Goal: Task Accomplishment & Management: Use online tool/utility

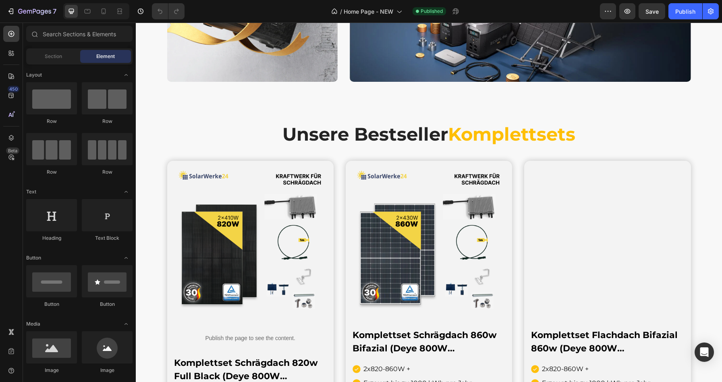
scroll to position [865, 0]
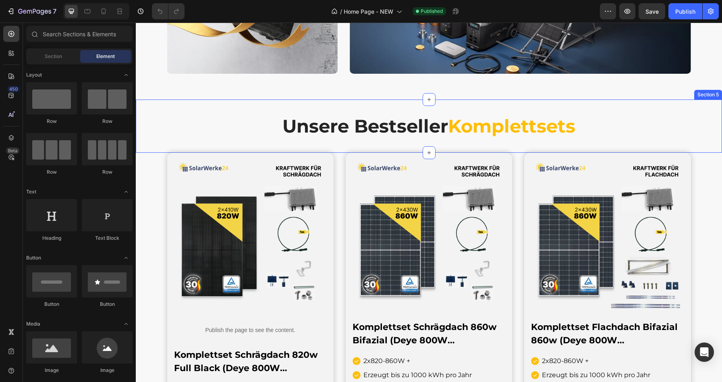
click at [383, 105] on div "Unsere Bestseller Komplettsets Heading Section 5" at bounding box center [429, 125] width 586 height 53
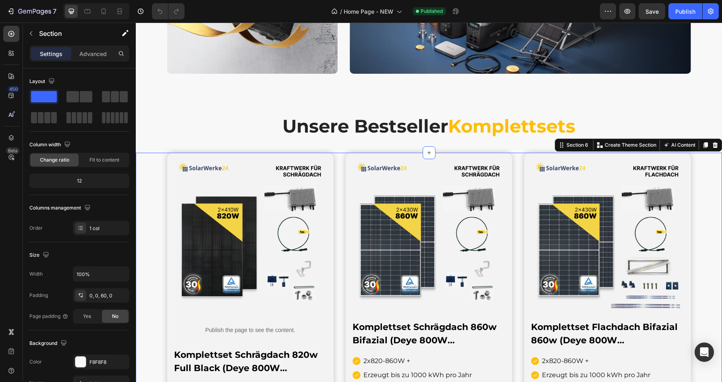
click at [145, 155] on div "Product Images Publish the page to see the content. Custom Code Komplettset Sch…" at bounding box center [429, 318] width 586 height 331
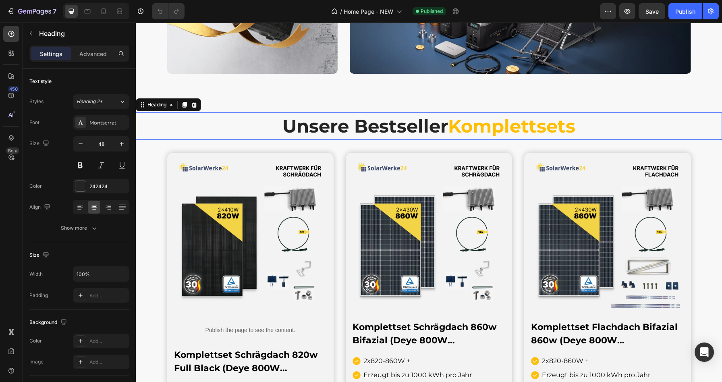
click at [163, 128] on h2 "Unsere Bestseller Komplettsets" at bounding box center [429, 125] width 586 height 27
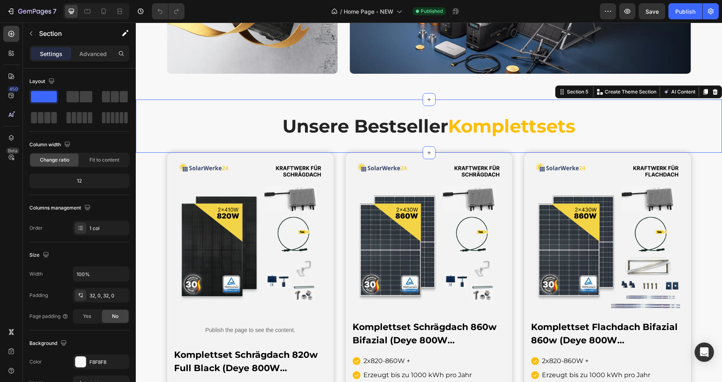
click at [226, 105] on div "Unsere Bestseller Komplettsets Heading Section 5 Create Theme Section AI Conten…" at bounding box center [429, 125] width 586 height 53
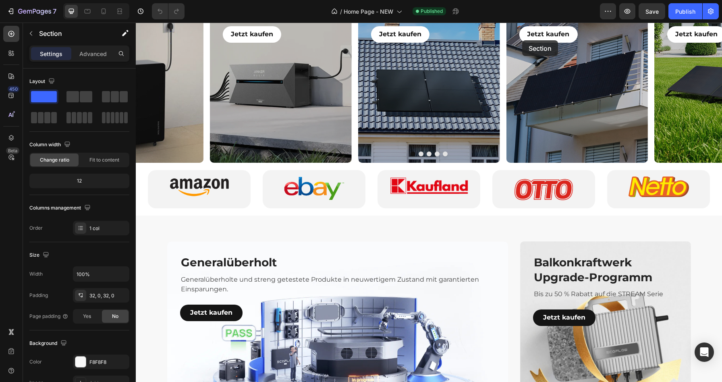
scroll to position [332, 0]
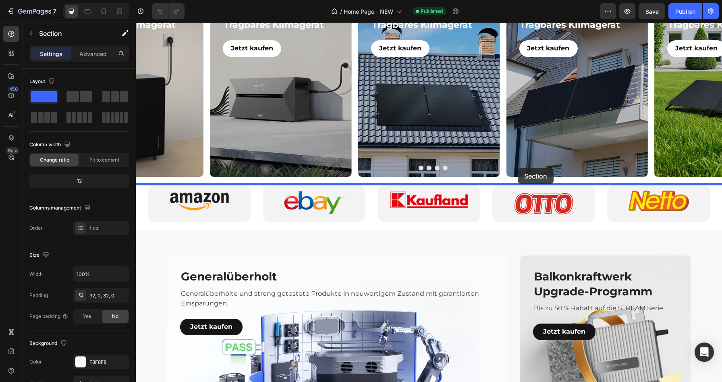
drag, startPoint x: 566, startPoint y: 96, endPoint x: 517, endPoint y: 168, distance: 86.8
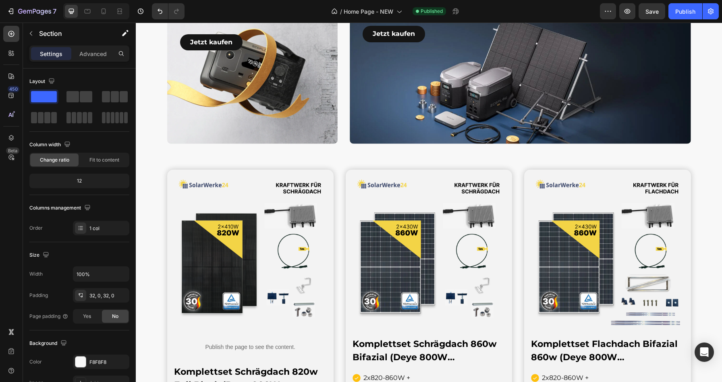
scroll to position [848, 0]
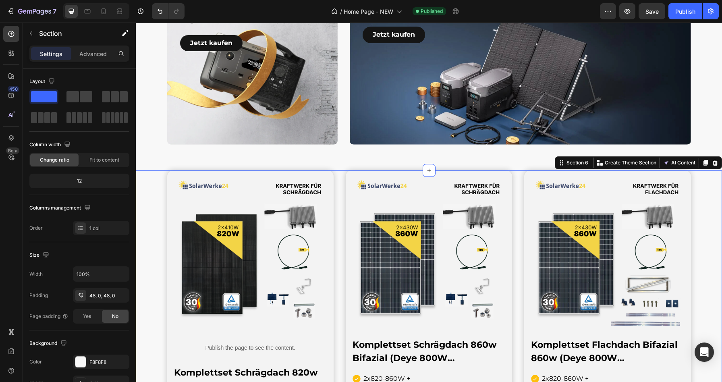
click at [157, 178] on div "Product Images Publish the page to see the content. Custom Code Komplettset Sch…" at bounding box center [429, 335] width 586 height 331
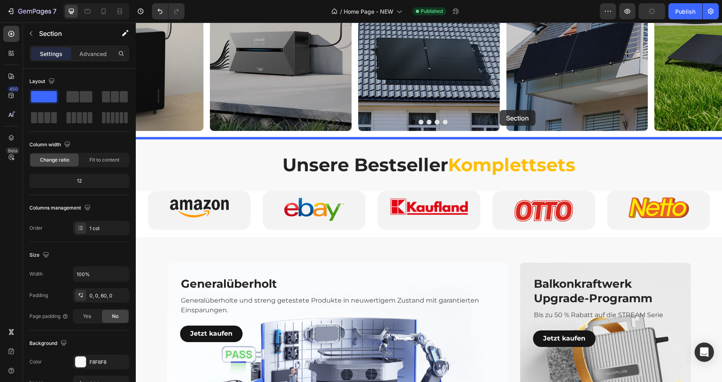
scroll to position [349, 0]
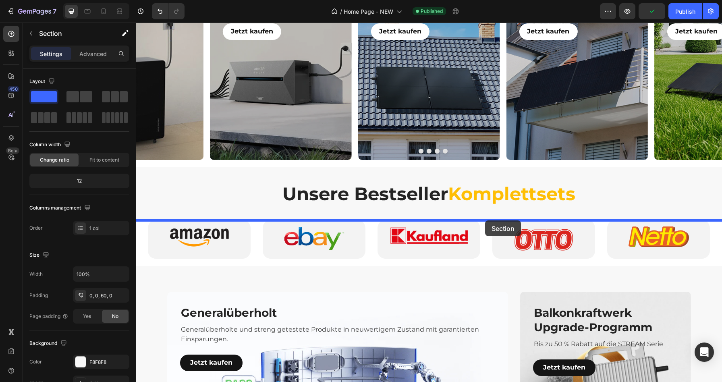
drag, startPoint x: 570, startPoint y: 163, endPoint x: 485, endPoint y: 220, distance: 102.5
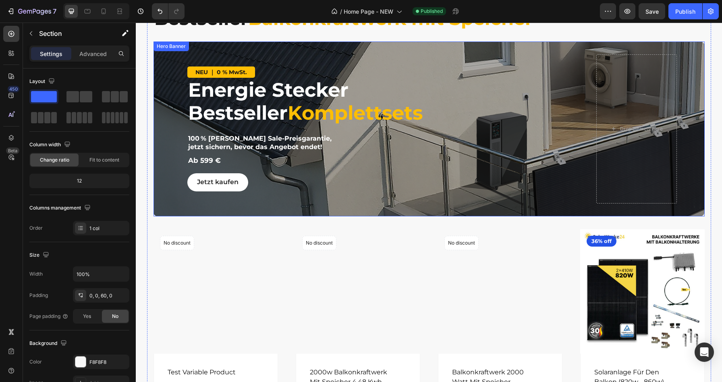
scroll to position [1592, 0]
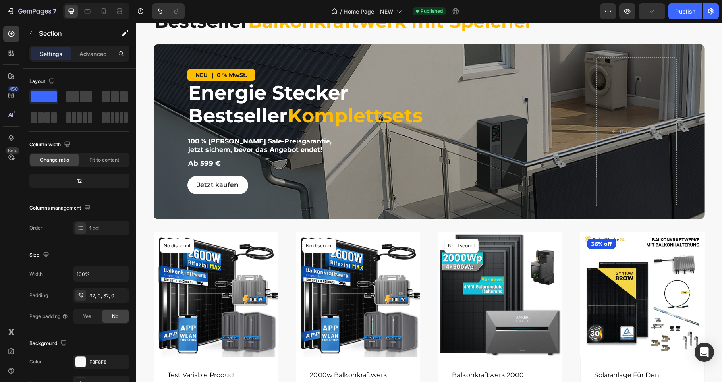
click at [176, 109] on div "Bestseller Balkonkraftwerk mit Speicher Heading NEU ｜ 0 % MwSt. Text Block Ener…" at bounding box center [429, 221] width 586 height 470
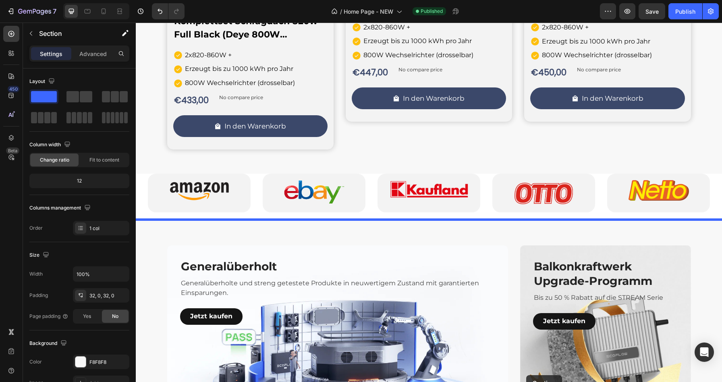
scroll to position [767, 0]
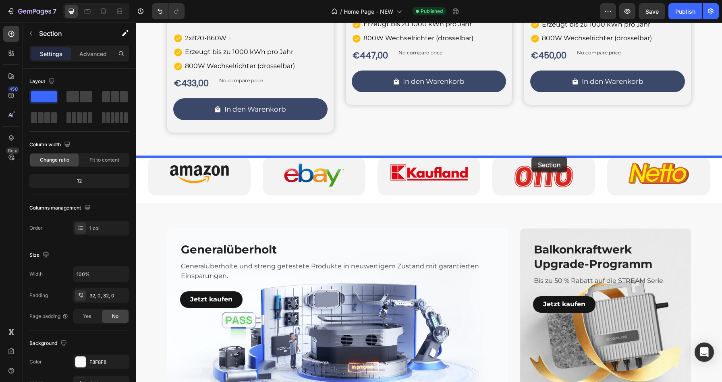
drag, startPoint x: 570, startPoint y: 99, endPoint x: 531, endPoint y: 157, distance: 69.2
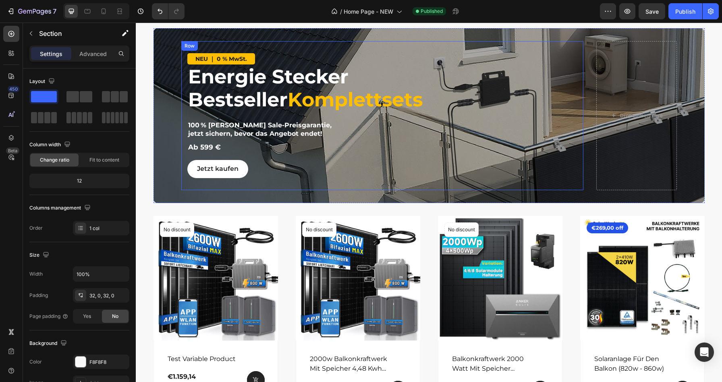
scroll to position [2053, 0]
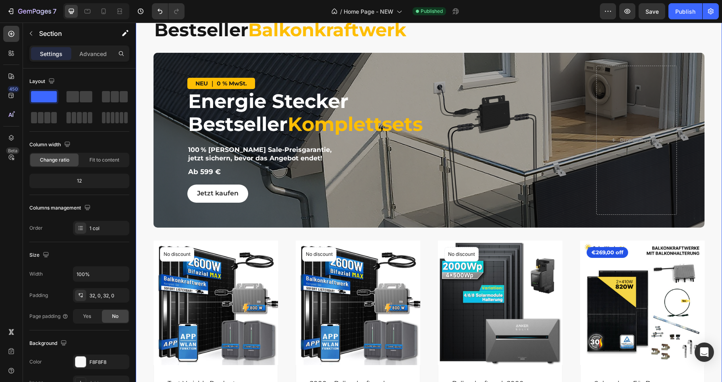
click at [449, 127] on div "Bestseller Balkonkraftwerk Heading NEU ｜ 0 % MwSt. Text Block Energie Stecker B…" at bounding box center [429, 233] width 586 height 477
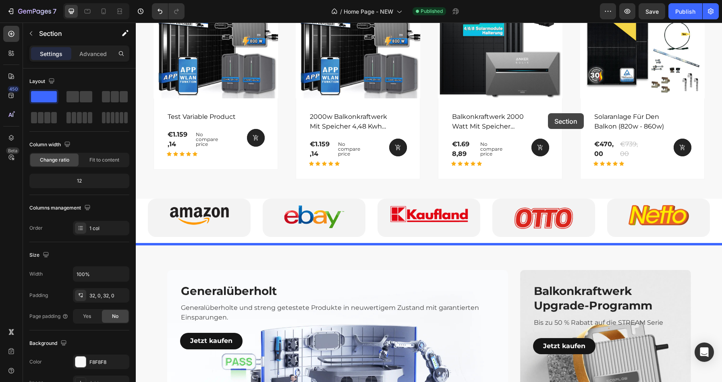
scroll to position [1149, 0]
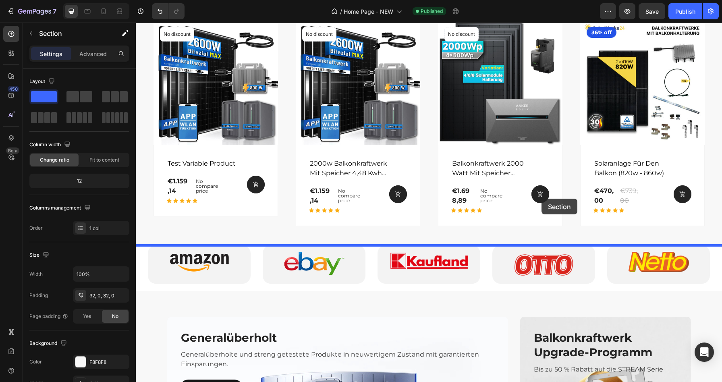
drag, startPoint x: 575, startPoint y: 88, endPoint x: 541, endPoint y: 196, distance: 113.4
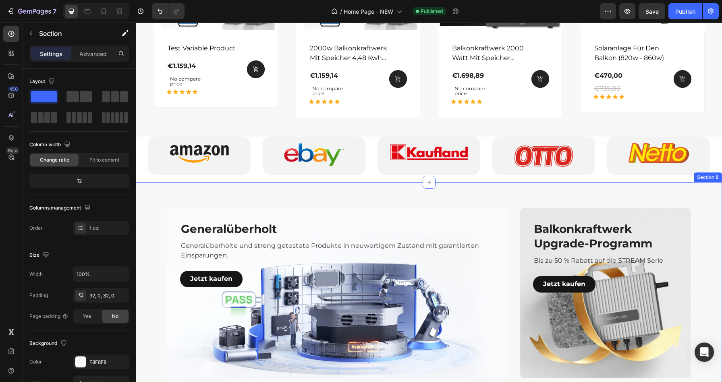
scroll to position [1707, 0]
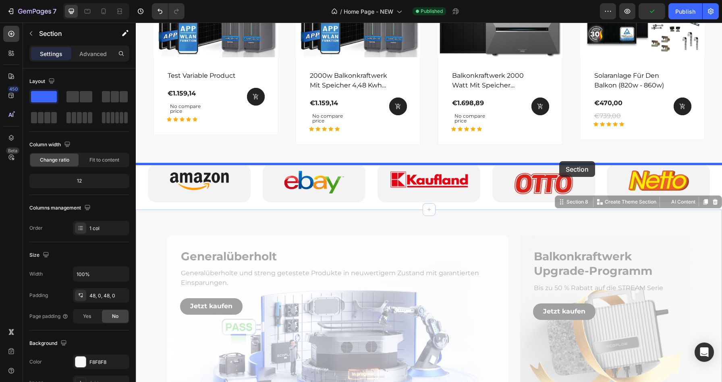
drag, startPoint x: 571, startPoint y: 203, endPoint x: 559, endPoint y: 161, distance: 44.0
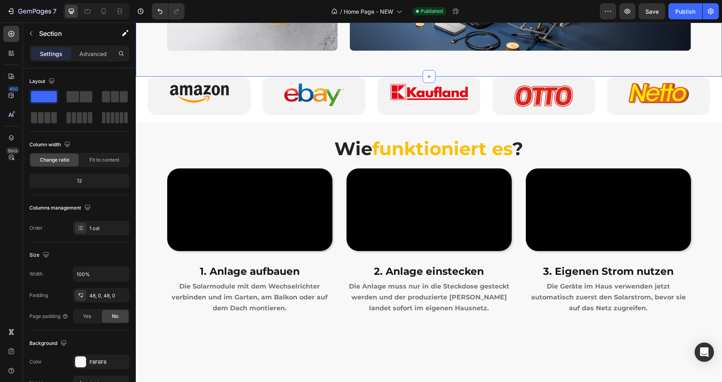
scroll to position [2217, 0]
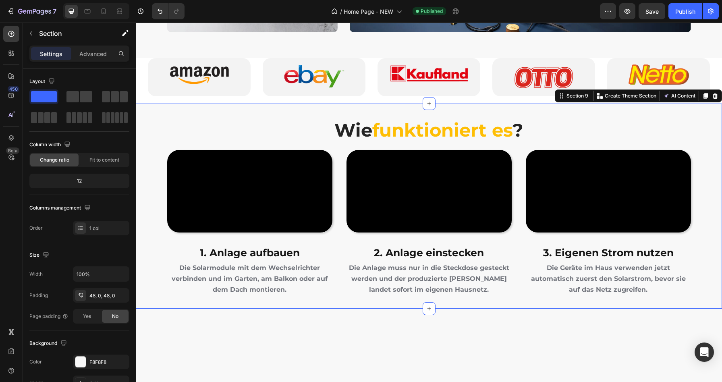
click at [535, 108] on div "Wie funktioniert es ? Heading Video 1. Anlage aufbauen Heading Die Solarmodule …" at bounding box center [429, 205] width 586 height 205
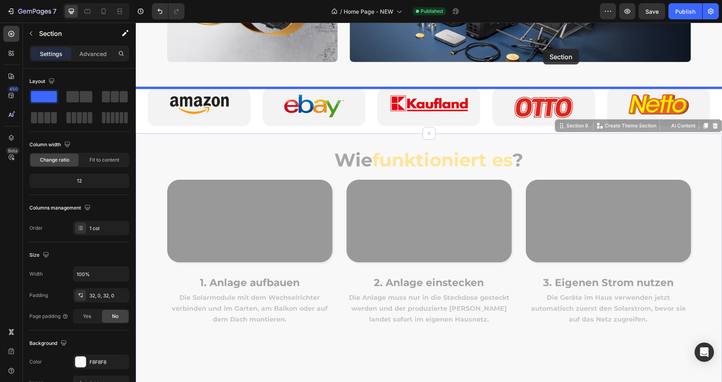
drag, startPoint x: 565, startPoint y: 98, endPoint x: 543, endPoint y: 49, distance: 53.7
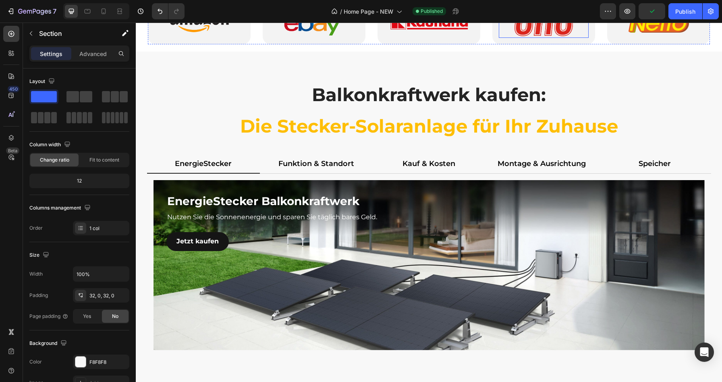
scroll to position [2522, 0]
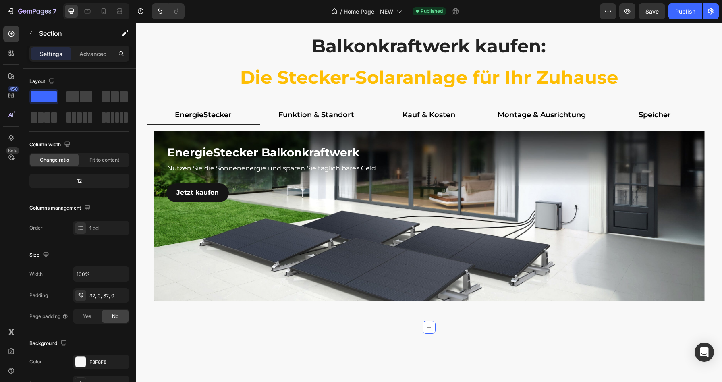
click at [446, 124] on div "Balkonkraftwerk kaufen: Die Stecker-Solaranlage für Ihr Zuhause Heading Row Ene…" at bounding box center [429, 165] width 586 height 324
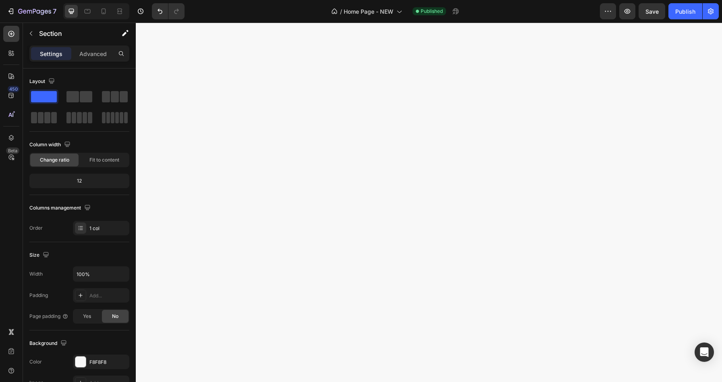
click at [462, 139] on div at bounding box center [429, 128] width 586 height 250
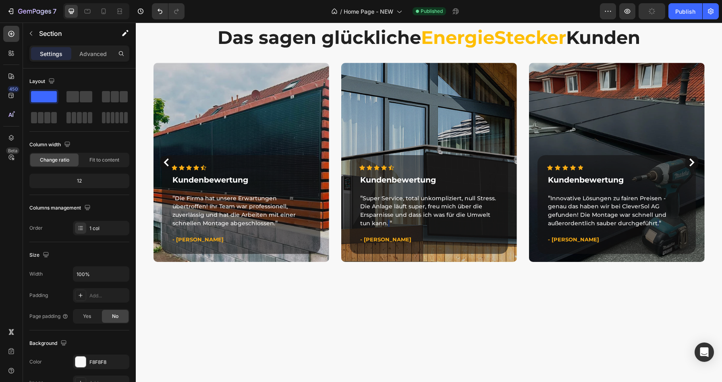
scroll to position [2489, 0]
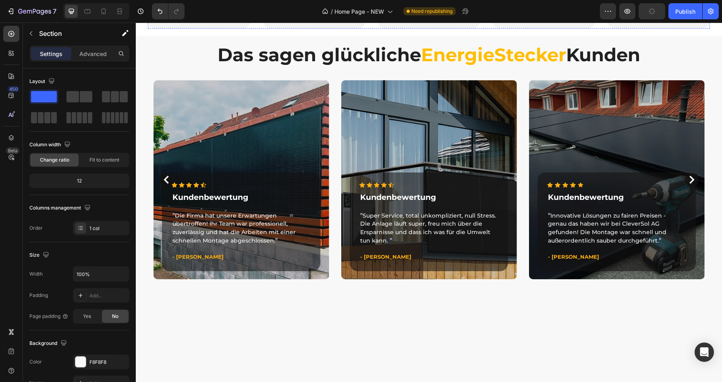
click at [521, 22] on div "Image" at bounding box center [543, 9] width 90 height 25
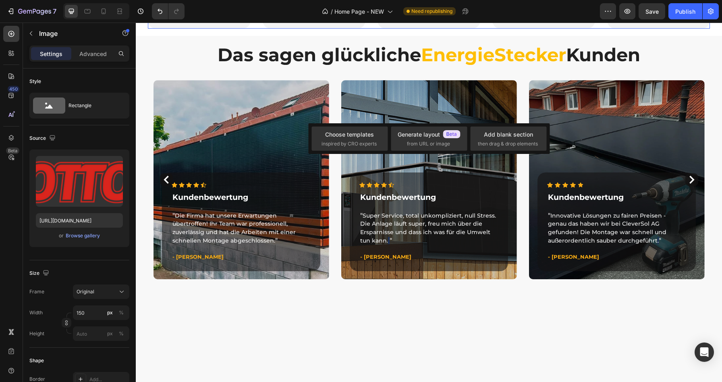
click at [369, 29] on div "Image Image Image Image 0 Image" at bounding box center [429, 9] width 562 height 38
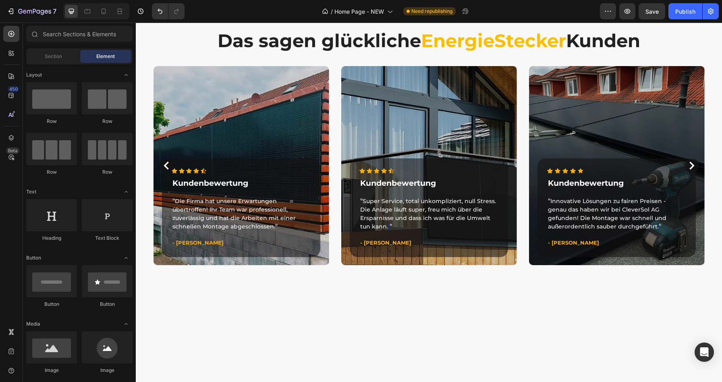
click at [329, 14] on div "Drop element here" at bounding box center [429, 2] width 562 height 24
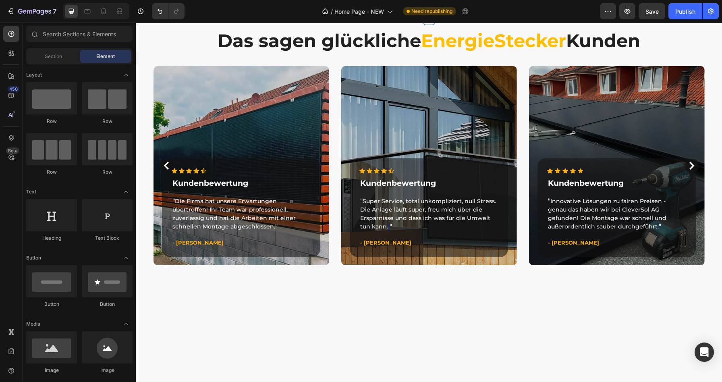
click at [230, 14] on div "Drop element here" at bounding box center [429, 2] width 562 height 24
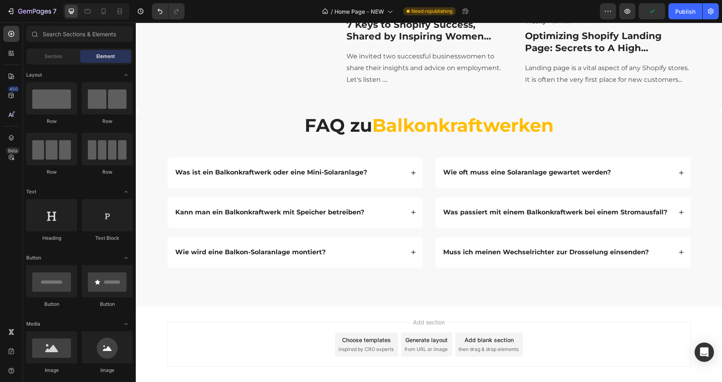
scroll to position [3288, 0]
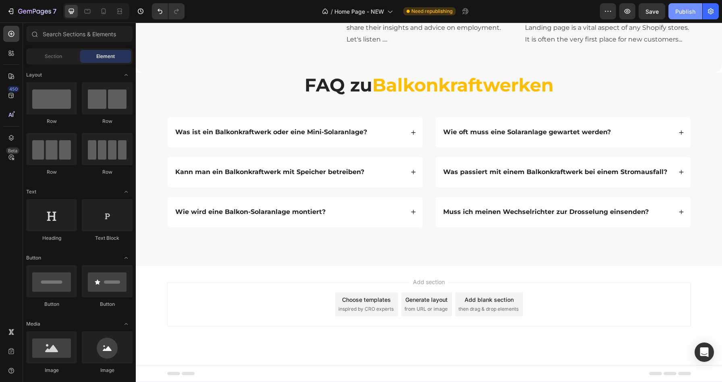
click at [689, 5] on button "Publish" at bounding box center [685, 11] width 34 height 16
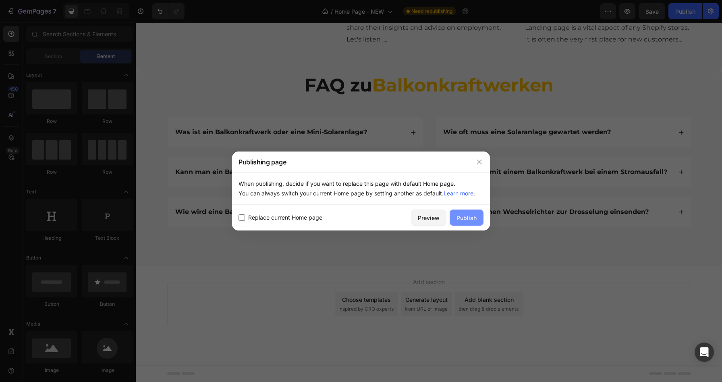
click at [465, 219] on div "Publish" at bounding box center [466, 217] width 20 height 8
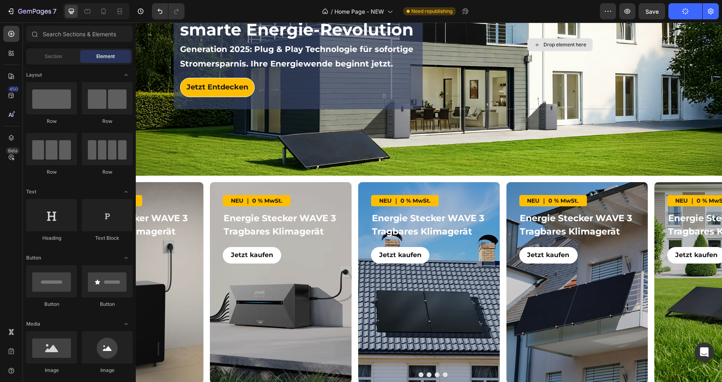
scroll to position [0, 0]
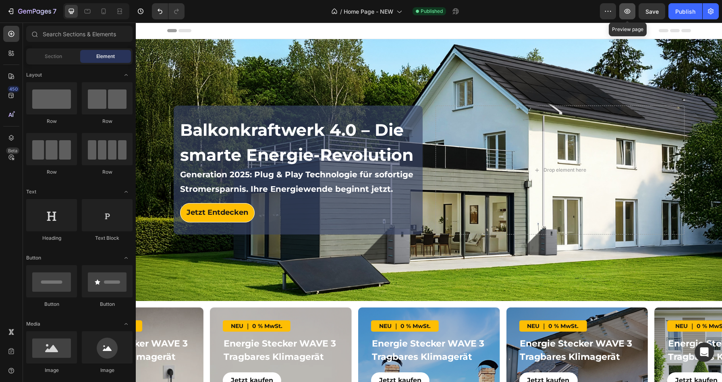
click at [631, 13] on icon "button" at bounding box center [627, 11] width 8 height 8
click at [151, 29] on span "Header" at bounding box center [160, 31] width 18 height 8
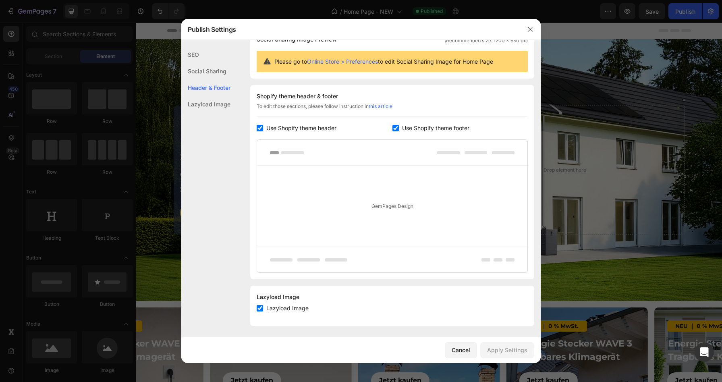
scroll to position [74, 0]
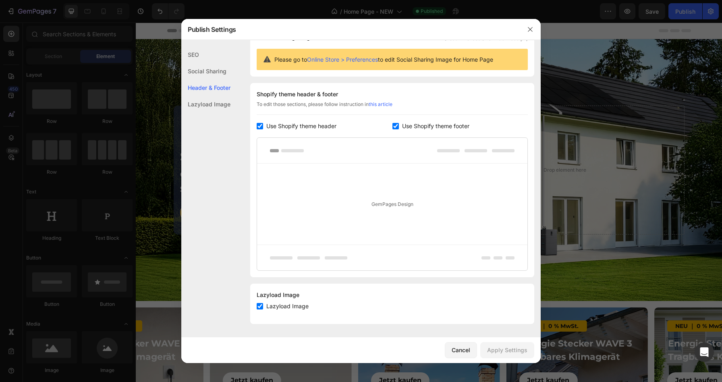
click at [219, 103] on div "Lazyload Image" at bounding box center [205, 104] width 49 height 17
click at [219, 96] on div "Header & Footer" at bounding box center [205, 104] width 49 height 17
click at [368, 58] on link "Online Store > Preferences" at bounding box center [342, 59] width 71 height 7
click at [287, 170] on div "GemPages Design" at bounding box center [392, 203] width 270 height 81
click at [530, 29] on icon "button" at bounding box center [529, 29] width 4 height 4
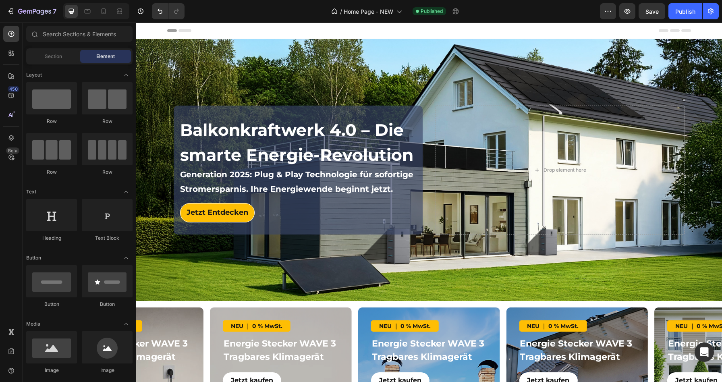
click at [242, 29] on div "Header" at bounding box center [428, 31] width 523 height 16
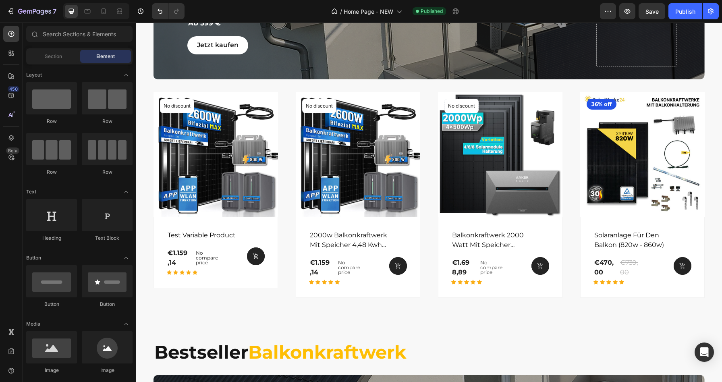
scroll to position [1076, 0]
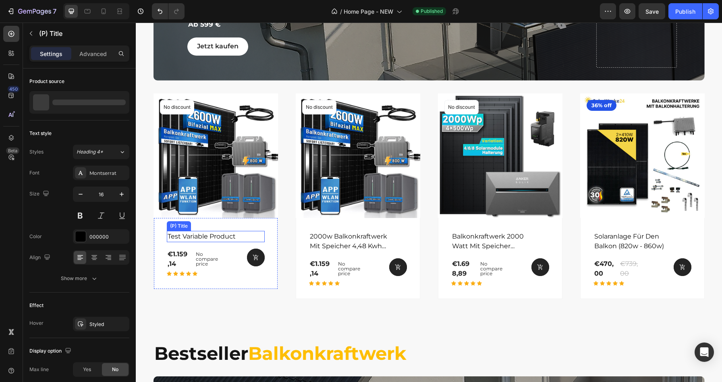
click at [224, 239] on h2 "test variable product" at bounding box center [209, 236] width 85 height 11
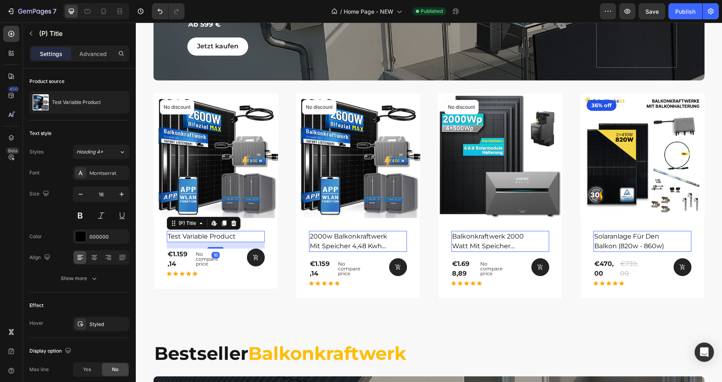
click at [234, 231] on h2 "test variable product" at bounding box center [209, 236] width 85 height 11
click at [237, 234] on h2 "test variable product" at bounding box center [209, 236] width 85 height 11
click at [234, 236] on h2 "test variable product" at bounding box center [209, 236] width 85 height 11
click at [200, 224] on icon at bounding box center [201, 223] width 6 height 6
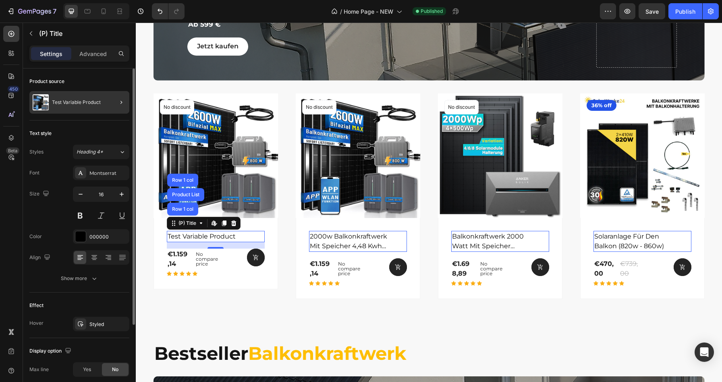
click at [107, 108] on div at bounding box center [118, 102] width 23 height 23
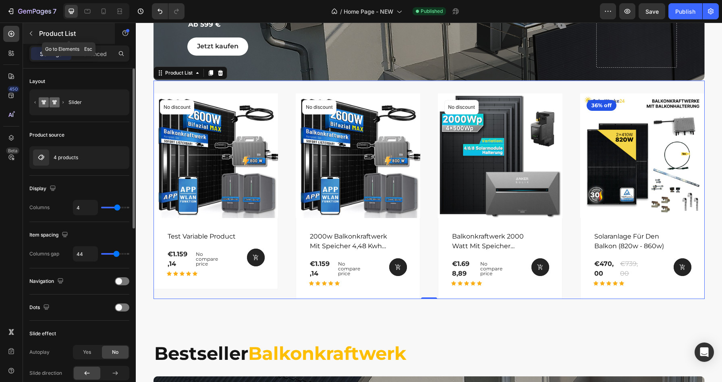
click at [31, 38] on button "button" at bounding box center [31, 33] width 13 height 13
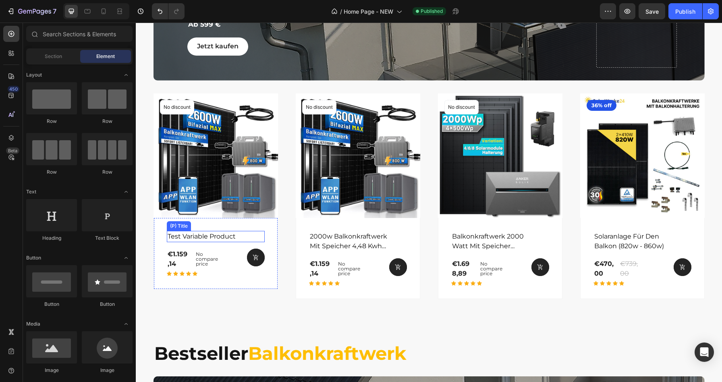
click at [238, 234] on h2 "test variable product" at bounding box center [209, 236] width 85 height 11
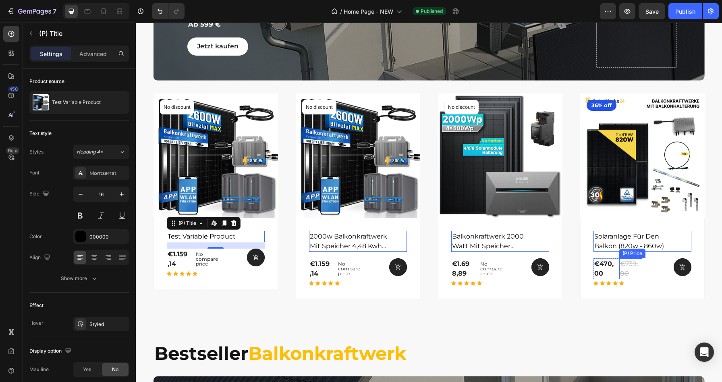
click at [625, 267] on div "€739,00" at bounding box center [630, 268] width 23 height 21
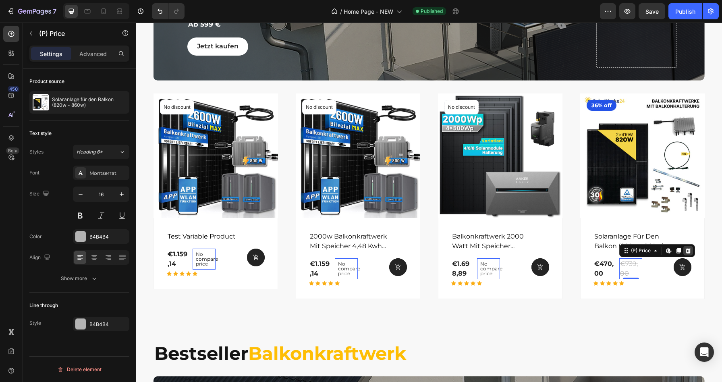
click at [136, 23] on icon at bounding box center [136, 23] width 0 height 0
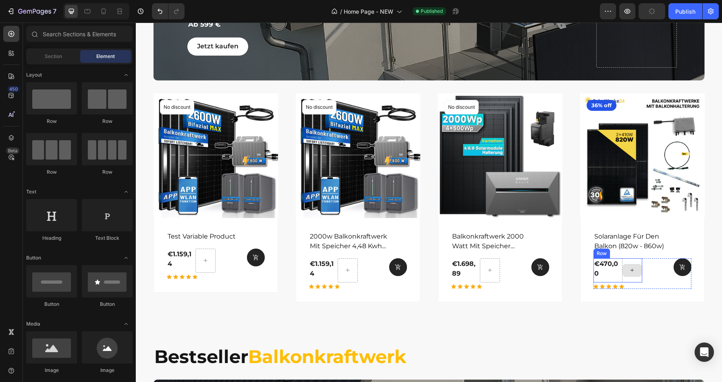
click at [630, 261] on div at bounding box center [632, 270] width 20 height 24
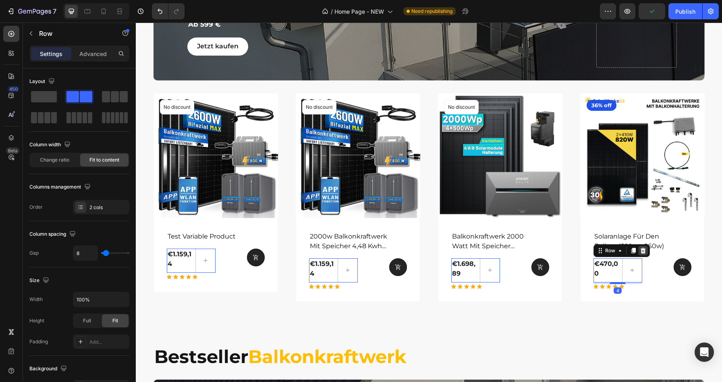
click at [136, 23] on icon at bounding box center [136, 23] width 0 height 0
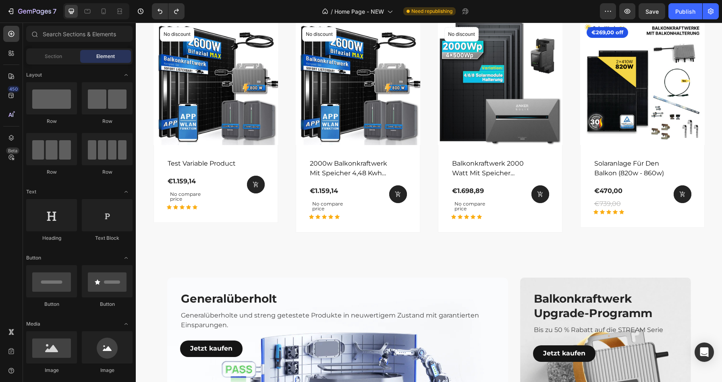
scroll to position [1622, 0]
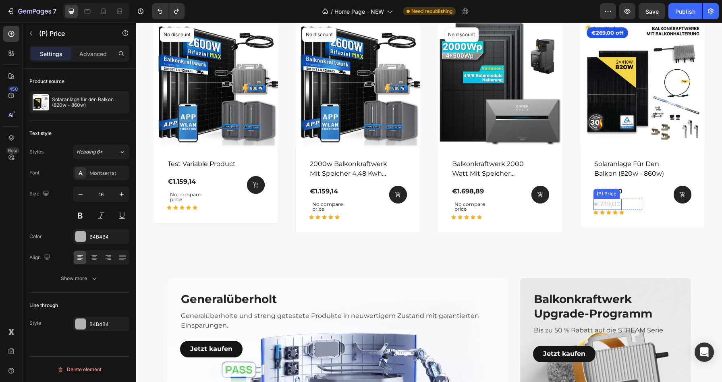
click at [612, 203] on div "€739,00" at bounding box center [607, 204] width 28 height 11
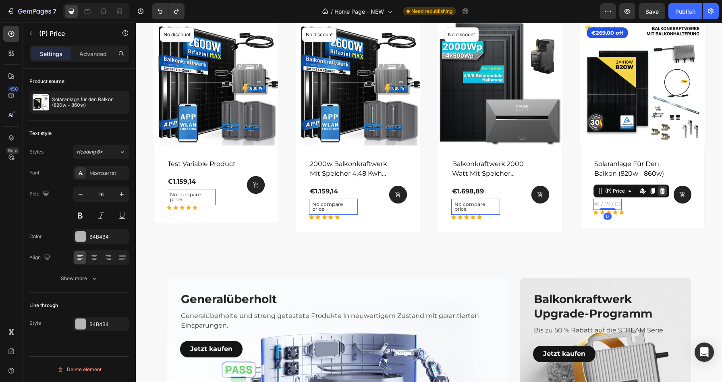
click at [136, 23] on icon at bounding box center [136, 23] width 0 height 0
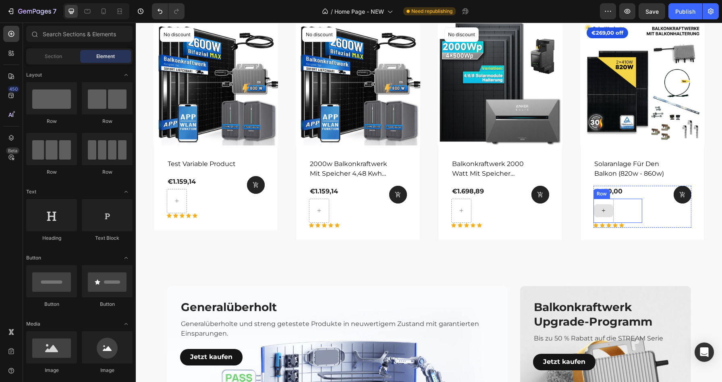
click at [216, 209] on div "Row" at bounding box center [191, 201] width 49 height 24
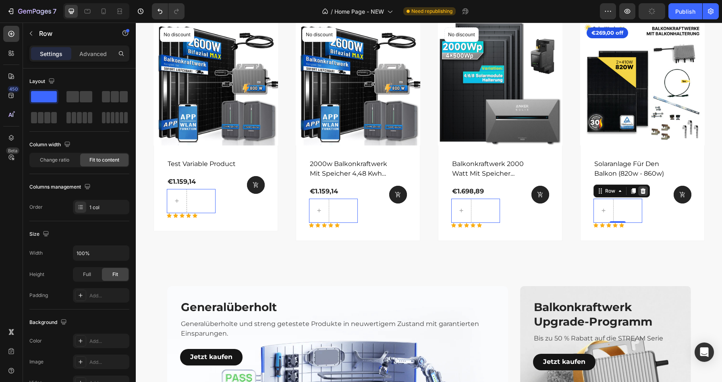
click at [136, 23] on div at bounding box center [136, 23] width 0 height 0
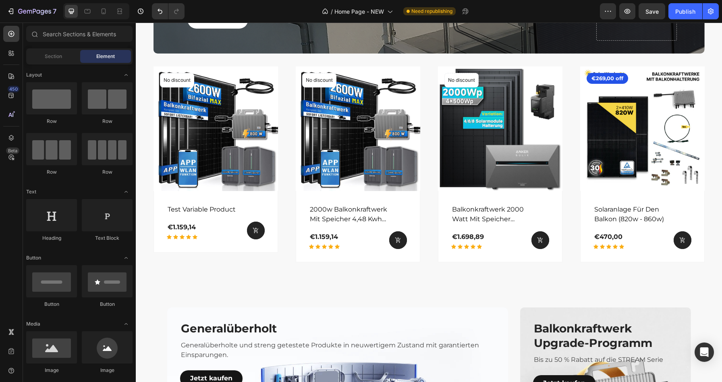
scroll to position [1578, 0]
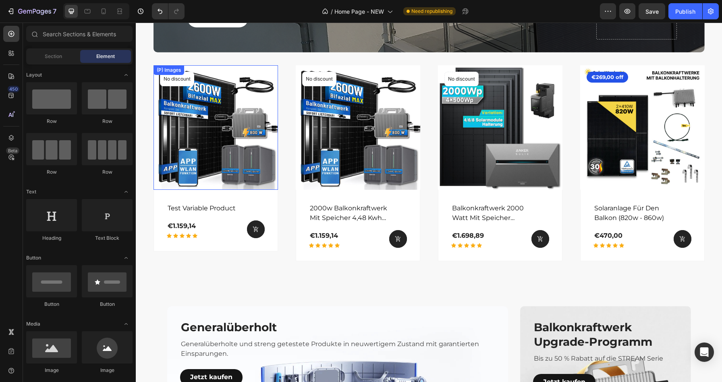
click at [215, 107] on img at bounding box center [215, 127] width 124 height 124
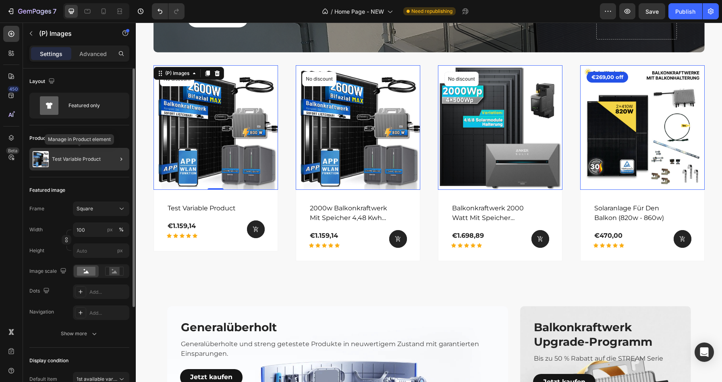
click at [85, 149] on div "Test Variable Product" at bounding box center [79, 159] width 100 height 23
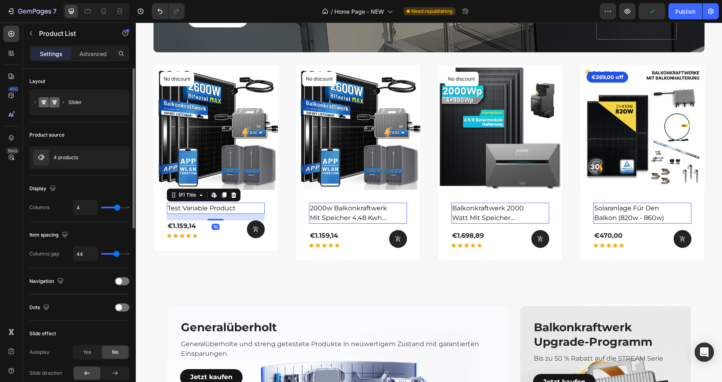
click at [213, 209] on h2 "test variable product" at bounding box center [209, 208] width 85 height 11
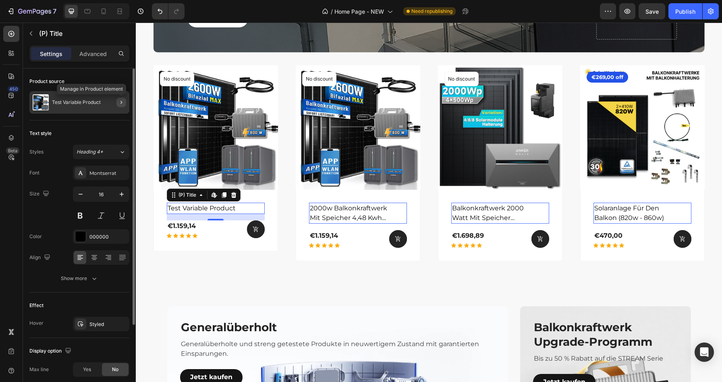
click at [123, 101] on icon "button" at bounding box center [121, 102] width 6 height 6
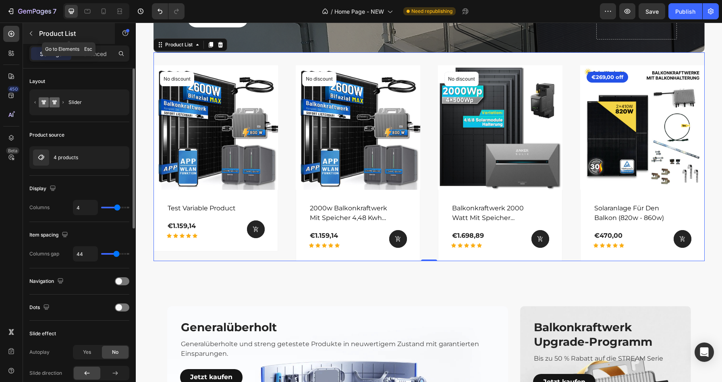
click at [31, 36] on icon "button" at bounding box center [31, 33] width 6 height 6
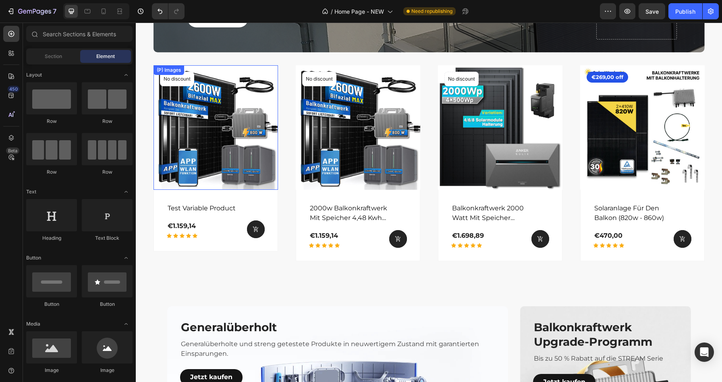
click at [240, 117] on img at bounding box center [215, 127] width 124 height 124
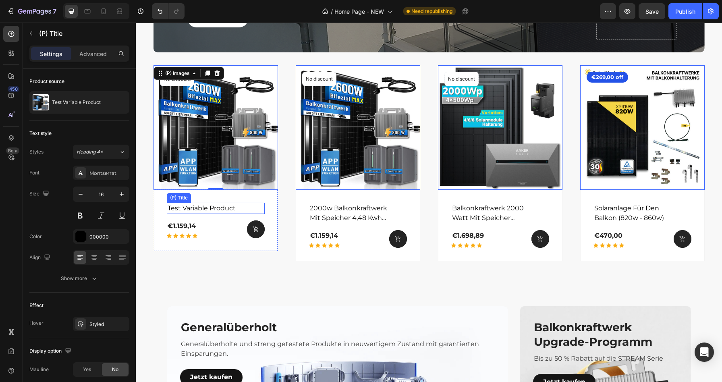
click at [247, 205] on h2 "test variable product" at bounding box center [209, 208] width 85 height 11
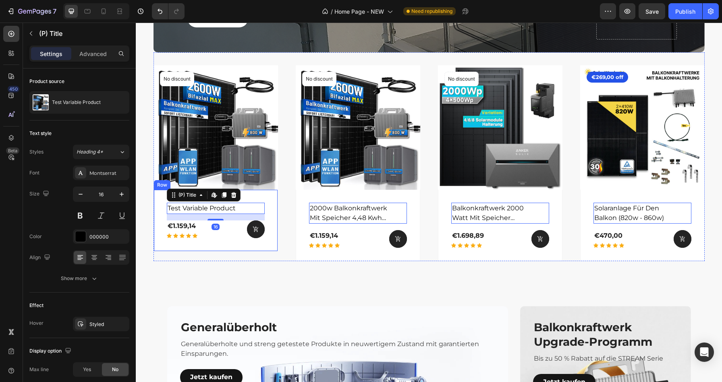
click at [252, 190] on div "test variable product (P) Title Edit content in Shopify 16 €1.159,14 (P) Price …" at bounding box center [215, 221] width 124 height 62
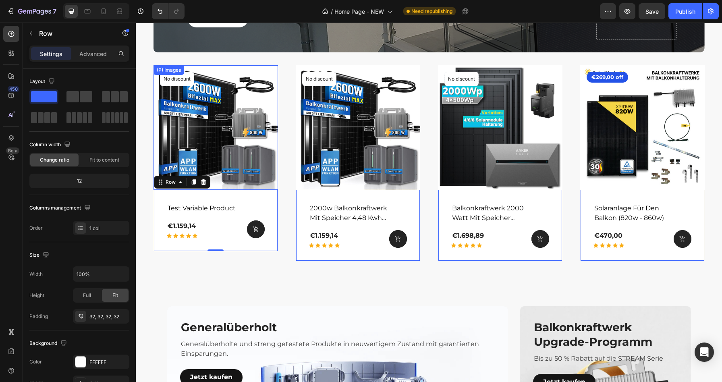
click at [157, 68] on div "(P) Images" at bounding box center [168, 69] width 27 height 7
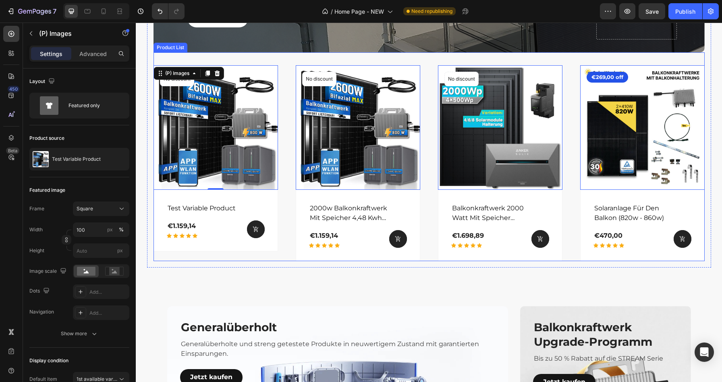
click at [283, 59] on div "(P) Images 0 No discount Not be displayed when published Product Badge Row test…" at bounding box center [428, 156] width 551 height 209
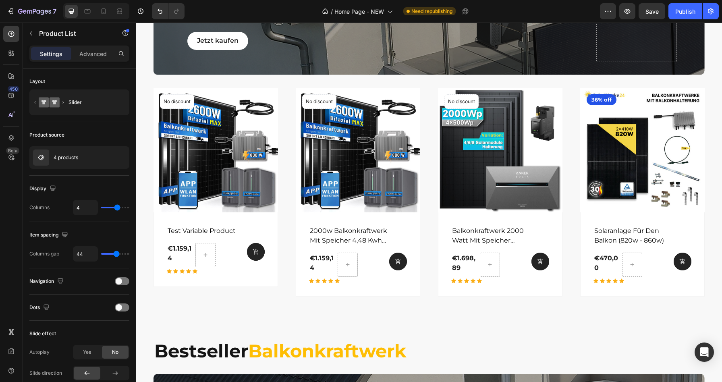
scroll to position [1084, 0]
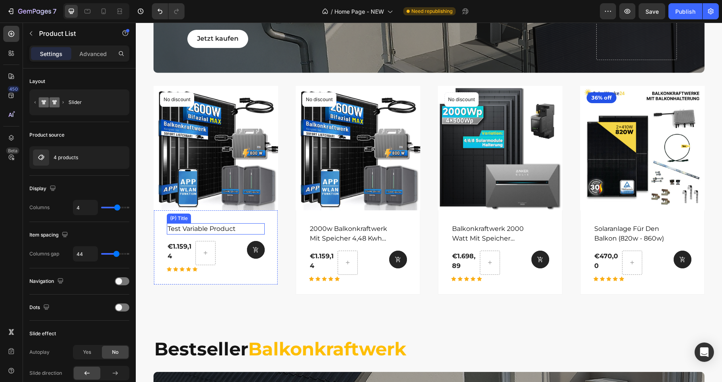
click at [237, 229] on h2 "test variable product" at bounding box center [209, 228] width 85 height 11
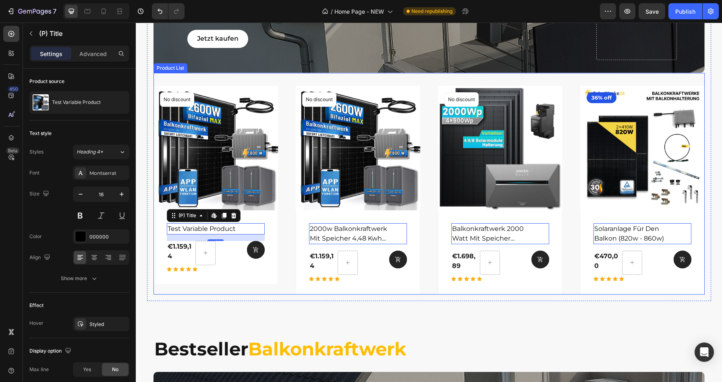
click at [154, 83] on div "(P) Images No discount Not be displayed when published Product Badge Row test v…" at bounding box center [428, 183] width 551 height 221
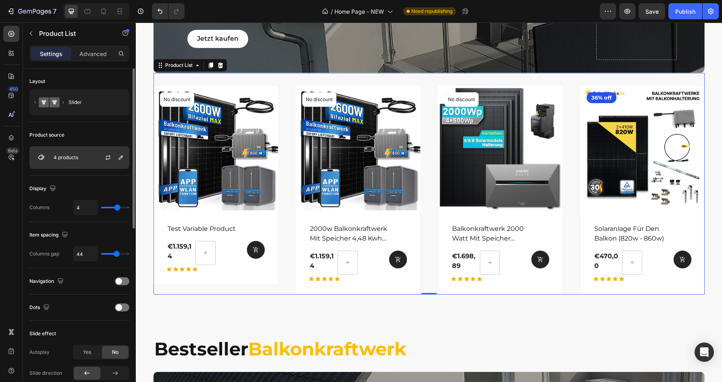
click at [88, 160] on div "4 products" at bounding box center [79, 157] width 100 height 23
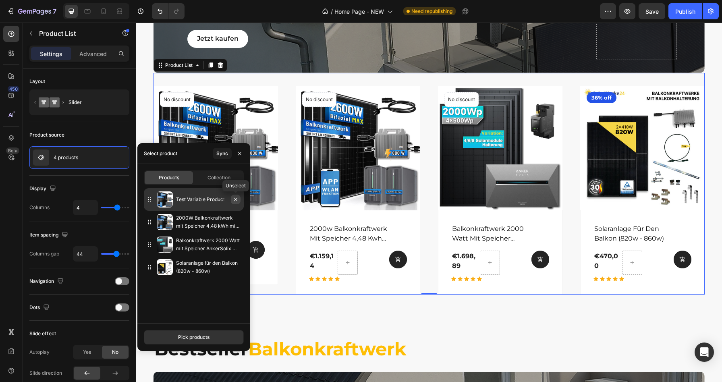
click at [236, 199] on icon "button" at bounding box center [235, 199] width 6 height 6
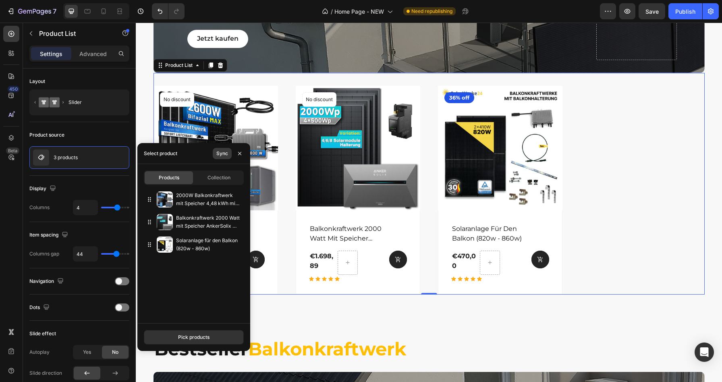
click at [221, 152] on div "Sync" at bounding box center [222, 153] width 12 height 7
click at [195, 336] on div "Pick products" at bounding box center [193, 336] width 31 height 7
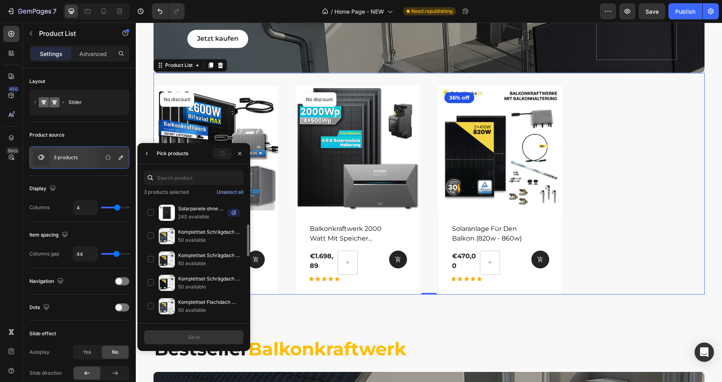
scroll to position [137, 0]
click at [151, 247] on div "Komplettset Schrägdach 860w Bifazial (Deye 800W Wechselrichter) 50 available" at bounding box center [194, 258] width 100 height 23
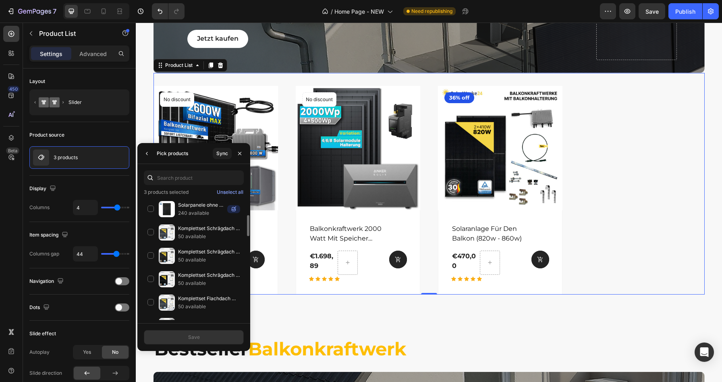
scroll to position [144, 0]
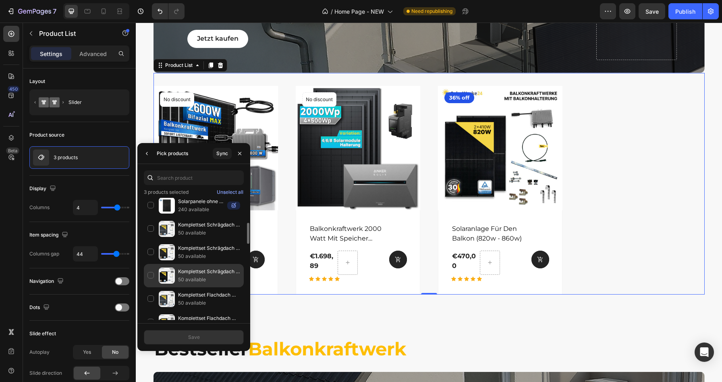
click at [149, 287] on div "Komplettset Schrägdach 820w Black Frame (Deye 800W Wechselrichter) 50 available" at bounding box center [194, 298] width 100 height 23
click at [200, 339] on button "Save" at bounding box center [194, 337] width 100 height 14
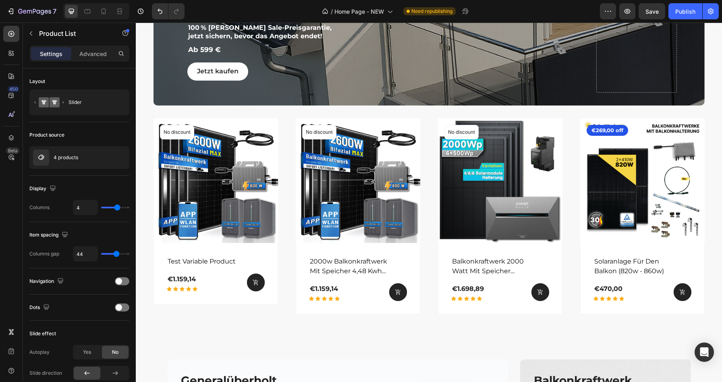
scroll to position [1530, 0]
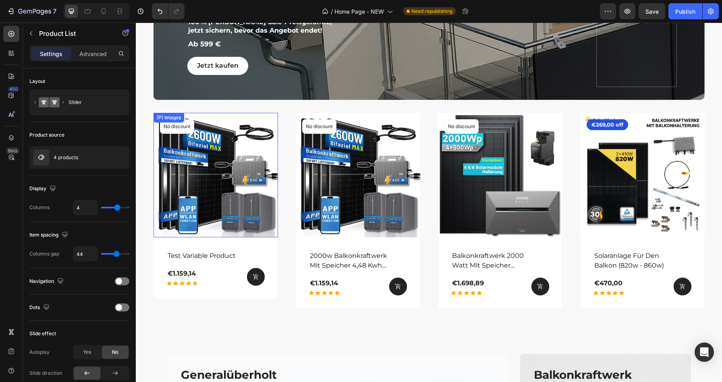
click at [164, 113] on div "(P) Images" at bounding box center [215, 175] width 124 height 124
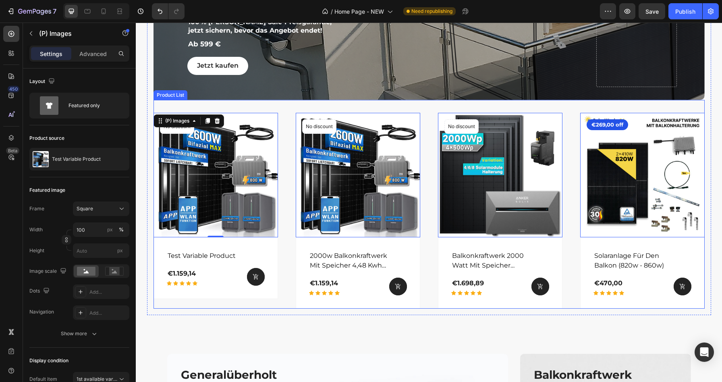
click at [222, 106] on div "(P) Images 0 No discount Not be displayed when published Product Badge Row test…" at bounding box center [428, 204] width 551 height 209
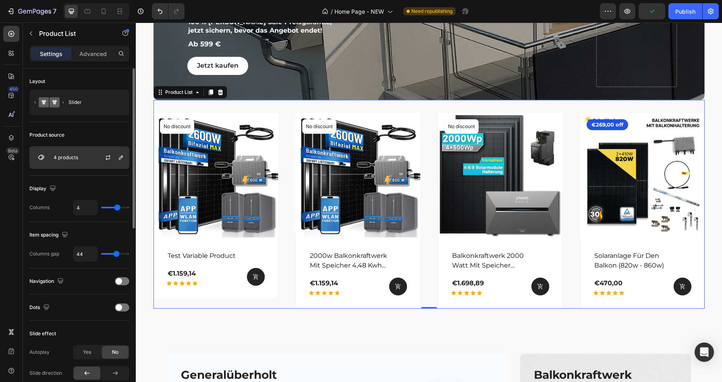
click at [95, 157] on div at bounding box center [110, 158] width 35 height 22
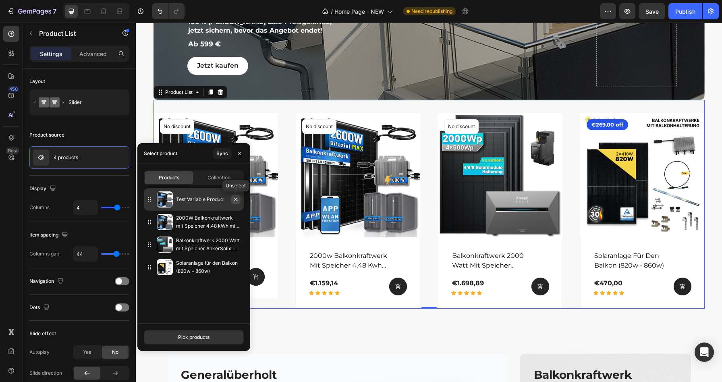
click at [234, 197] on icon "button" at bounding box center [235, 199] width 6 height 6
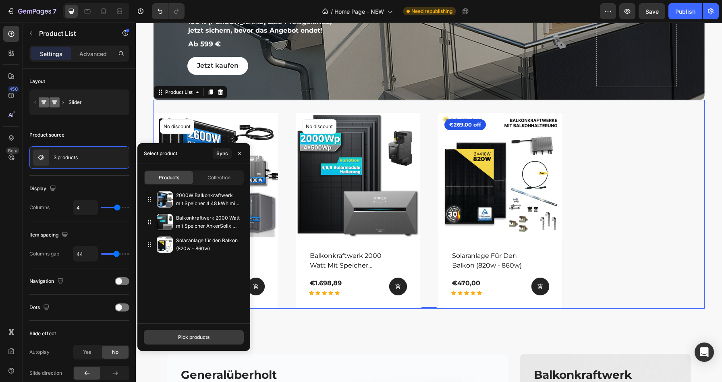
click at [191, 339] on div "Pick products" at bounding box center [193, 336] width 31 height 7
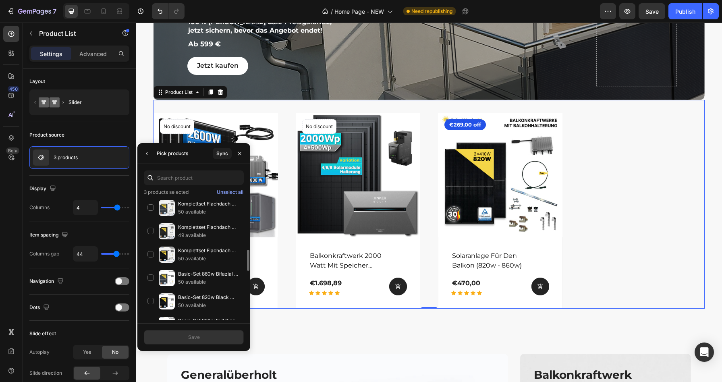
scroll to position [252, 0]
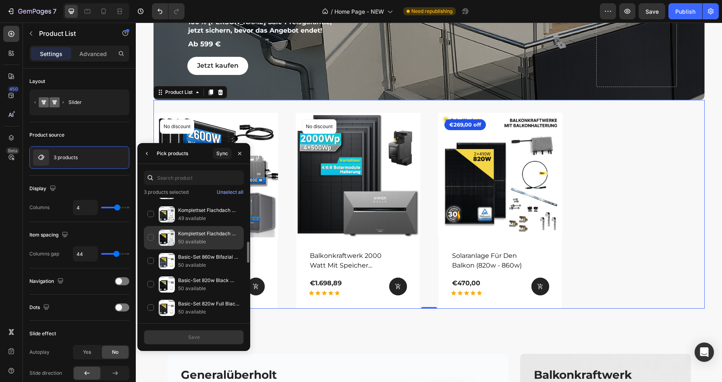
click at [152, 249] on div "Komplettset Flachdach 820w Black Frame (Deye 800w Wechselrichter) 50 available" at bounding box center [194, 260] width 100 height 23
click at [196, 339] on div "Save" at bounding box center [194, 336] width 12 height 7
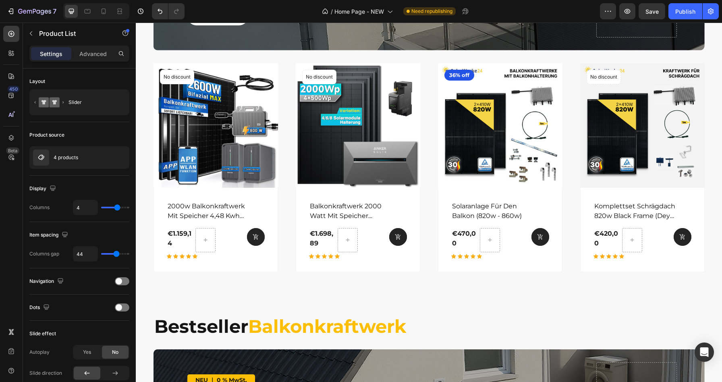
scroll to position [1106, 0]
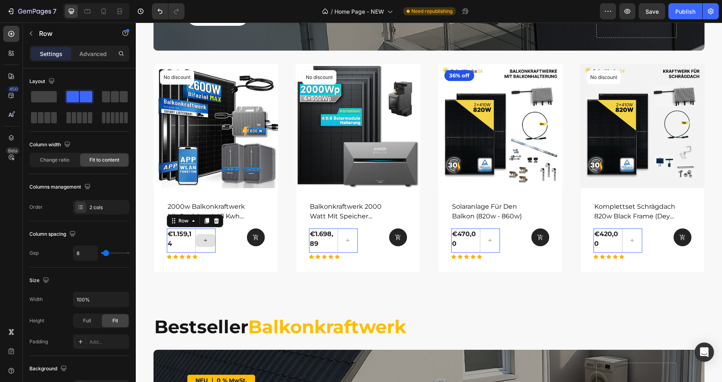
click at [211, 232] on div at bounding box center [205, 240] width 20 height 24
click at [203, 231] on div at bounding box center [205, 240] width 20 height 24
click at [195, 232] on div at bounding box center [205, 240] width 20 height 24
click at [105, 210] on div "2 cols" at bounding box center [108, 207] width 38 height 7
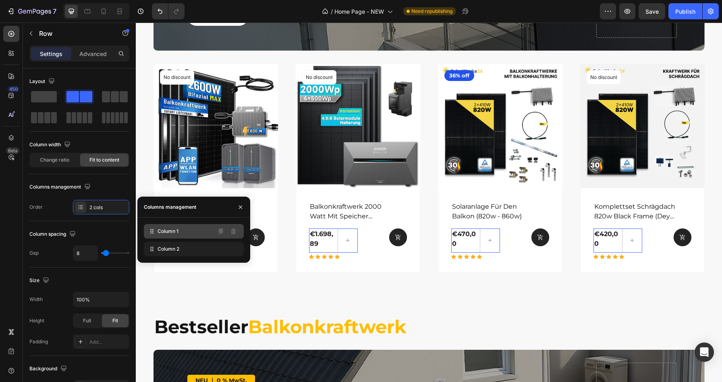
click at [161, 233] on span "Column 1" at bounding box center [167, 230] width 21 height 7
click at [198, 232] on div "Column 1" at bounding box center [194, 231] width 100 height 14
click at [234, 247] on icon at bounding box center [233, 249] width 5 height 6
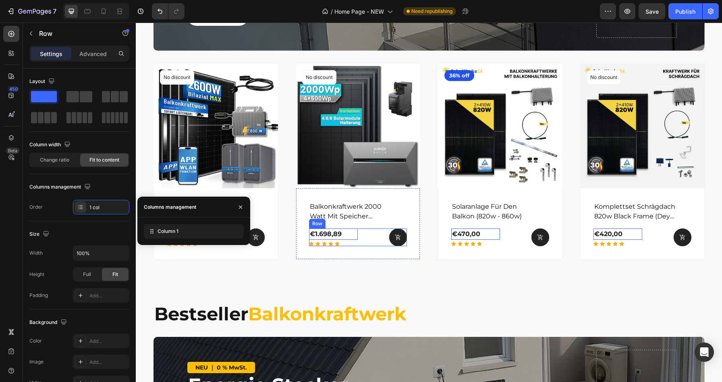
click at [265, 231] on div "(P) Cart Button" at bounding box center [239, 237] width 49 height 18
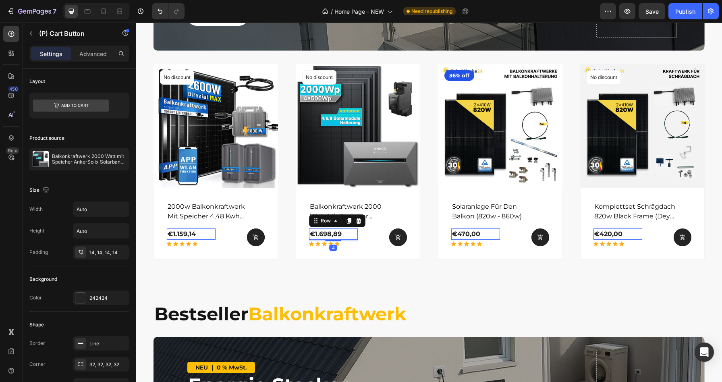
click at [216, 236] on div "€1.698,89 (P) Price (P) Price Row 4" at bounding box center [191, 233] width 49 height 11
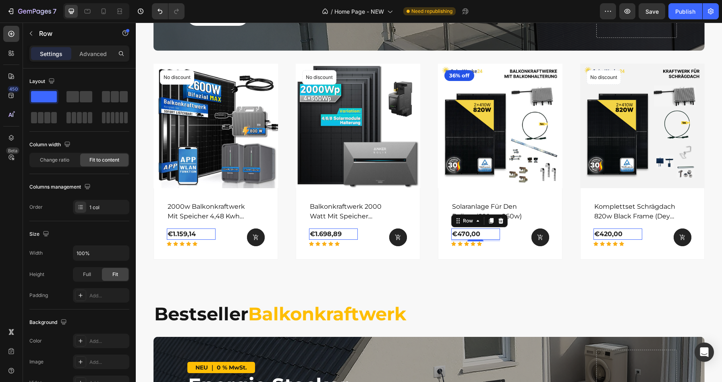
click at [216, 234] on div "€470,00 (P) Price (P) Price Row 0" at bounding box center [191, 233] width 49 height 11
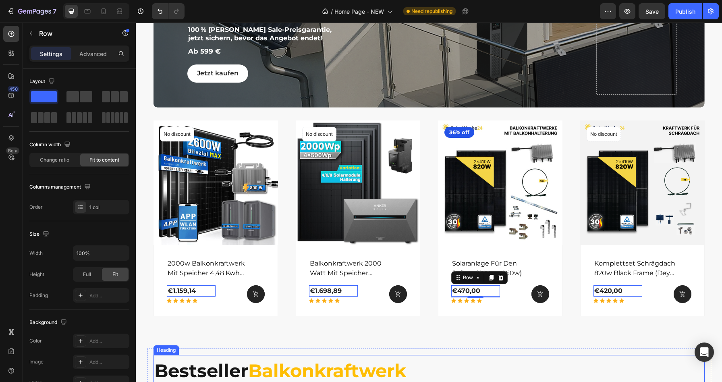
scroll to position [1039, 0]
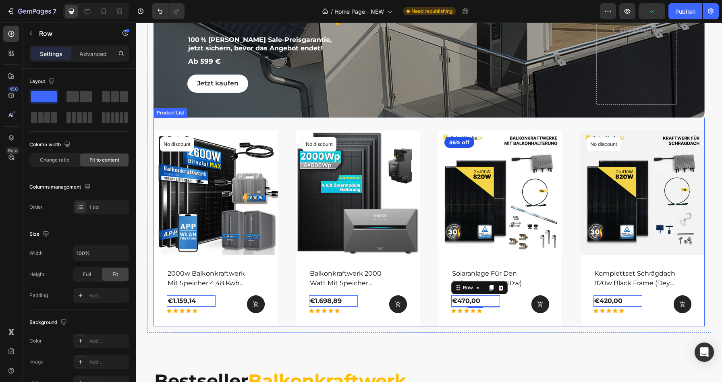
click at [162, 126] on div "(P) Images No discount Not be displayed when published Product Badge Row 2000w …" at bounding box center [428, 222] width 551 height 209
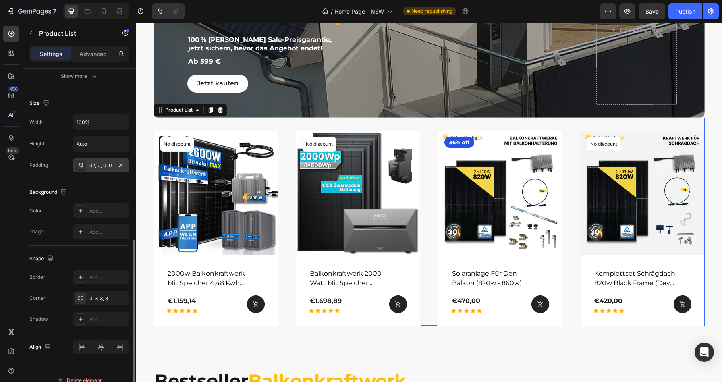
scroll to position [370, 0]
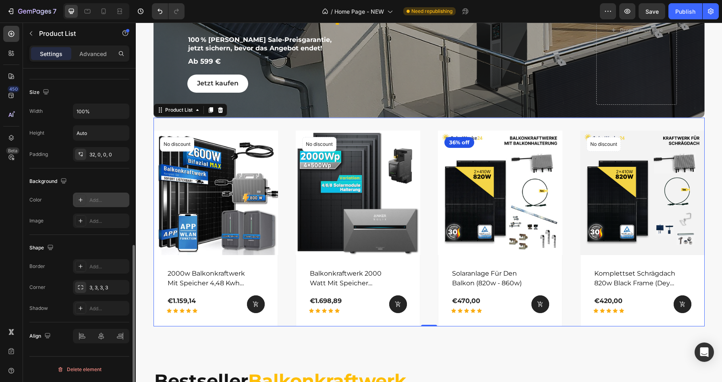
click at [96, 200] on div "Add..." at bounding box center [108, 199] width 38 height 7
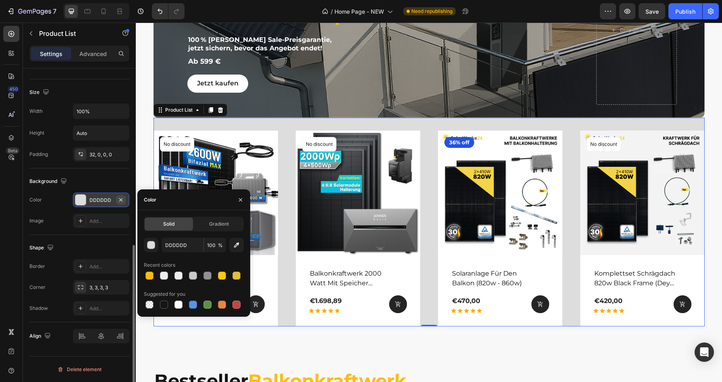
click at [121, 199] on icon "button" at bounding box center [120, 199] width 3 height 3
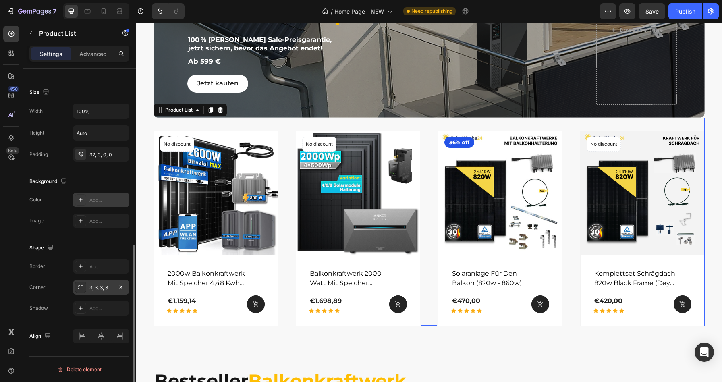
click at [85, 287] on div at bounding box center [80, 286] width 11 height 11
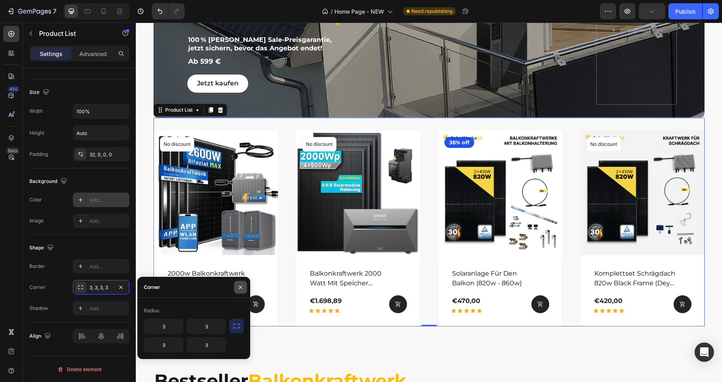
click at [239, 287] on icon "button" at bounding box center [240, 287] width 6 height 6
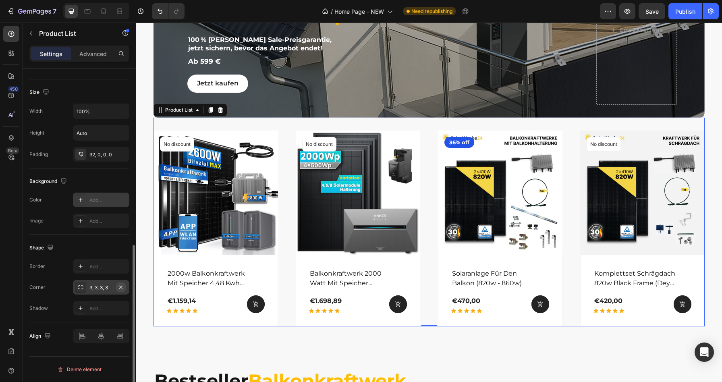
click at [122, 284] on icon "button" at bounding box center [121, 287] width 6 height 6
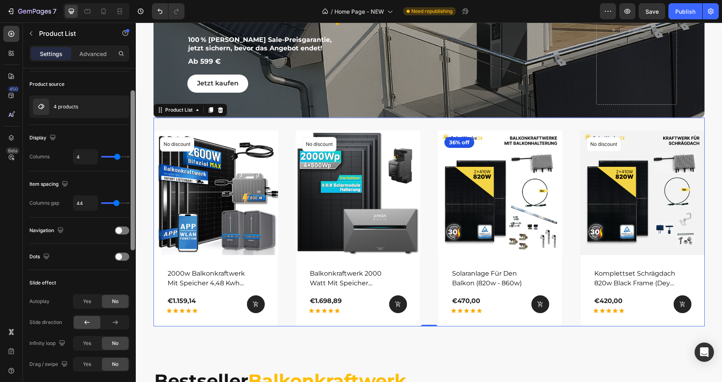
scroll to position [49, 0]
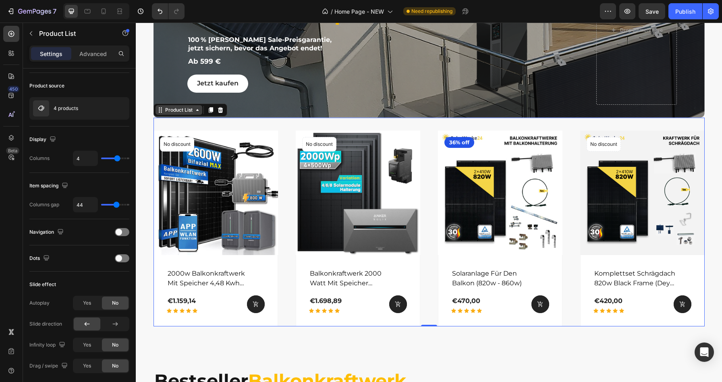
click at [196, 112] on icon at bounding box center [197, 110] width 6 height 6
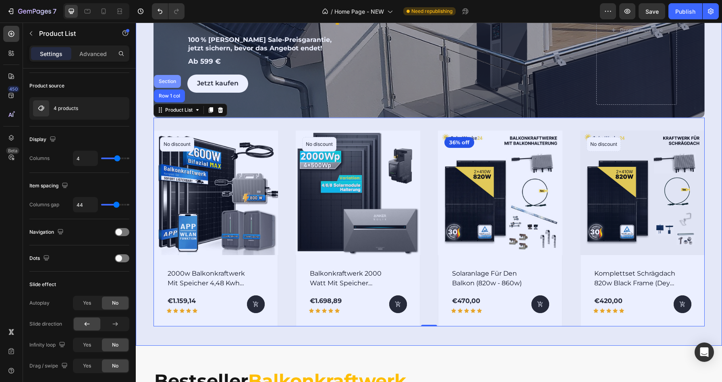
click at [170, 82] on div "Section" at bounding box center [167, 81] width 21 height 5
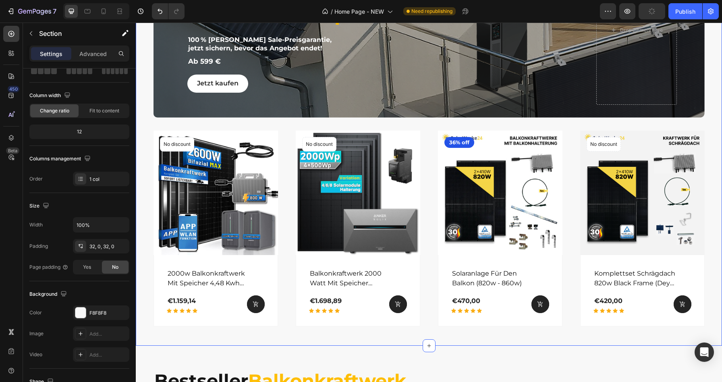
scroll to position [0, 0]
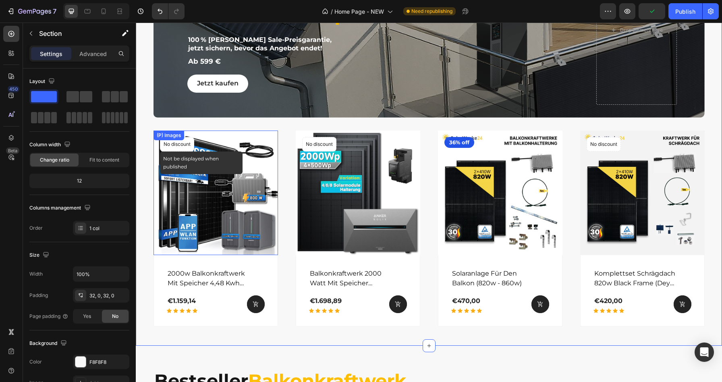
click at [187, 138] on div "No discount" at bounding box center [176, 144] width 33 height 14
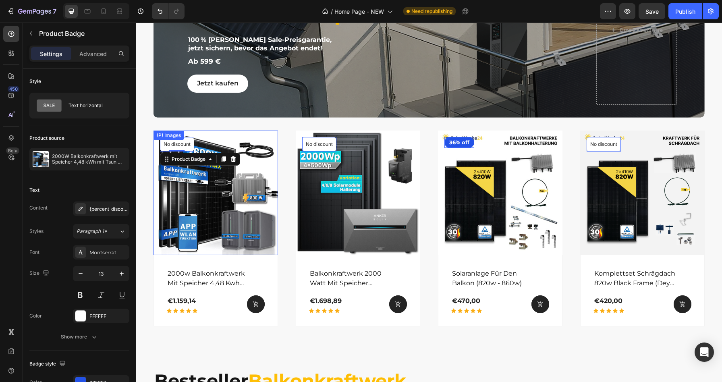
click at [159, 136] on div "(P) Images" at bounding box center [168, 135] width 27 height 7
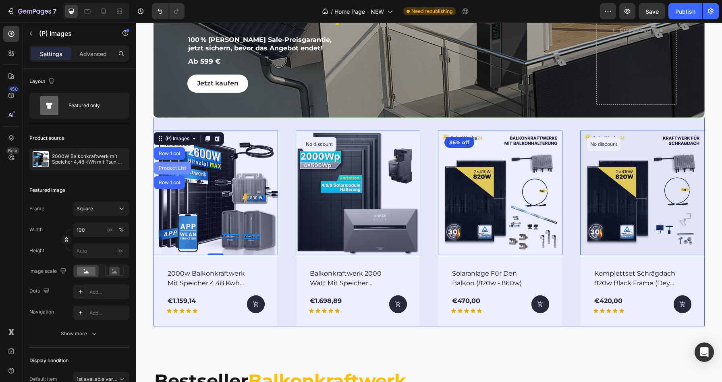
click at [178, 166] on div "Product List" at bounding box center [172, 167] width 31 height 5
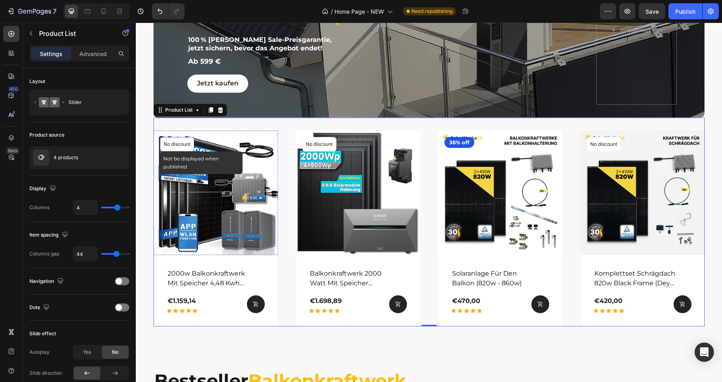
click at [173, 139] on div "No discount" at bounding box center [176, 144] width 33 height 14
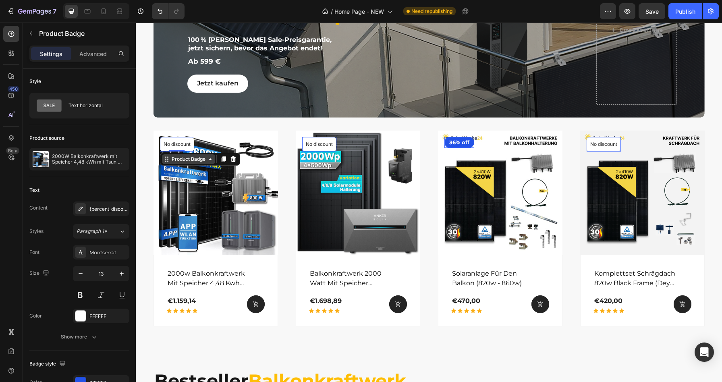
click at [186, 162] on div "Product Badge" at bounding box center [188, 159] width 53 height 10
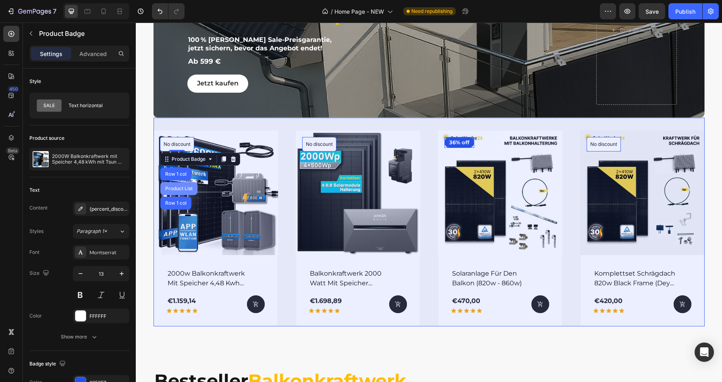
click at [183, 187] on div "Product List" at bounding box center [178, 188] width 31 height 5
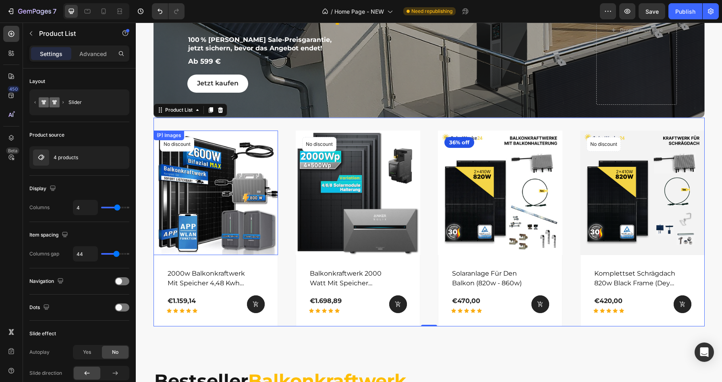
click at [159, 136] on div "(P) Images" at bounding box center [168, 135] width 27 height 7
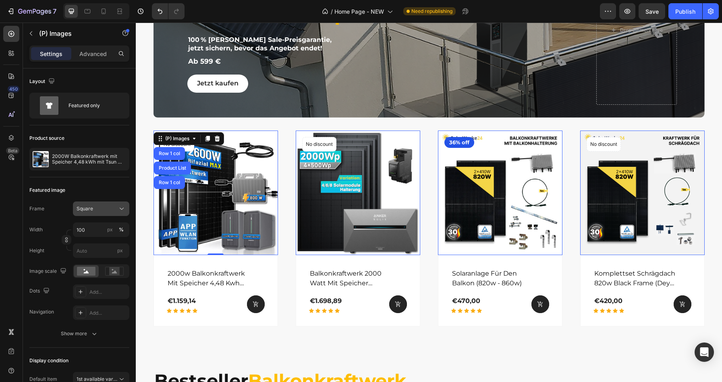
click at [98, 204] on button "Square" at bounding box center [101, 208] width 56 height 14
click at [100, 256] on div "Horizontal" at bounding box center [99, 259] width 47 height 8
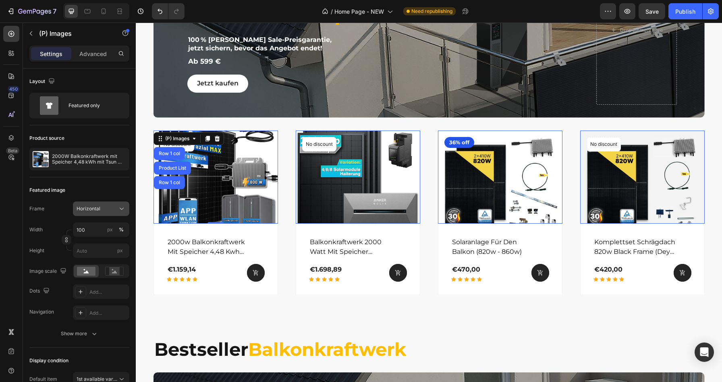
click at [108, 201] on button "Horizontal" at bounding box center [101, 208] width 56 height 14
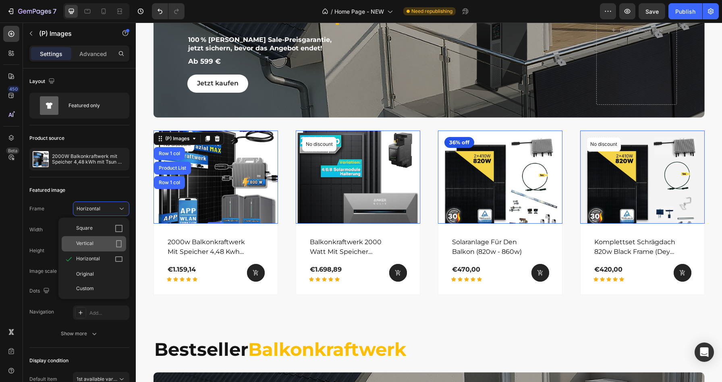
click at [105, 243] on div "Vertical" at bounding box center [99, 244] width 47 height 8
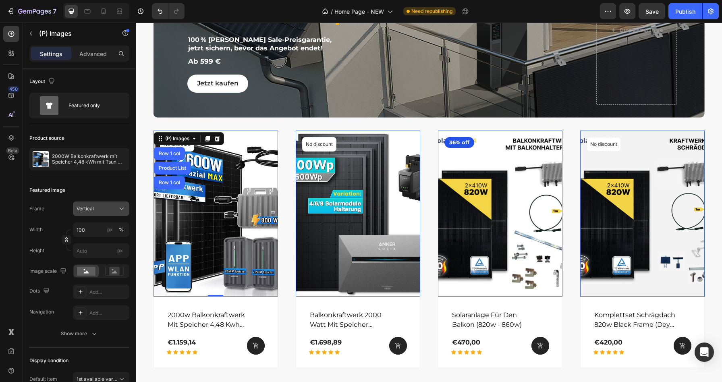
click at [106, 209] on div "Vertical" at bounding box center [96, 208] width 39 height 7
click at [106, 274] on div "Original" at bounding box center [99, 273] width 47 height 7
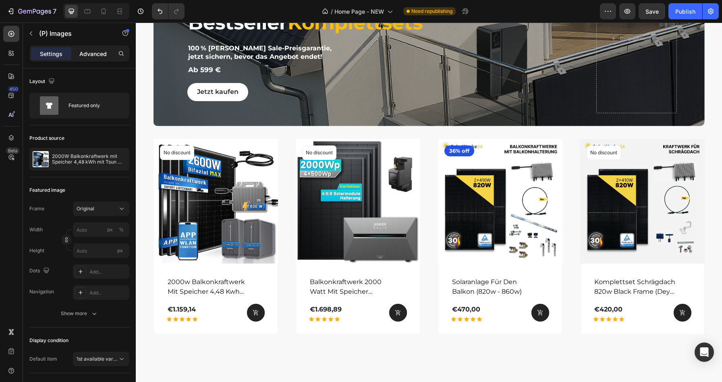
click at [95, 54] on p "Advanced" at bounding box center [92, 54] width 27 height 8
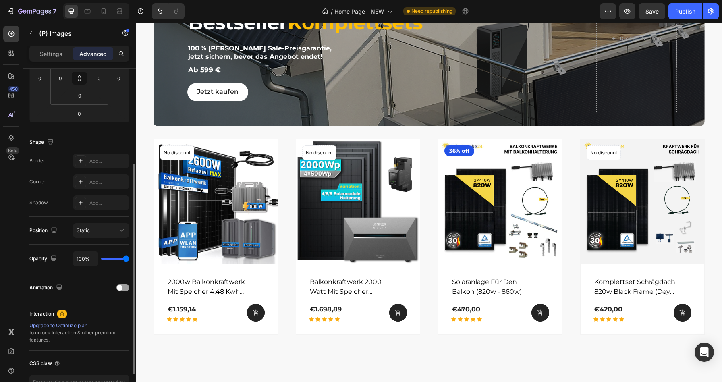
scroll to position [150, 0]
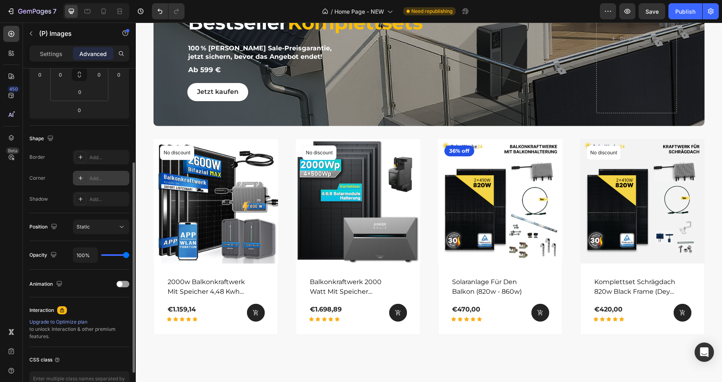
click at [79, 179] on icon at bounding box center [80, 178] width 6 height 6
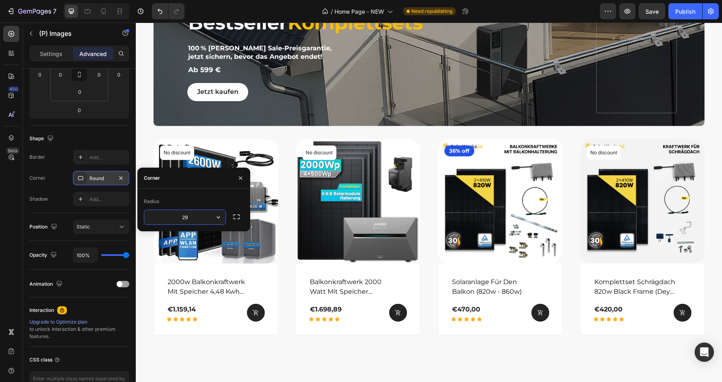
click at [184, 221] on input "29" at bounding box center [184, 217] width 81 height 14
type input "0"
click at [241, 170] on div at bounding box center [240, 178] width 19 height 21
click at [164, 145] on div "No discount" at bounding box center [177, 152] width 34 height 14
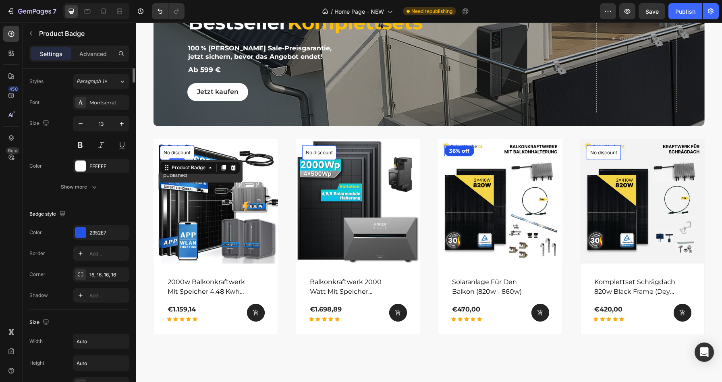
scroll to position [0, 0]
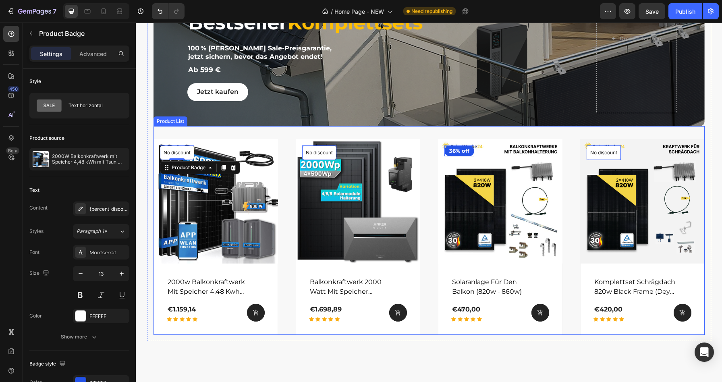
click at [161, 137] on div "(P) Images No discount Not be displayed when published Product Badge 0 Row 2000…" at bounding box center [428, 230] width 551 height 209
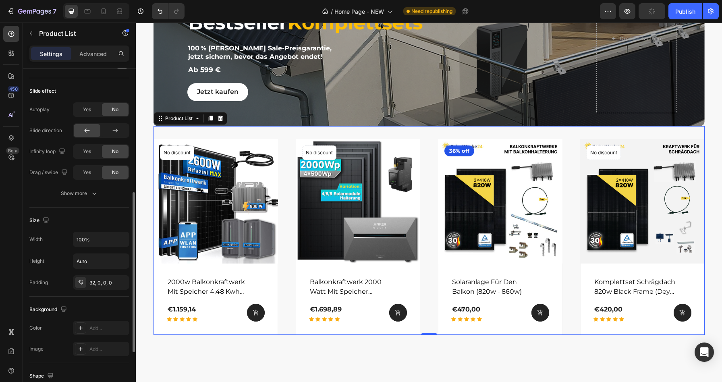
scroll to position [261, 0]
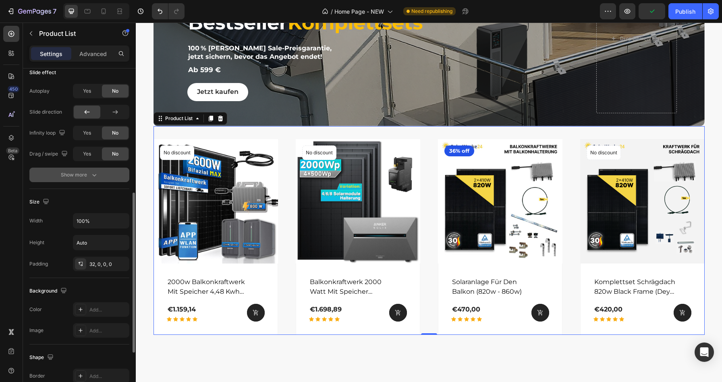
click at [79, 173] on div "Show more" at bounding box center [79, 175] width 37 height 8
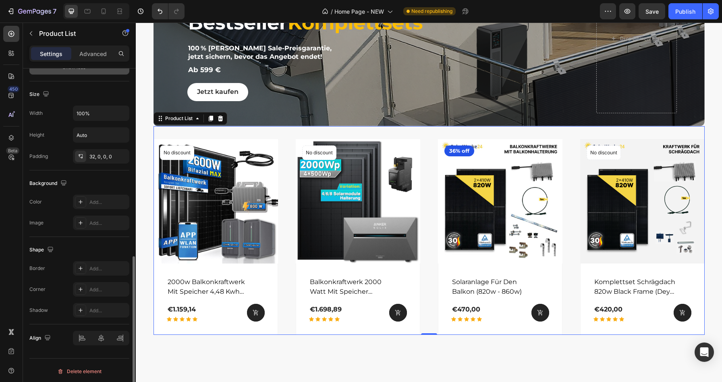
scroll to position [413, 0]
click at [96, 306] on div "Add..." at bounding box center [108, 308] width 38 height 7
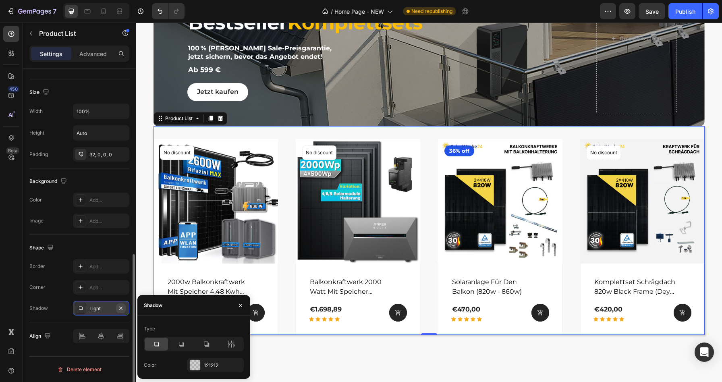
click at [122, 308] on icon "button" at bounding box center [121, 308] width 6 height 6
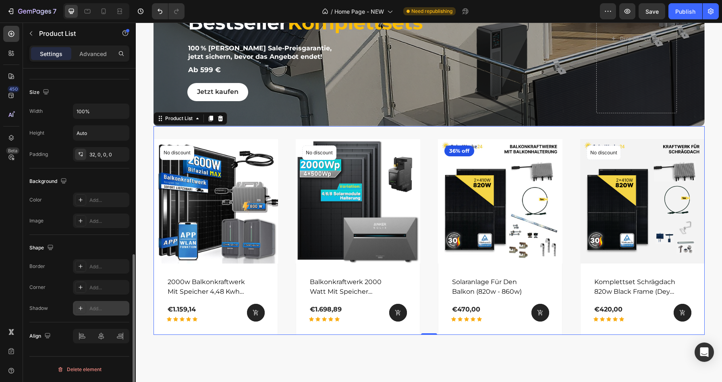
click at [201, 132] on div "(P) Images No discount Not be displayed when published Product Badge Row 2000w …" at bounding box center [428, 230] width 551 height 209
click at [196, 118] on icon at bounding box center [197, 118] width 6 height 6
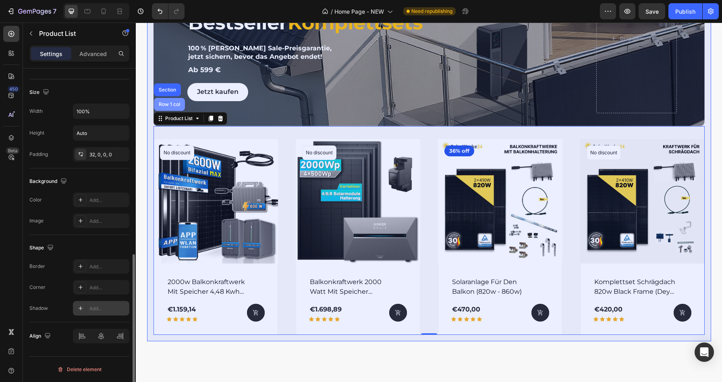
click at [176, 107] on div "Row 1 col" at bounding box center [169, 104] width 31 height 13
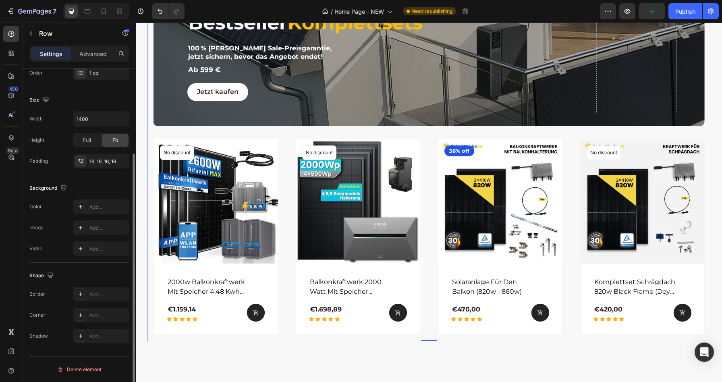
scroll to position [0, 0]
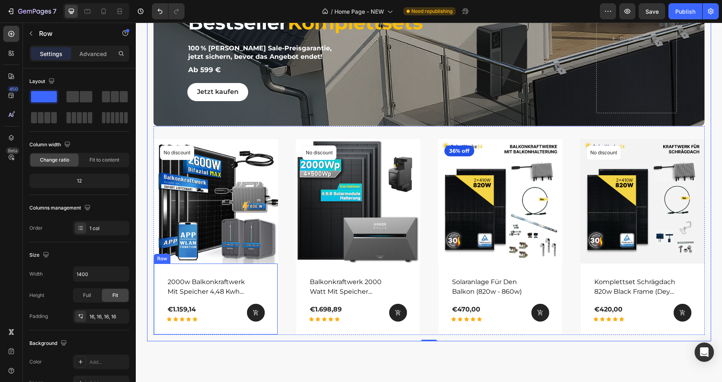
click at [160, 258] on div "Row" at bounding box center [161, 258] width 13 height 7
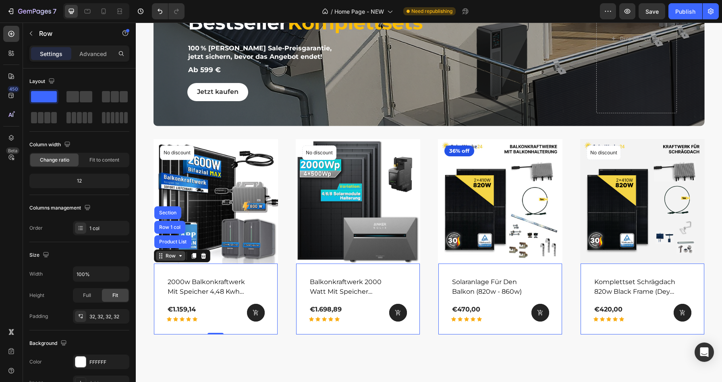
click at [163, 258] on div "Row" at bounding box center [170, 256] width 29 height 10
click at [163, 277] on div "2000w balkonkraftwerk mit speicher 4,48 kwh mit tsun 800w wifi wechselrichter (…" at bounding box center [215, 298] width 124 height 71
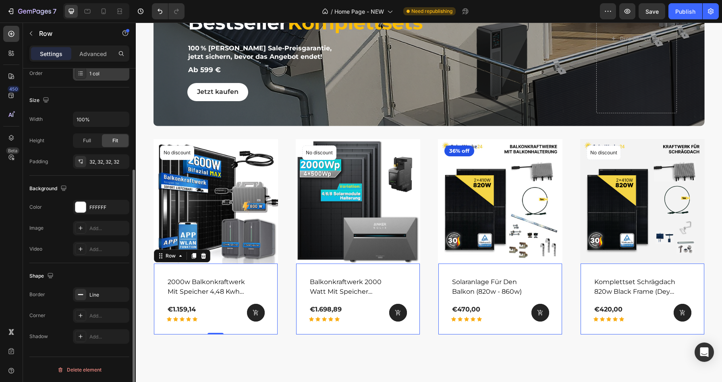
scroll to position [155, 0]
click at [195, 287] on h2 "2000w balkonkraftwerk mit speicher 4,48 kwh mit tsun 800w wifi wechselrichter" at bounding box center [209, 286] width 85 height 21
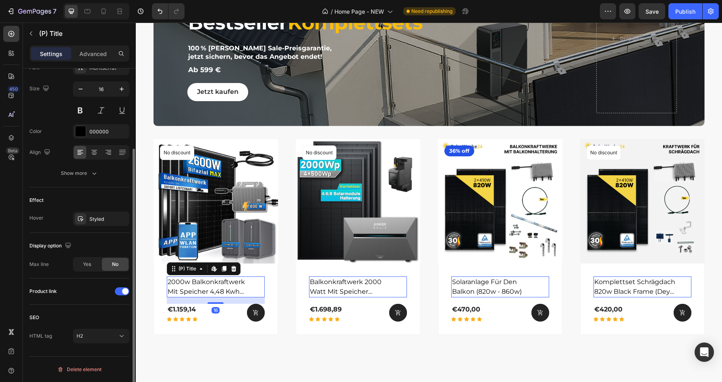
scroll to position [0, 0]
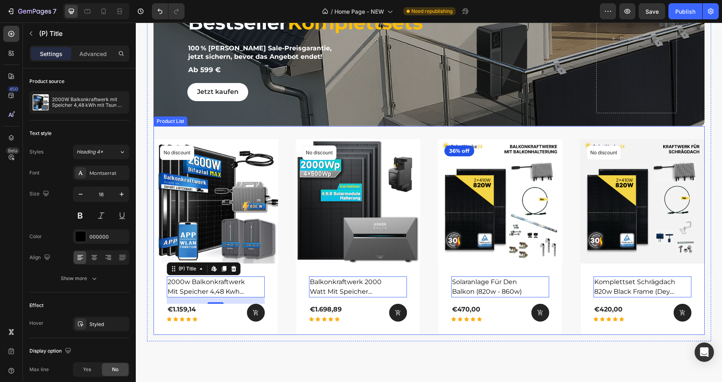
click at [296, 131] on div "(P) Images No discount Not be displayed when published Product Badge Row 2000w …" at bounding box center [428, 230] width 551 height 209
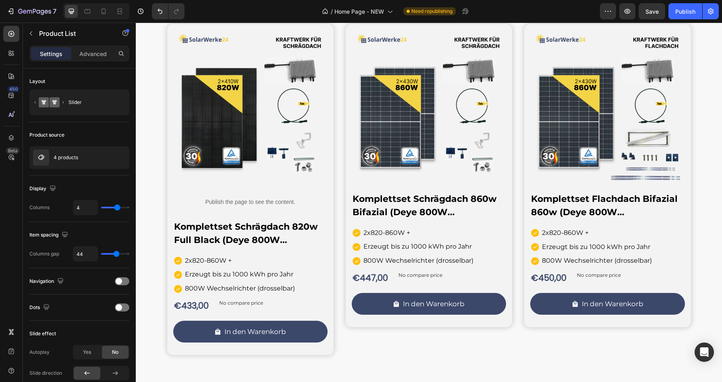
scroll to position [798, 0]
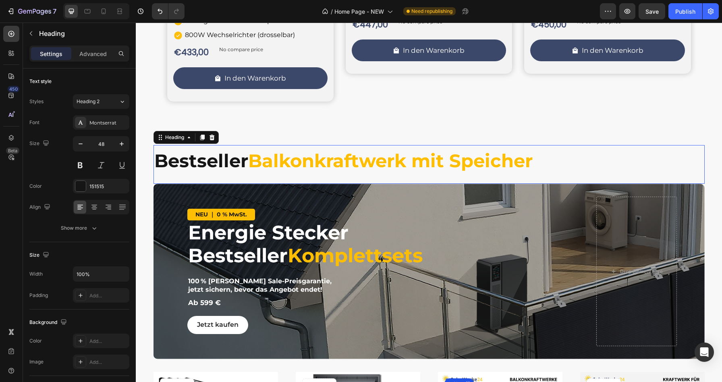
click at [345, 160] on strong "Balkonkraftwerk mit Speicher" at bounding box center [390, 160] width 284 height 22
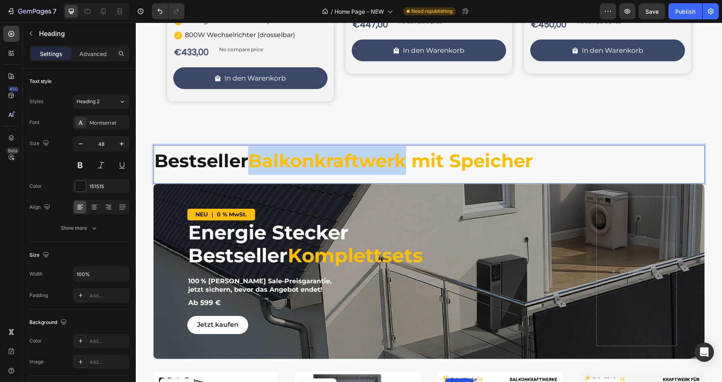
click at [248, 157] on strong "Bestseller" at bounding box center [201, 160] width 94 height 22
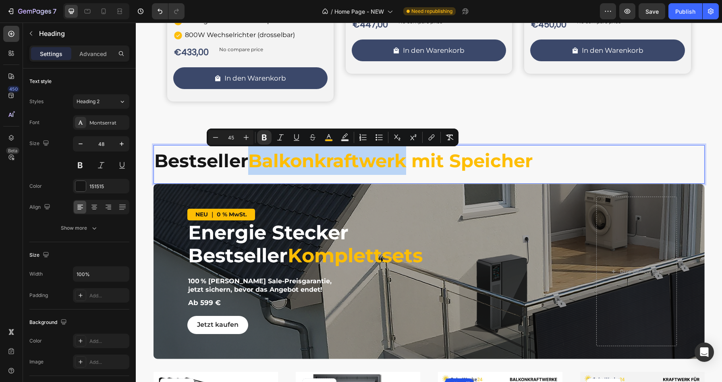
click at [248, 157] on strong "Bestseller" at bounding box center [201, 160] width 94 height 22
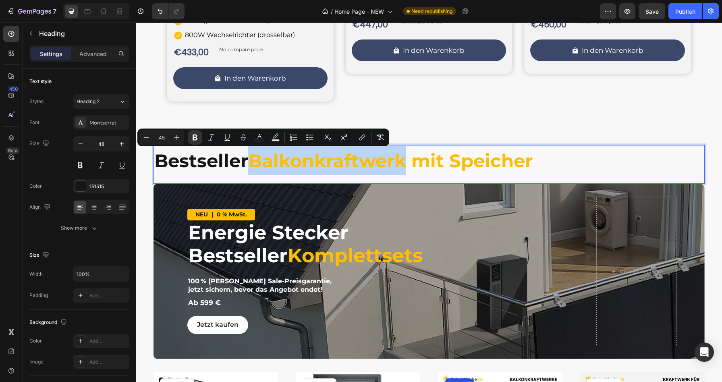
drag, startPoint x: 252, startPoint y: 157, endPoint x: 156, endPoint y: 162, distance: 96.0
click at [156, 162] on strong "Bestseller" at bounding box center [201, 160] width 94 height 22
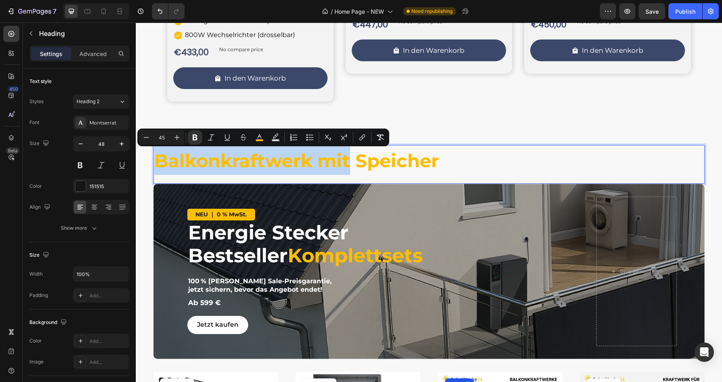
drag, startPoint x: 350, startPoint y: 161, endPoint x: 158, endPoint y: 155, distance: 191.8
click at [158, 155] on strong "Balkonkraftwerk mit Speicher" at bounding box center [296, 160] width 284 height 22
click at [263, 134] on icon "Editor contextual toolbar" at bounding box center [259, 137] width 8 height 8
type input "FEBE04"
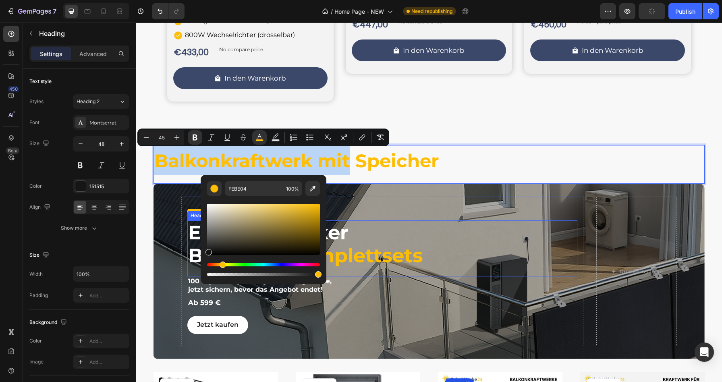
type input "141414"
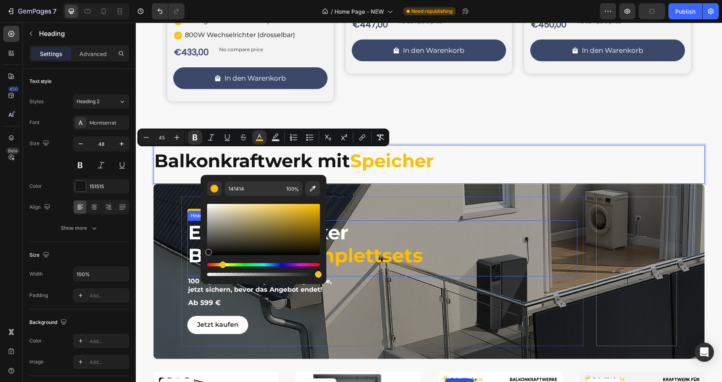
drag, startPoint x: 360, startPoint y: 249, endPoint x: 196, endPoint y: 251, distance: 163.9
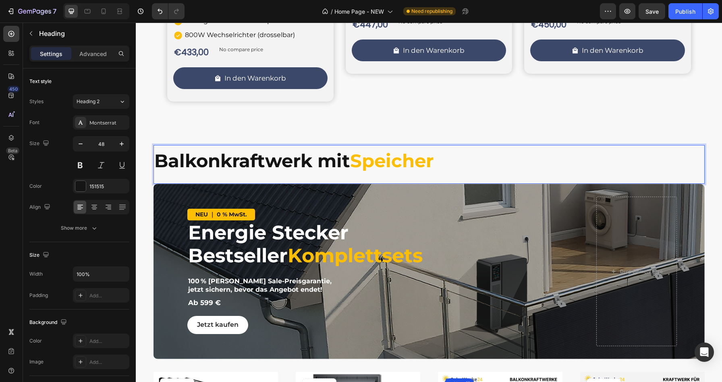
click at [448, 166] on p "Balkonkraftwerk mit Speicher" at bounding box center [428, 160] width 549 height 29
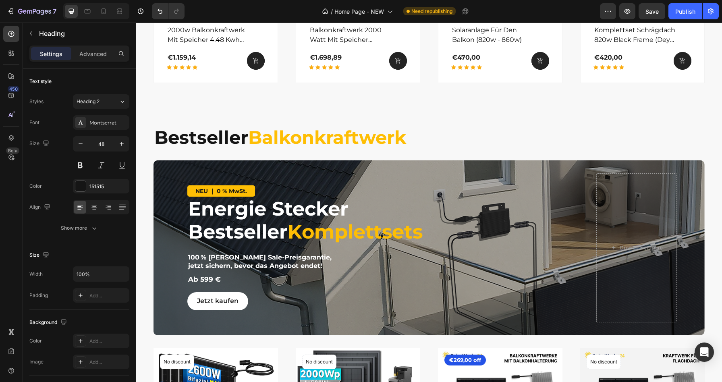
scroll to position [1272, 0]
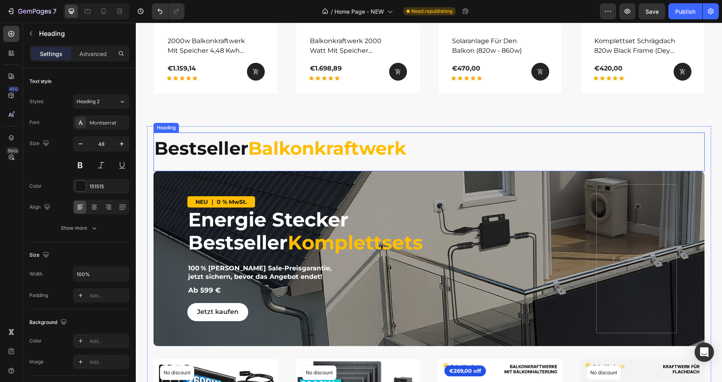
click at [246, 146] on strong "Bestseller" at bounding box center [201, 148] width 94 height 22
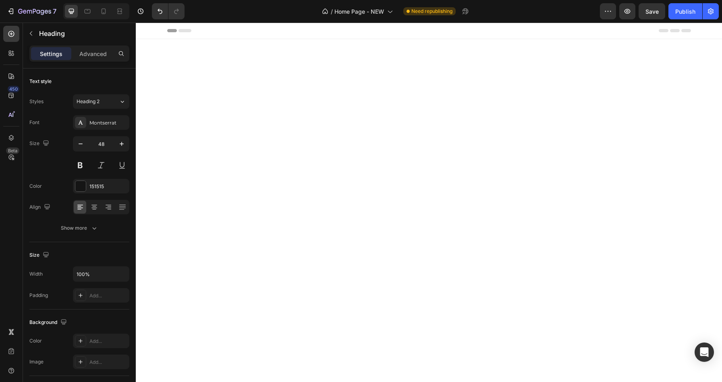
scroll to position [1272, 0]
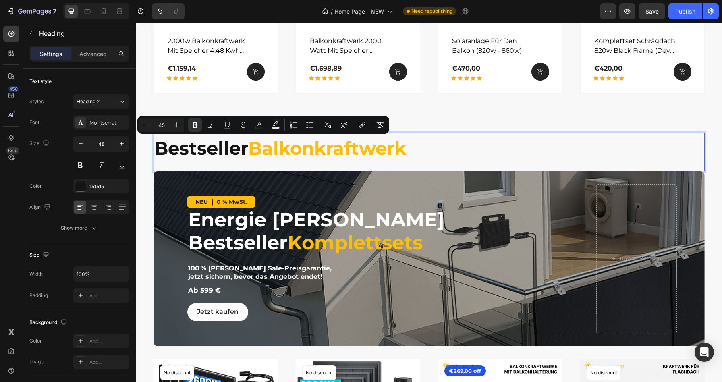
drag, startPoint x: 136, startPoint y: 23, endPoint x: 159, endPoint y: 146, distance: 125.9
click at [159, 146] on p "Bestseller Balkonkraftwerk" at bounding box center [428, 147] width 549 height 29
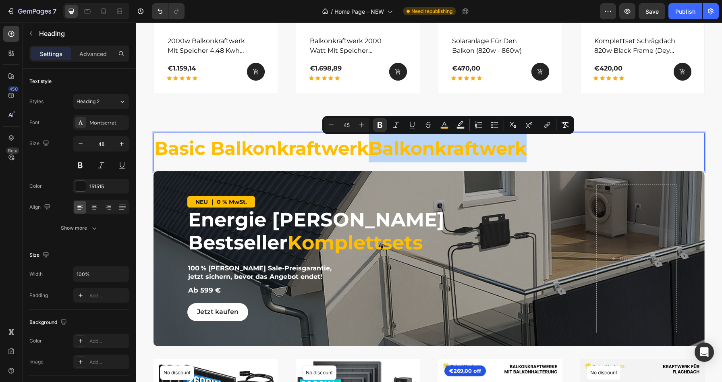
drag, startPoint x: 368, startPoint y: 145, endPoint x: 525, endPoint y: 142, distance: 156.7
click at [525, 142] on strong "Basic BalkonkraftwerkBalkonkraftwerk" at bounding box center [340, 148] width 372 height 22
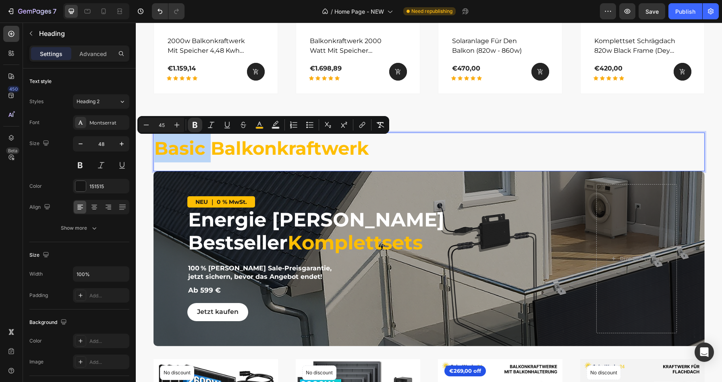
drag, startPoint x: 209, startPoint y: 148, endPoint x: 159, endPoint y: 147, distance: 50.3
click at [159, 147] on strong "Basic Balkonkraftwerk" at bounding box center [261, 148] width 214 height 22
click at [259, 121] on icon "Editor contextual toolbar" at bounding box center [259, 125] width 8 height 8
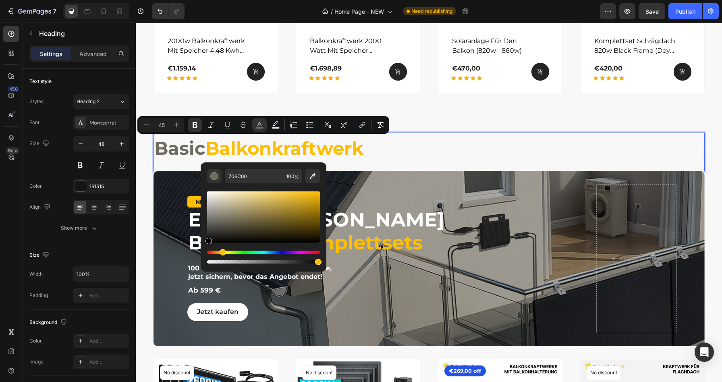
type input "000000"
drag, startPoint x: 223, startPoint y: 219, endPoint x: 205, endPoint y: 244, distance: 30.1
click at [205, 244] on div "000000 100 %" at bounding box center [264, 213] width 126 height 103
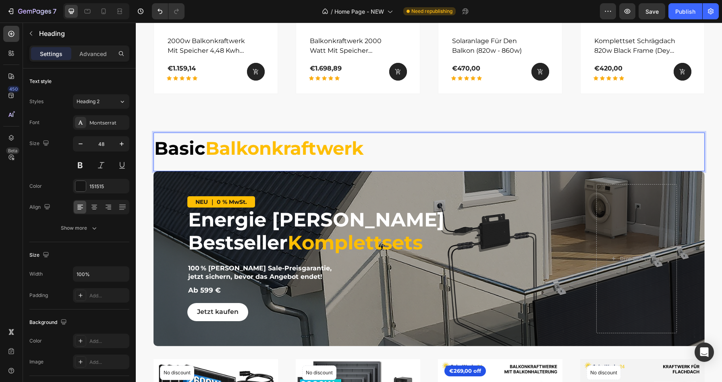
click at [393, 157] on p "Basic Balkonkraftwerk" at bounding box center [428, 147] width 549 height 29
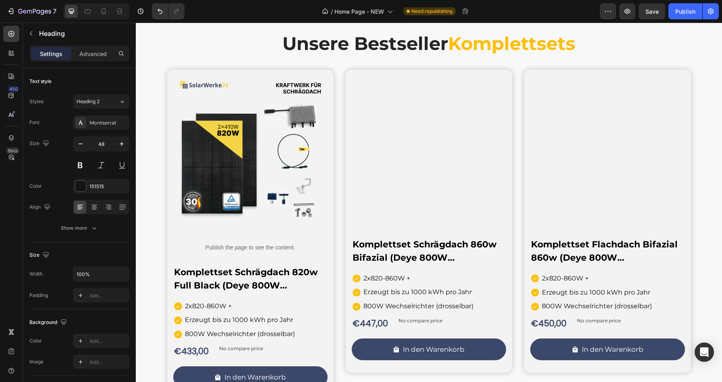
scroll to position [436, 0]
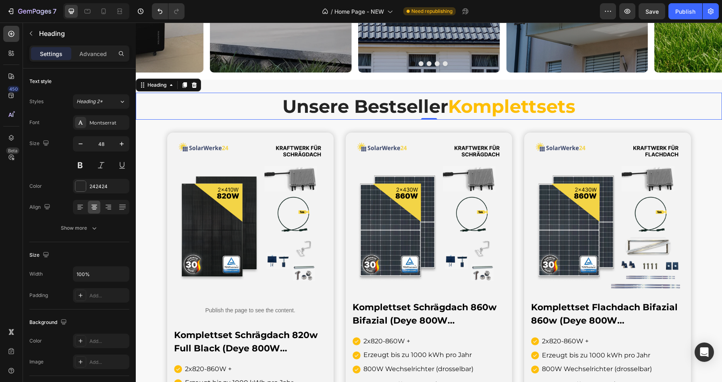
click at [395, 107] on strong "Unsere Bestseller" at bounding box center [364, 106] width 165 height 22
click at [82, 206] on icon at bounding box center [80, 207] width 8 height 8
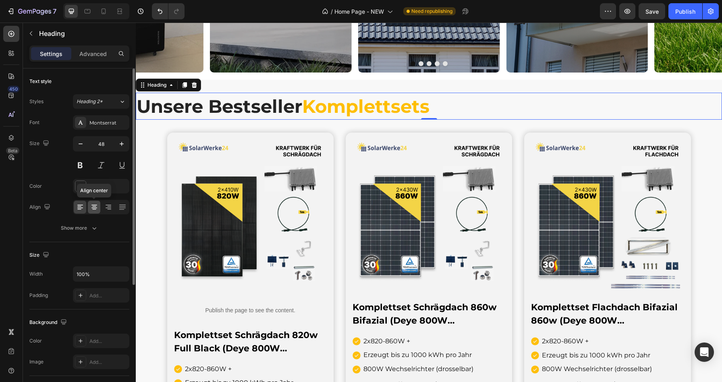
click at [96, 203] on icon at bounding box center [94, 207] width 8 height 8
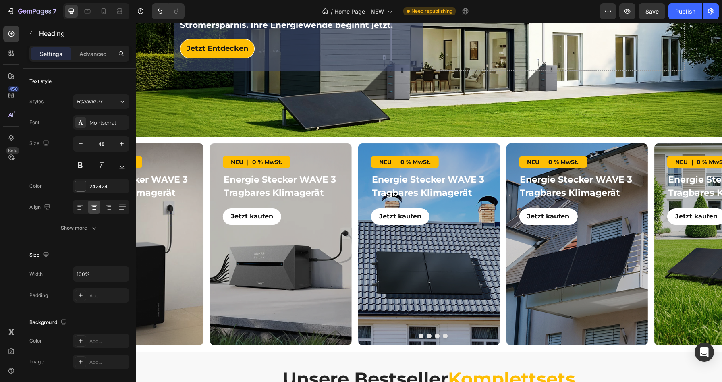
scroll to position [312, 0]
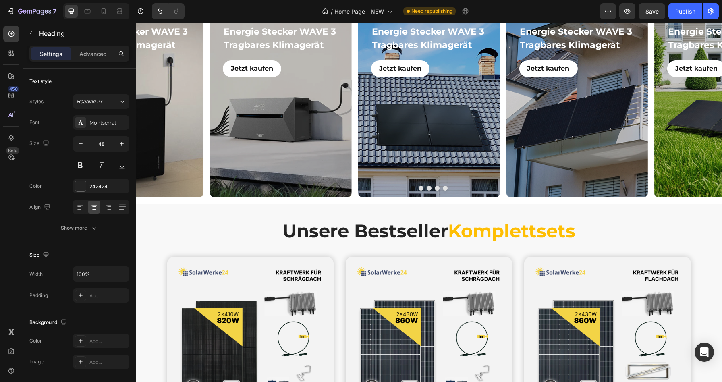
click at [411, 234] on strong "Unsere Bestseller" at bounding box center [364, 230] width 165 height 22
click at [608, 239] on p "Unsere Bestseller Komplettsets" at bounding box center [428, 230] width 584 height 25
click at [35, 36] on button "button" at bounding box center [31, 33] width 13 height 13
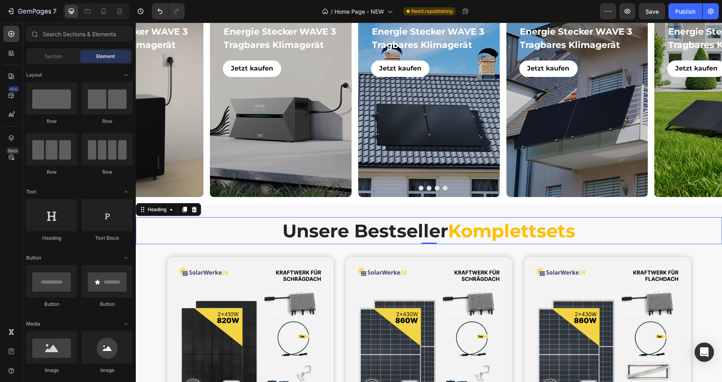
click at [341, 234] on strong "Unsere Bestseller" at bounding box center [364, 230] width 165 height 22
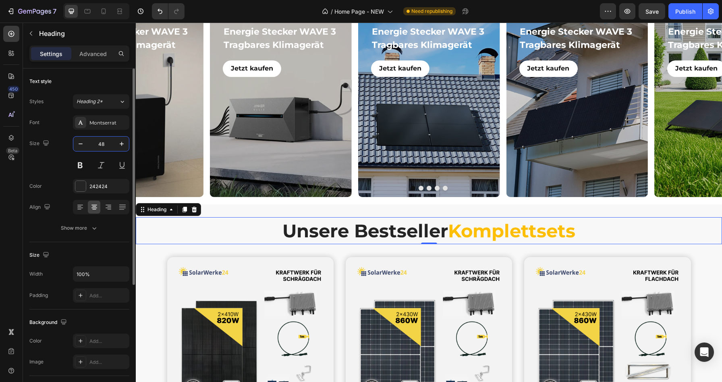
click at [105, 146] on input "48" at bounding box center [101, 143] width 27 height 14
click at [45, 176] on div "Font Montserrat Size 48 Color 242424 Align Show more" at bounding box center [79, 175] width 100 height 120
click at [96, 97] on button "Heading 2*" at bounding box center [101, 101] width 56 height 14
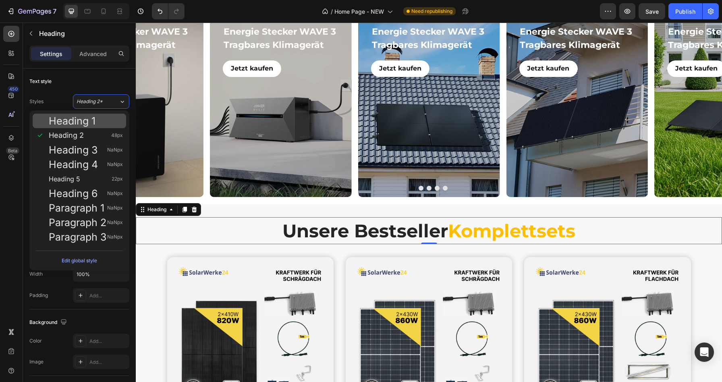
click at [85, 118] on span "Heading 1" at bounding box center [72, 121] width 47 height 8
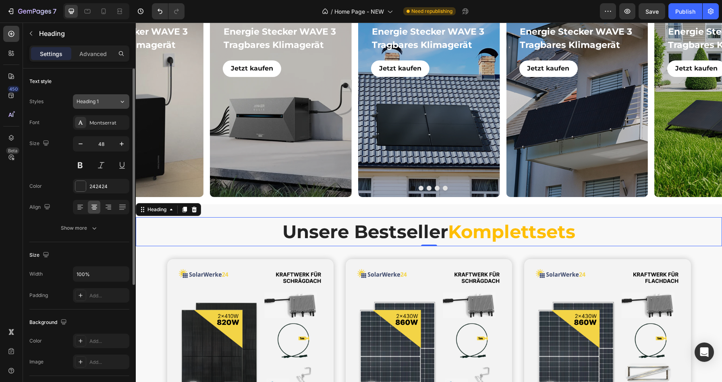
click at [107, 104] on div "Heading 1" at bounding box center [93, 101] width 33 height 7
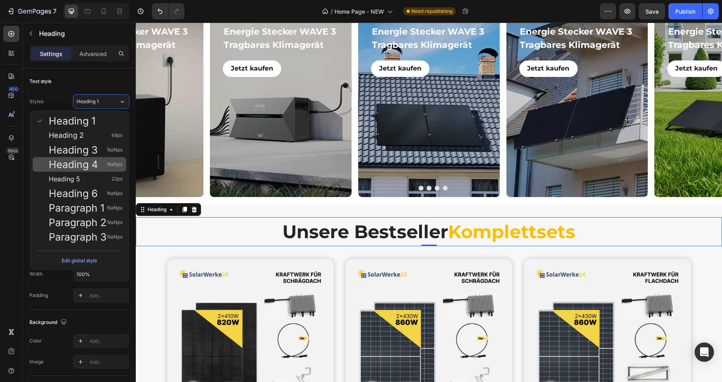
click at [94, 162] on span "Heading 4" at bounding box center [73, 164] width 49 height 8
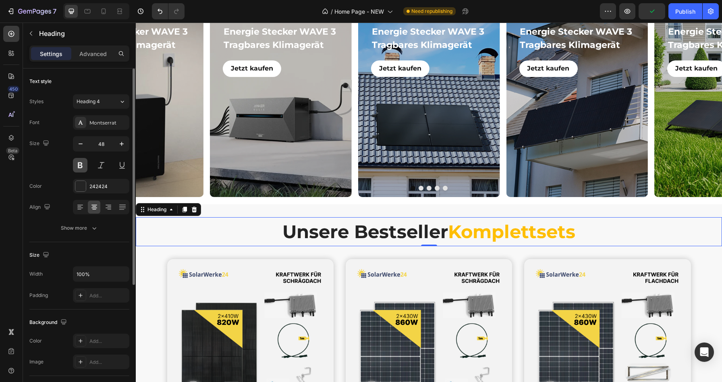
click at [83, 167] on button at bounding box center [80, 165] width 14 height 14
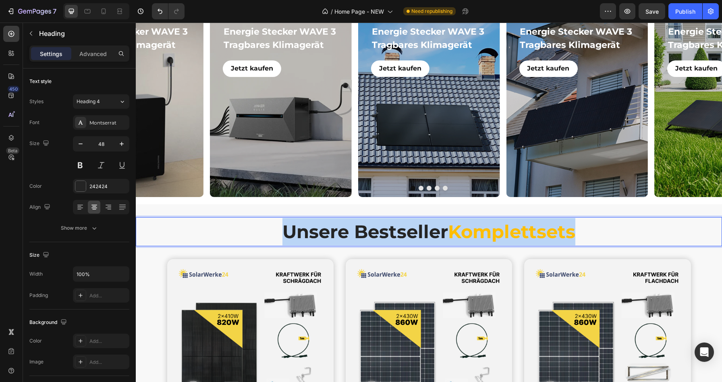
drag, startPoint x: 275, startPoint y: 228, endPoint x: 582, endPoint y: 227, distance: 306.8
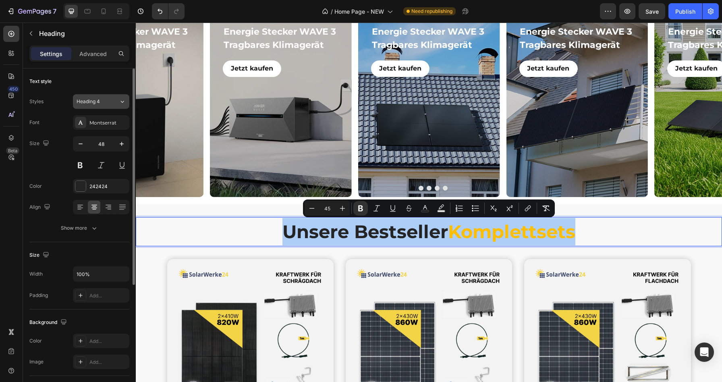
click at [106, 106] on button "Heading 4" at bounding box center [101, 101] width 56 height 14
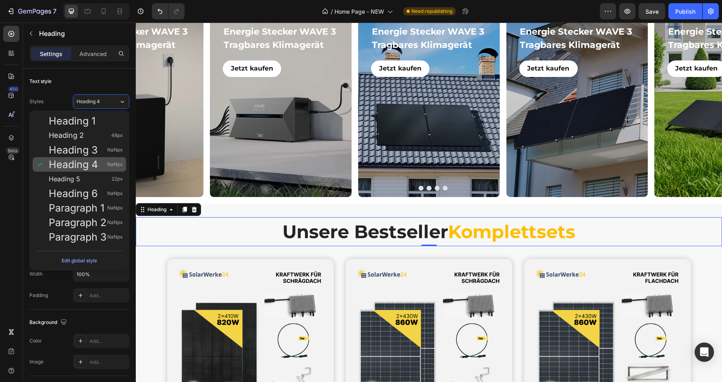
click at [84, 166] on span "Heading 4" at bounding box center [73, 164] width 49 height 8
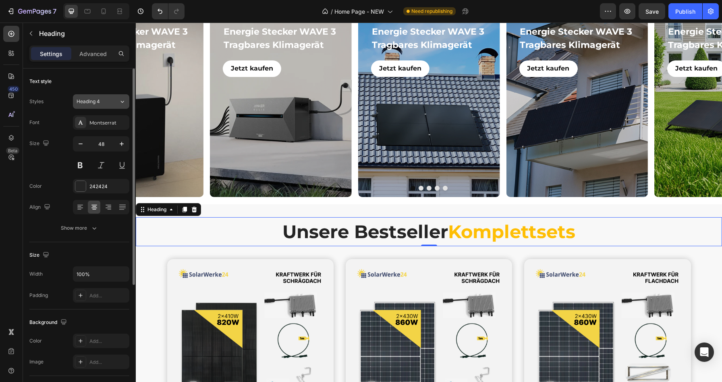
click at [100, 107] on button "Heading 4" at bounding box center [101, 101] width 56 height 14
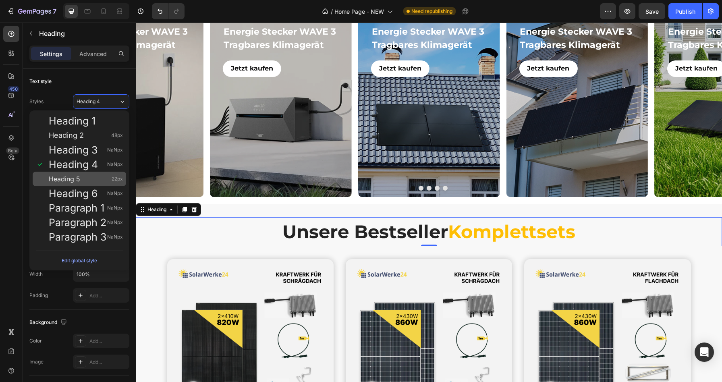
click at [91, 181] on div "Heading 5 22px" at bounding box center [86, 179] width 74 height 8
type input "22"
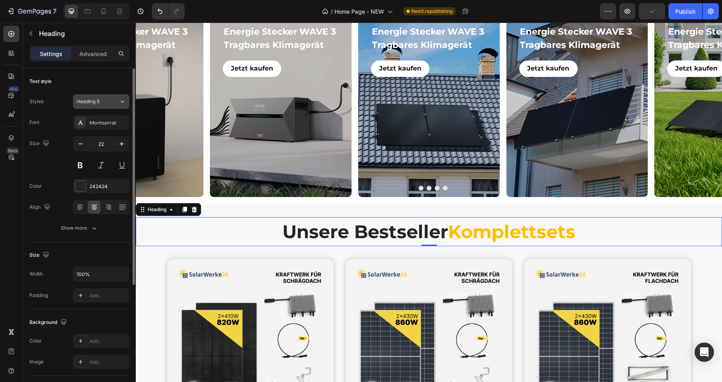
click at [101, 100] on div "Heading 5" at bounding box center [93, 101] width 33 height 7
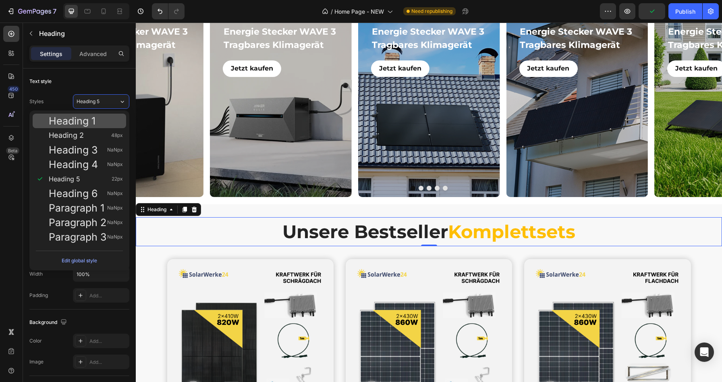
click at [93, 123] on span "Heading 1" at bounding box center [72, 121] width 47 height 8
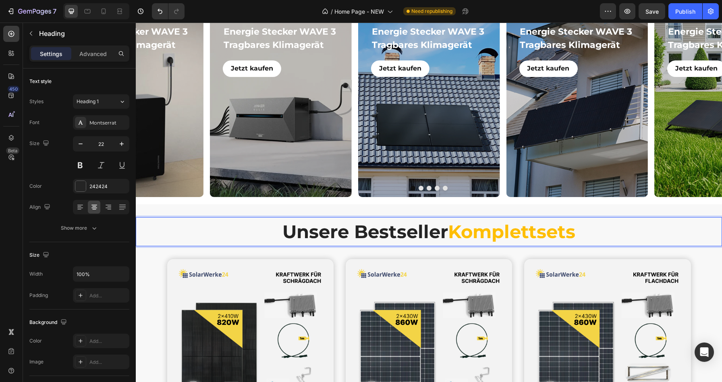
click at [454, 230] on strong "Komplettsets" at bounding box center [511, 231] width 127 height 22
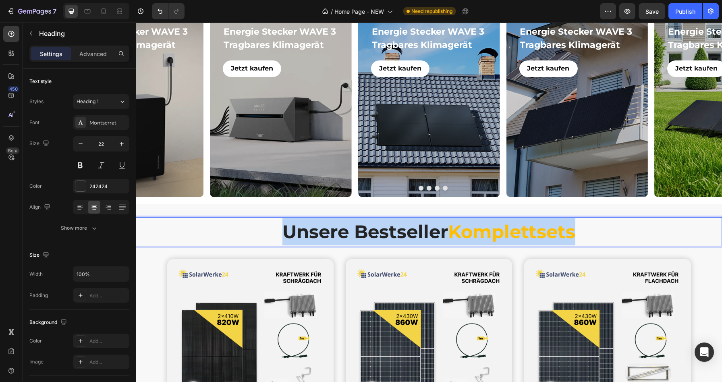
click at [454, 230] on strong "Komplettsets" at bounding box center [511, 231] width 127 height 22
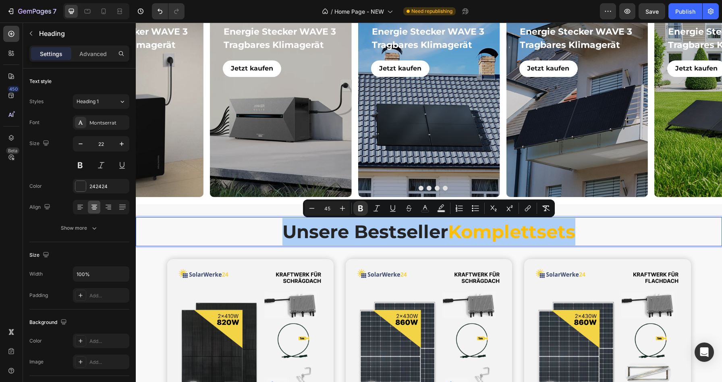
click at [330, 207] on input "45" at bounding box center [327, 208] width 16 height 10
drag, startPoint x: 333, startPoint y: 207, endPoint x: 321, endPoint y: 207, distance: 12.5
click at [321, 207] on input "45" at bounding box center [327, 208] width 16 height 10
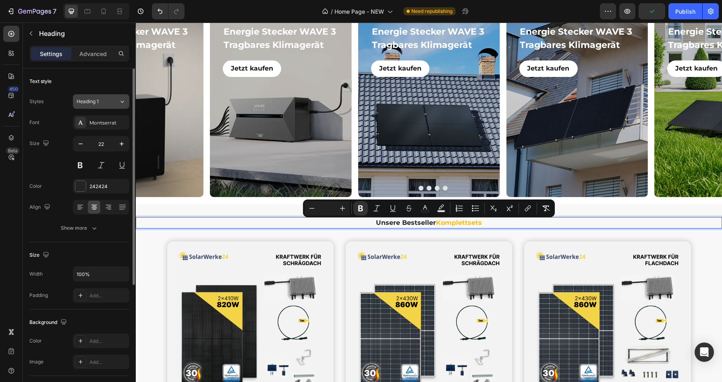
click at [105, 104] on div "Heading 1" at bounding box center [93, 101] width 33 height 7
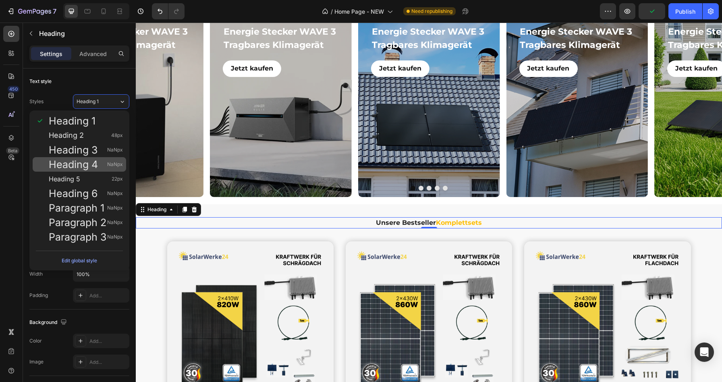
click at [91, 162] on span "Heading 4" at bounding box center [73, 164] width 49 height 8
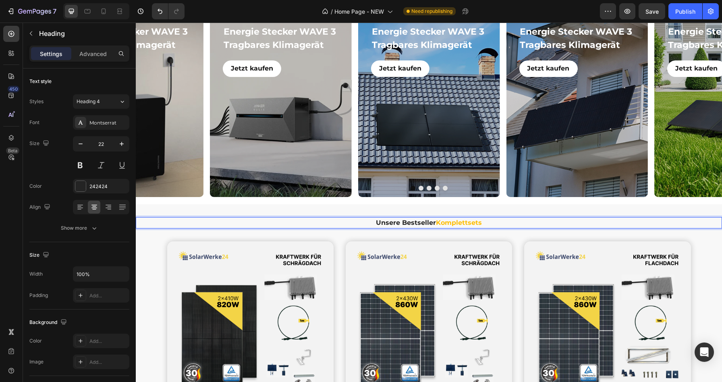
click at [389, 223] on strong "Unsere Bestseller" at bounding box center [406, 223] width 60 height 8
drag, startPoint x: 389, startPoint y: 223, endPoint x: 476, endPoint y: 217, distance: 86.8
click at [476, 217] on h2 "Unsere Bestseller Komplettsets" at bounding box center [429, 222] width 586 height 11
click at [469, 221] on strong "Komplettsets" at bounding box center [459, 223] width 46 height 8
drag, startPoint x: 469, startPoint y: 221, endPoint x: 386, endPoint y: 223, distance: 82.6
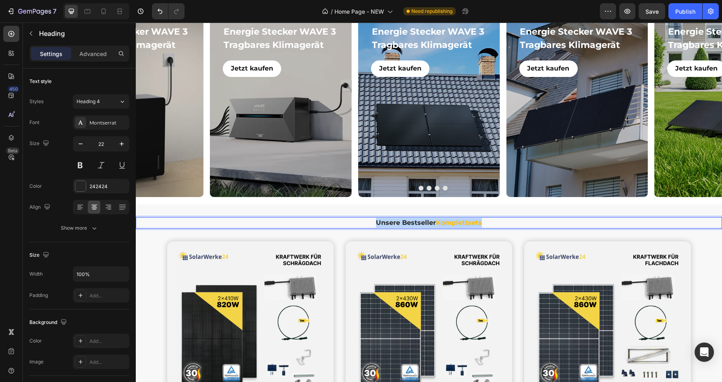
click at [386, 223] on p "Unsere Bestseller Komplettsets" at bounding box center [428, 223] width 584 height 10
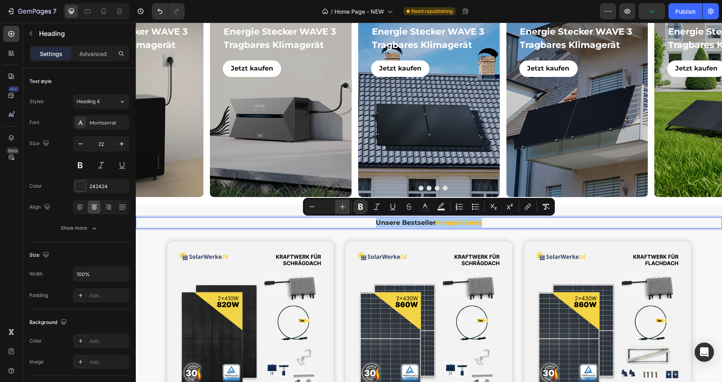
click at [343, 205] on icon "Editor contextual toolbar" at bounding box center [342, 207] width 8 height 8
click at [325, 206] on input "Editor contextual toolbar" at bounding box center [327, 207] width 16 height 10
type input "20"
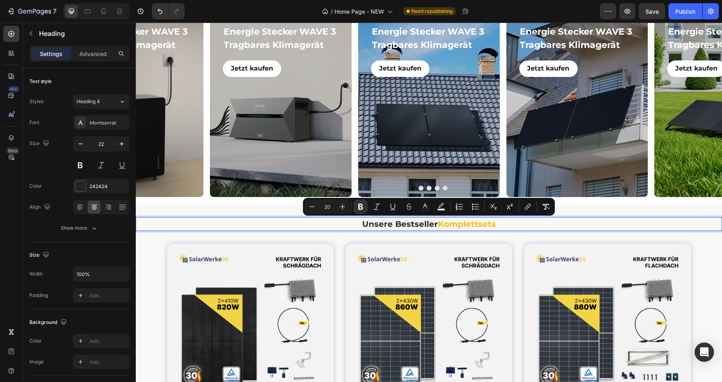
click at [331, 205] on input "20" at bounding box center [327, 207] width 16 height 10
click at [346, 207] on button "Plus" at bounding box center [342, 206] width 14 height 14
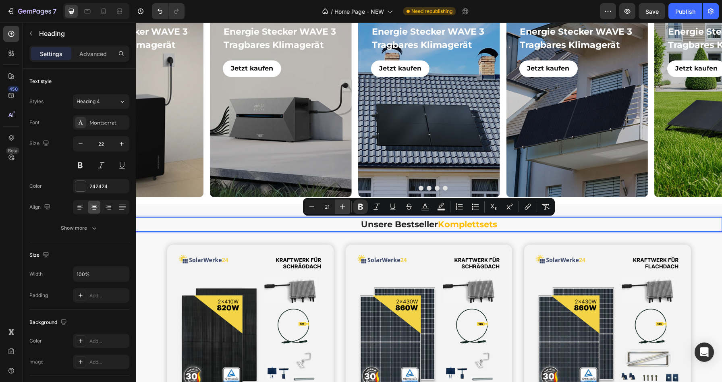
click at [346, 207] on button "Plus" at bounding box center [342, 206] width 14 height 14
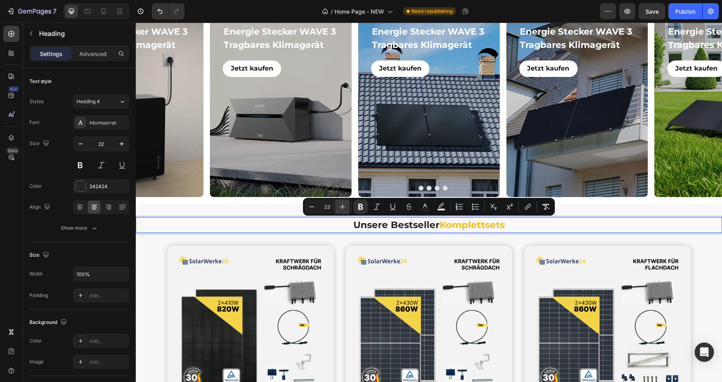
click at [346, 207] on button "Plus" at bounding box center [342, 206] width 14 height 14
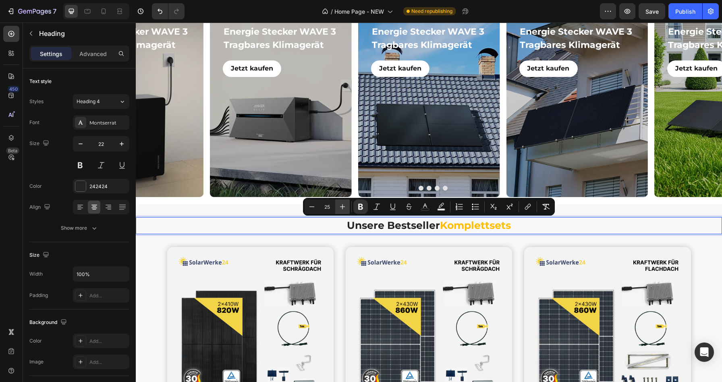
click at [346, 207] on button "Plus" at bounding box center [342, 206] width 14 height 14
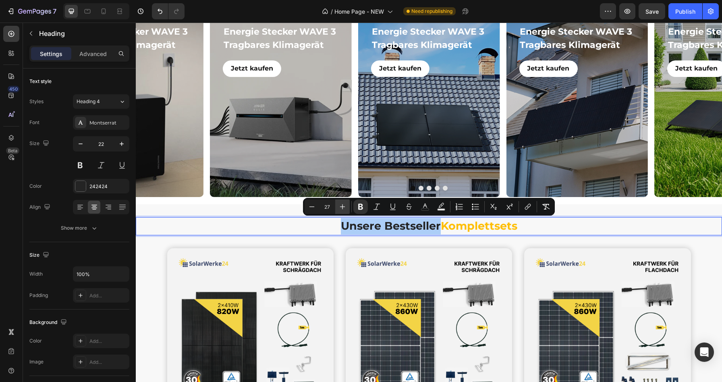
click at [346, 207] on button "Plus" at bounding box center [342, 206] width 14 height 14
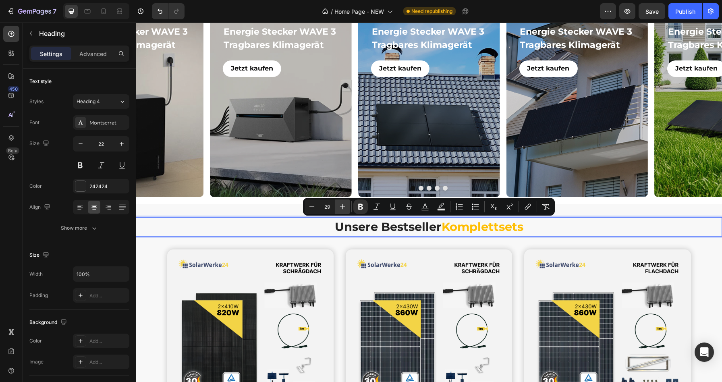
click at [346, 207] on button "Plus" at bounding box center [342, 206] width 14 height 14
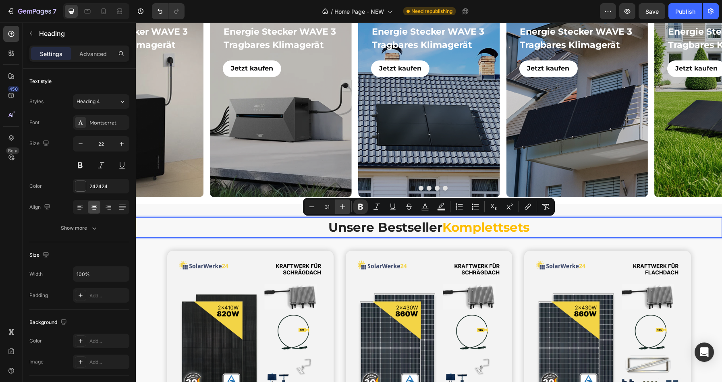
click at [346, 207] on button "Plus" at bounding box center [342, 206] width 14 height 14
type input "33"
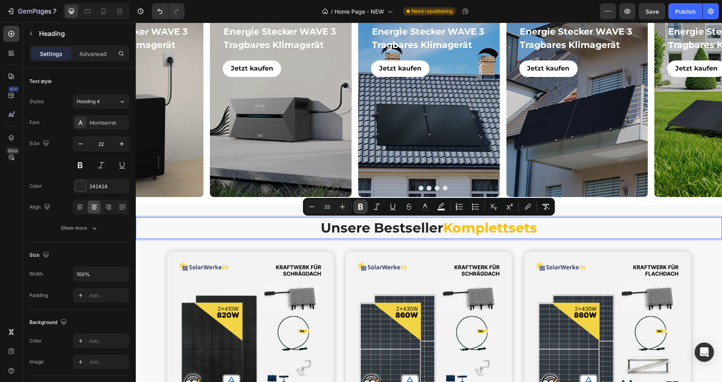
click at [358, 207] on icon "Editor contextual toolbar" at bounding box center [360, 207] width 8 height 8
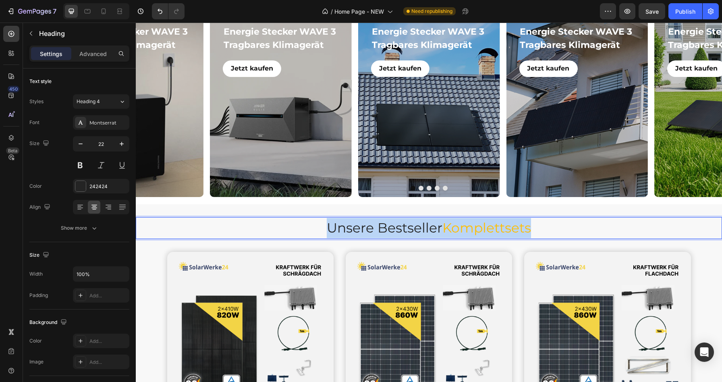
drag, startPoint x: 323, startPoint y: 226, endPoint x: 534, endPoint y: 224, distance: 211.4
click at [534, 224] on p "Unsere Bestseller Komplettsets" at bounding box center [428, 228] width 584 height 20
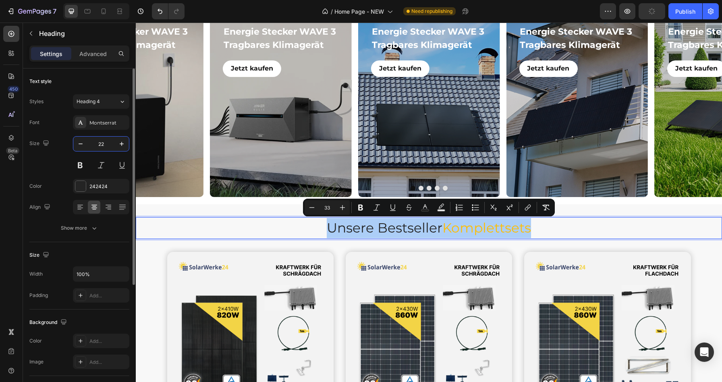
click at [100, 142] on input "22" at bounding box center [101, 143] width 27 height 14
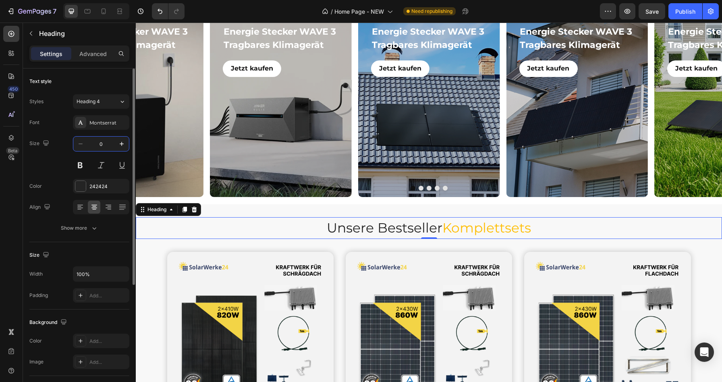
click at [87, 145] on div "0" at bounding box center [101, 143] width 56 height 14
type input "2"
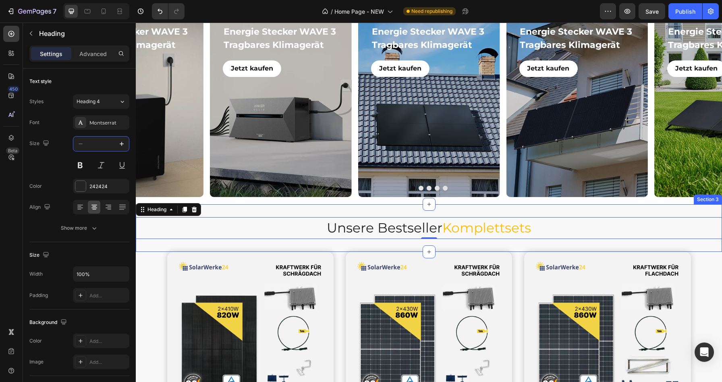
type input "2"
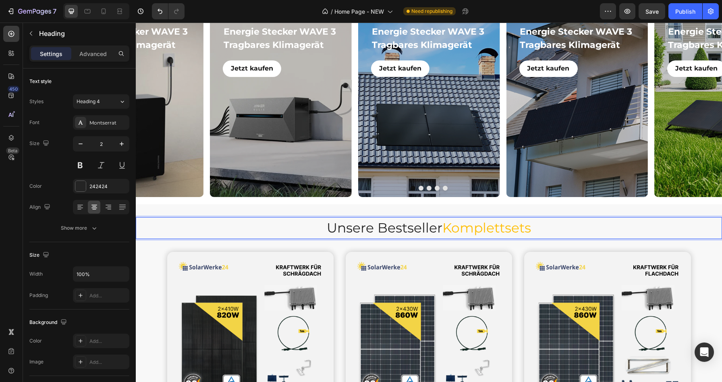
click at [372, 228] on span "Unsere Bestseller" at bounding box center [385, 227] width 116 height 16
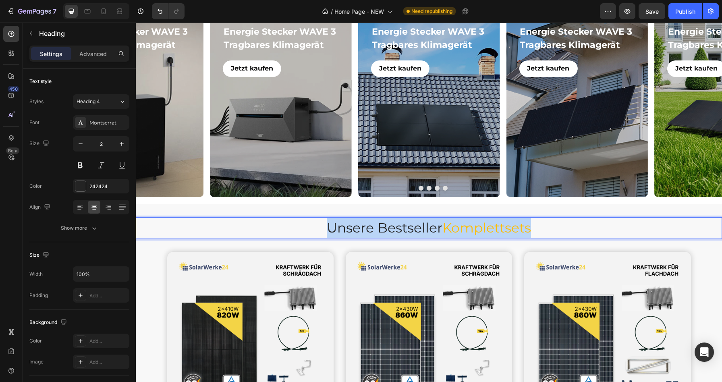
drag, startPoint x: 329, startPoint y: 226, endPoint x: 534, endPoint y: 233, distance: 205.0
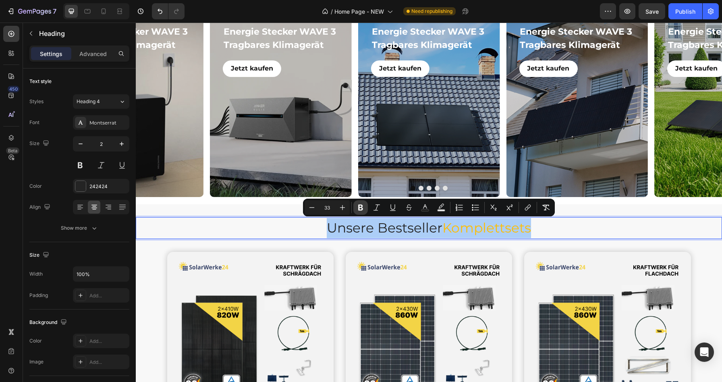
click at [364, 205] on icon "Editor contextual toolbar" at bounding box center [360, 207] width 8 height 8
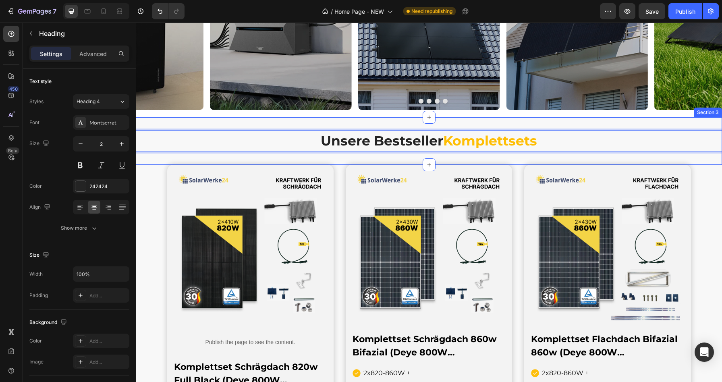
scroll to position [399, 0]
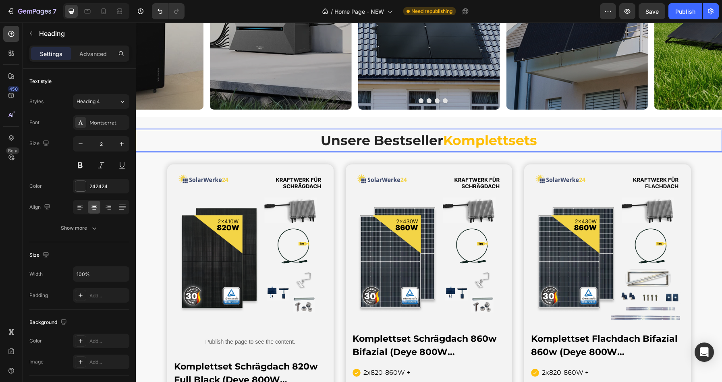
click at [386, 140] on strong "Unsere Bestseller" at bounding box center [382, 140] width 122 height 16
click at [358, 139] on strong "Unsere Bestseller" at bounding box center [382, 140] width 122 height 16
click at [337, 141] on strong "Unsere Bestseller" at bounding box center [382, 140] width 122 height 16
click at [90, 124] on div "Montserrat" at bounding box center [108, 122] width 38 height 7
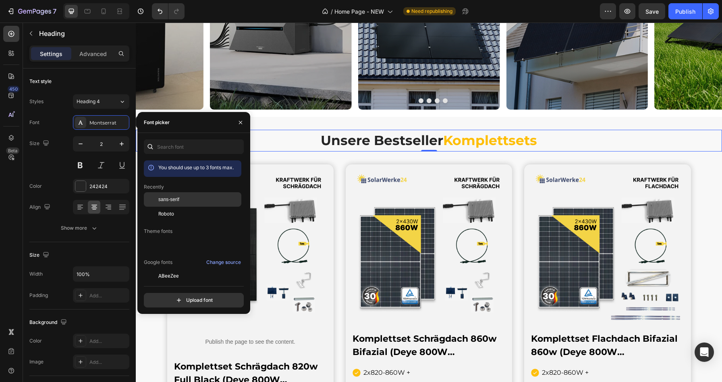
click at [173, 203] on span "sans-serif" at bounding box center [168, 199] width 21 height 7
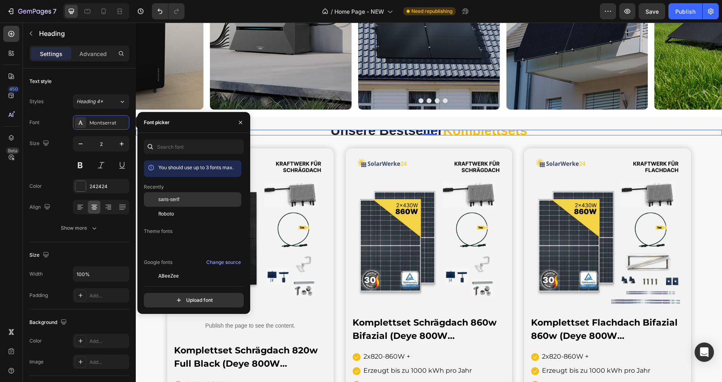
click at [175, 201] on span "sans-serif" at bounding box center [168, 199] width 21 height 7
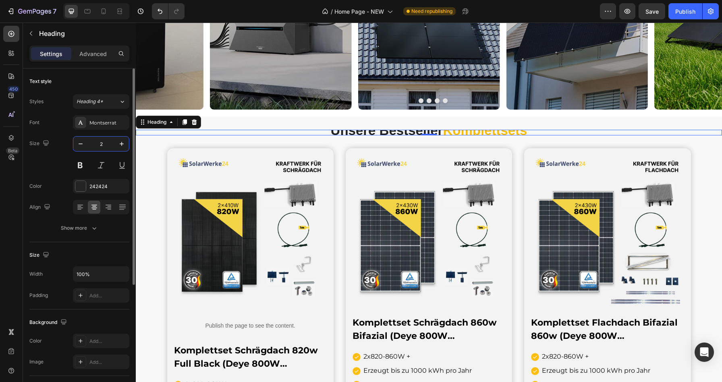
drag, startPoint x: 107, startPoint y: 144, endPoint x: 95, endPoint y: 144, distance: 12.5
click at [95, 144] on input "2" at bounding box center [101, 143] width 27 height 14
drag, startPoint x: 96, startPoint y: 143, endPoint x: 120, endPoint y: 143, distance: 24.2
click at [120, 143] on div "2" at bounding box center [101, 143] width 56 height 14
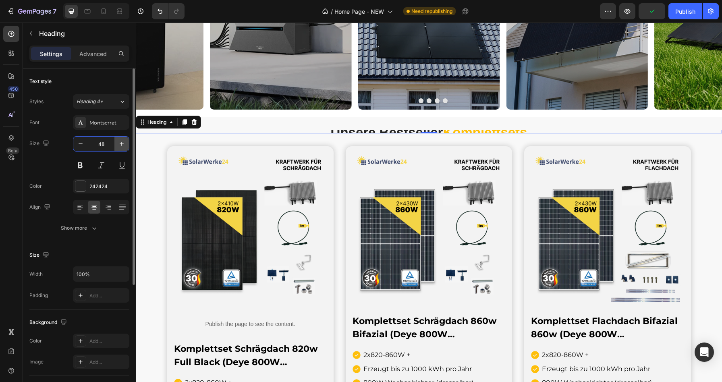
type input "48"
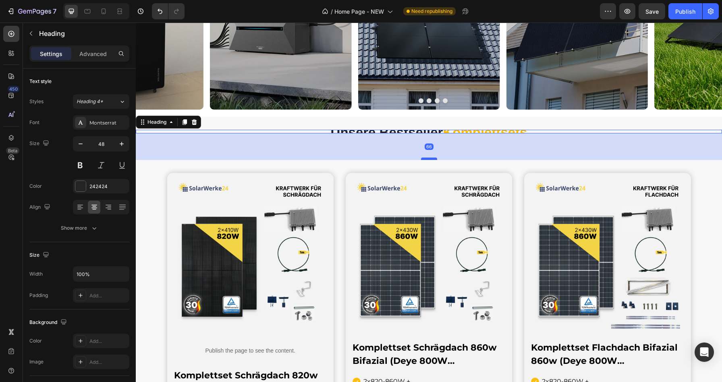
drag, startPoint x: 427, startPoint y: 132, endPoint x: 427, endPoint y: 159, distance: 26.6
click at [427, 159] on div at bounding box center [429, 158] width 16 height 2
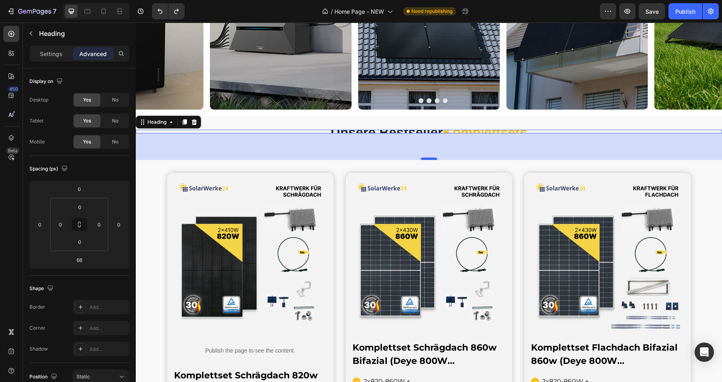
type input "0"
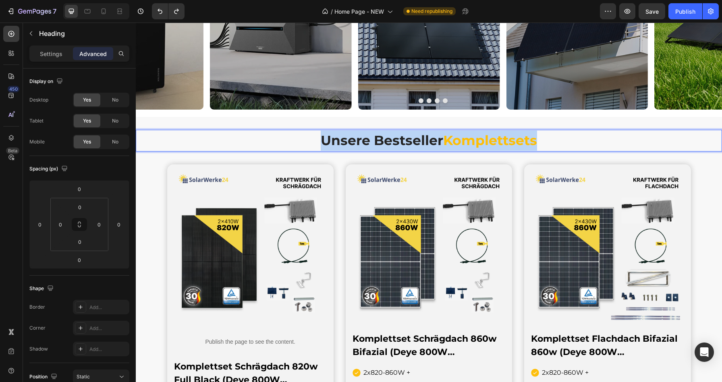
drag, startPoint x: 315, startPoint y: 141, endPoint x: 544, endPoint y: 143, distance: 229.5
click at [544, 143] on p "Unsere Bestseller Komplettsets" at bounding box center [428, 140] width 584 height 20
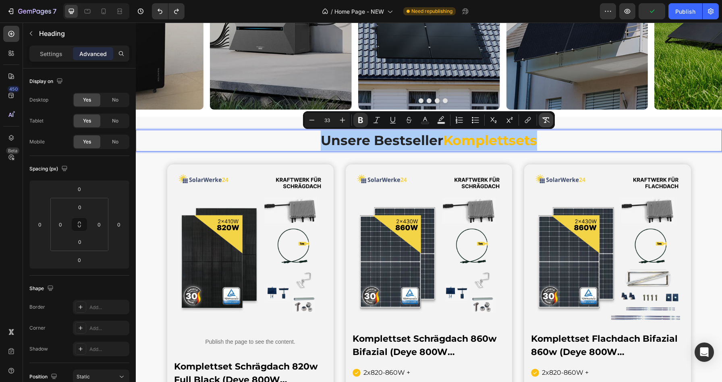
click at [542, 121] on icon "Editor contextual toolbar" at bounding box center [546, 120] width 8 height 8
type input "2"
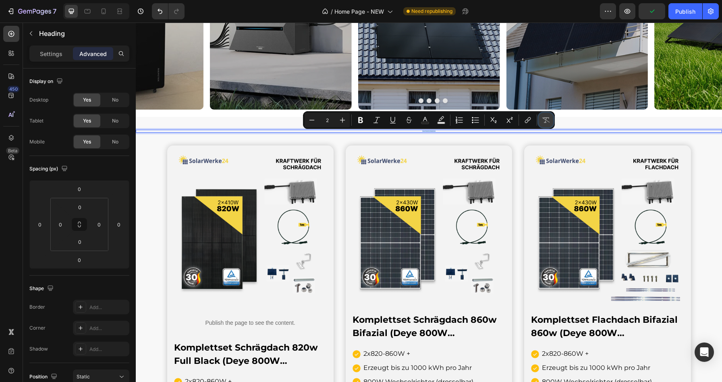
click at [542, 121] on icon "Editor contextual toolbar" at bounding box center [546, 120] width 8 height 8
click at [58, 56] on p "Settings" at bounding box center [51, 54] width 23 height 8
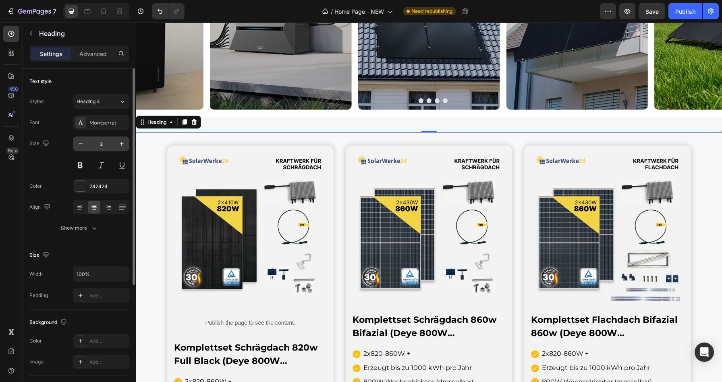
click at [102, 143] on input "2" at bounding box center [101, 143] width 27 height 14
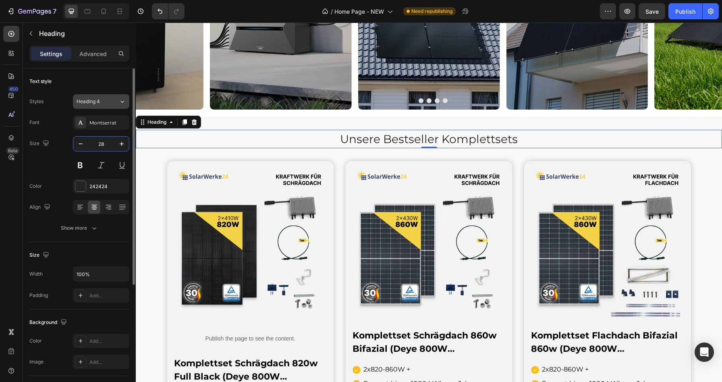
click at [106, 98] on div "Heading 4" at bounding box center [93, 101] width 33 height 7
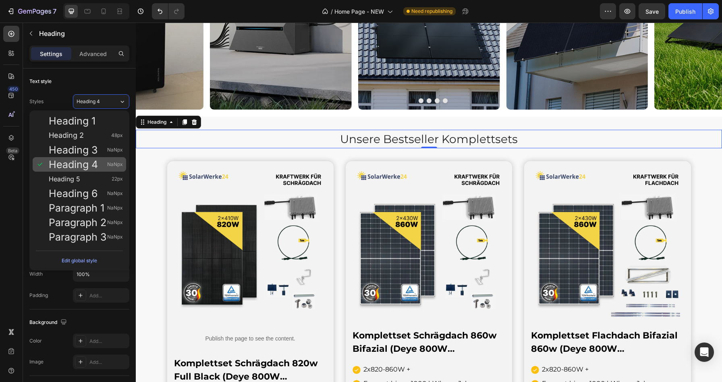
click at [106, 161] on div "Heading 4 NaNpx" at bounding box center [86, 164] width 74 height 8
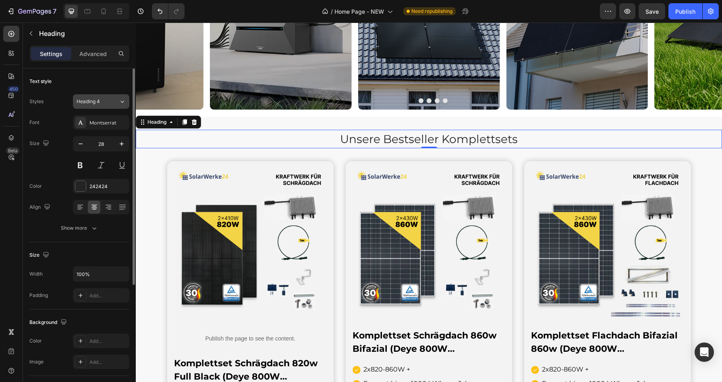
click at [107, 98] on div "Heading 4" at bounding box center [93, 101] width 33 height 7
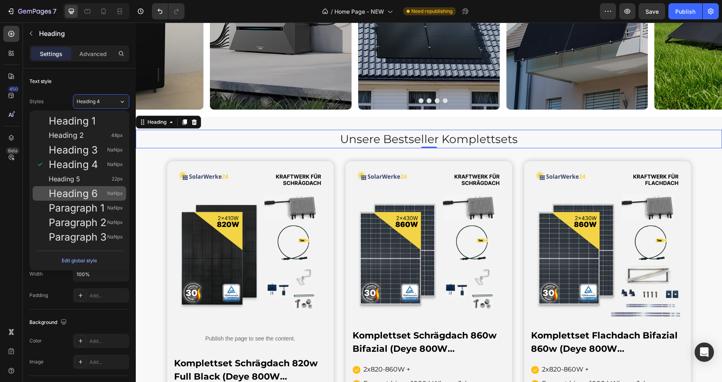
click at [103, 198] on div "Heading 6 NaNpx" at bounding box center [79, 193] width 93 height 14
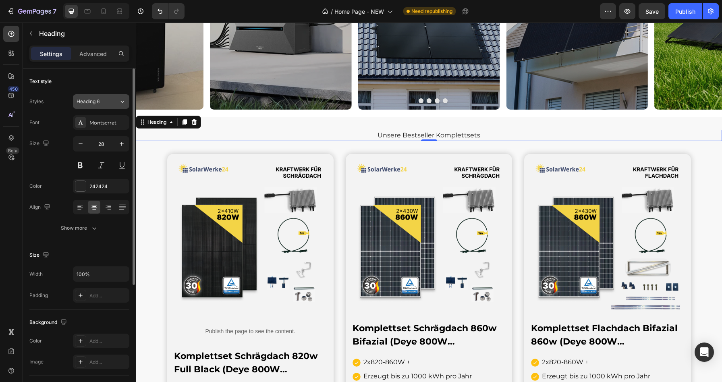
click at [105, 96] on button "Heading 6" at bounding box center [101, 101] width 56 height 14
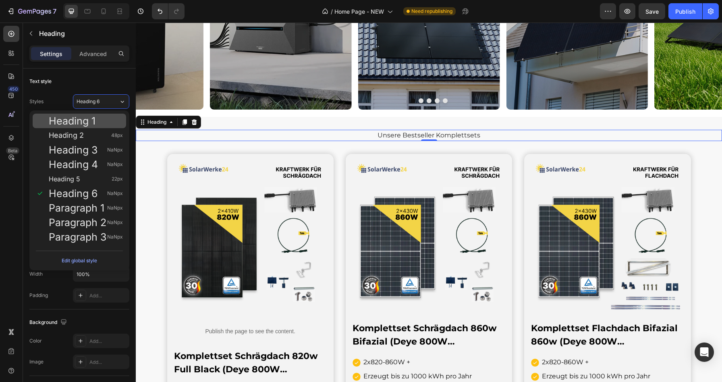
click at [93, 125] on span "Heading 1" at bounding box center [72, 121] width 47 height 8
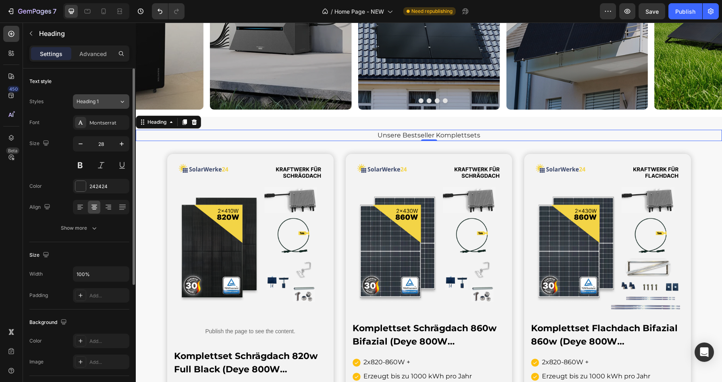
click at [105, 100] on div "Heading 1" at bounding box center [93, 101] width 33 height 7
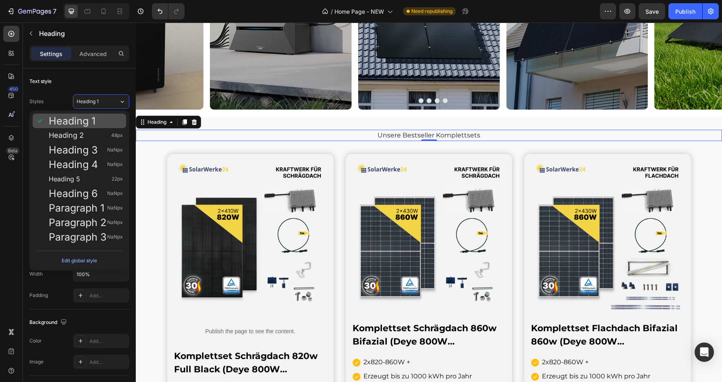
click at [103, 121] on div "Heading 1" at bounding box center [86, 121] width 74 height 8
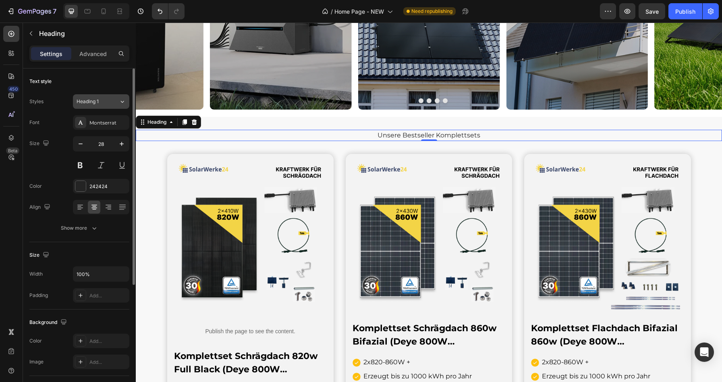
click at [107, 102] on div "Heading 1" at bounding box center [93, 101] width 33 height 7
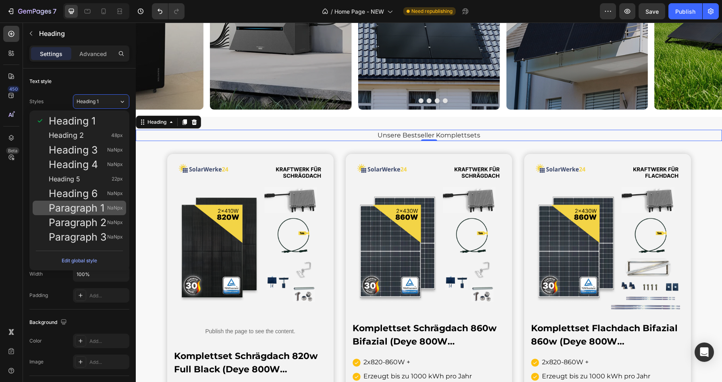
click at [102, 208] on span "Paragraph 1" at bounding box center [77, 208] width 56 height 8
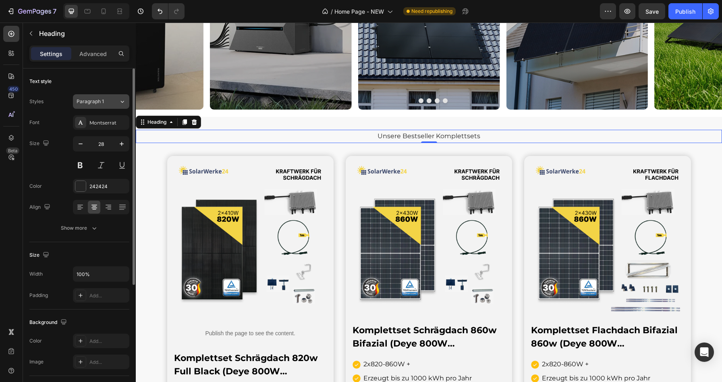
click at [105, 95] on button "Paragraph 1" at bounding box center [101, 101] width 56 height 14
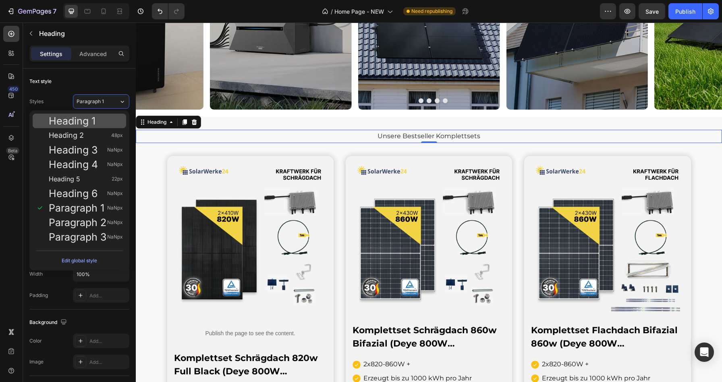
click at [96, 123] on div "Heading 1" at bounding box center [86, 121] width 74 height 8
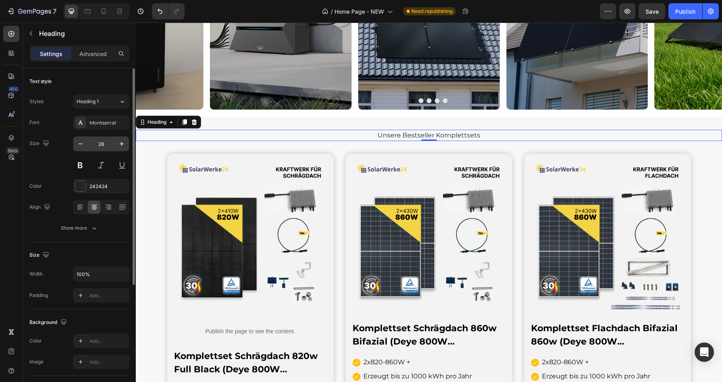
click at [104, 145] on input "28" at bounding box center [101, 143] width 27 height 14
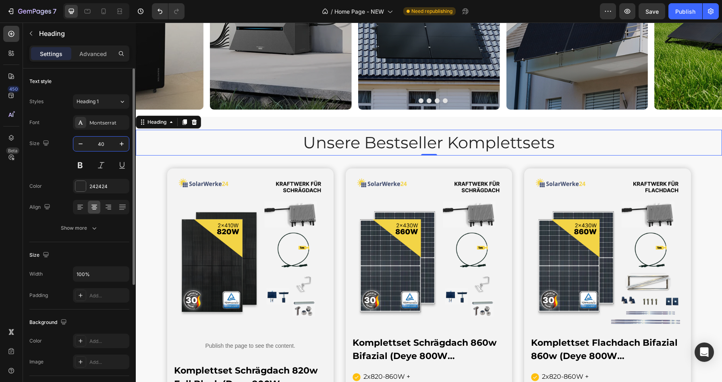
type input "39"
click at [77, 163] on button at bounding box center [80, 165] width 14 height 14
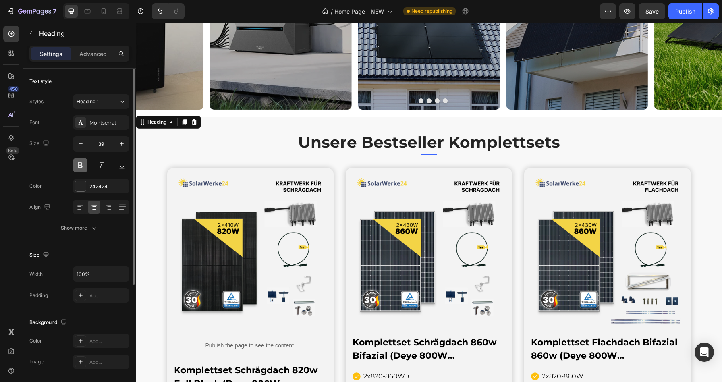
click at [81, 165] on button at bounding box center [80, 165] width 14 height 14
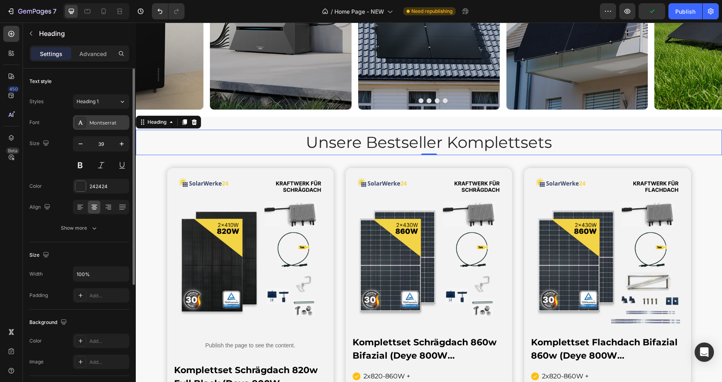
click at [98, 123] on div "Montserrat" at bounding box center [108, 122] width 38 height 7
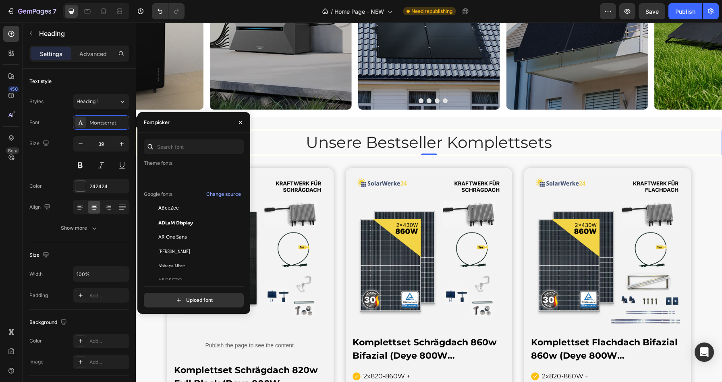
scroll to position [0, 0]
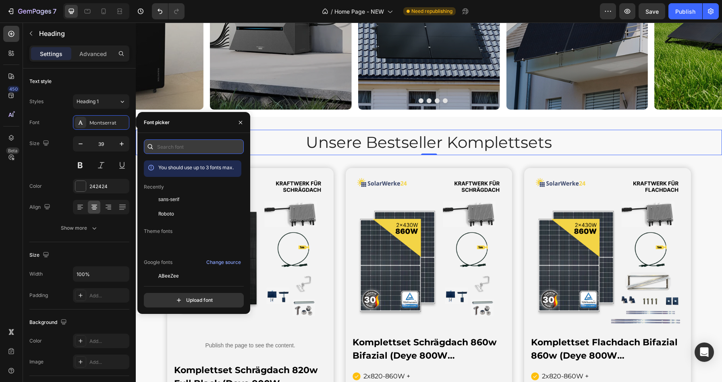
click at [176, 147] on input "text" at bounding box center [194, 146] width 100 height 14
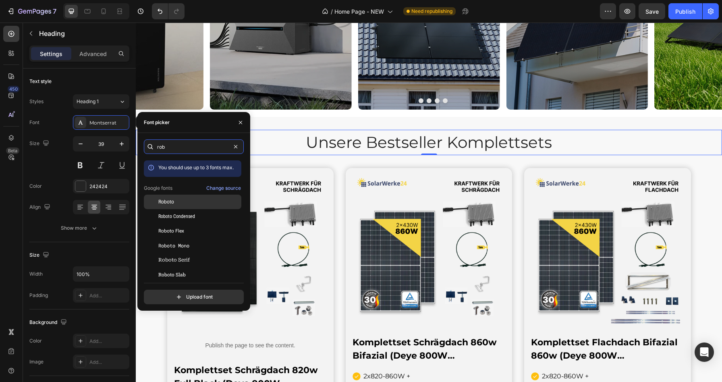
type input "rob"
click at [174, 203] on div "Roboto" at bounding box center [198, 201] width 81 height 7
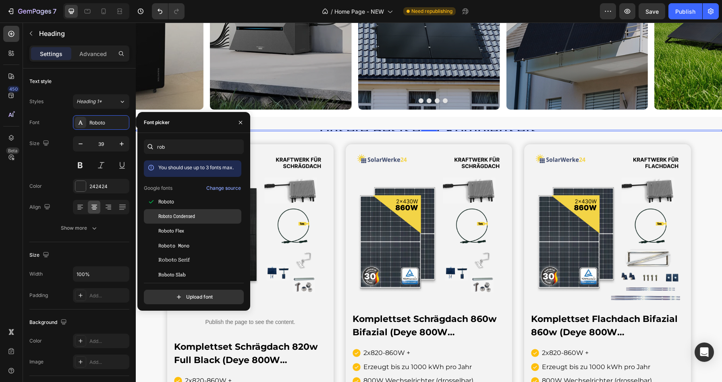
click at [176, 214] on span "Roboto Condensed" at bounding box center [176, 216] width 37 height 7
click at [177, 205] on div "Roboto" at bounding box center [198, 201] width 81 height 7
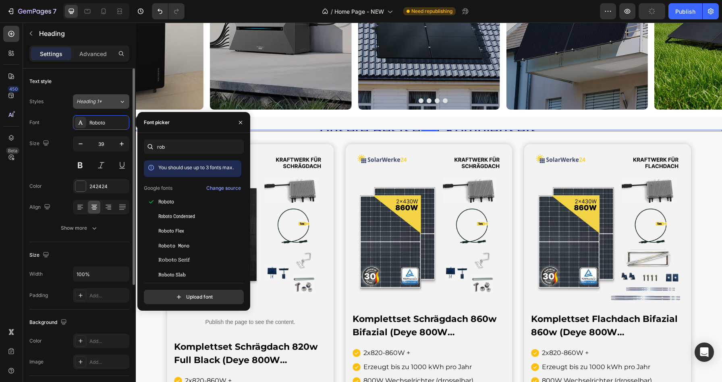
click at [117, 102] on div "Heading 1*" at bounding box center [98, 101] width 42 height 7
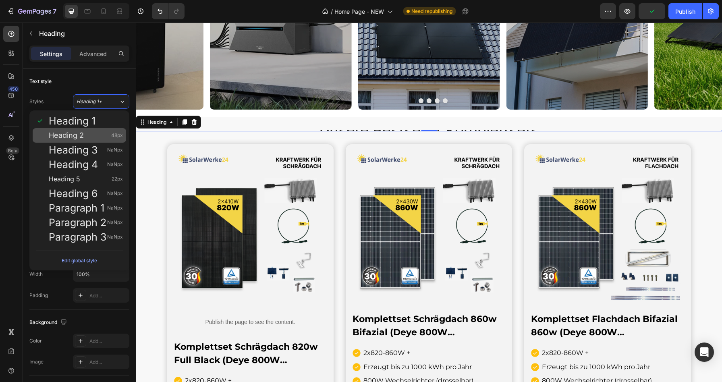
click at [102, 138] on div "Heading 2 48px" at bounding box center [86, 135] width 74 height 8
type input "48"
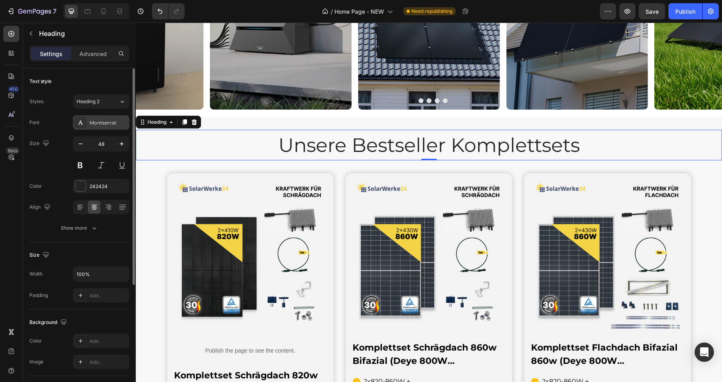
click at [101, 121] on div "Montserrat" at bounding box center [108, 122] width 38 height 7
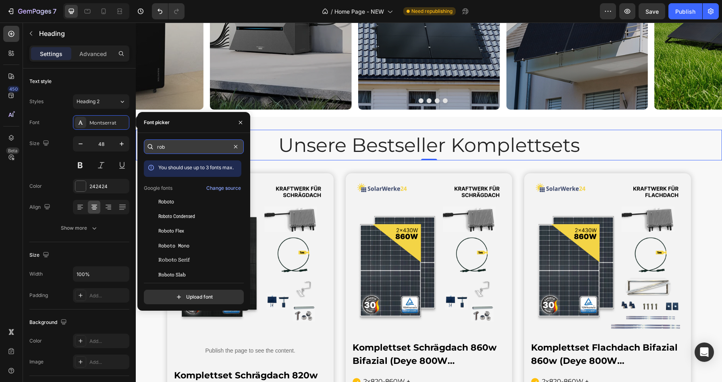
click at [182, 147] on input "rob" at bounding box center [194, 146] width 100 height 14
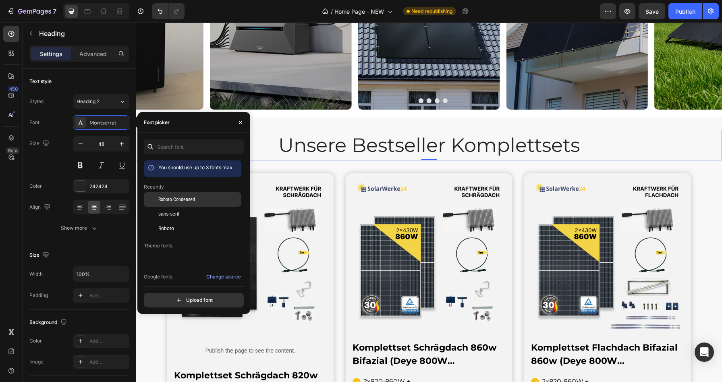
click at [194, 201] on div "Roboto Condensed" at bounding box center [198, 199] width 81 height 7
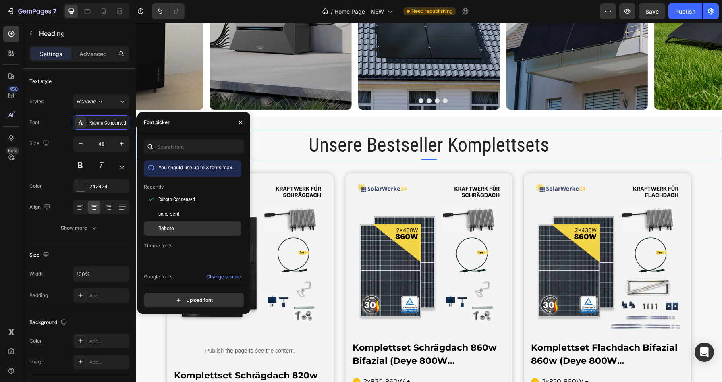
click at [172, 231] on span "Roboto" at bounding box center [166, 228] width 16 height 7
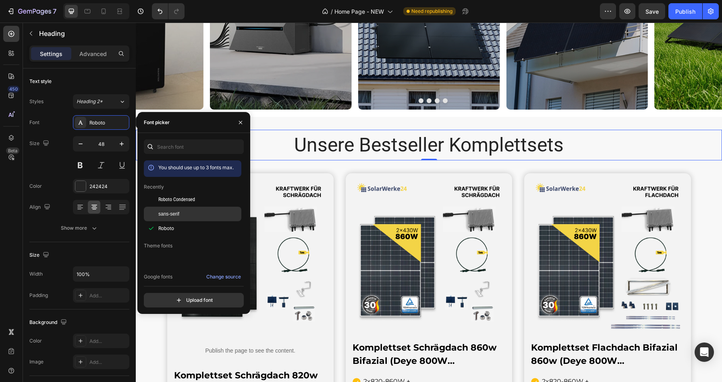
click at [164, 213] on span "sans-serif" at bounding box center [168, 213] width 21 height 7
click at [175, 231] on div "Roboto" at bounding box center [198, 228] width 81 height 7
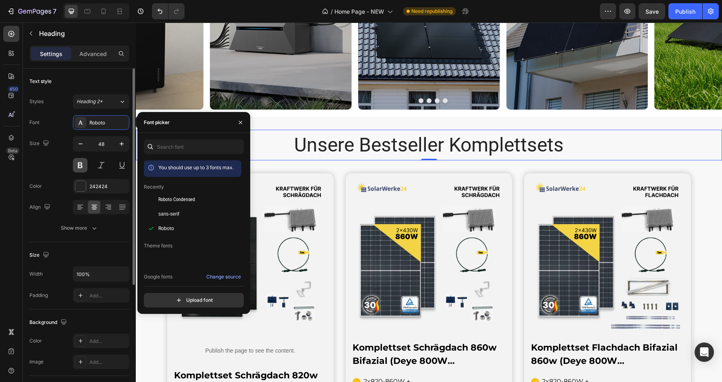
click at [81, 161] on button at bounding box center [80, 165] width 14 height 14
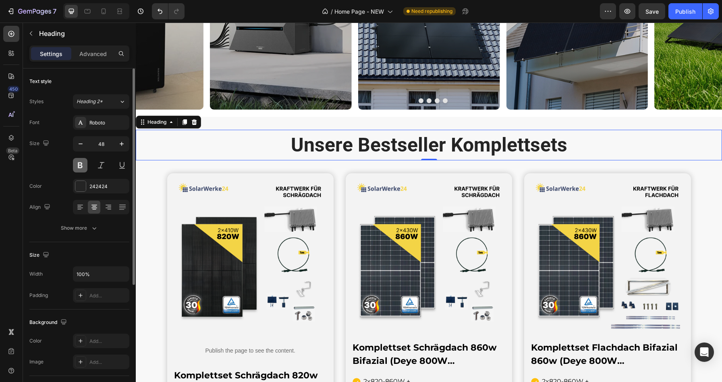
click at [81, 162] on button at bounding box center [80, 165] width 14 height 14
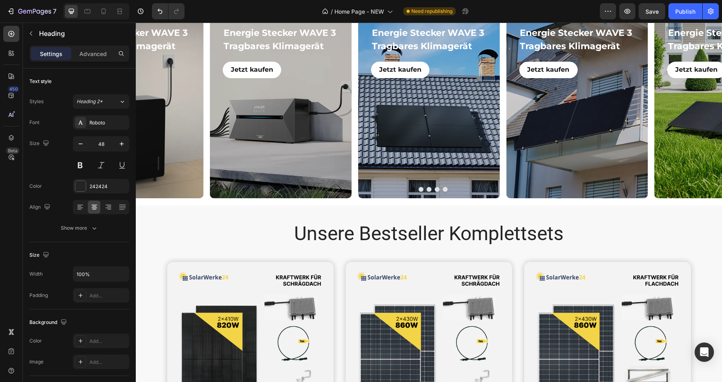
scroll to position [316, 0]
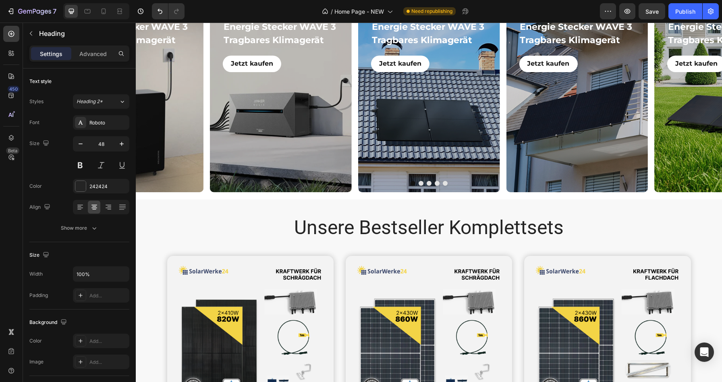
click at [360, 229] on h2 "Unsere Bestseller Komplettsets" at bounding box center [429, 227] width 586 height 31
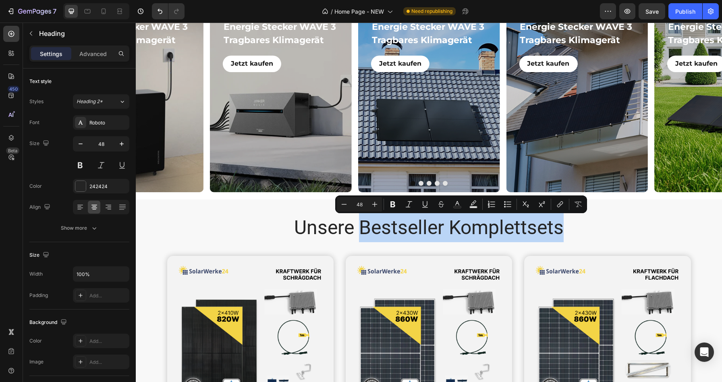
drag, startPoint x: 360, startPoint y: 230, endPoint x: 561, endPoint y: 237, distance: 201.1
click at [561, 237] on p "Unsere Bestseller Komplettsets" at bounding box center [428, 227] width 584 height 29
click at [463, 232] on p "Unsere Bestseller Komplettsets" at bounding box center [428, 227] width 584 height 29
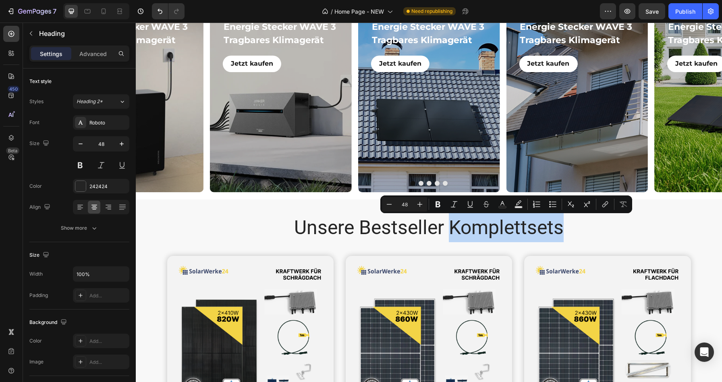
drag, startPoint x: 448, startPoint y: 227, endPoint x: 560, endPoint y: 222, distance: 112.1
click at [560, 222] on p "Unsere Bestseller Komplettsets" at bounding box center [428, 227] width 584 height 29
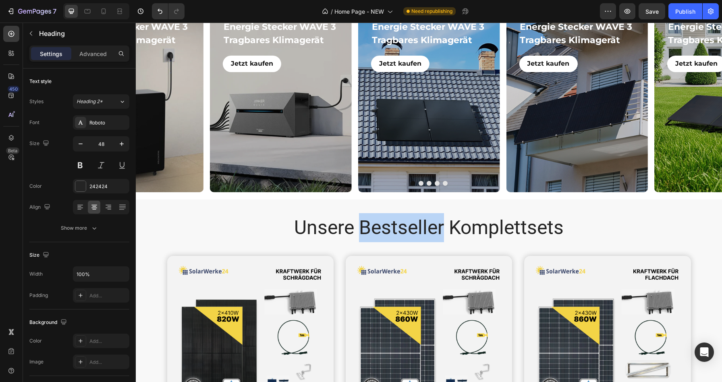
drag, startPoint x: 360, startPoint y: 228, endPoint x: 440, endPoint y: 231, distance: 80.6
click at [440, 231] on p "Unsere Bestseller Komplettsets" at bounding box center [428, 227] width 584 height 29
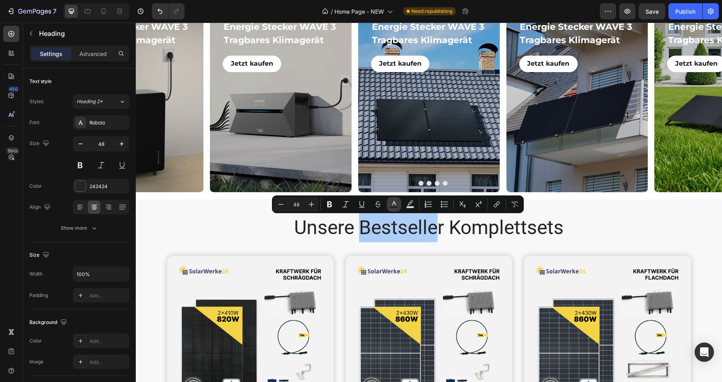
click at [395, 204] on icon "Editor contextual toolbar" at bounding box center [394, 204] width 8 height 8
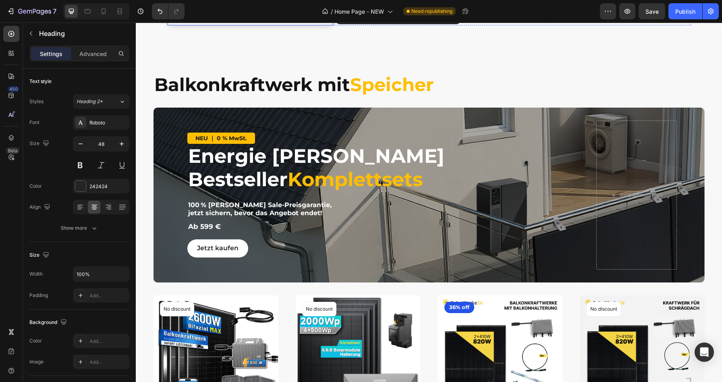
scroll to position [893, 0]
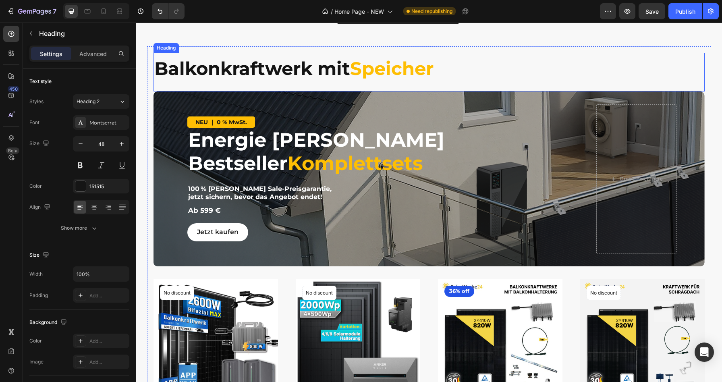
type input "16"
click at [382, 73] on strong "Speicher" at bounding box center [391, 68] width 83 height 22
click at [385, 69] on strong "Speicher" at bounding box center [391, 68] width 83 height 22
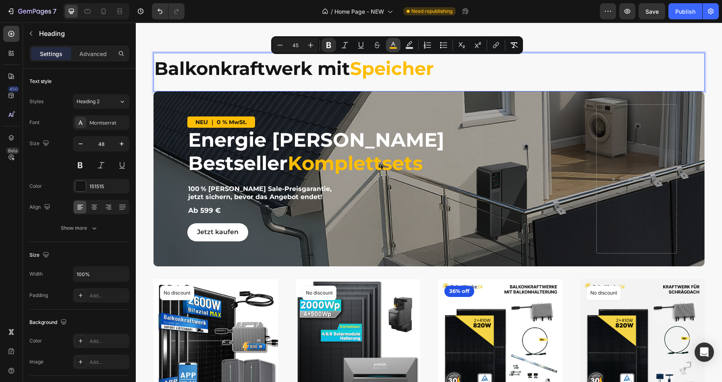
click at [397, 41] on button "color" at bounding box center [393, 45] width 14 height 14
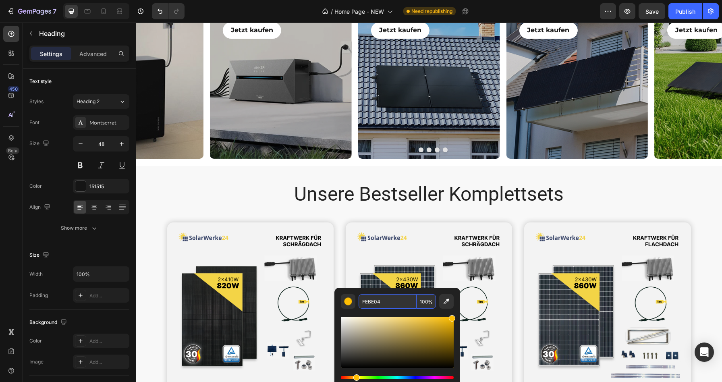
scroll to position [371, 0]
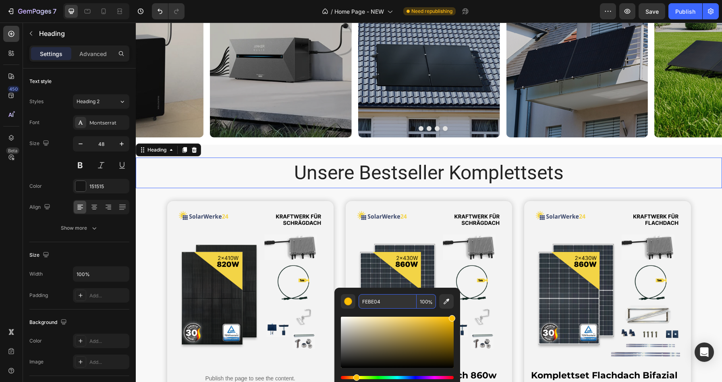
click at [451, 175] on h2 "Unsere Bestseller Komplettsets" at bounding box center [429, 172] width 586 height 31
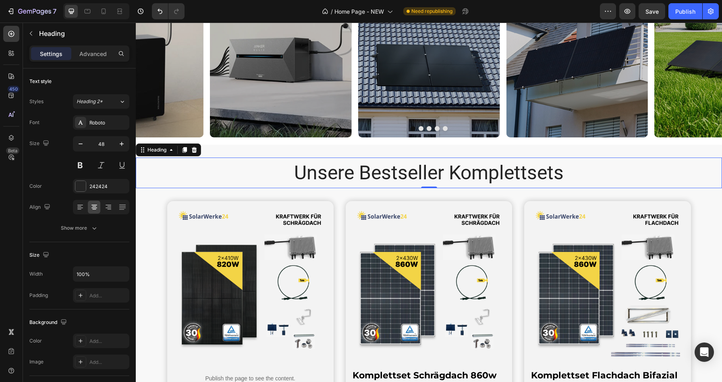
click at [448, 172] on h2 "Unsere Bestseller Komplettsets" at bounding box center [429, 172] width 586 height 31
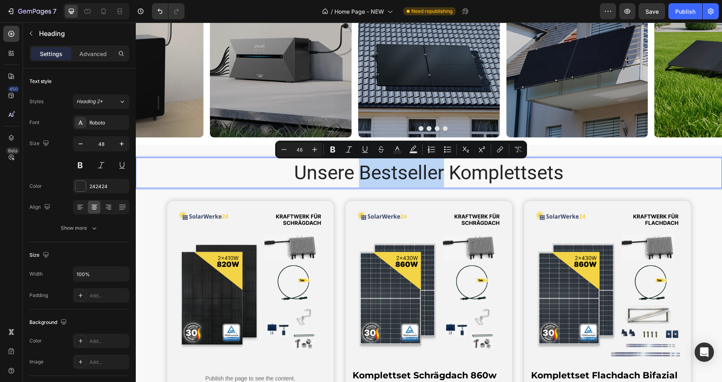
drag, startPoint x: 360, startPoint y: 174, endPoint x: 440, endPoint y: 176, distance: 80.6
click at [440, 176] on p "Unsere Bestseller Komplettsets" at bounding box center [428, 172] width 584 height 29
click at [399, 151] on icon "Editor contextual toolbar" at bounding box center [397, 149] width 8 height 8
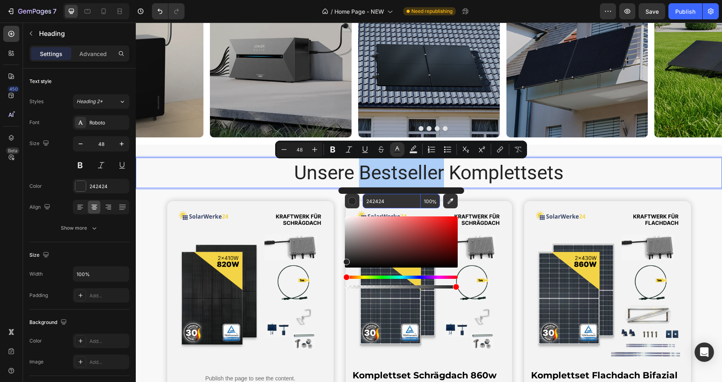
drag, startPoint x: 400, startPoint y: 203, endPoint x: 371, endPoint y: 201, distance: 29.4
click at [371, 201] on input "242424" at bounding box center [391, 201] width 58 height 14
click at [381, 201] on input "242424" at bounding box center [391, 201] width 58 height 14
drag, startPoint x: 391, startPoint y: 201, endPoint x: 364, endPoint y: 201, distance: 26.6
click at [364, 201] on input "242424" at bounding box center [391, 201] width 58 height 14
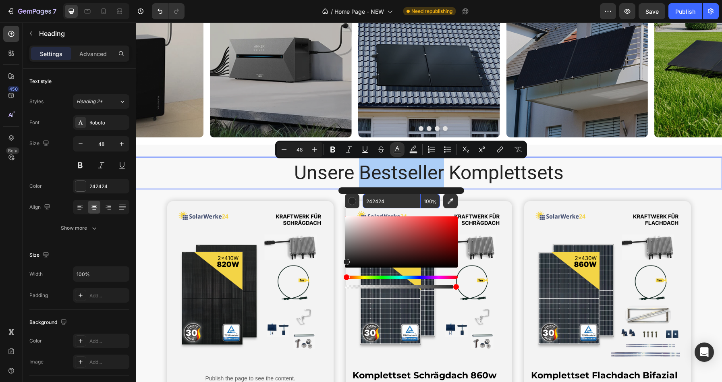
paste input "FEBE0"
type input "FEBE04"
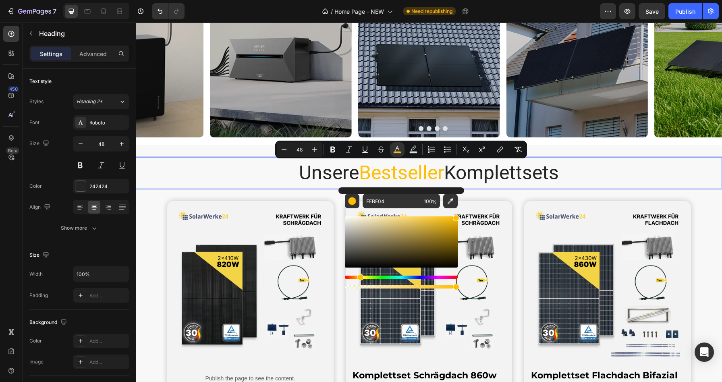
click at [505, 176] on p "Unsere Bestseller Komplettsets" at bounding box center [428, 172] width 584 height 29
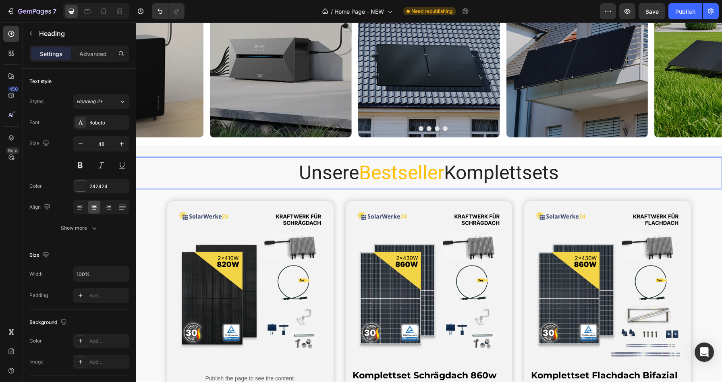
click at [578, 174] on p "Unsere Bestseller Komplettsets" at bounding box center [428, 172] width 584 height 29
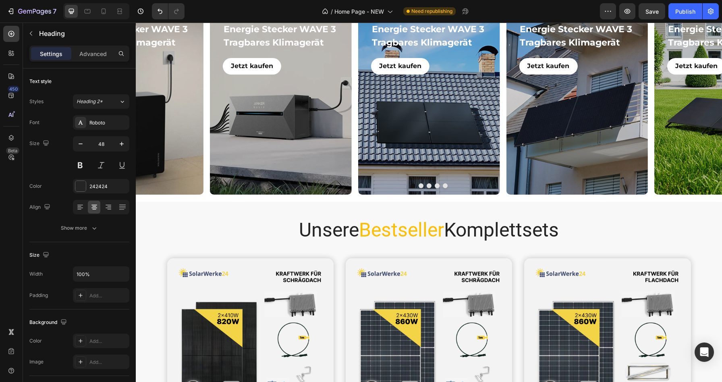
scroll to position [316, 0]
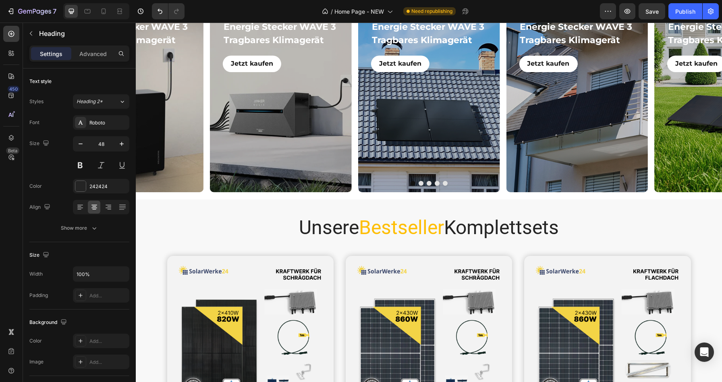
click at [538, 222] on h2 "Unsere Bestseller Komplettsets" at bounding box center [429, 227] width 586 height 31
drag, startPoint x: 568, startPoint y: 229, endPoint x: 280, endPoint y: 222, distance: 287.6
click at [280, 222] on p "Unsere Bestseller Komplettsets" at bounding box center [428, 227] width 584 height 29
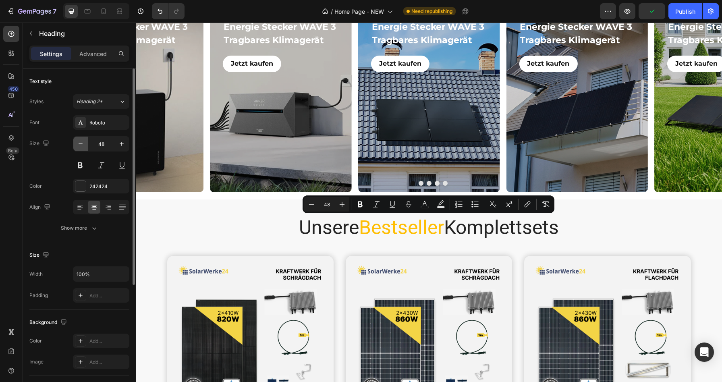
click at [83, 145] on icon "button" at bounding box center [81, 144] width 8 height 8
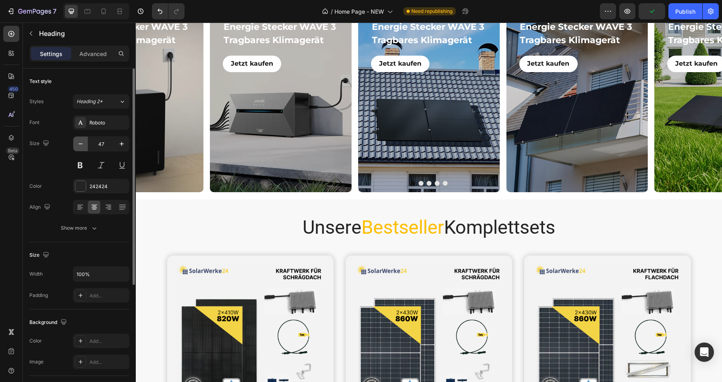
click at [83, 145] on icon "button" at bounding box center [81, 144] width 8 height 8
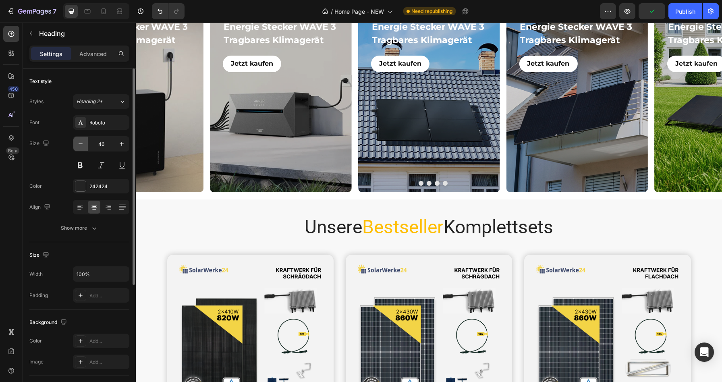
click at [83, 145] on icon "button" at bounding box center [81, 144] width 8 height 8
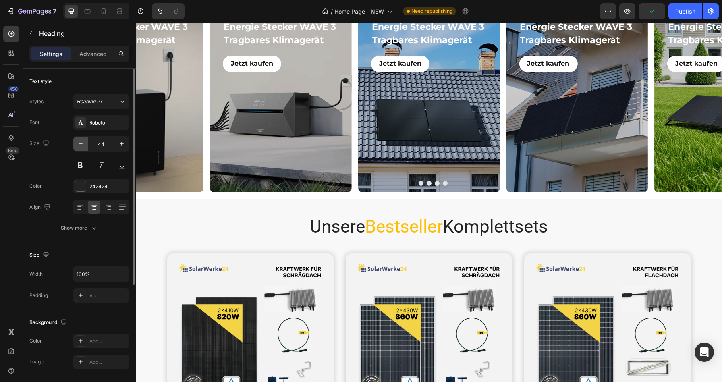
click at [83, 145] on icon "button" at bounding box center [81, 144] width 8 height 8
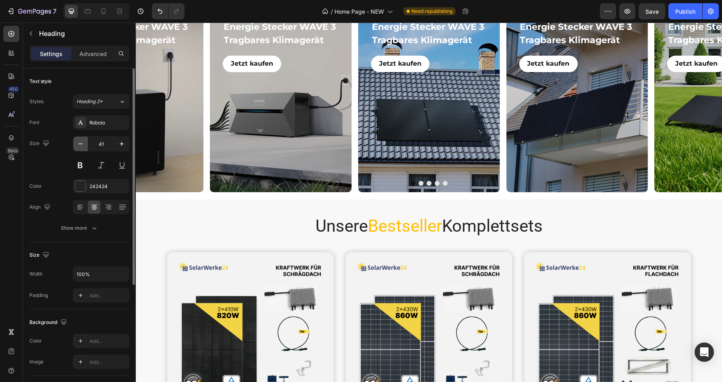
click at [83, 145] on icon "button" at bounding box center [81, 144] width 8 height 8
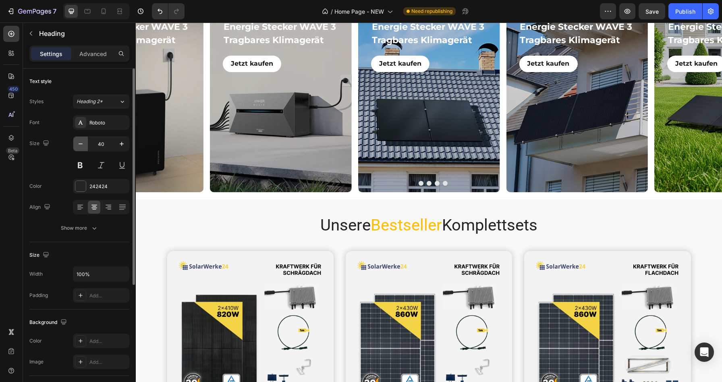
click at [83, 145] on icon "button" at bounding box center [81, 144] width 8 height 8
click at [120, 145] on icon "button" at bounding box center [122, 144] width 8 height 8
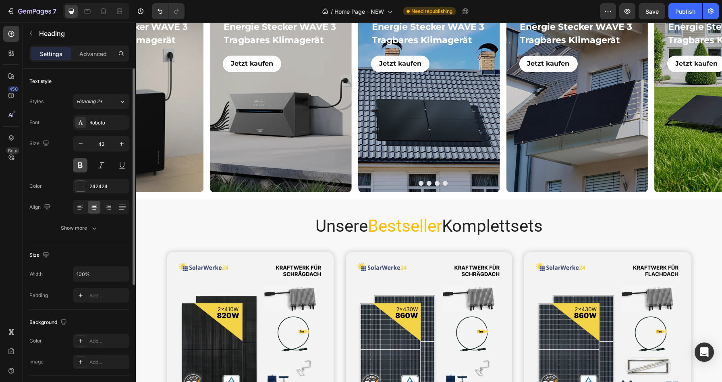
click at [80, 165] on button at bounding box center [80, 165] width 14 height 14
click at [85, 147] on button "button" at bounding box center [80, 143] width 14 height 14
type input "41"
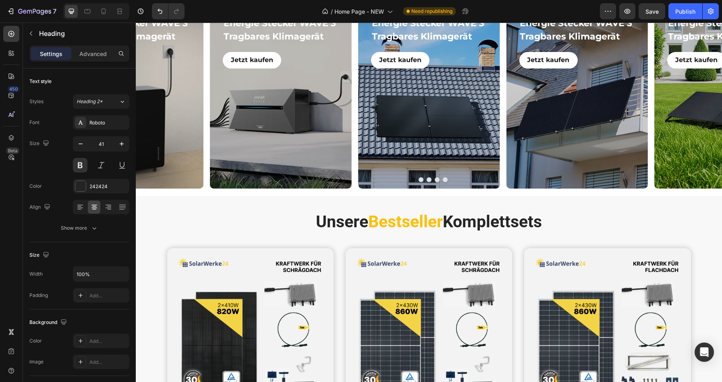
scroll to position [315, 0]
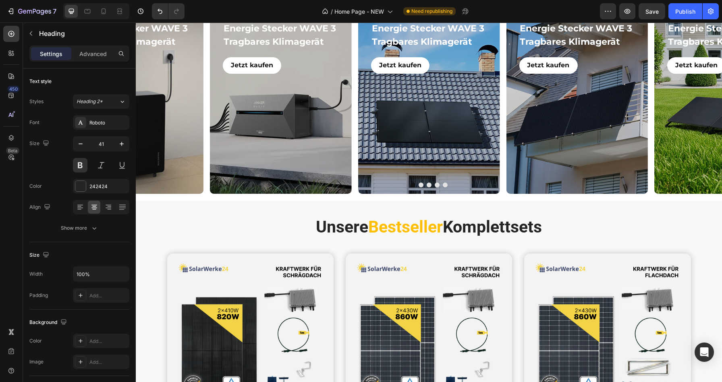
click at [557, 225] on h2 "Unsere Bestseller Komplettsets" at bounding box center [429, 227] width 586 height 27
click at [552, 222] on p "Unsere Bestseller Komplettsets" at bounding box center [428, 227] width 584 height 25
click at [46, 33] on p "Heading" at bounding box center [82, 34] width 87 height 10
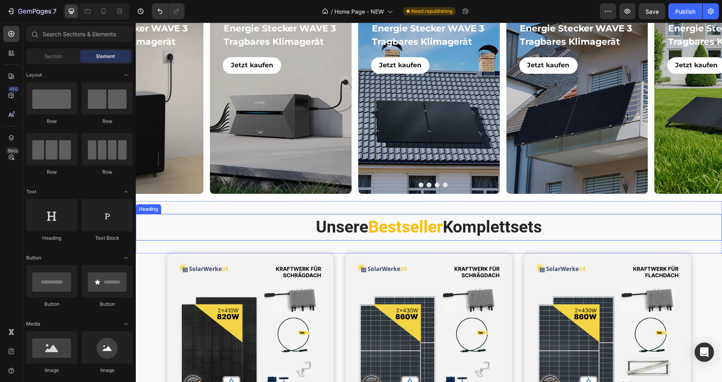
click at [555, 223] on p "Unsere Bestseller Komplettsets" at bounding box center [428, 227] width 584 height 25
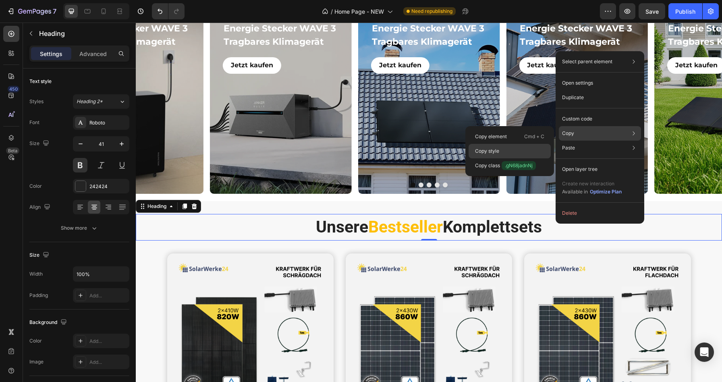
click at [514, 158] on div "Copy style" at bounding box center [509, 165] width 82 height 14
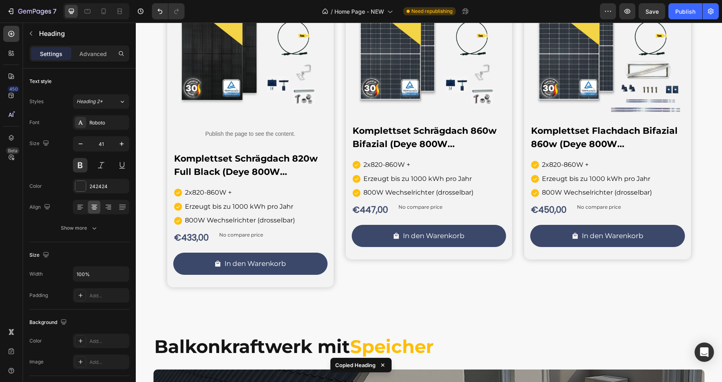
scroll to position [846, 0]
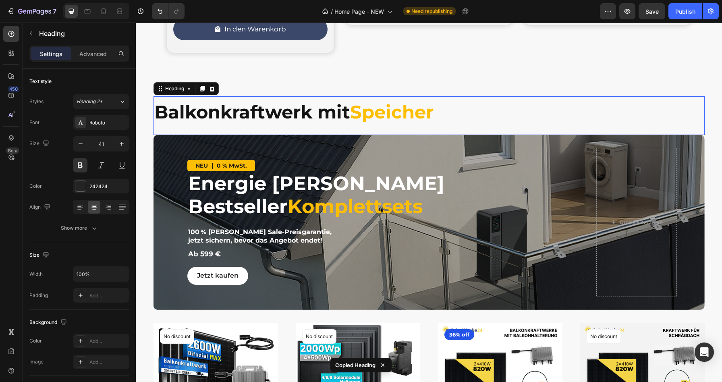
click at [318, 113] on strong "Balkonkraftwerk mit" at bounding box center [252, 112] width 196 height 22
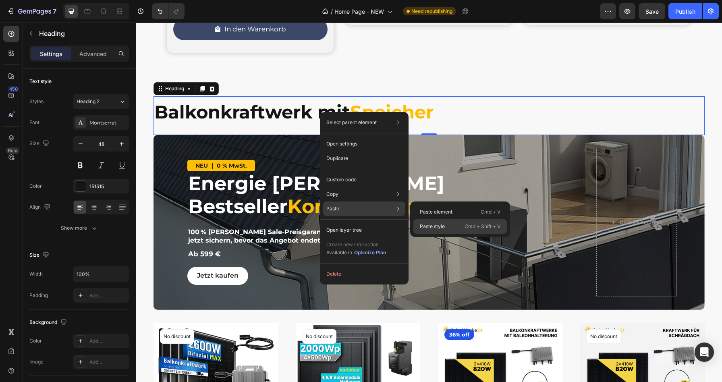
click at [438, 226] on p "Paste style" at bounding box center [432, 226] width 25 height 7
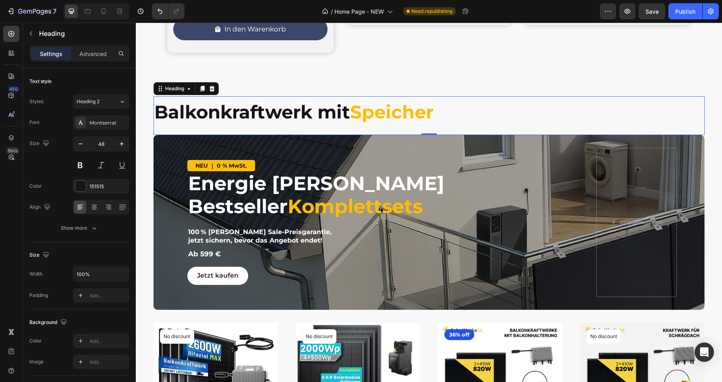
type input "41"
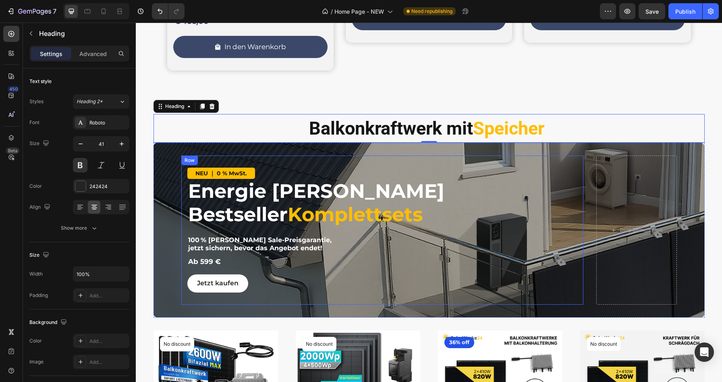
scroll to position [827, 0]
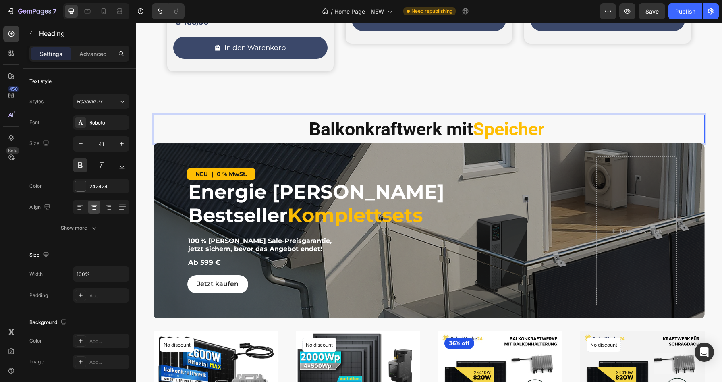
click at [392, 122] on strong "Balkonkraftwerk mit" at bounding box center [391, 128] width 164 height 21
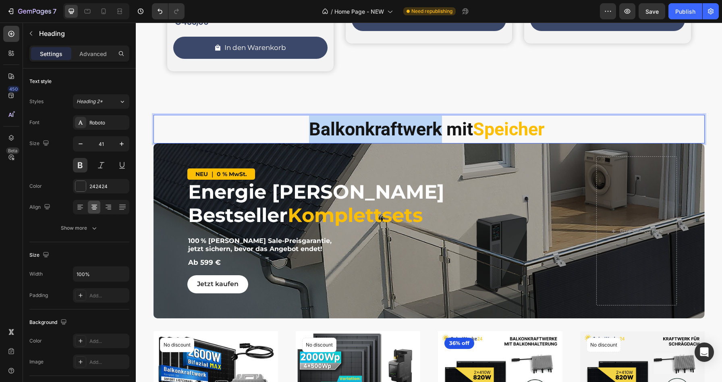
click at [392, 122] on strong "Balkonkraftwerk mit" at bounding box center [391, 128] width 164 height 21
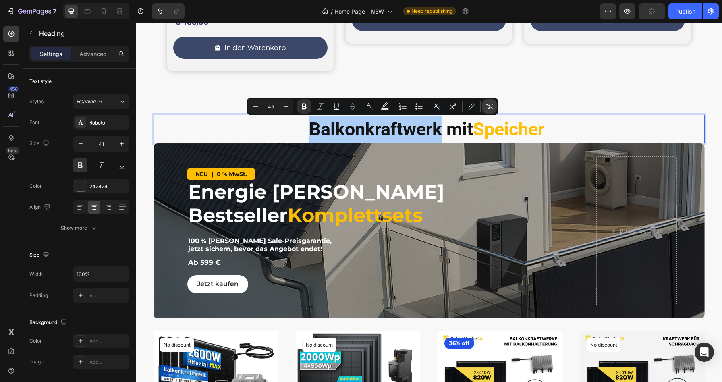
click at [488, 105] on icon "Editor contextual toolbar" at bounding box center [489, 106] width 8 height 8
type input "41"
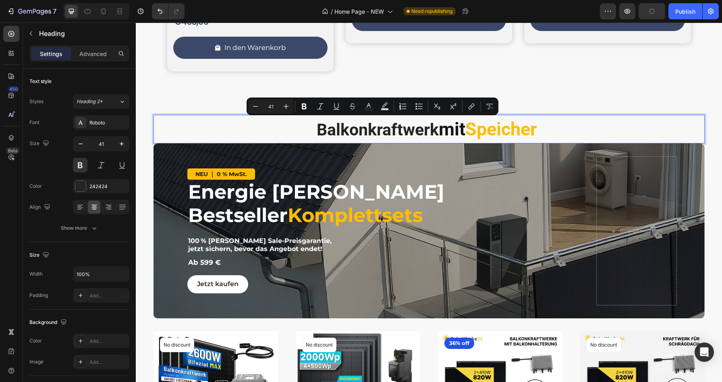
click at [358, 132] on p "Balkonkraftwerk mit Speicher" at bounding box center [428, 129] width 549 height 27
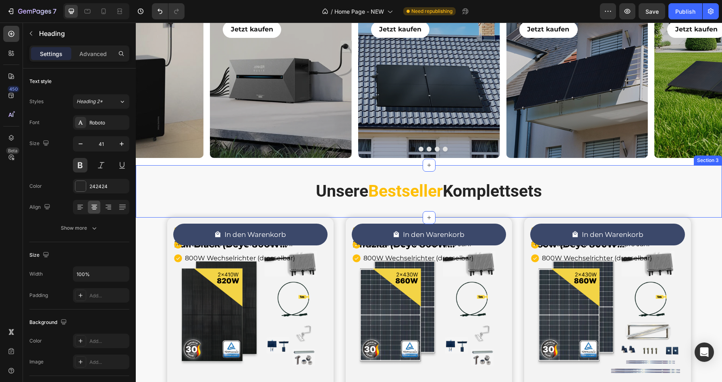
scroll to position [357, 0]
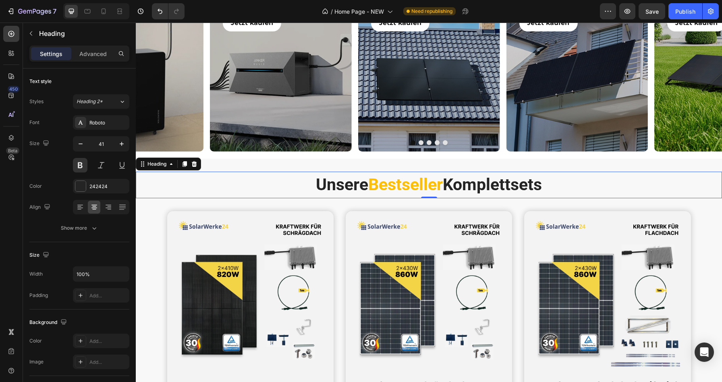
click at [386, 184] on span "Bestseller" at bounding box center [405, 184] width 74 height 19
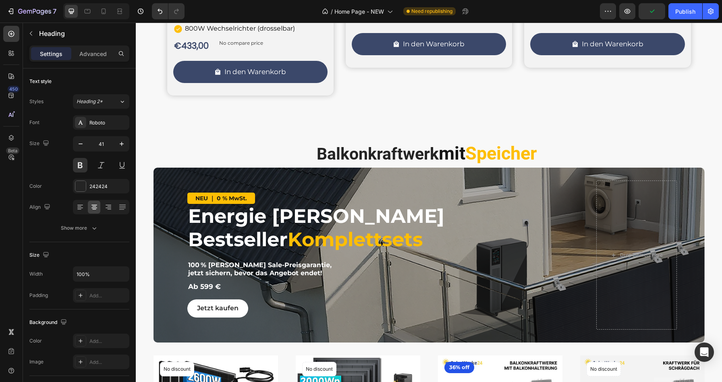
scroll to position [805, 0]
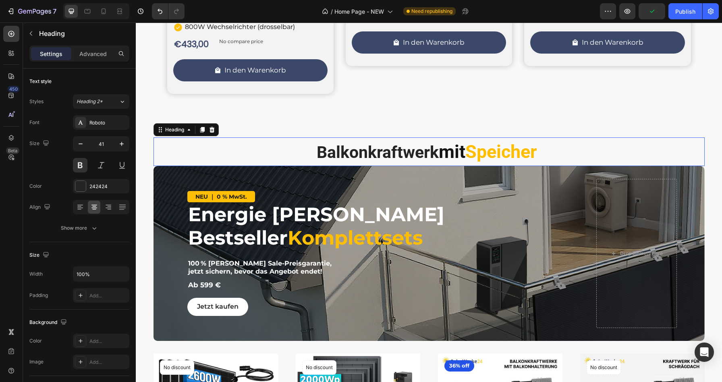
click at [391, 155] on h3 "Balkonkraftwerk mit Speicher" at bounding box center [428, 151] width 551 height 29
click at [80, 206] on icon at bounding box center [79, 206] width 4 height 1
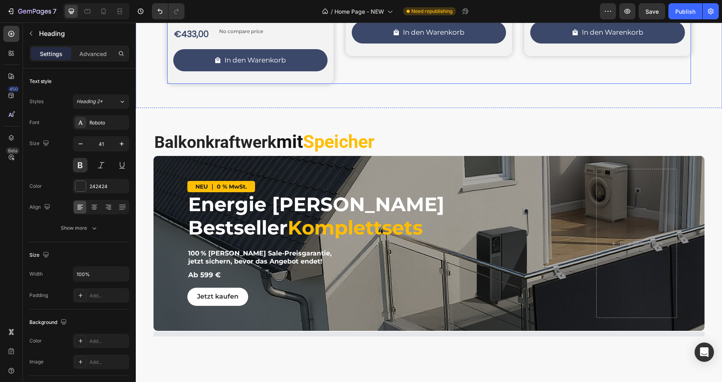
scroll to position [880, 0]
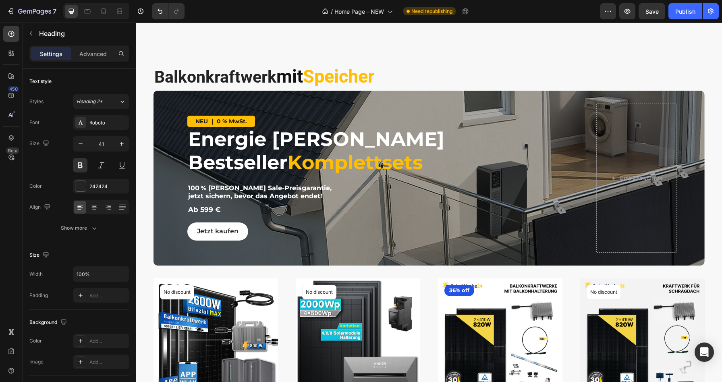
click at [378, 74] on strong "Rich Text Editor. Editing area: main" at bounding box center [376, 76] width 4 height 21
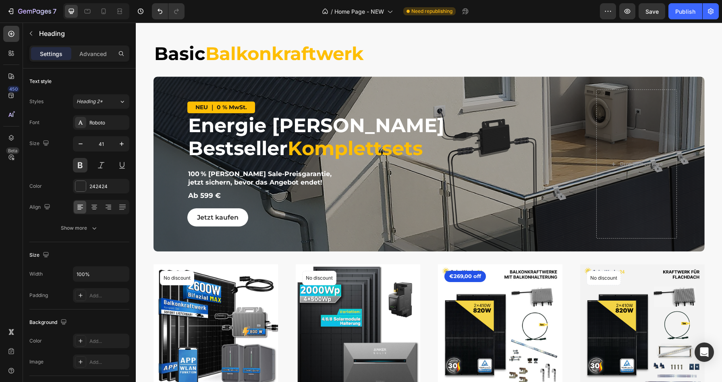
scroll to position [1202, 0]
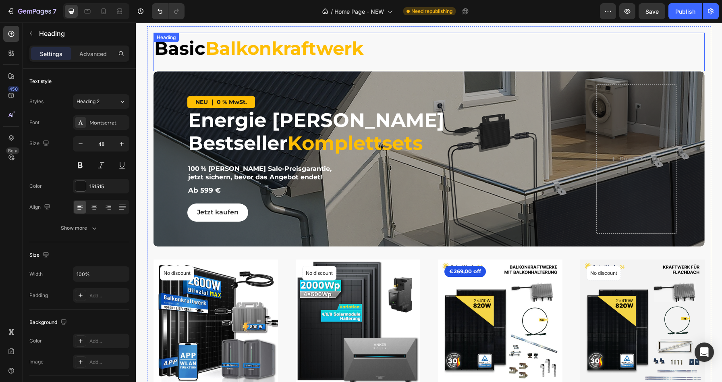
click at [356, 49] on strong "Balkonkraftwerk" at bounding box center [284, 48] width 158 height 22
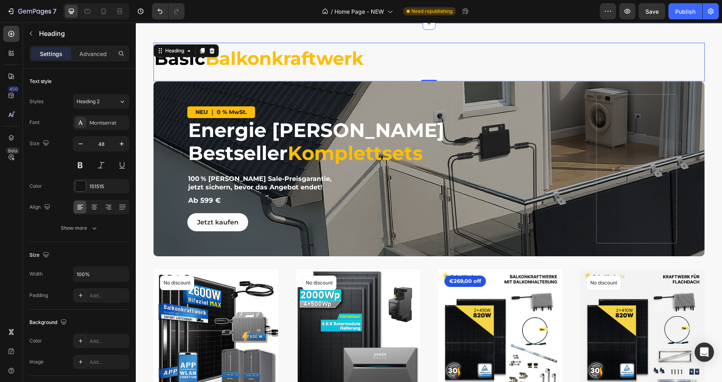
scroll to position [1113, 0]
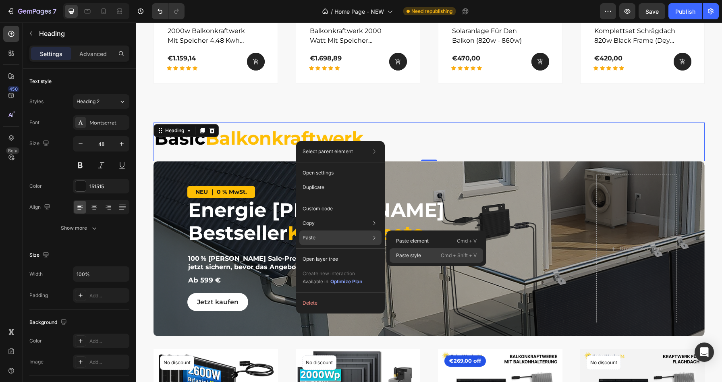
click at [412, 256] on p "Paste style" at bounding box center [408, 255] width 25 height 7
type input "41"
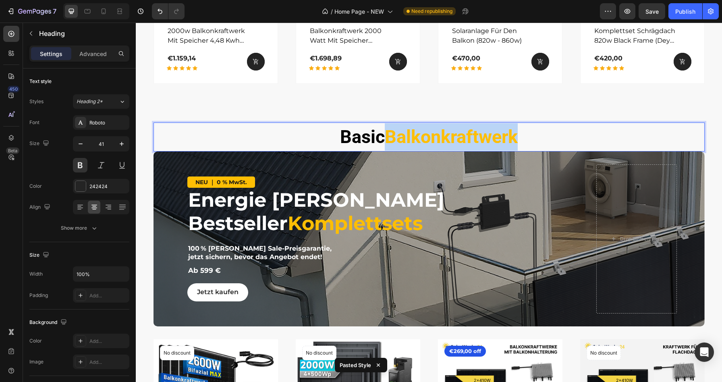
click at [454, 140] on strong "Balkonkraftwerk" at bounding box center [451, 136] width 133 height 21
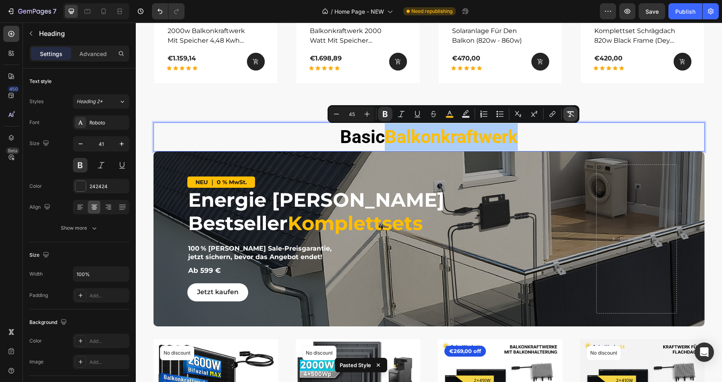
click at [568, 116] on icon "Editor contextual toolbar" at bounding box center [570, 114] width 8 height 8
type input "41"
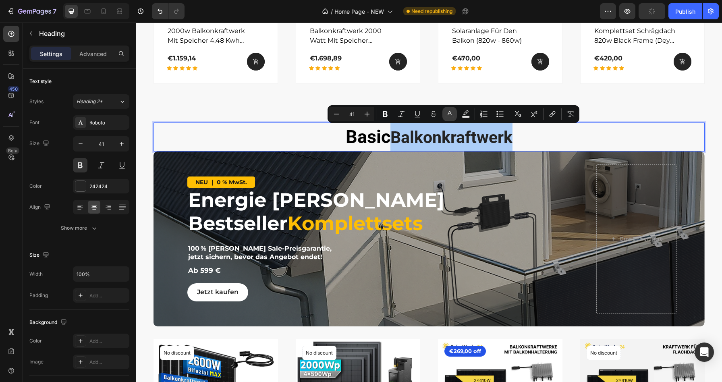
click at [449, 114] on icon "Editor contextual toolbar" at bounding box center [449, 114] width 8 height 8
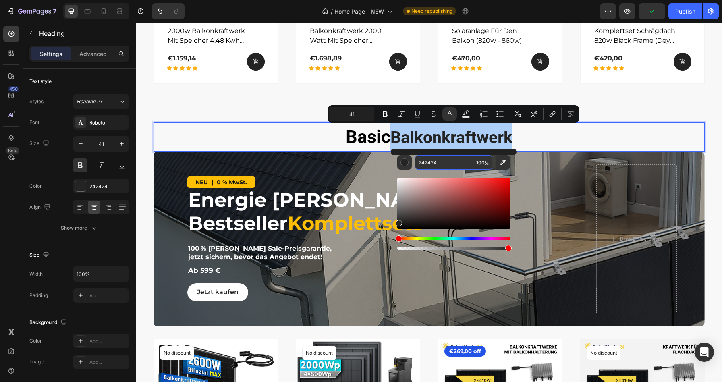
click at [441, 163] on input "242424" at bounding box center [444, 162] width 58 height 14
paste input "Copy element from Gempages!"
type input "Copy element from Gempages!"
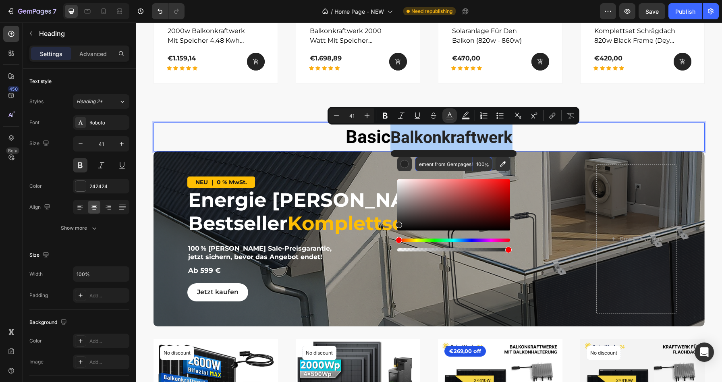
type input "45"
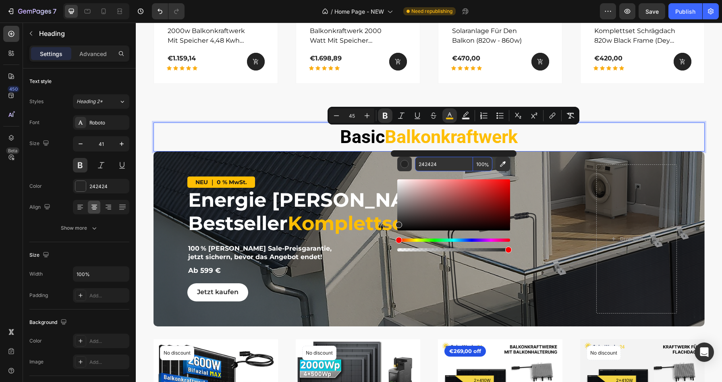
scroll to position [0, 0]
click at [350, 142] on strong "Basic" at bounding box center [362, 136] width 45 height 21
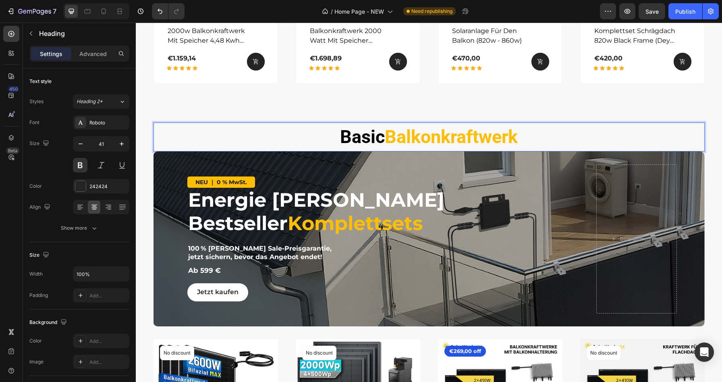
click at [336, 132] on p "Basic Balkonkraftwerk" at bounding box center [428, 136] width 549 height 27
click at [353, 133] on strong "Basic" at bounding box center [362, 136] width 45 height 21
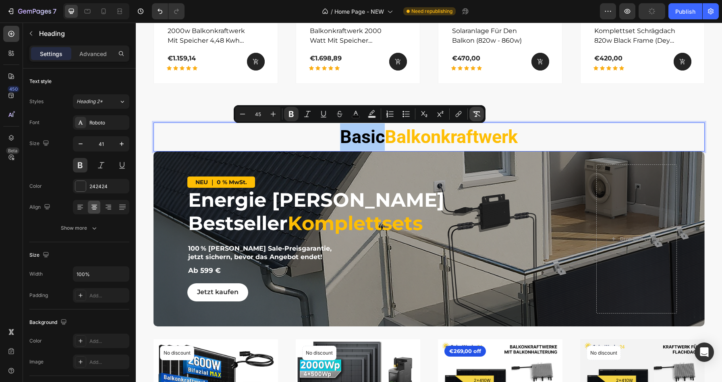
click at [478, 114] on icon "Editor contextual toolbar" at bounding box center [476, 114] width 8 height 8
type input "41"
click at [434, 136] on strong "Balkonkraftwerk" at bounding box center [451, 136] width 133 height 21
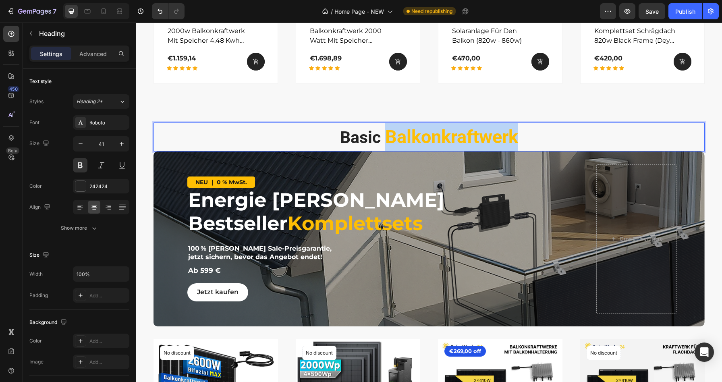
click at [434, 136] on strong "Balkonkraftwerk" at bounding box center [451, 136] width 133 height 21
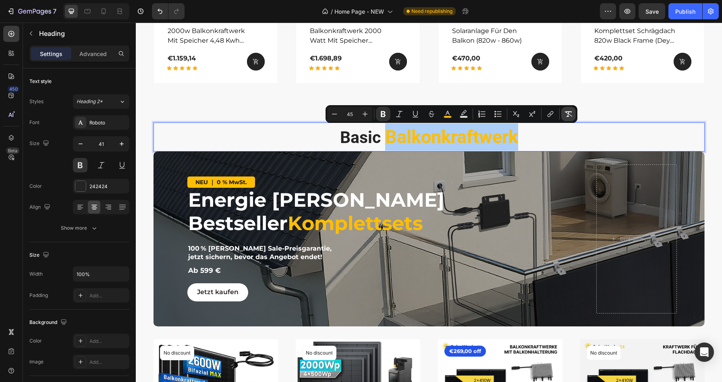
click at [571, 116] on icon "Editor contextual toolbar" at bounding box center [569, 114] width 8 height 6
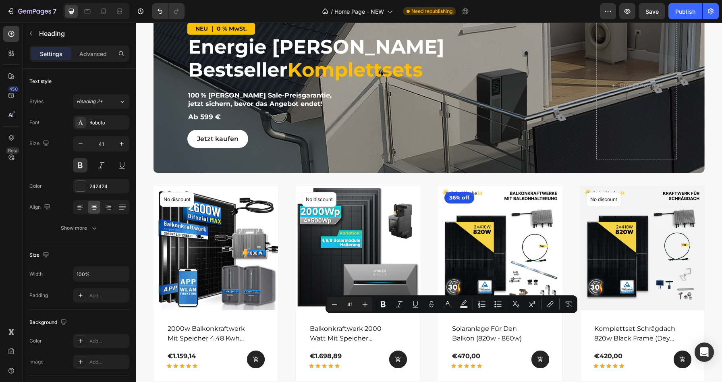
type input "16"
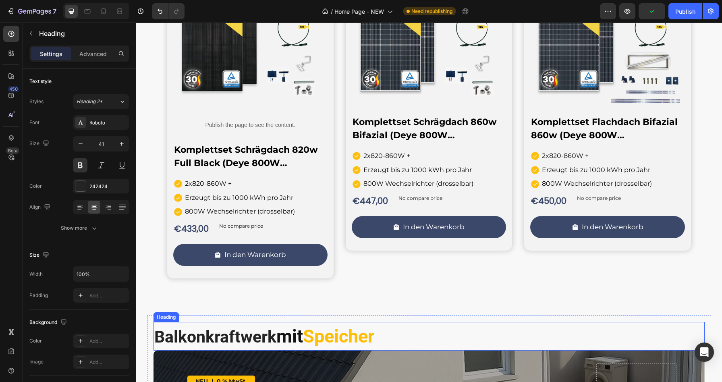
scroll to position [807, 0]
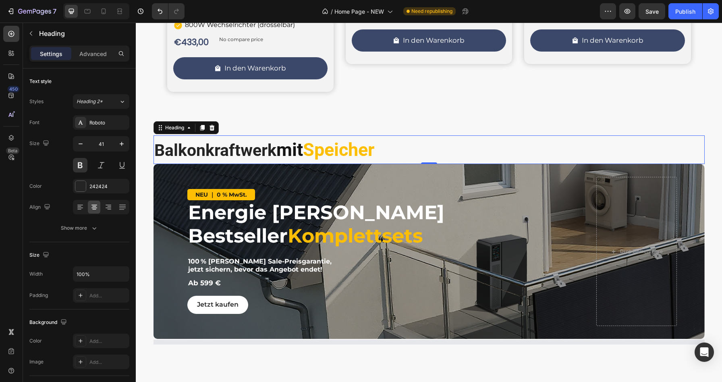
click at [351, 147] on strong "Speicher" at bounding box center [338, 149] width 71 height 21
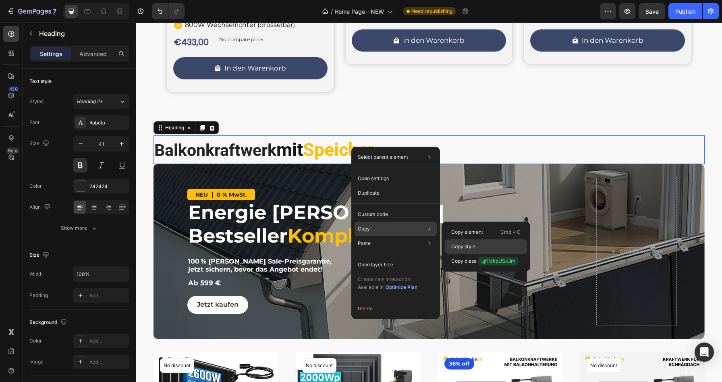
click at [466, 250] on p "Copy style" at bounding box center [463, 246] width 24 height 7
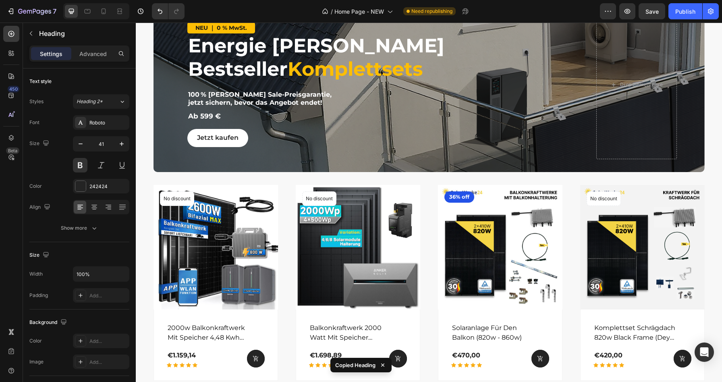
scroll to position [1163, 0]
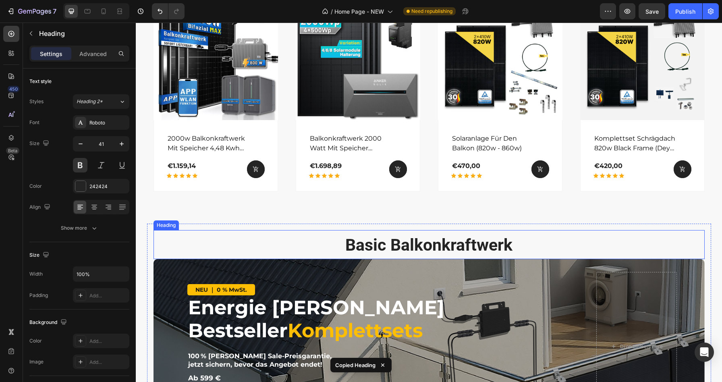
click at [455, 246] on h3 "Basic Balkonkraftwerk" at bounding box center [428, 244] width 551 height 29
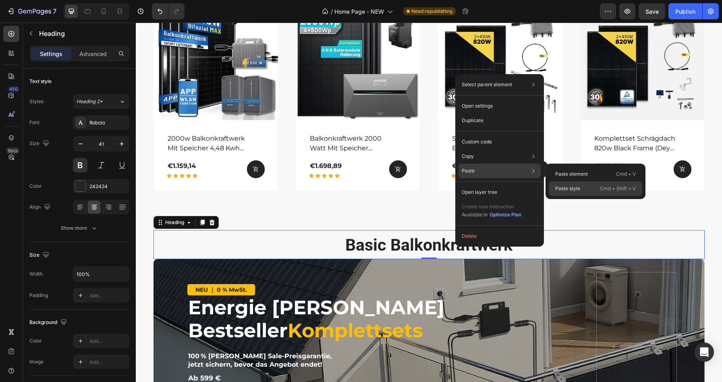
click at [565, 187] on p "Paste style" at bounding box center [567, 188] width 25 height 7
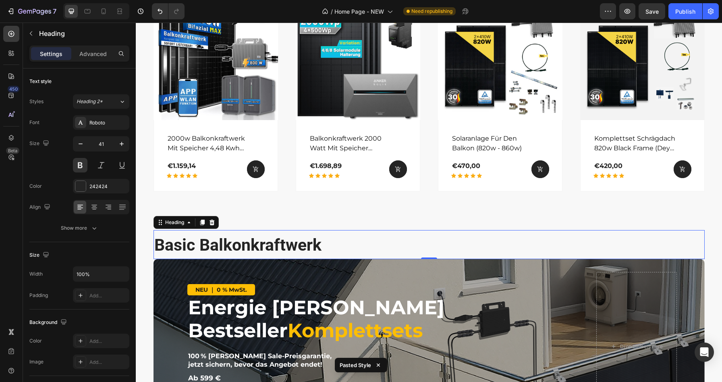
click at [209, 238] on h3 "Basic Balkonkraftwerk" at bounding box center [428, 244] width 551 height 29
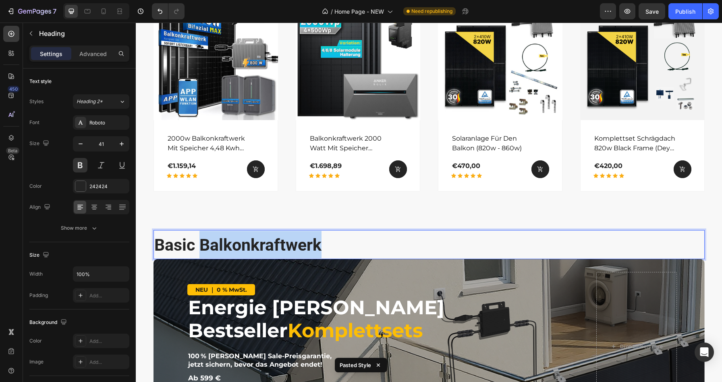
click at [209, 238] on p "Basic Balkonkraftwerk" at bounding box center [428, 244] width 549 height 27
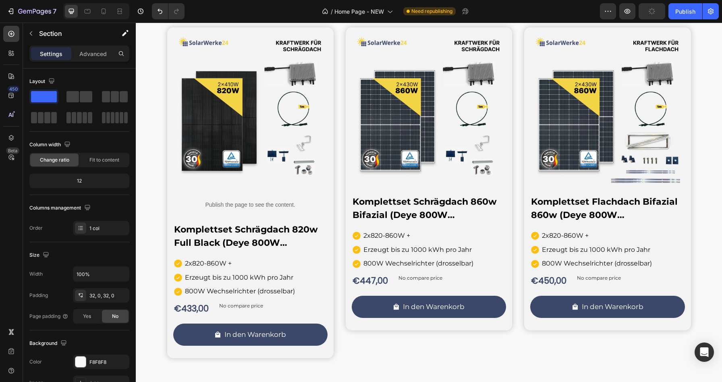
scroll to position [771, 0]
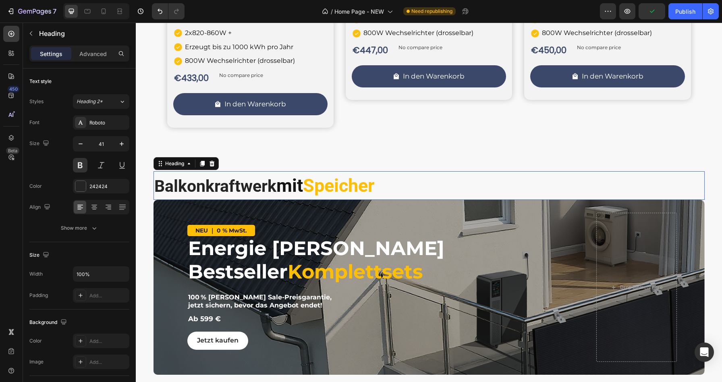
click at [374, 188] on strong "Speicher" at bounding box center [338, 185] width 71 height 21
click at [83, 144] on icon "button" at bounding box center [81, 144] width 8 height 8
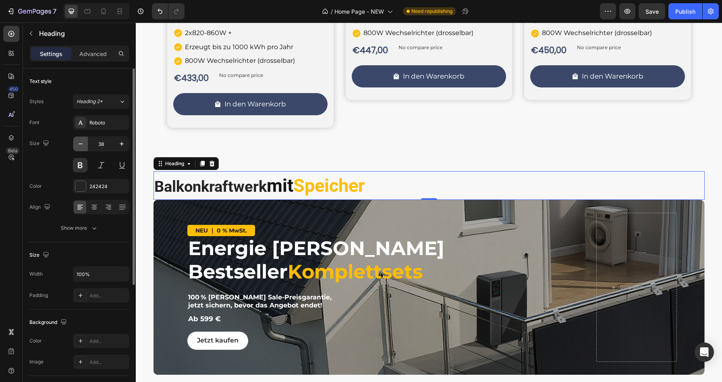
click at [83, 144] on icon "button" at bounding box center [81, 144] width 8 height 8
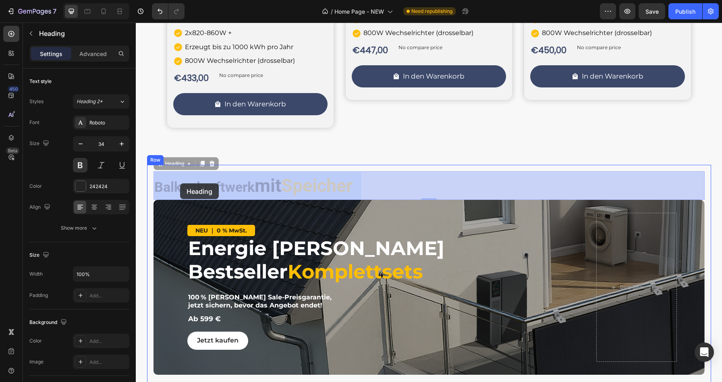
drag, startPoint x: 372, startPoint y: 184, endPoint x: 180, endPoint y: 184, distance: 192.1
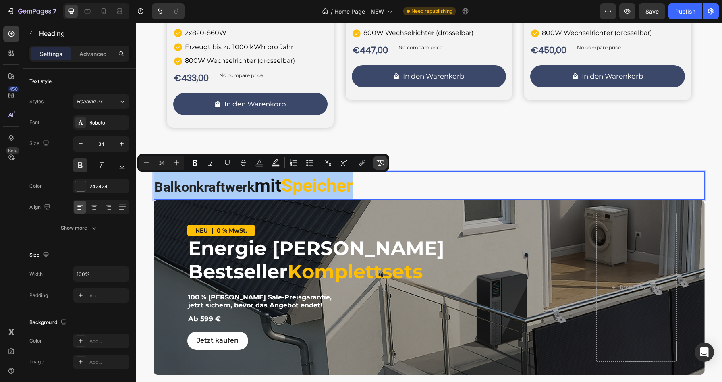
click at [380, 161] on icon "Editor contextual toolbar" at bounding box center [380, 163] width 8 height 8
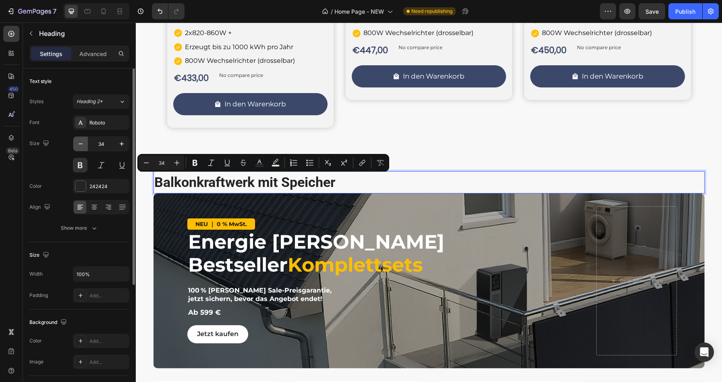
click at [79, 148] on button "button" at bounding box center [80, 143] width 14 height 14
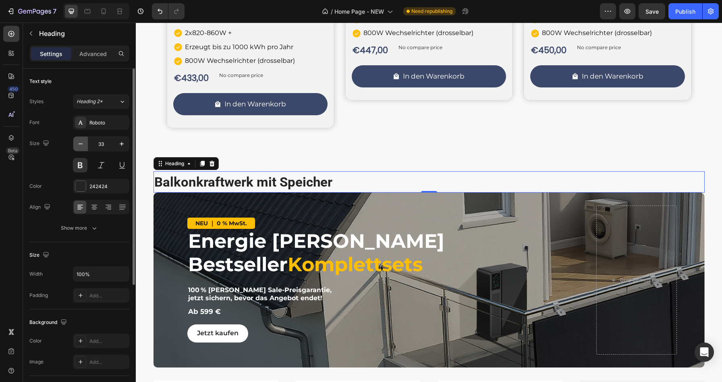
click at [79, 148] on button "button" at bounding box center [80, 143] width 14 height 14
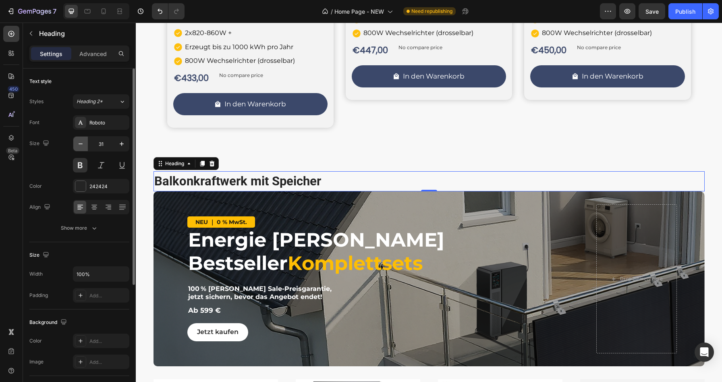
click at [81, 147] on icon "button" at bounding box center [81, 144] width 8 height 8
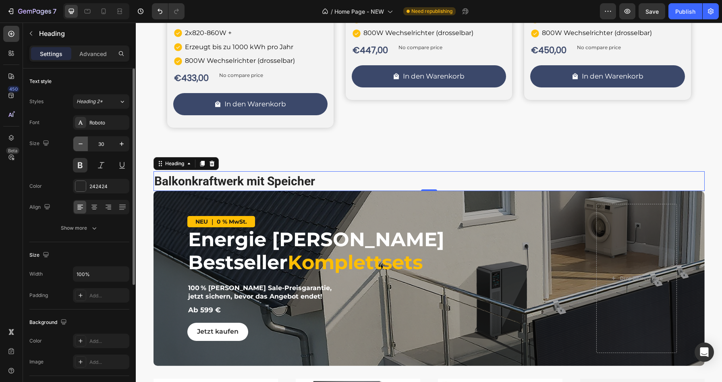
click at [81, 147] on icon "button" at bounding box center [81, 144] width 8 height 8
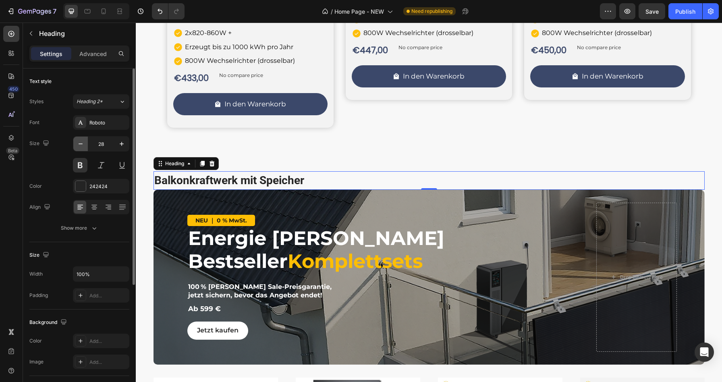
click at [85, 147] on button "button" at bounding box center [80, 143] width 14 height 14
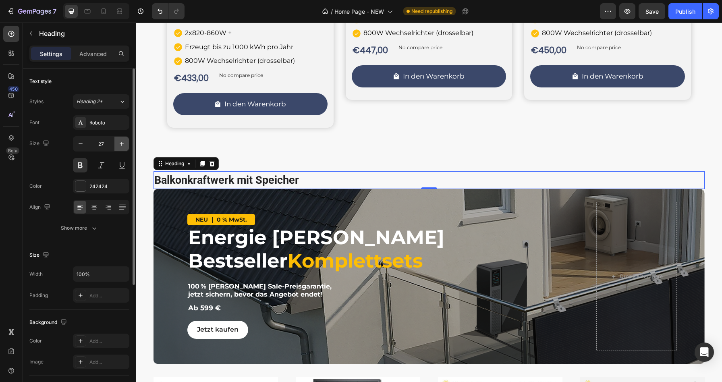
click at [120, 142] on icon "button" at bounding box center [122, 144] width 8 height 8
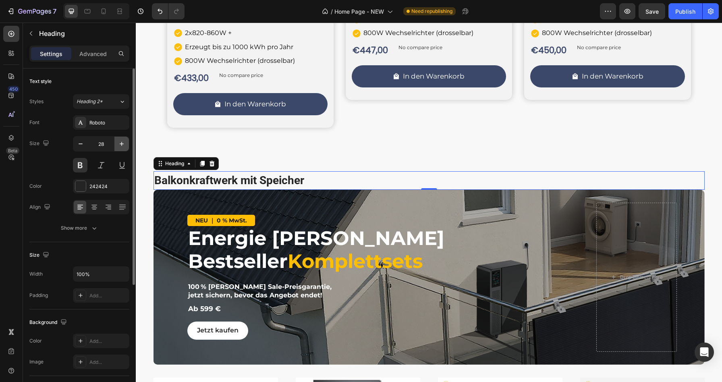
click at [120, 142] on icon "button" at bounding box center [122, 144] width 8 height 8
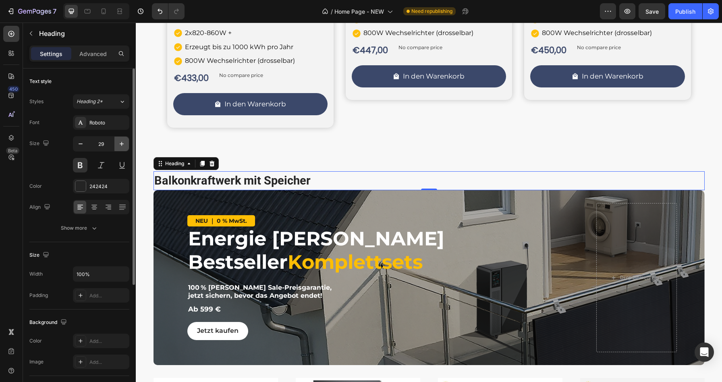
click at [120, 142] on icon "button" at bounding box center [122, 144] width 8 height 8
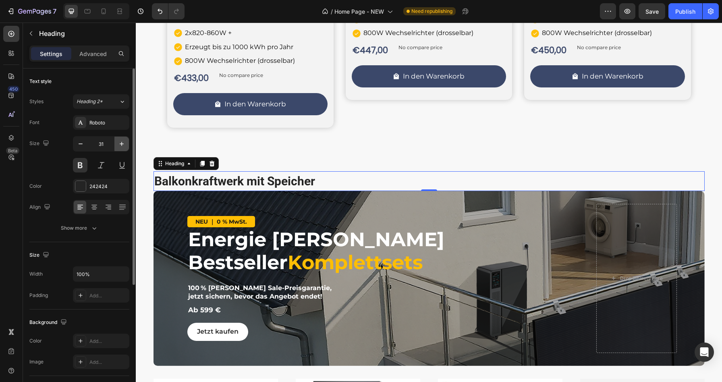
click at [120, 142] on icon "button" at bounding box center [122, 144] width 8 height 8
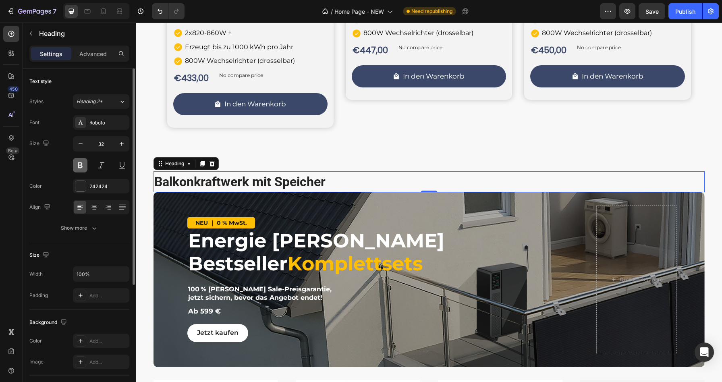
click at [83, 164] on button at bounding box center [80, 165] width 14 height 14
click at [121, 146] on icon "button" at bounding box center [122, 144] width 8 height 8
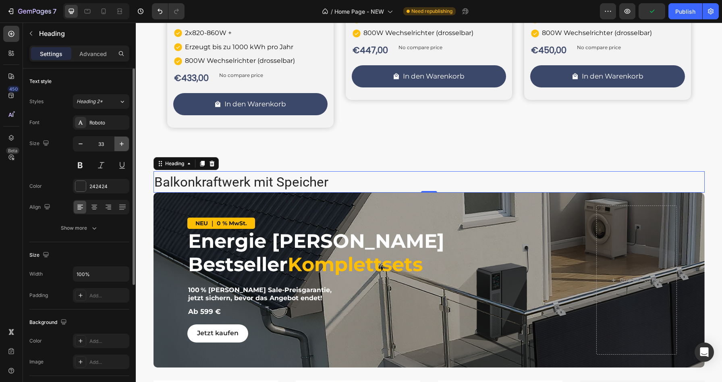
click at [121, 146] on icon "button" at bounding box center [122, 144] width 8 height 8
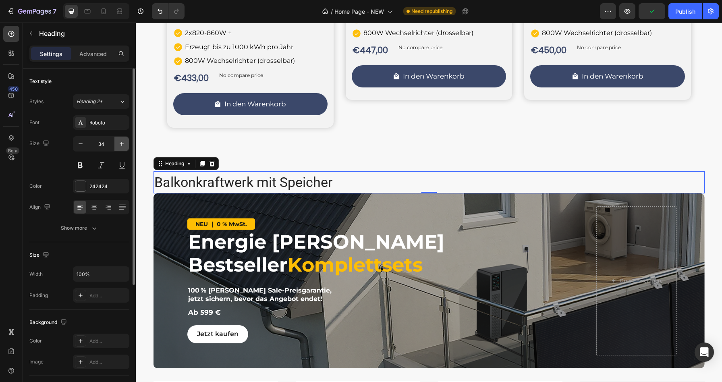
click at [121, 146] on icon "button" at bounding box center [122, 144] width 8 height 8
type input "36"
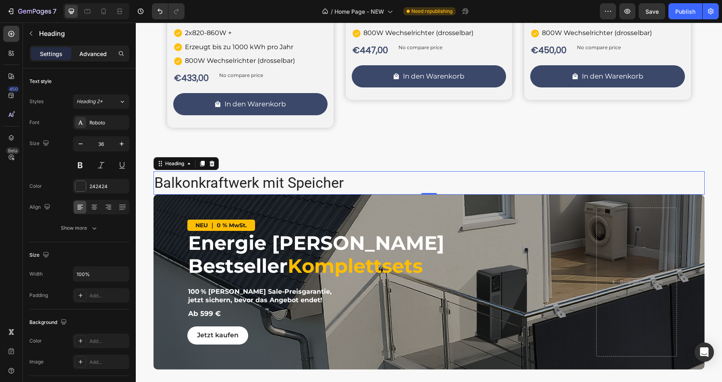
click at [101, 50] on p "Advanced" at bounding box center [92, 54] width 27 height 8
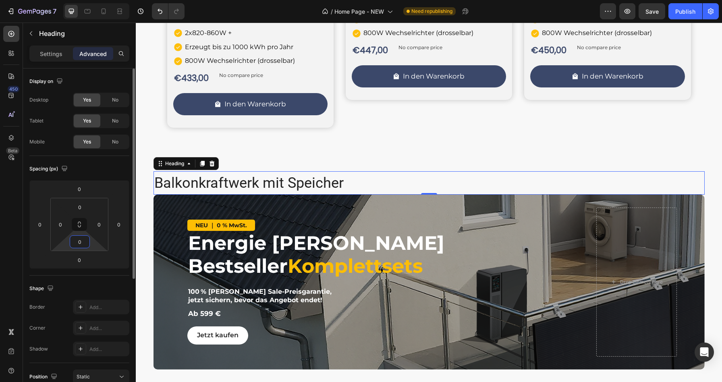
click at [82, 243] on input "0" at bounding box center [80, 242] width 16 height 12
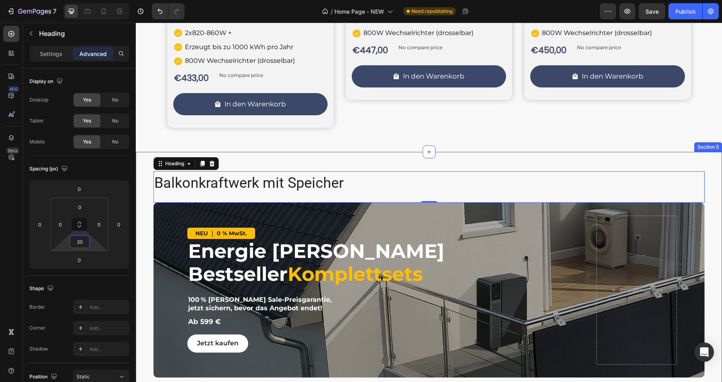
type input "20"
click at [363, 171] on h3 "Balkonkraftwerk mit Speicher" at bounding box center [428, 182] width 551 height 23
click at [366, 152] on div "Balkonkraftwerk mit Speicher Heading 0 NEU ｜ 0 % MwSt. Text Block Energie Steck…" at bounding box center [429, 378] width 586 height 453
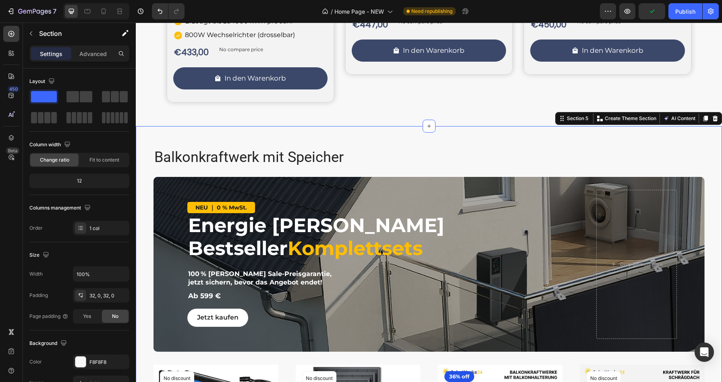
scroll to position [802, 0]
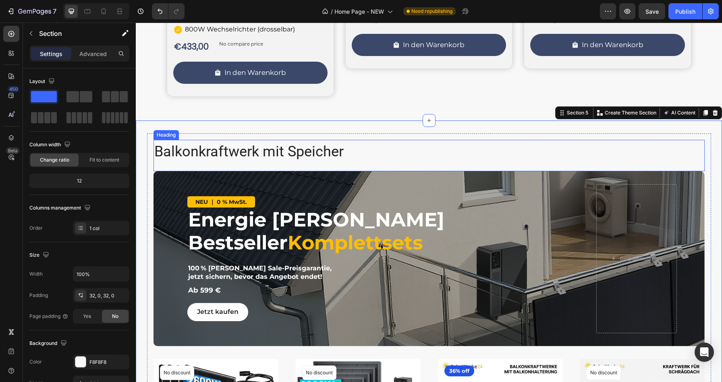
click at [323, 155] on p "Balkonkraftwerk mit Speicher" at bounding box center [428, 152] width 549 height 22
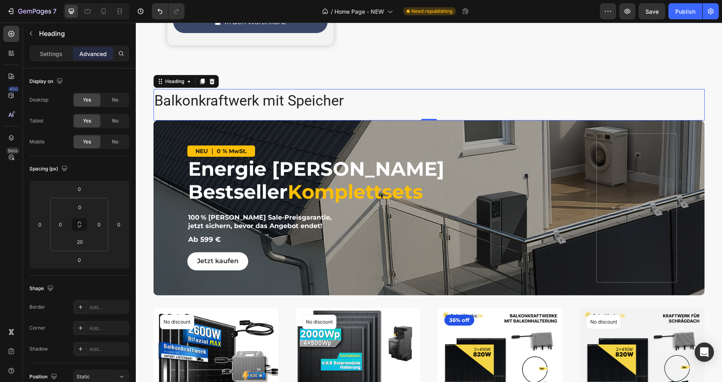
scroll to position [857, 0]
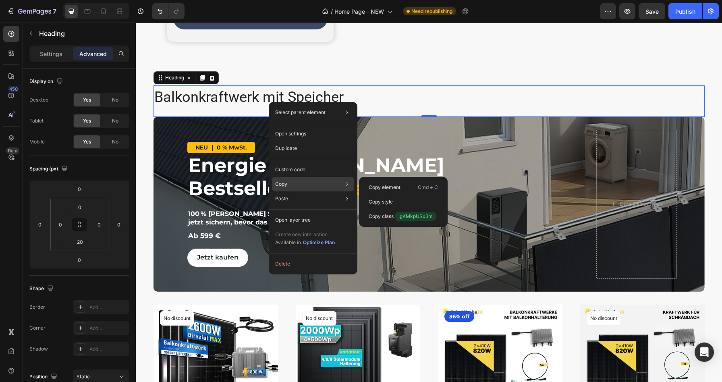
click at [286, 188] on div "Copy Copy element Cmd + C Copy style Copy class .gKMkpUSx3m" at bounding box center [313, 184] width 82 height 14
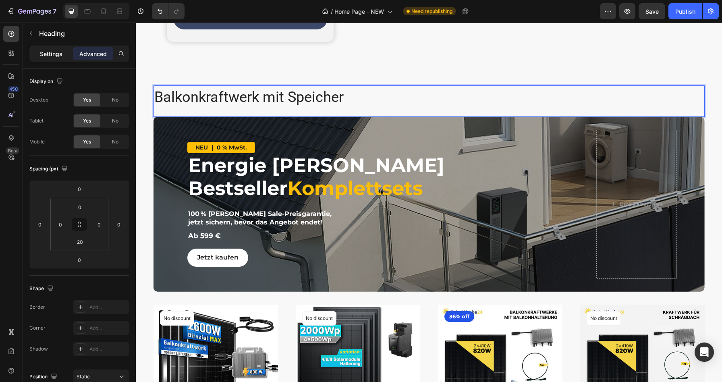
click at [55, 53] on p "Settings" at bounding box center [51, 54] width 23 height 8
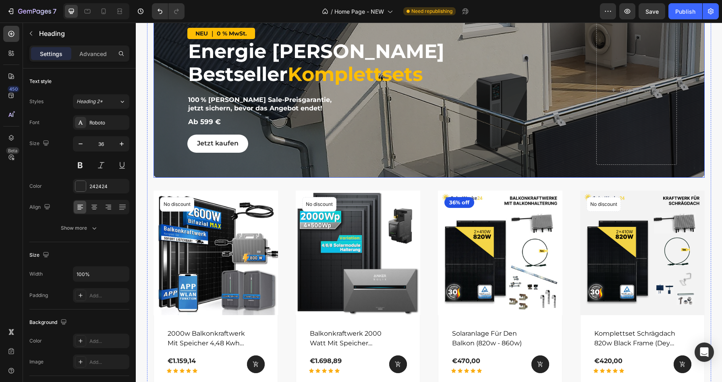
scroll to position [1183, 0]
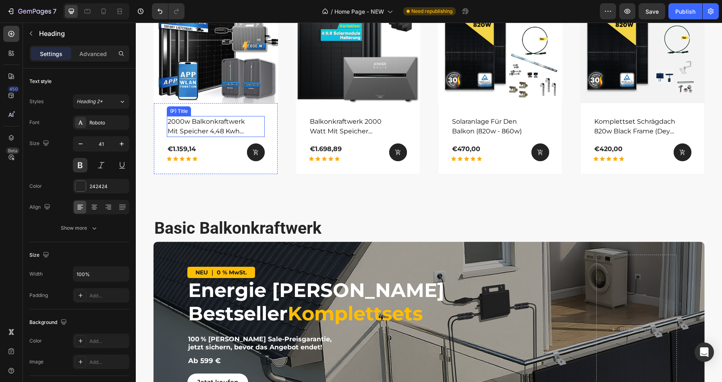
click at [253, 222] on h3 "Basic Balkonkraftwerk" at bounding box center [428, 227] width 551 height 29
click at [305, 225] on h3 "Basic Balkonkraftwerk" at bounding box center [428, 227] width 551 height 29
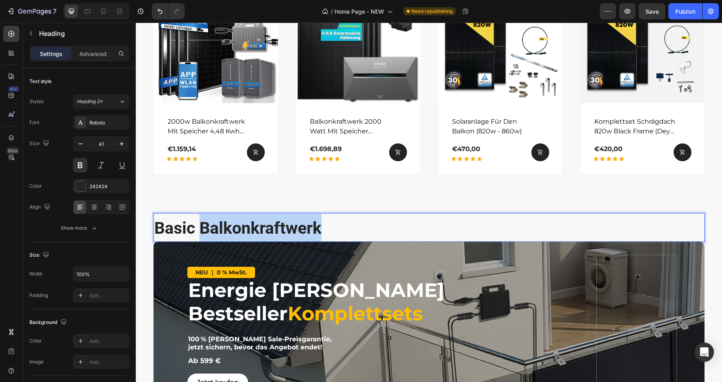
click at [305, 225] on p "Basic Balkonkraftwerk" at bounding box center [428, 227] width 549 height 27
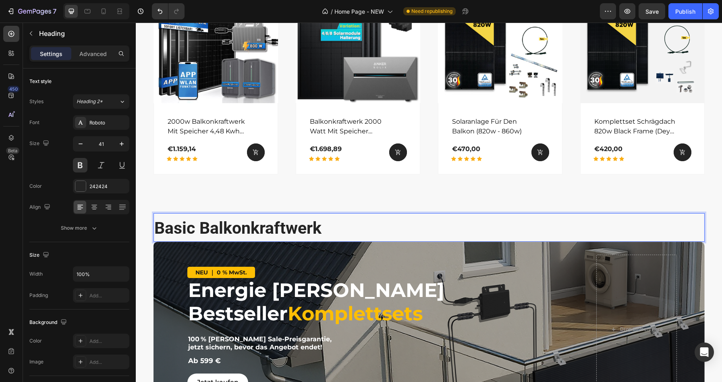
click at [184, 226] on p "Basic Balkonkraftwerk" at bounding box center [428, 227] width 549 height 27
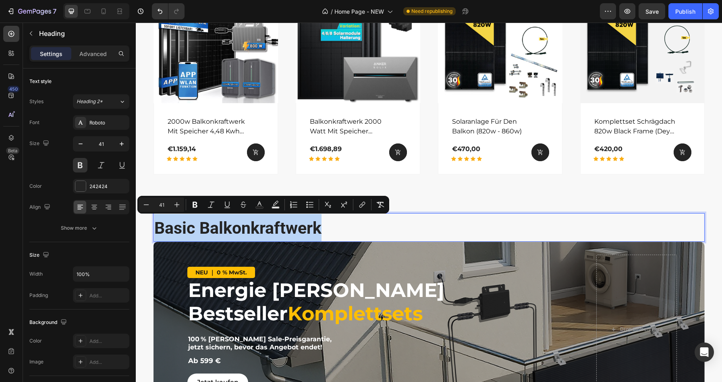
drag, startPoint x: 184, startPoint y: 226, endPoint x: 310, endPoint y: 224, distance: 125.6
click at [310, 224] on p "Basic Balkonkraftwerk" at bounding box center [428, 227] width 549 height 27
click at [383, 202] on icon "Editor contextual toolbar" at bounding box center [380, 205] width 8 height 6
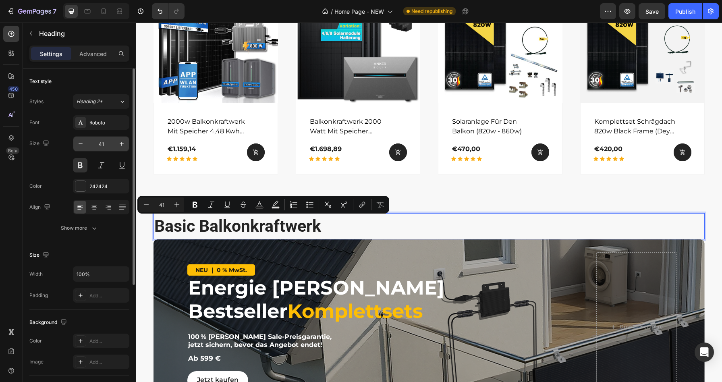
click at [104, 142] on input "41" at bounding box center [101, 143] width 27 height 14
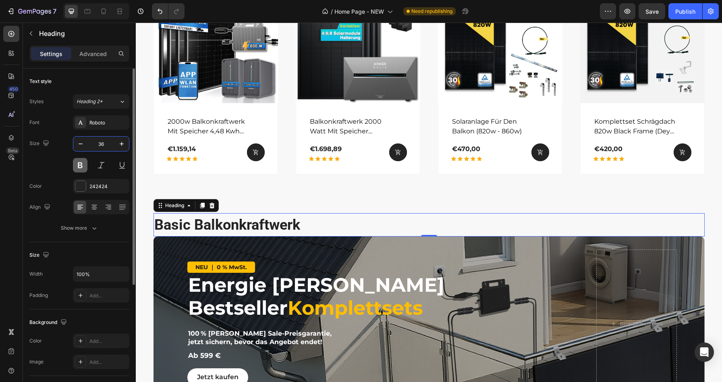
type input "36"
click at [78, 168] on button at bounding box center [80, 165] width 14 height 14
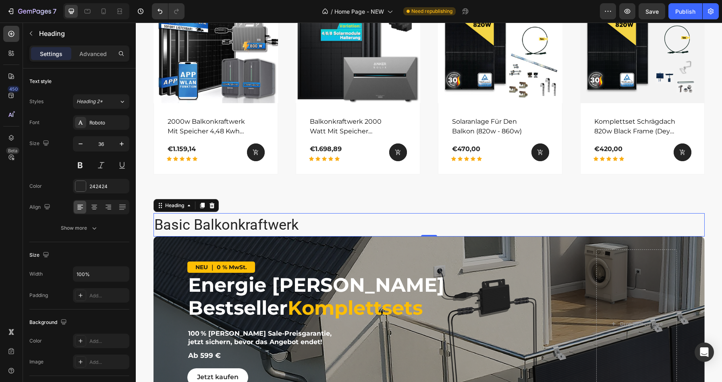
click at [97, 46] on div "Settings Advanced" at bounding box center [79, 53] width 100 height 16
click at [97, 50] on p "Advanced" at bounding box center [92, 54] width 27 height 8
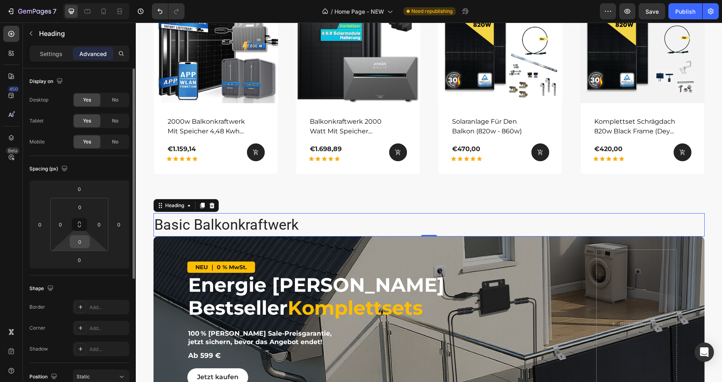
click at [83, 240] on input "0" at bounding box center [80, 242] width 16 height 12
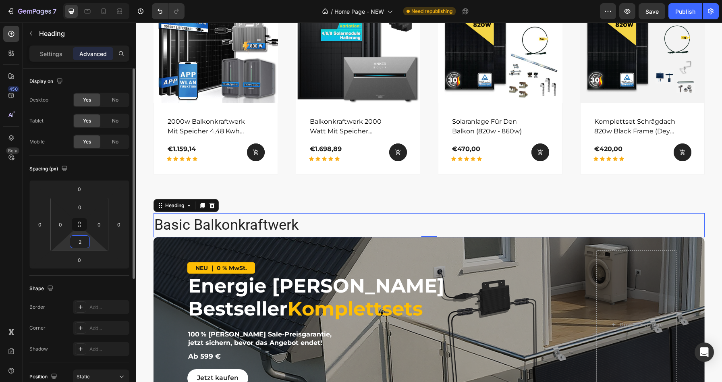
type input "20"
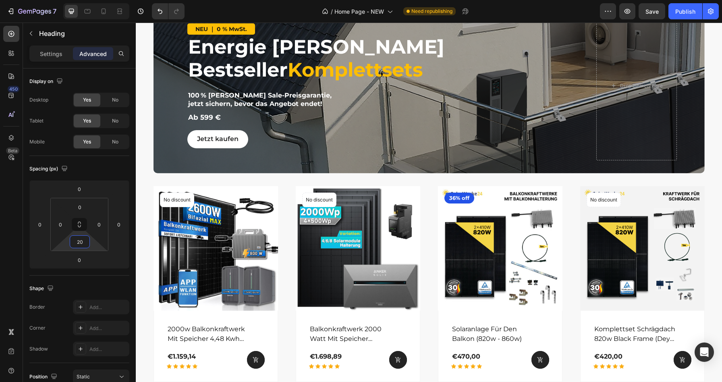
scroll to position [1102, 0]
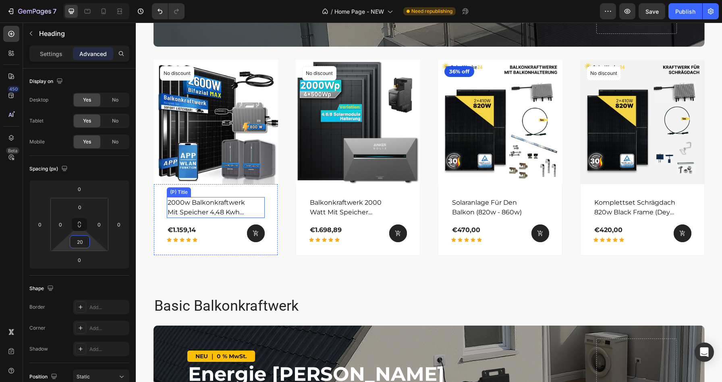
click at [236, 201] on h2 "2000w balkonkraftwerk mit speicher 4,48 kwh mit tsun 800w wifi wechselrichter" at bounding box center [209, 207] width 85 height 21
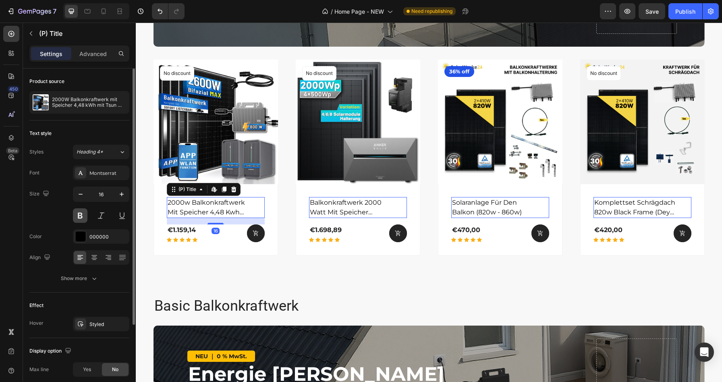
click at [80, 212] on button at bounding box center [80, 215] width 14 height 14
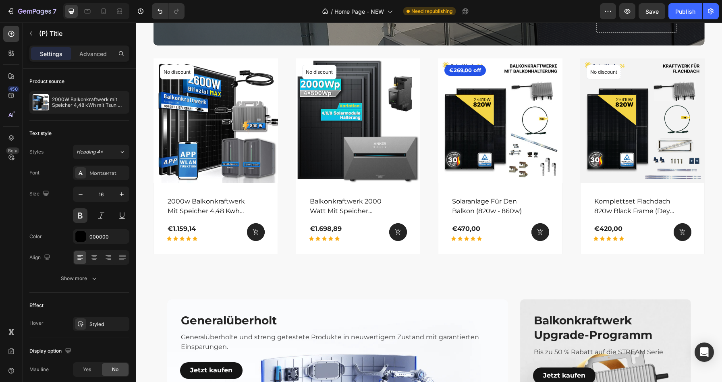
scroll to position [1560, 0]
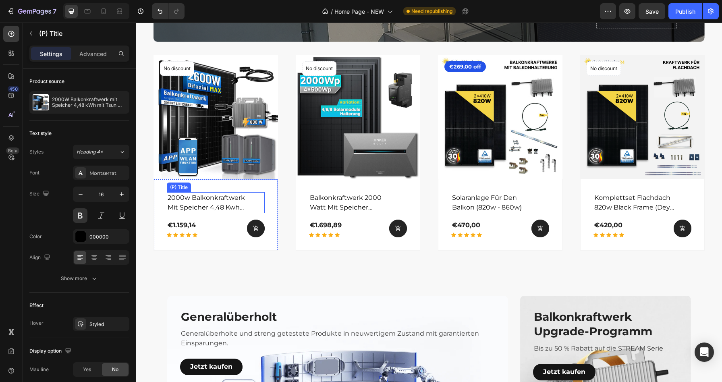
click at [229, 204] on h2 "2000w balkonkraftwerk mit speicher 4,48 kwh mit tsun 800w wifi wechselrichter" at bounding box center [209, 202] width 85 height 21
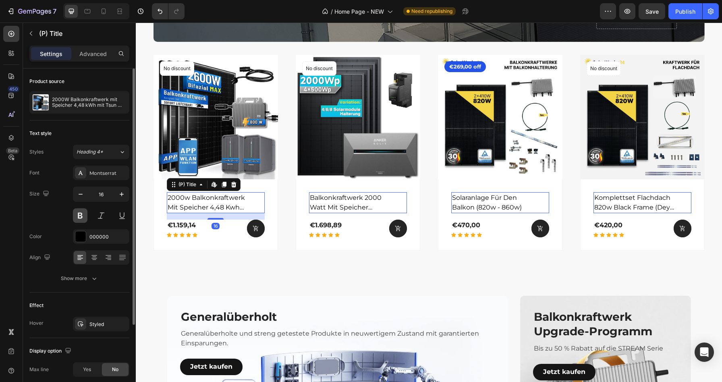
click at [81, 211] on button at bounding box center [80, 215] width 14 height 14
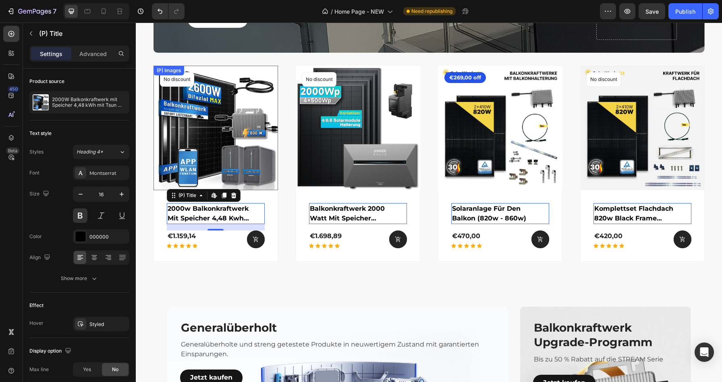
scroll to position [1562, 0]
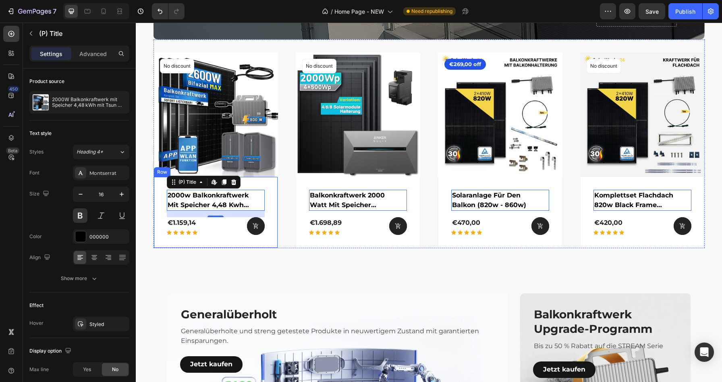
click at [161, 196] on div "2000w balkonkraftwerk mit speicher 4,48 kwh mit tsun 800w wifi wechselrichter (…" at bounding box center [215, 212] width 124 height 71
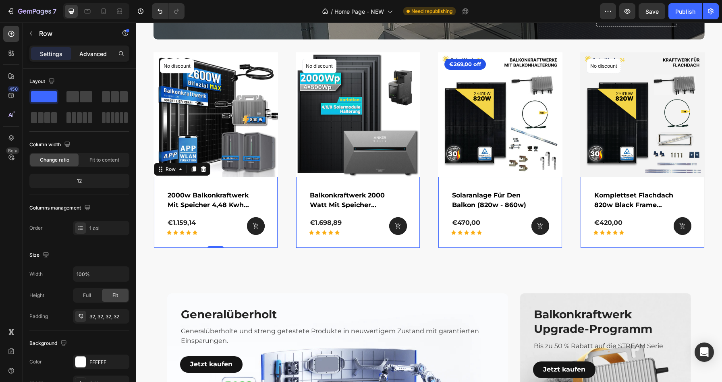
click at [103, 54] on p "Advanced" at bounding box center [92, 54] width 27 height 8
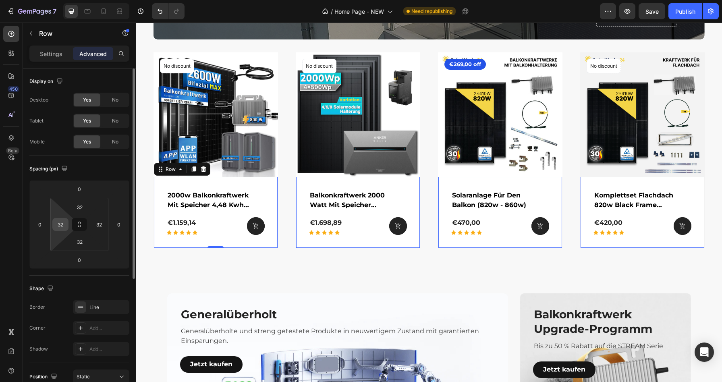
click at [61, 222] on input "32" at bounding box center [60, 224] width 12 height 12
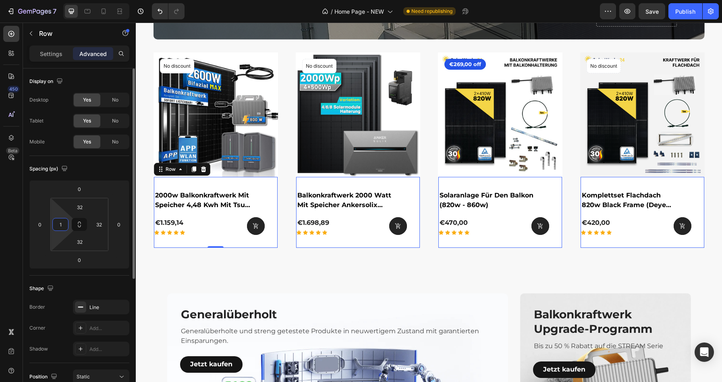
type input "10"
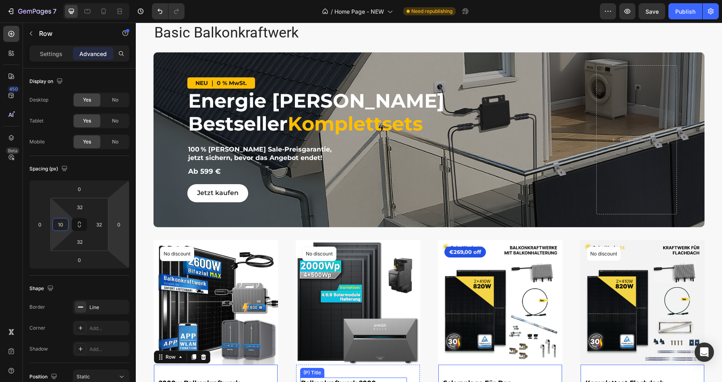
scroll to position [1142, 0]
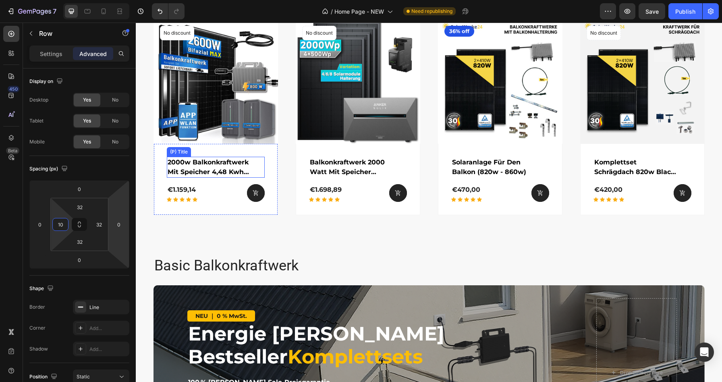
click at [166, 164] on div "2000w balkonkraftwerk mit speicher 4,48 kwh mit tsun 800w wifi wechselrichter (…" at bounding box center [215, 179] width 124 height 71
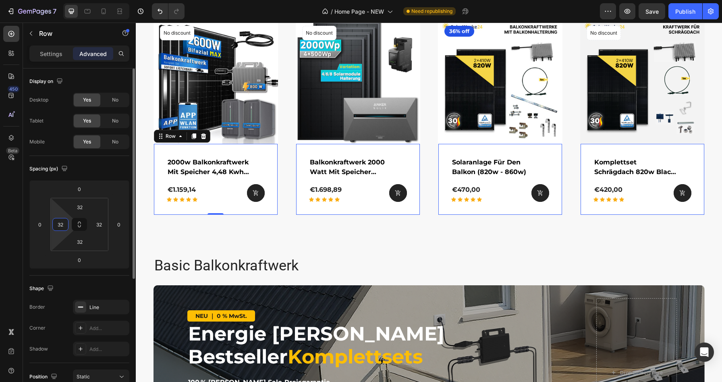
click at [59, 228] on input "32" at bounding box center [60, 224] width 12 height 12
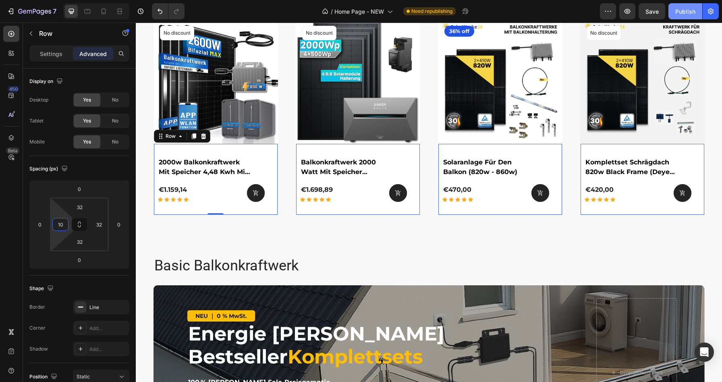
type input "10"
click at [690, 11] on div "Publish" at bounding box center [685, 11] width 20 height 8
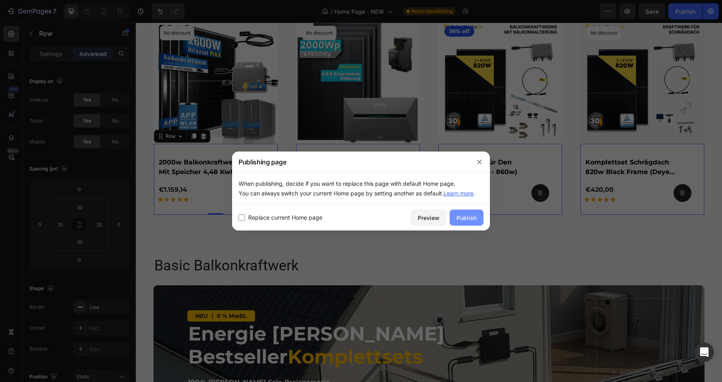
click at [472, 220] on div "Publish" at bounding box center [466, 217] width 20 height 8
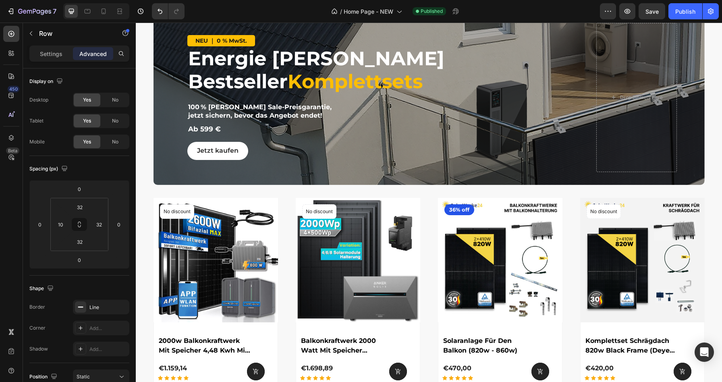
scroll to position [1066, 0]
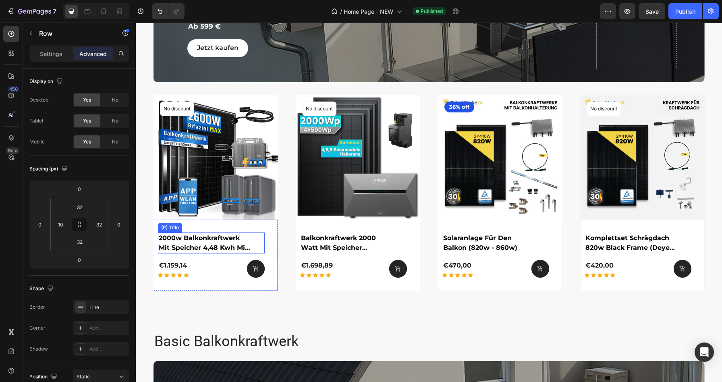
click at [208, 244] on h2 "2000w balkonkraftwerk mit speicher 4,48 kwh mit tsun 800w wifi wechselrichter" at bounding box center [205, 242] width 94 height 21
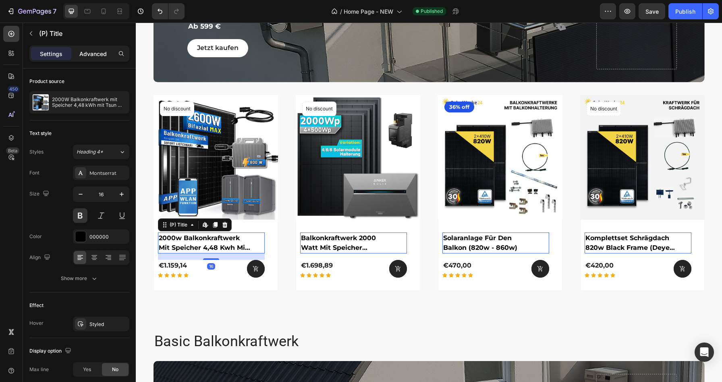
click at [99, 54] on p "Advanced" at bounding box center [92, 54] width 27 height 8
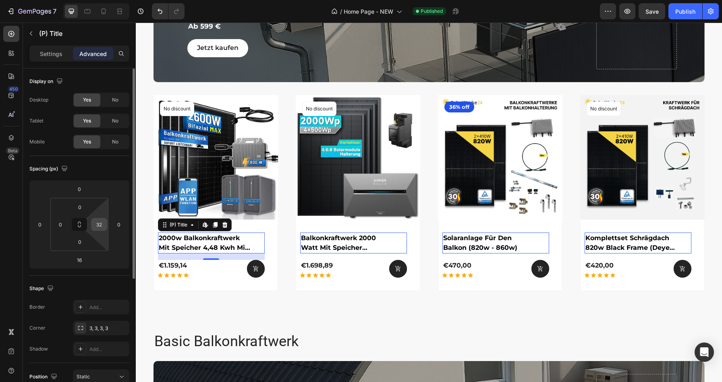
click at [95, 224] on input "32" at bounding box center [99, 224] width 12 height 12
type input "10"
click at [62, 225] on input "0" at bounding box center [60, 224] width 12 height 12
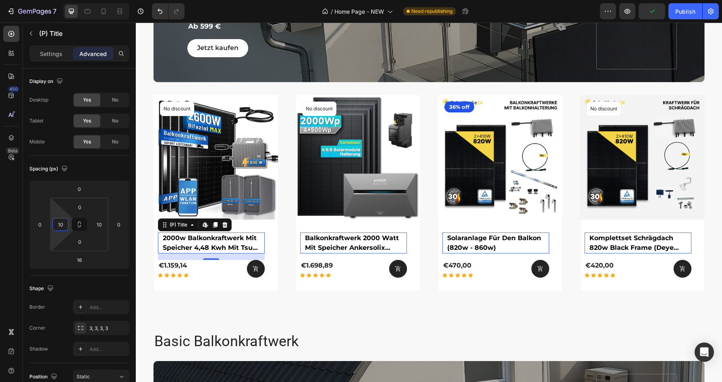
type input "10"
click at [170, 240] on h2 "2000w balkonkraftwerk mit speicher 4,48 kwh mit tsun 800w wifi wechselrichter" at bounding box center [211, 242] width 99 height 21
click at [252, 225] on div "2000w balkonkraftwerk mit speicher 4,48 kwh mit tsun 800w wifi wechselrichter (…" at bounding box center [215, 254] width 124 height 71
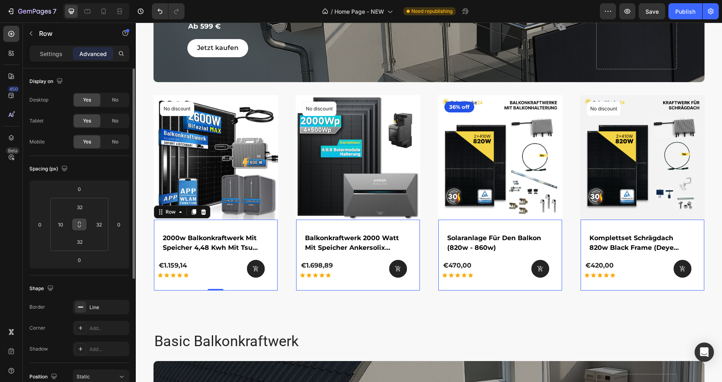
click at [81, 224] on icon at bounding box center [79, 224] width 6 height 6
click at [80, 211] on input "32" at bounding box center [80, 207] width 16 height 12
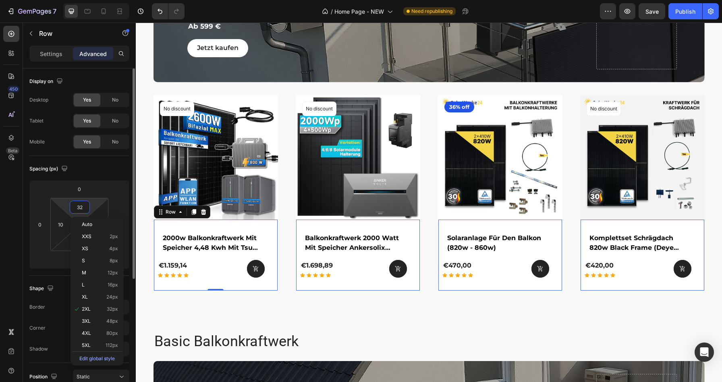
type input "1"
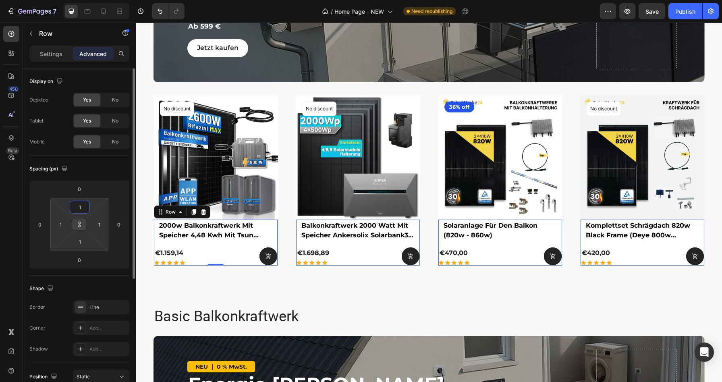
type input "10"
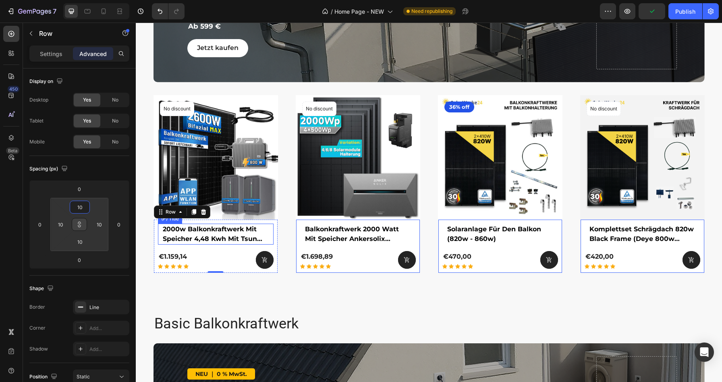
click at [158, 229] on div "2000w balkonkraftwerk mit speicher 4,48 kwh mit tsun 800w wifi wechselrichter (…" at bounding box center [216, 233] width 116 height 21
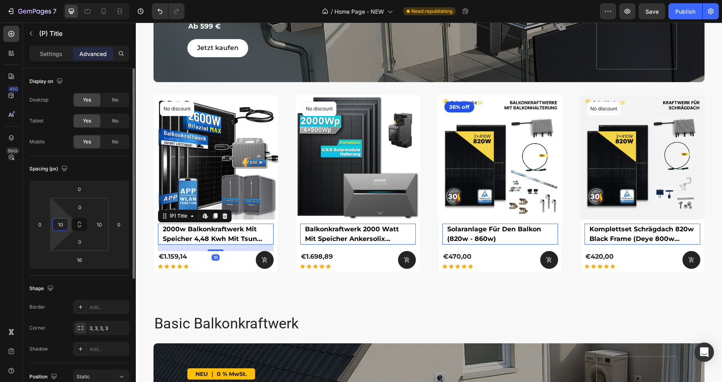
click at [62, 222] on input "10" at bounding box center [60, 224] width 12 height 12
type input "0"
click at [95, 222] on input "10" at bounding box center [99, 224] width 12 height 12
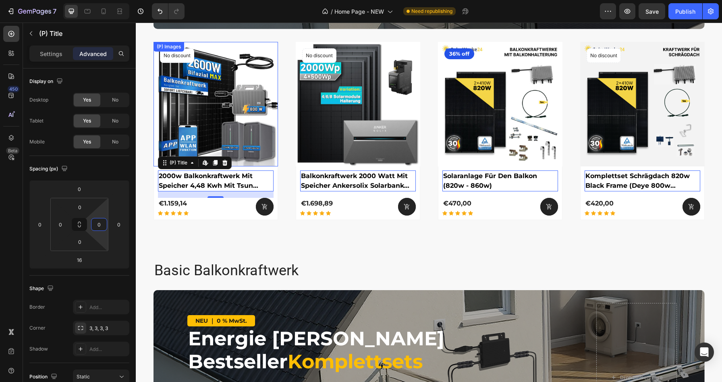
scroll to position [1120, 0]
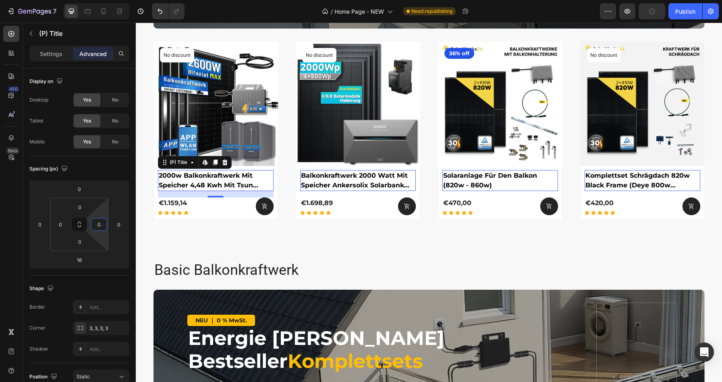
type input "0"
click at [157, 168] on div "2000w balkonkraftwerk mit speicher 4,48 kwh mit tsun 800w wifi wechselrichter (…" at bounding box center [215, 193] width 124 height 54
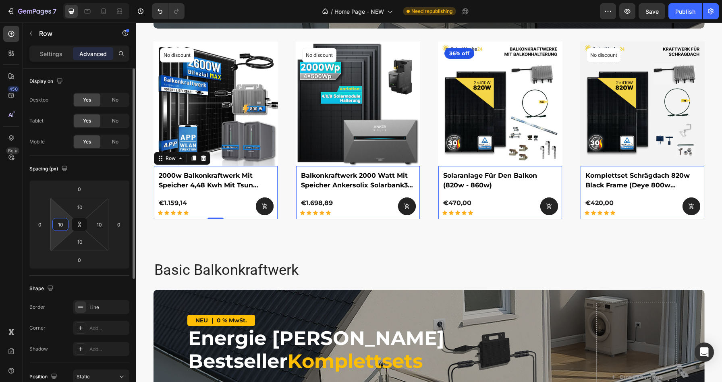
click at [63, 223] on input "10" at bounding box center [60, 224] width 12 height 12
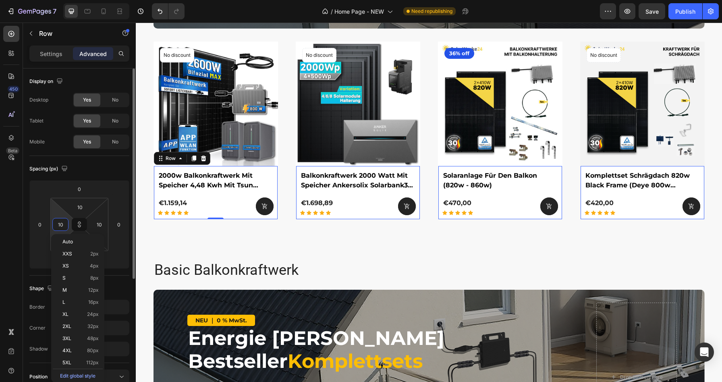
type input "1"
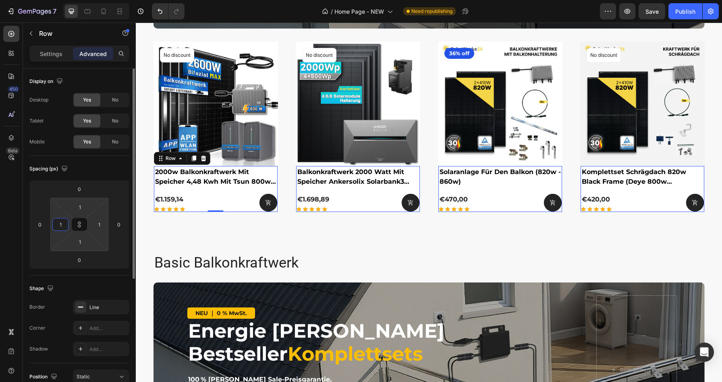
type input "15"
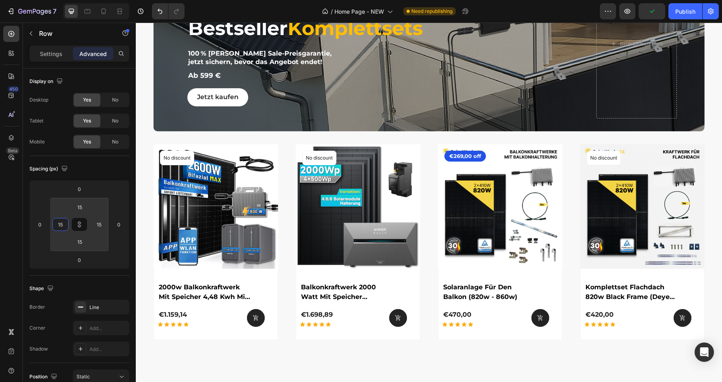
scroll to position [1522, 0]
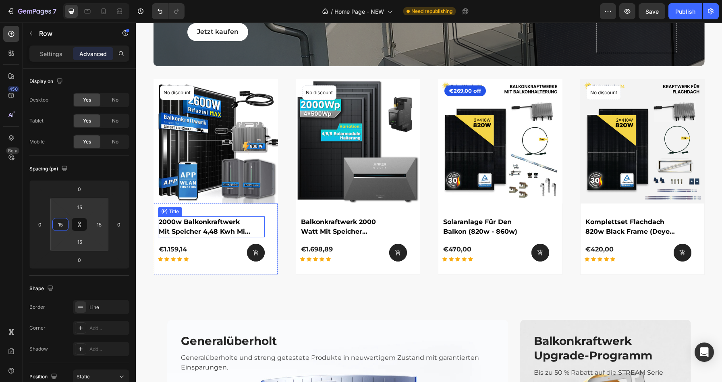
click at [194, 221] on h2 "2000w balkonkraftwerk mit speicher 4,48 kwh mit tsun 800w wifi wechselrichter" at bounding box center [205, 226] width 94 height 21
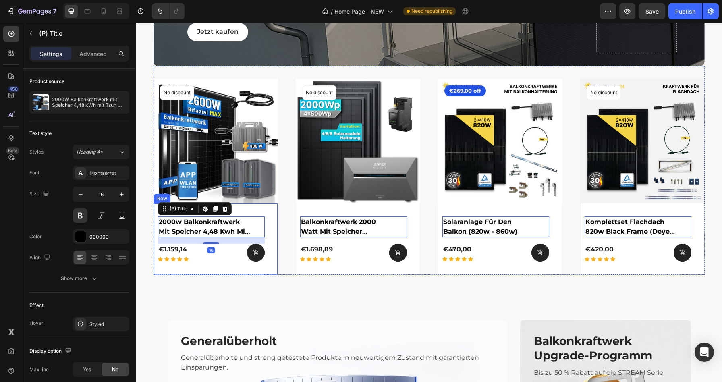
click at [240, 208] on div "2000w balkonkraftwerk mit speicher 4,48 kwh mit tsun 800w wifi wechselrichter (…" at bounding box center [215, 238] width 124 height 71
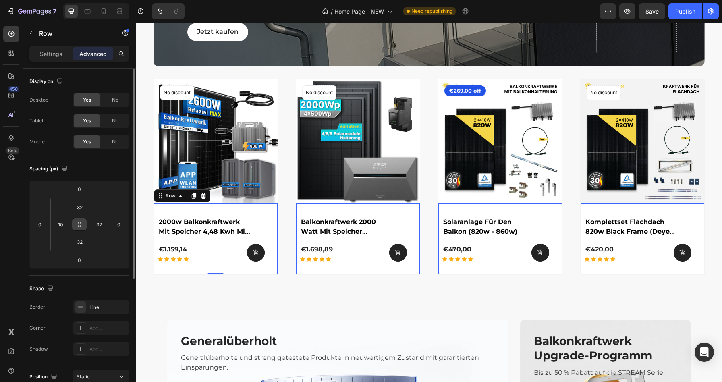
click at [82, 227] on icon at bounding box center [79, 224] width 6 height 6
click at [62, 223] on input "10" at bounding box center [60, 224] width 12 height 12
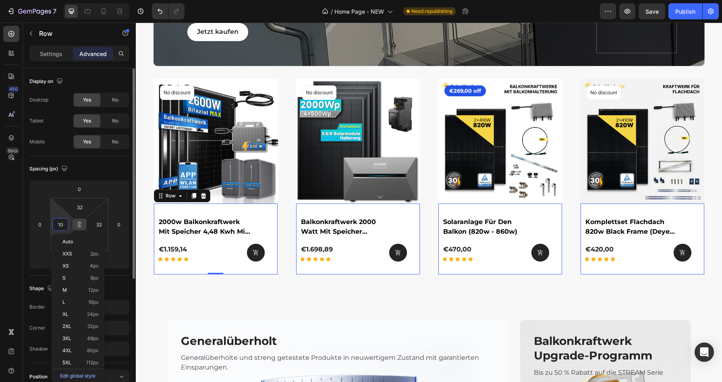
type input "1"
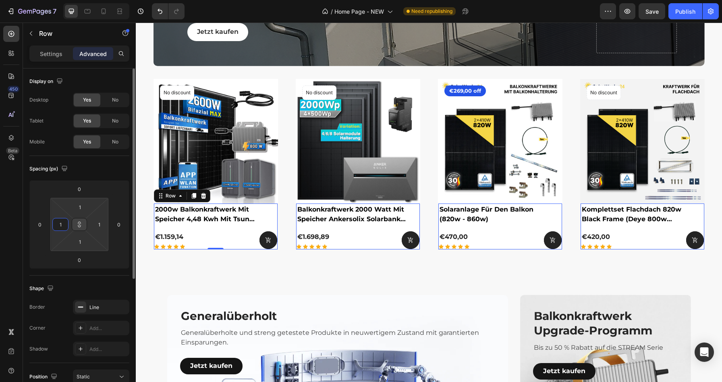
type input "15"
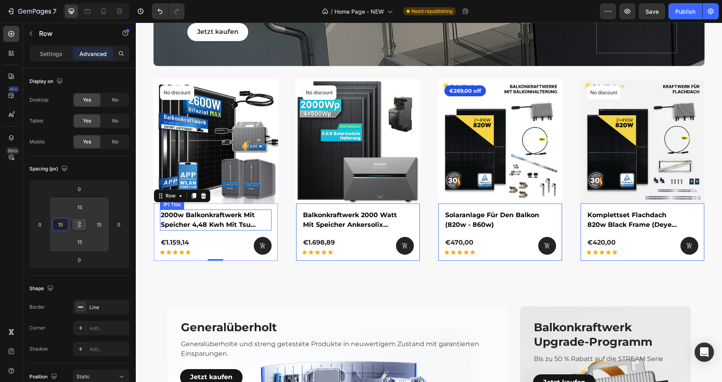
click at [171, 218] on h2 "2000w balkonkraftwerk mit speicher 4,48 kwh mit tsun 800w wifi wechselrichter" at bounding box center [209, 219] width 99 height 21
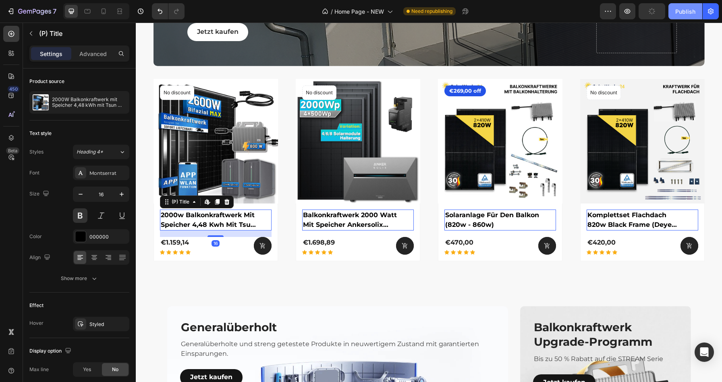
click at [683, 10] on div "Publish" at bounding box center [685, 11] width 20 height 8
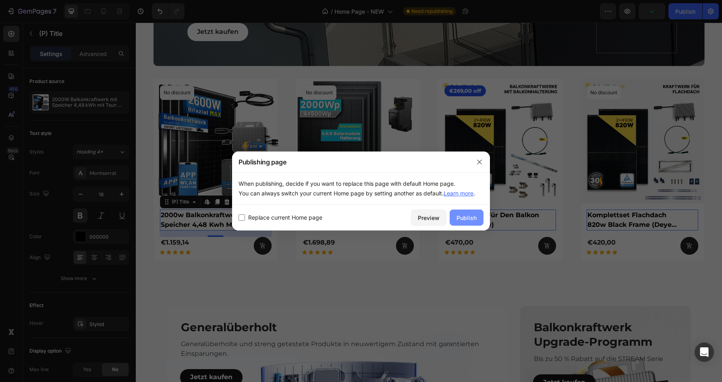
click at [467, 212] on button "Publish" at bounding box center [466, 217] width 34 height 16
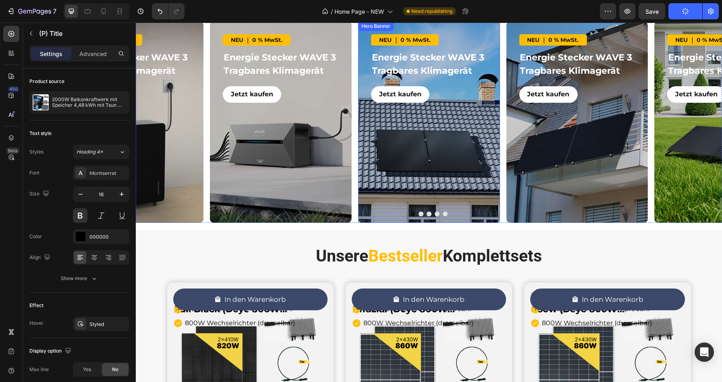
scroll to position [305, 0]
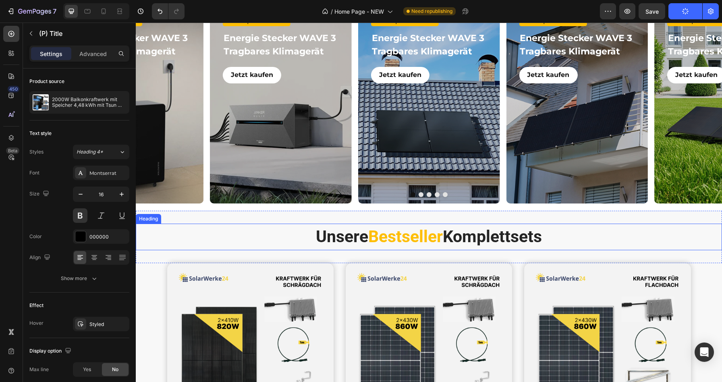
click at [404, 234] on span "Bestseller" at bounding box center [405, 236] width 74 height 19
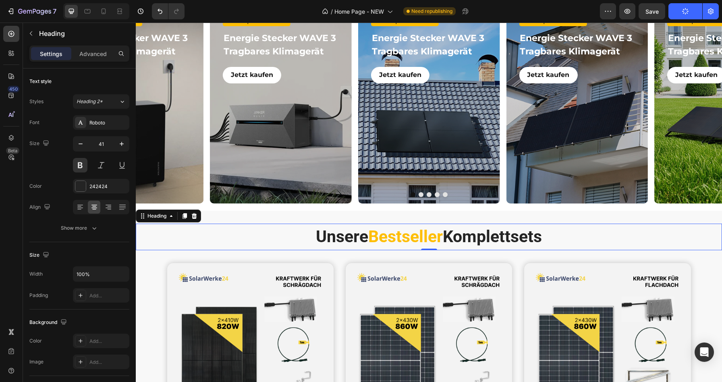
click at [341, 239] on h2 "Unsere Bestseller Komplettsets" at bounding box center [429, 236] width 586 height 27
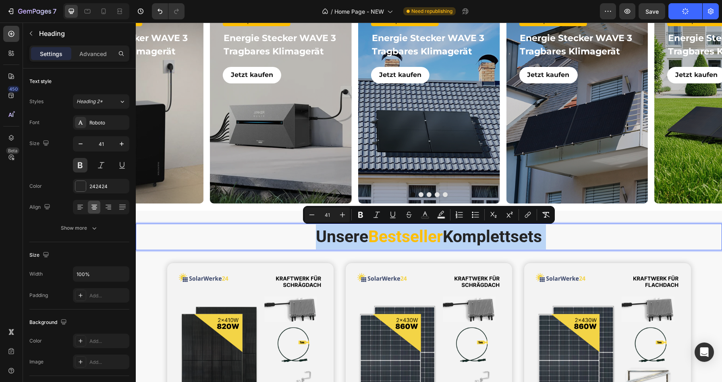
drag, startPoint x: 341, startPoint y: 239, endPoint x: 503, endPoint y: 242, distance: 161.9
click at [503, 242] on p "Unsere Bestseller Komplettsets" at bounding box center [428, 236] width 584 height 25
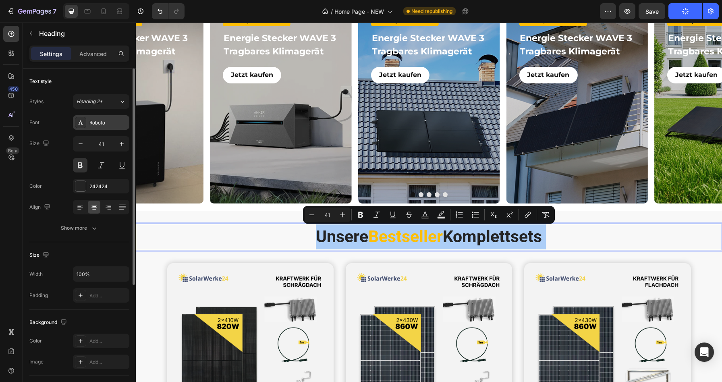
click at [89, 122] on div "Roboto" at bounding box center [108, 122] width 38 height 7
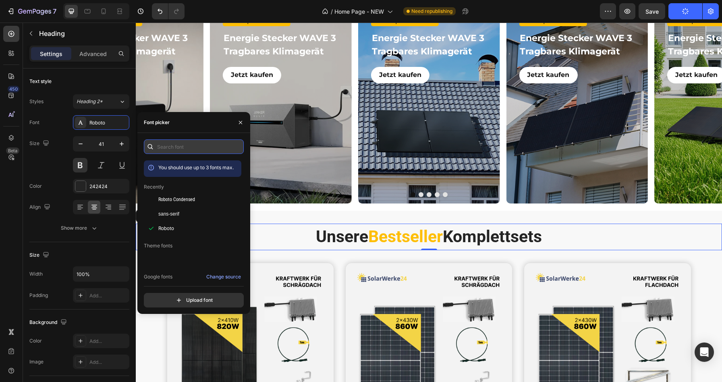
click at [165, 147] on input "text" at bounding box center [194, 146] width 100 height 14
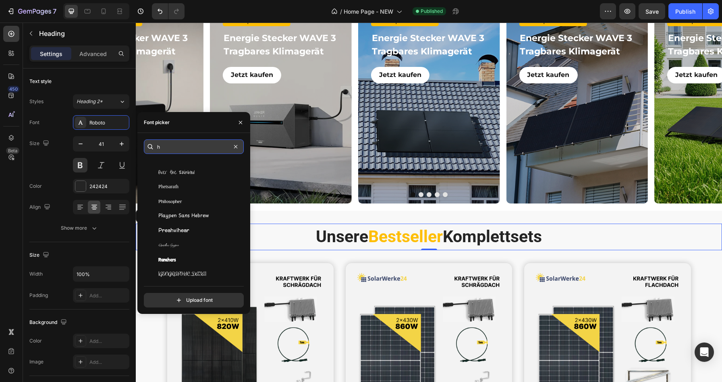
scroll to position [0, 0]
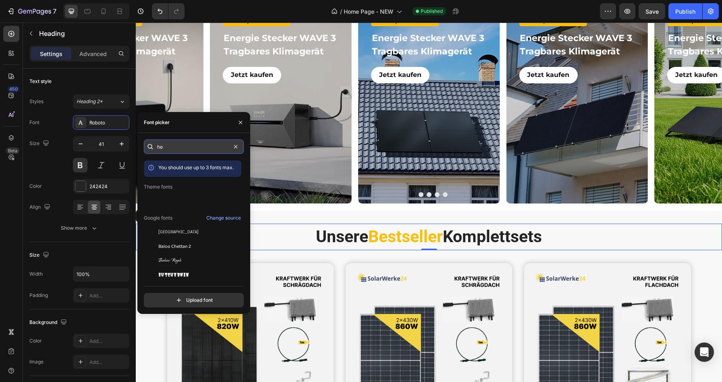
type input "h"
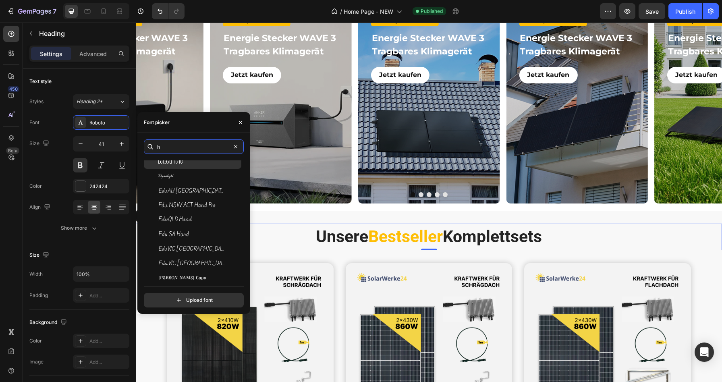
scroll to position [1472, 0]
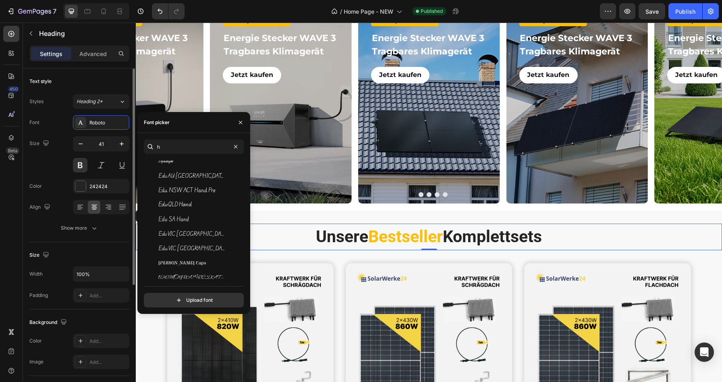
click at [57, 152] on div "Size 41" at bounding box center [79, 154] width 100 height 36
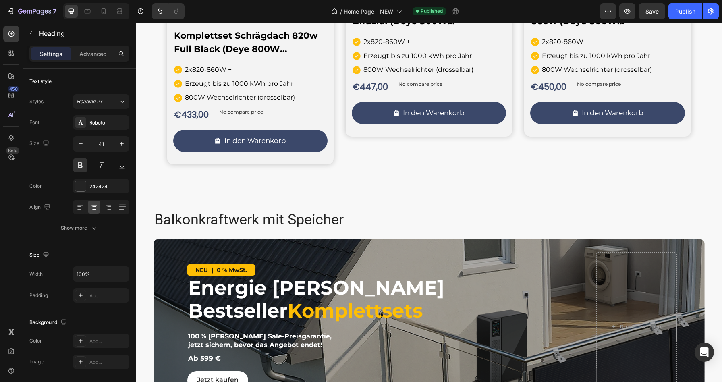
scroll to position [740, 0]
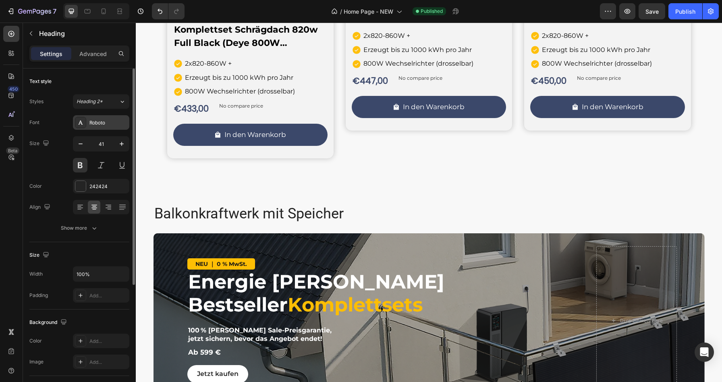
click at [107, 124] on div "Roboto" at bounding box center [108, 122] width 38 height 7
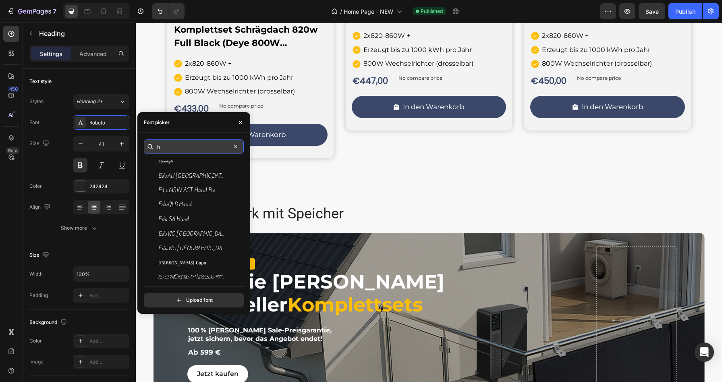
click at [196, 149] on input "h" at bounding box center [194, 146] width 100 height 14
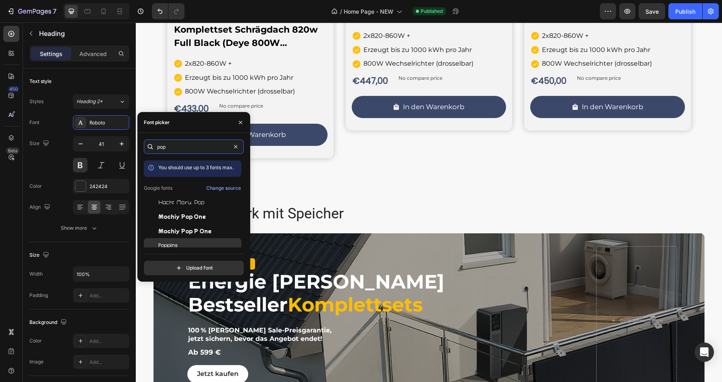
type input "pop"
click at [185, 244] on div "Poppins" at bounding box center [198, 245] width 81 height 7
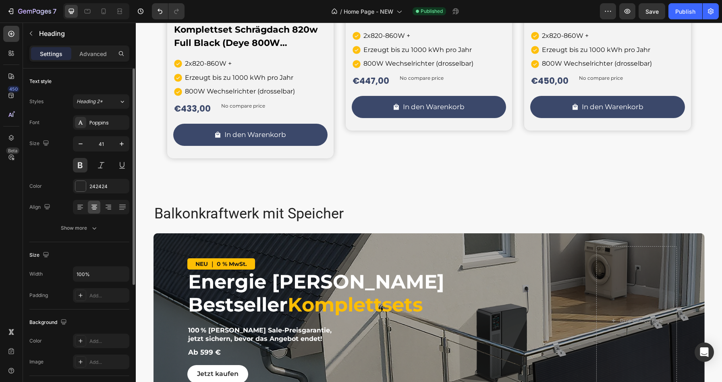
click at [104, 85] on div "Text style" at bounding box center [79, 81] width 100 height 13
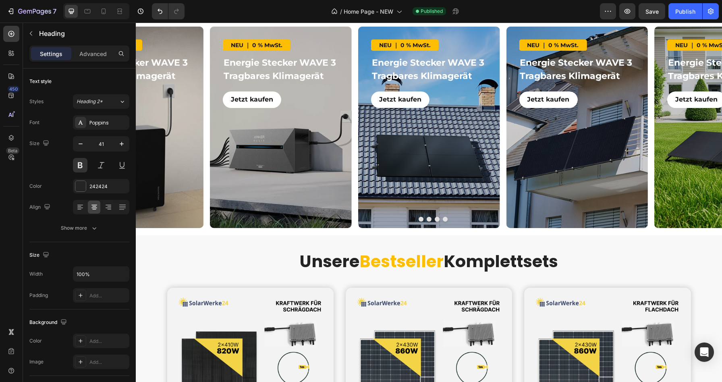
scroll to position [314, 0]
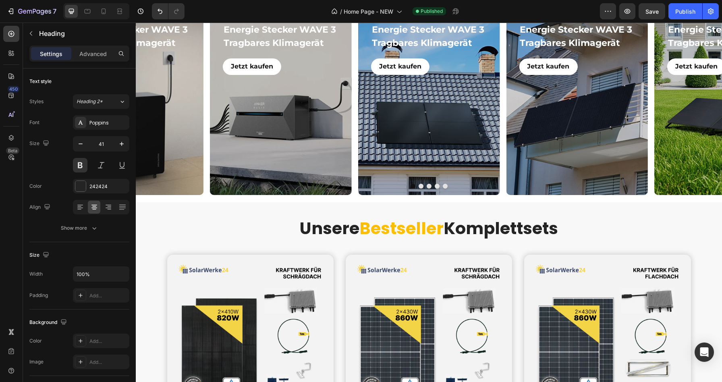
click at [323, 230] on p "Unsere Bestseller Komplettsets" at bounding box center [428, 228] width 584 height 25
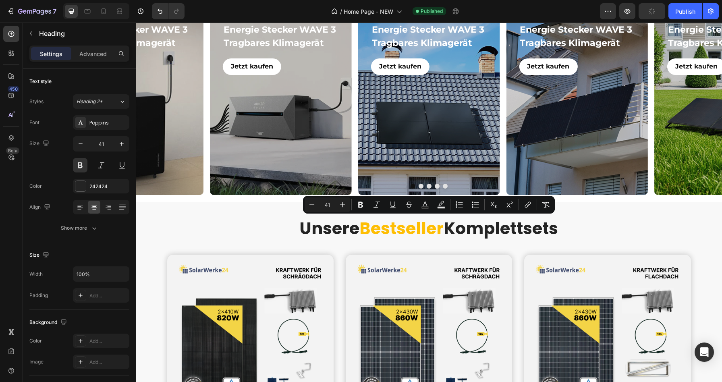
drag, startPoint x: 323, startPoint y: 230, endPoint x: 554, endPoint y: 227, distance: 230.3
click at [554, 227] on p "Unsere Bestseller Komplettsets" at bounding box center [428, 228] width 584 height 25
click at [549, 204] on icon "Editor contextual toolbar" at bounding box center [546, 205] width 8 height 8
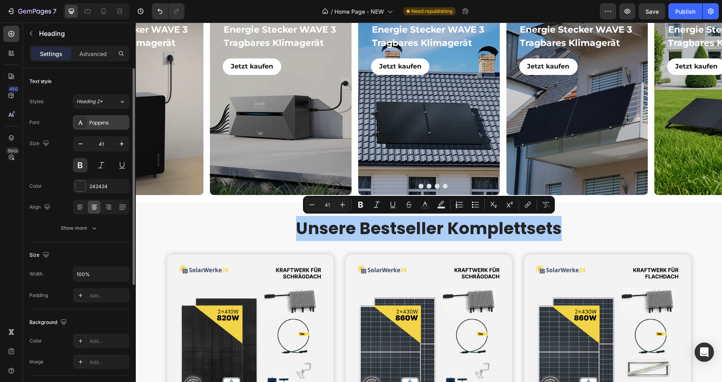
click at [84, 125] on div at bounding box center [80, 122] width 11 height 11
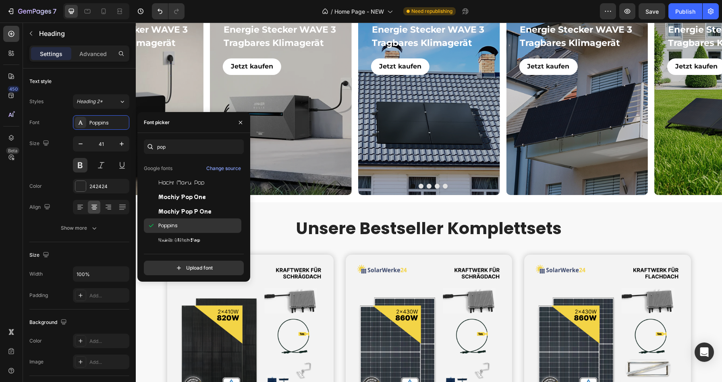
click at [168, 223] on span "Poppins" at bounding box center [167, 225] width 19 height 7
click at [80, 163] on button at bounding box center [80, 165] width 14 height 14
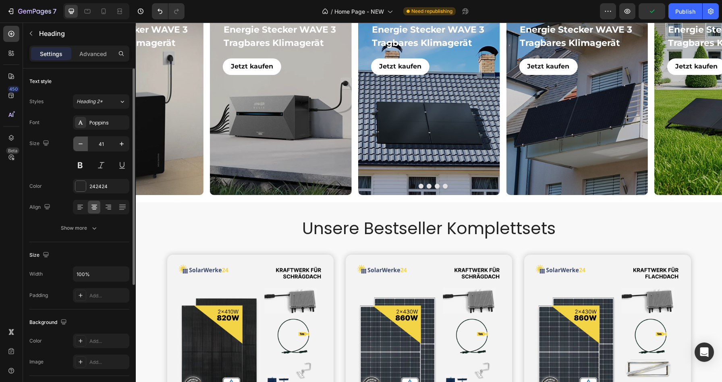
click at [81, 144] on icon "button" at bounding box center [81, 144] width 8 height 8
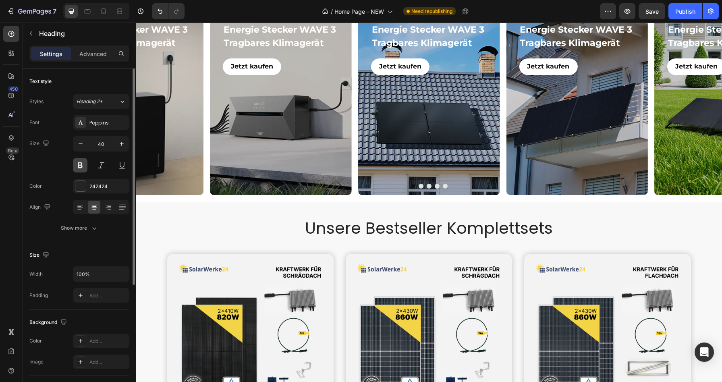
click at [81, 169] on button at bounding box center [80, 165] width 14 height 14
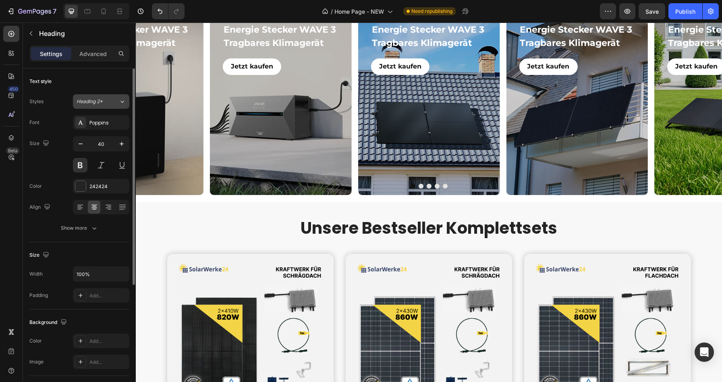
click at [95, 104] on span "Heading 2*" at bounding box center [90, 101] width 26 height 7
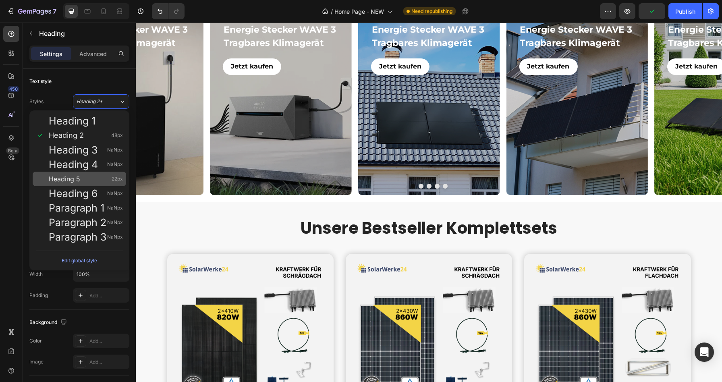
click at [84, 180] on div "Heading 5 22px" at bounding box center [86, 179] width 74 height 8
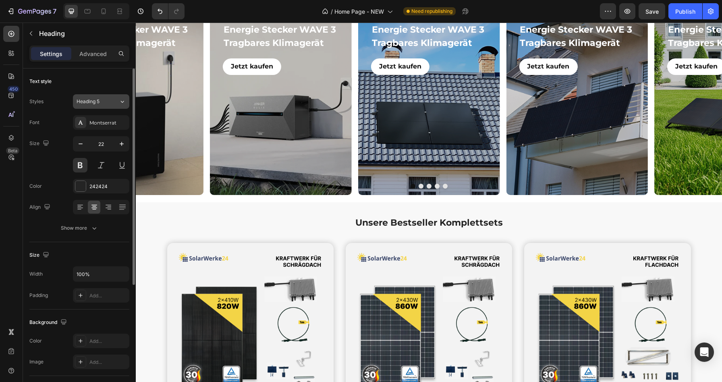
click at [102, 99] on div "Heading 5" at bounding box center [93, 101] width 33 height 7
click at [99, 81] on div "Text style" at bounding box center [79, 81] width 100 height 13
click at [94, 123] on div "Montserrat" at bounding box center [108, 122] width 38 height 7
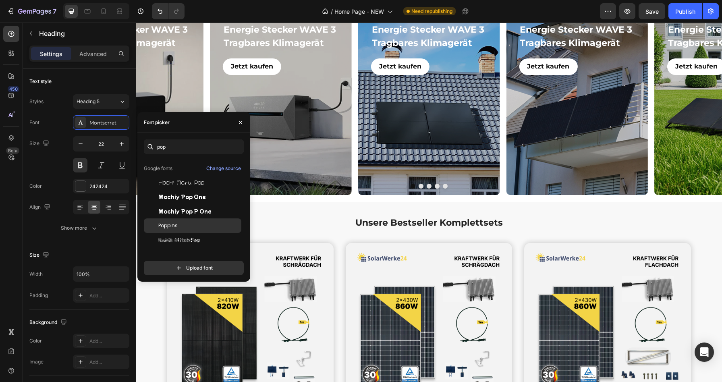
click at [176, 227] on span "Poppins" at bounding box center [167, 225] width 19 height 7
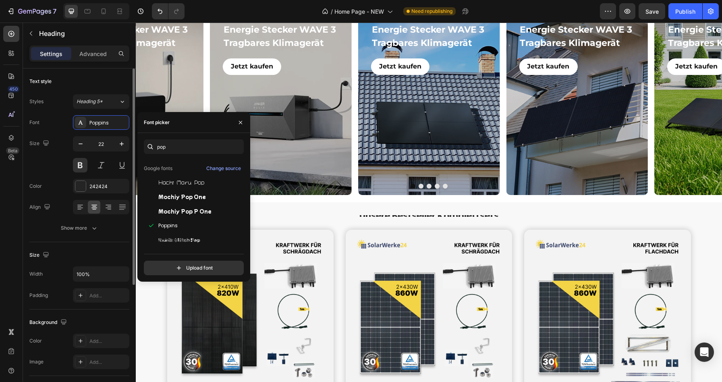
click at [109, 81] on div "Text style" at bounding box center [79, 81] width 100 height 13
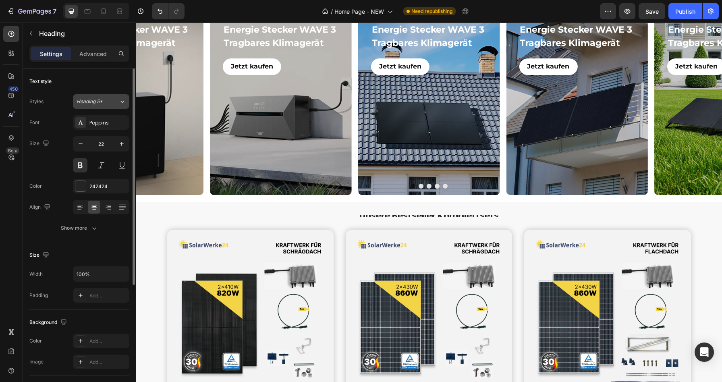
click at [116, 102] on div "Heading 5*" at bounding box center [98, 101] width 42 height 7
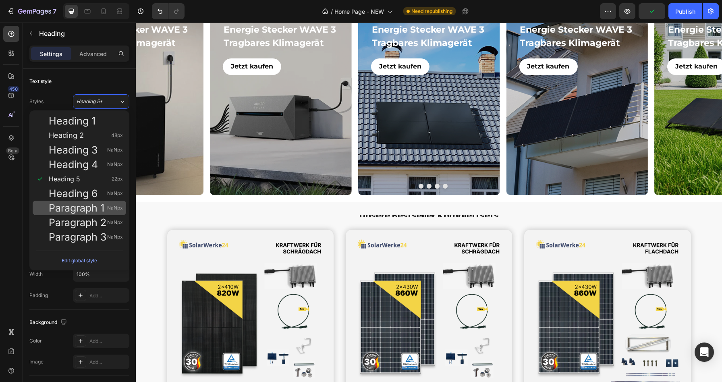
click at [99, 204] on span "Paragraph 1" at bounding box center [77, 208] width 56 height 8
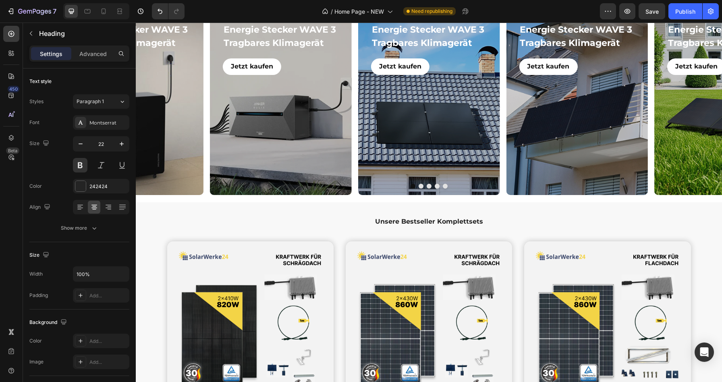
click at [405, 221] on p "Unsere Bestseller Komplettsets" at bounding box center [428, 222] width 584 height 12
click at [389, 221] on p "Unsere Bestseller Komplettsets" at bounding box center [428, 222] width 584 height 12
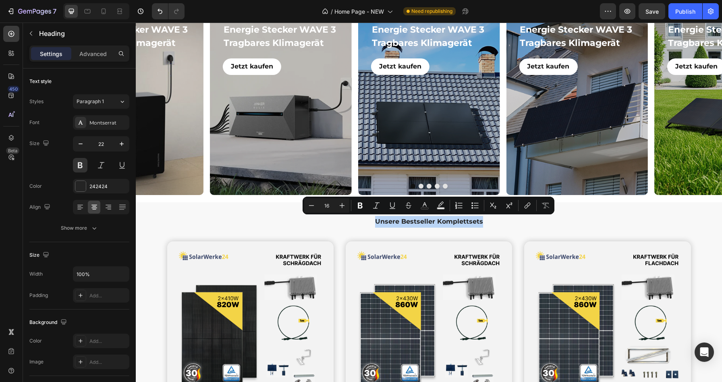
drag, startPoint x: 389, startPoint y: 221, endPoint x: 470, endPoint y: 221, distance: 80.9
click at [470, 221] on p "Unsere Bestseller Komplettsets" at bounding box center [428, 222] width 584 height 12
click at [91, 119] on div "Montserrat" at bounding box center [108, 122] width 38 height 7
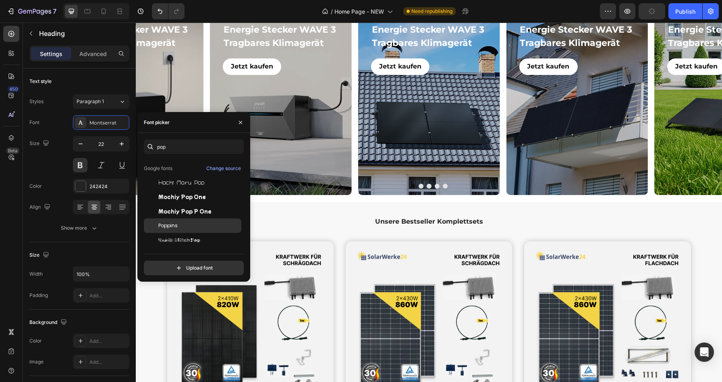
click at [179, 230] on div "Poppins" at bounding box center [192, 225] width 97 height 14
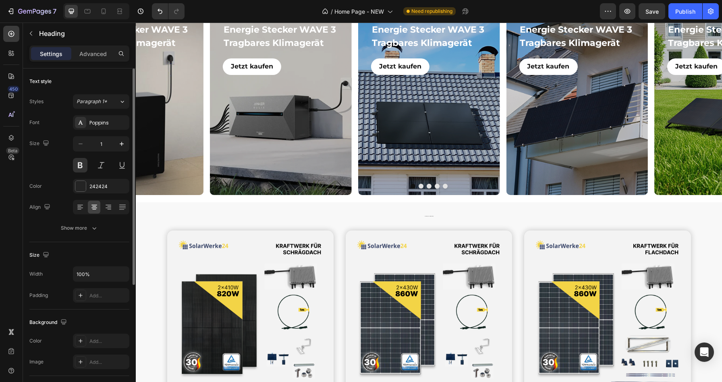
click at [56, 149] on div "Size 1" at bounding box center [79, 154] width 100 height 36
click at [102, 145] on input "1" at bounding box center [101, 143] width 27 height 14
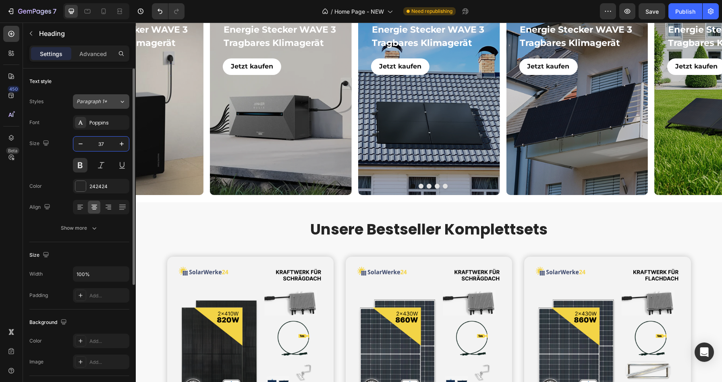
type input "37"
click at [111, 105] on button "Paragraph 1*" at bounding box center [101, 101] width 56 height 14
click at [67, 309] on div "Text style Styles Paragraph 1* Font Poppins Size 37 Color 242424 Align Show more" at bounding box center [79, 342] width 100 height 66
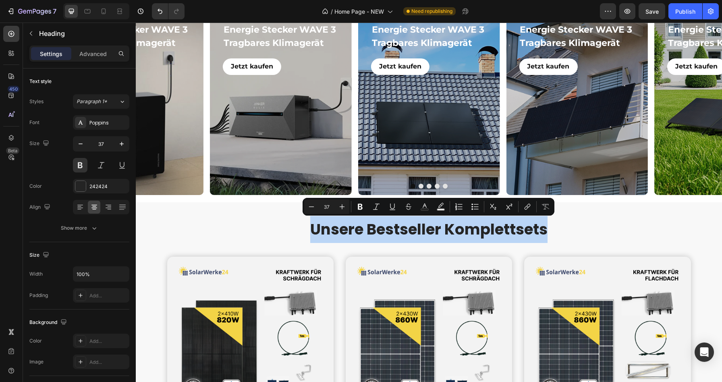
drag, startPoint x: 308, startPoint y: 223, endPoint x: 588, endPoint y: 219, distance: 279.9
click at [588, 219] on p "Unsere Bestseller Komplettsets" at bounding box center [428, 229] width 584 height 27
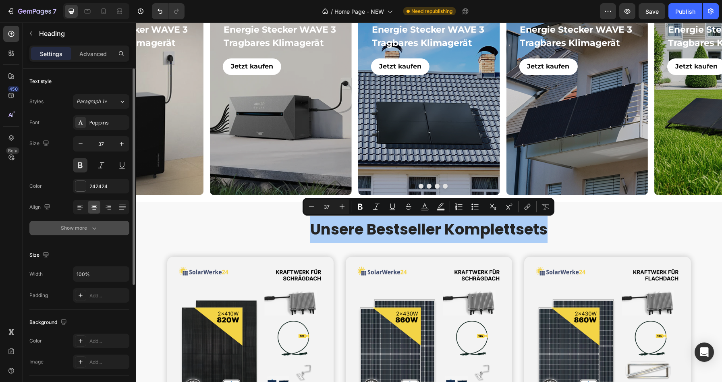
click at [71, 231] on div "Show more" at bounding box center [79, 228] width 37 height 8
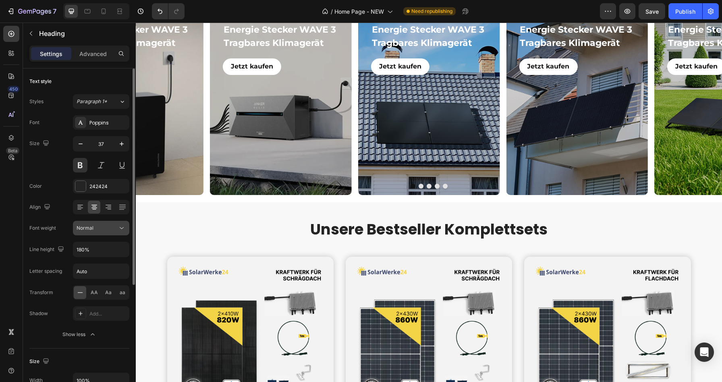
click at [109, 230] on div "Normal" at bounding box center [97, 227] width 41 height 7
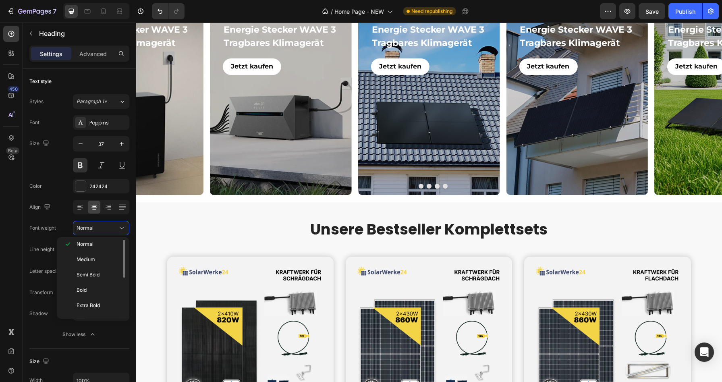
scroll to position [62, 0]
click at [97, 261] on span "Semi Bold" at bounding box center [88, 261] width 23 height 7
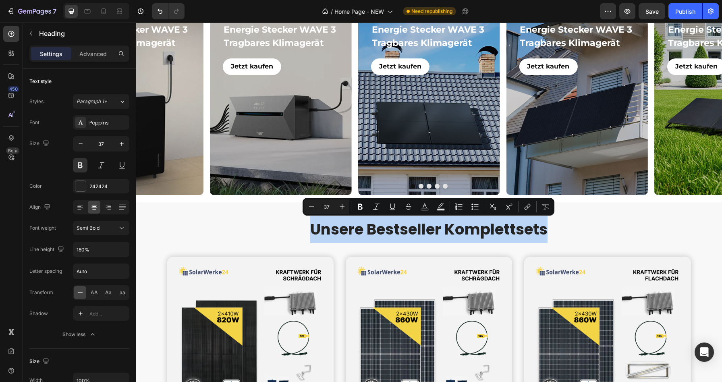
drag, startPoint x: 308, startPoint y: 227, endPoint x: 607, endPoint y: 230, distance: 299.6
click at [607, 230] on p "Unsere Bestseller Komplettsets" at bounding box center [428, 229] width 584 height 27
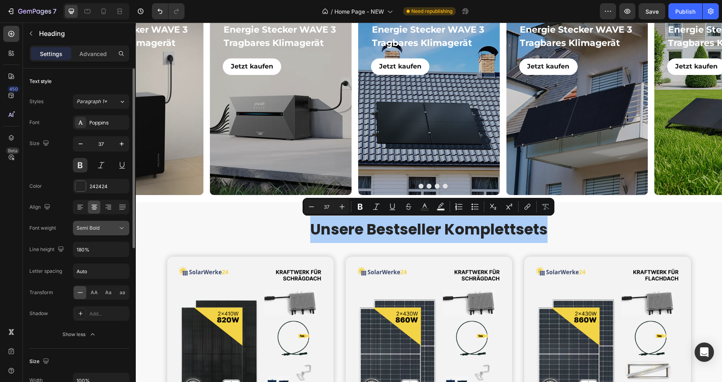
click at [119, 225] on icon at bounding box center [122, 228] width 8 height 8
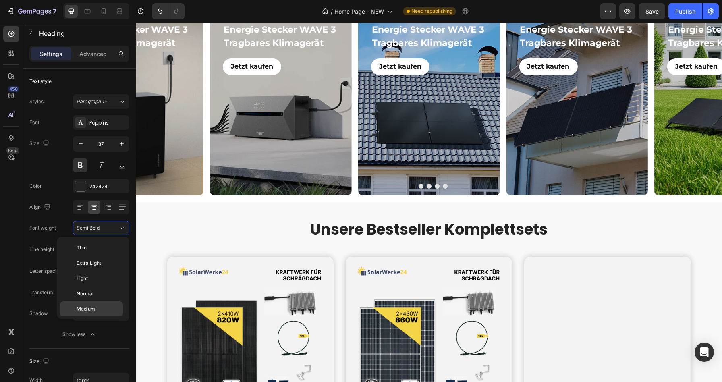
scroll to position [62, 0]
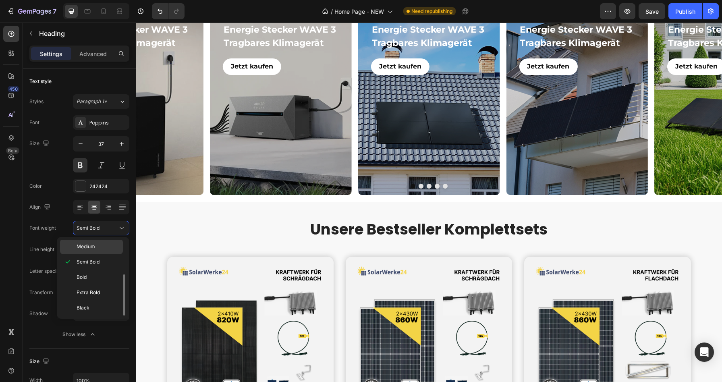
click at [105, 249] on p "Medium" at bounding box center [98, 246] width 43 height 7
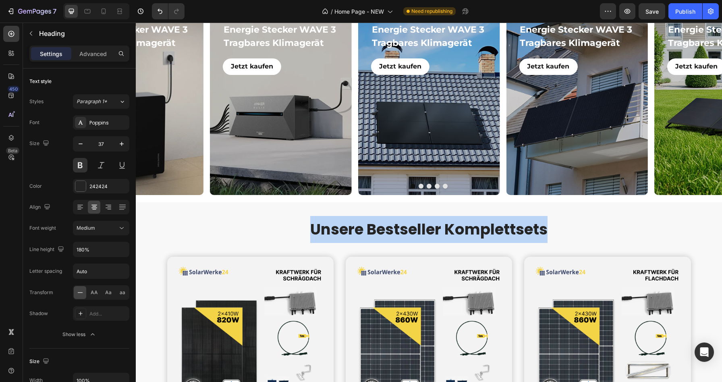
drag, startPoint x: 304, startPoint y: 226, endPoint x: 577, endPoint y: 227, distance: 273.0
click at [577, 227] on p "Unsere Bestseller Komplettsets" at bounding box center [428, 229] width 584 height 27
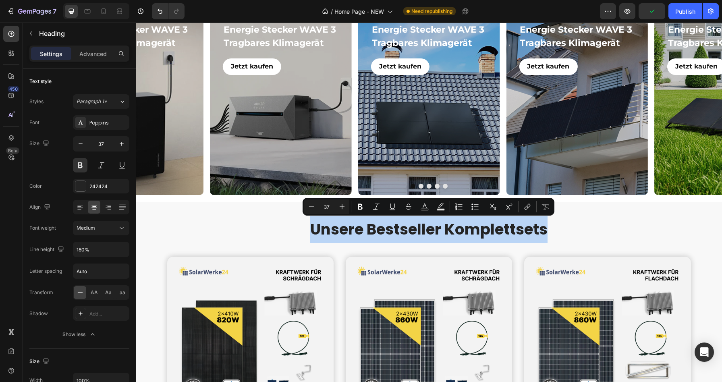
click at [404, 224] on p "Unsere Bestseller Komplettsets" at bounding box center [428, 229] width 584 height 27
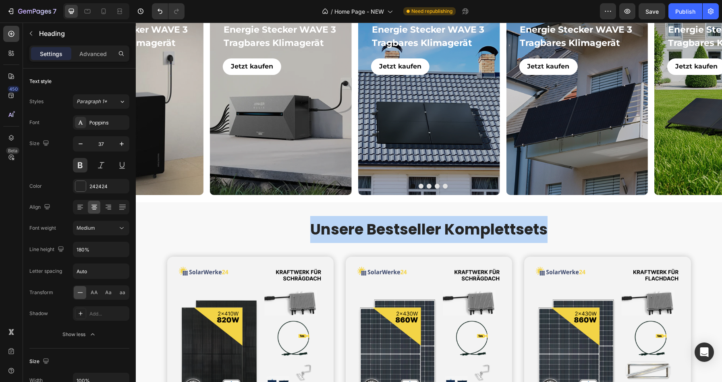
drag, startPoint x: 309, startPoint y: 224, endPoint x: 574, endPoint y: 227, distance: 265.0
click at [574, 227] on p "Unsere Bestseller Komplettsets" at bounding box center [428, 229] width 584 height 27
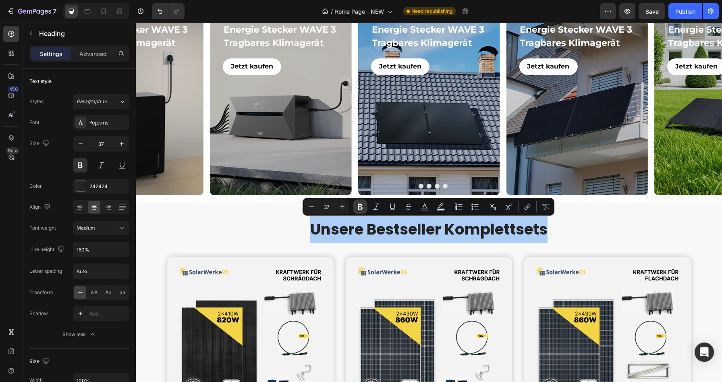
click at [361, 205] on icon "Editor contextual toolbar" at bounding box center [360, 207] width 5 height 6
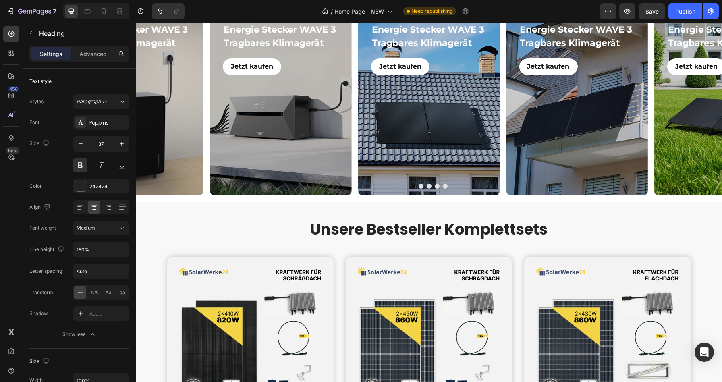
click at [361, 205] on div "Unsere Bestseller Komplettsets Heading Section 3" at bounding box center [429, 229] width 586 height 54
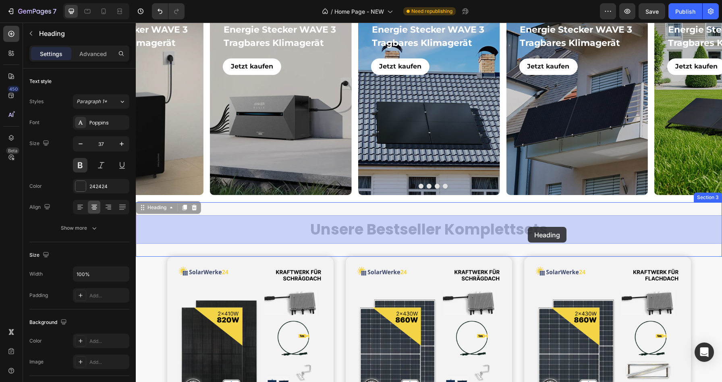
drag, startPoint x: 461, startPoint y: 227, endPoint x: 530, endPoint y: 226, distance: 68.9
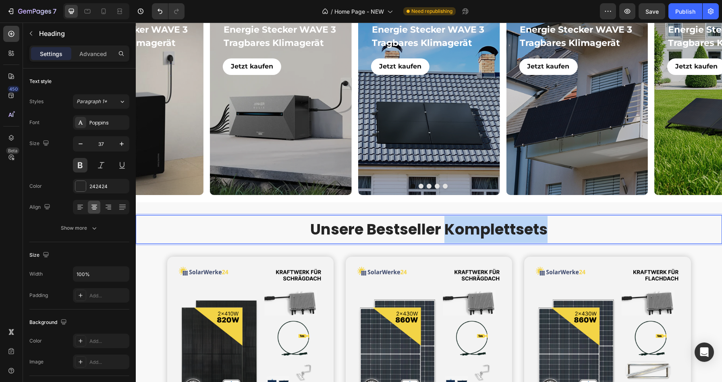
click at [530, 226] on strong "Unsere Bestseller Komplettsets" at bounding box center [428, 229] width 237 height 21
click at [330, 228] on strong "Unsere Bestseller Komplettsets" at bounding box center [428, 229] width 237 height 21
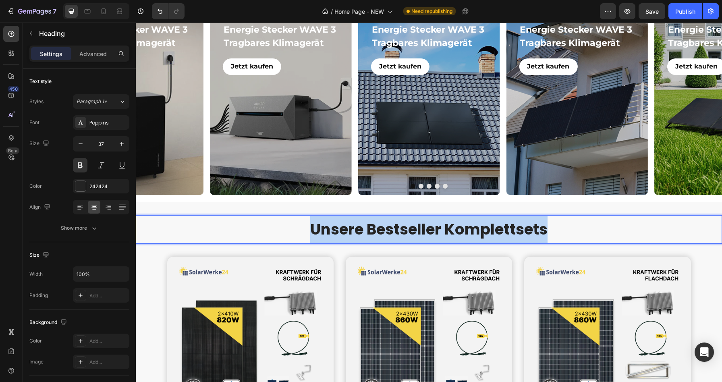
drag, startPoint x: 330, startPoint y: 228, endPoint x: 514, endPoint y: 227, distance: 184.0
click at [514, 227] on strong "Unsere Bestseller Komplettsets" at bounding box center [428, 229] width 237 height 21
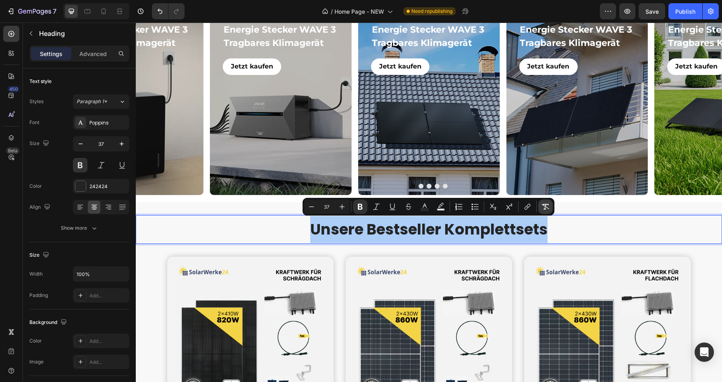
click at [538, 207] on button "Remove Format" at bounding box center [545, 206] width 14 height 14
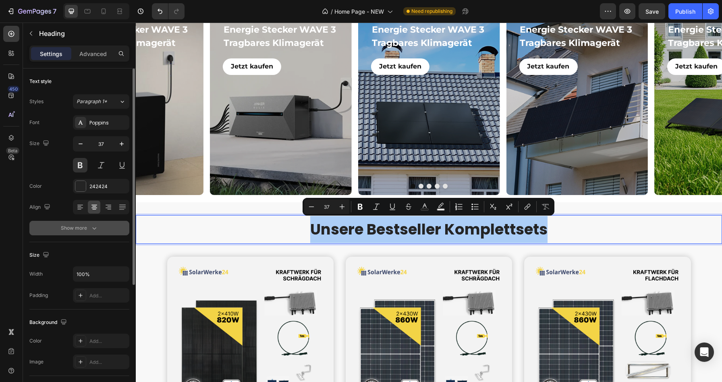
click at [72, 229] on div "Show more" at bounding box center [79, 228] width 37 height 8
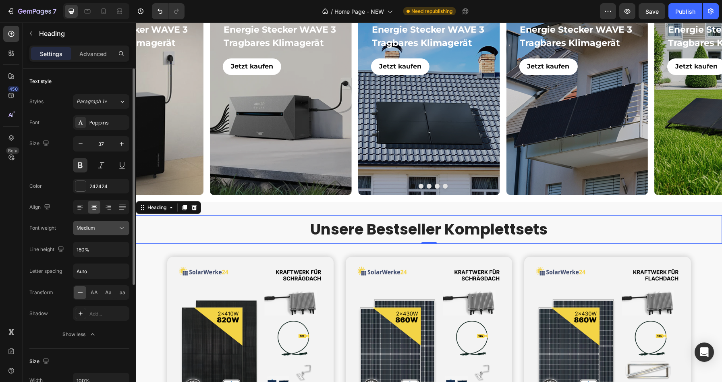
click at [108, 227] on div "Medium" at bounding box center [97, 227] width 41 height 7
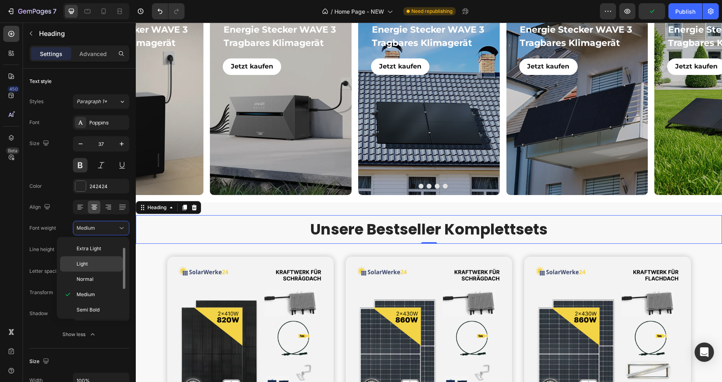
click at [97, 261] on p "Light" at bounding box center [98, 263] width 43 height 7
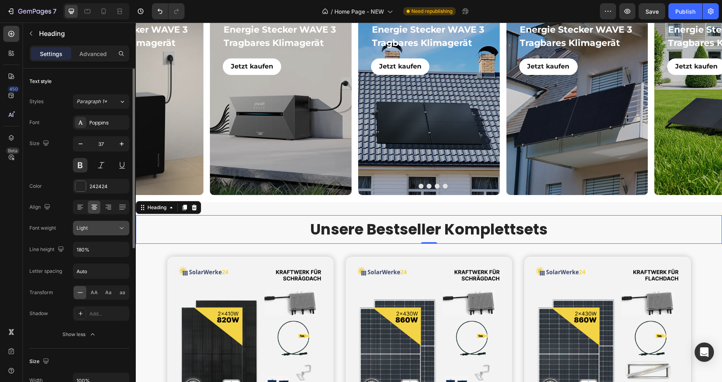
click at [107, 226] on div "Light" at bounding box center [97, 227] width 41 height 7
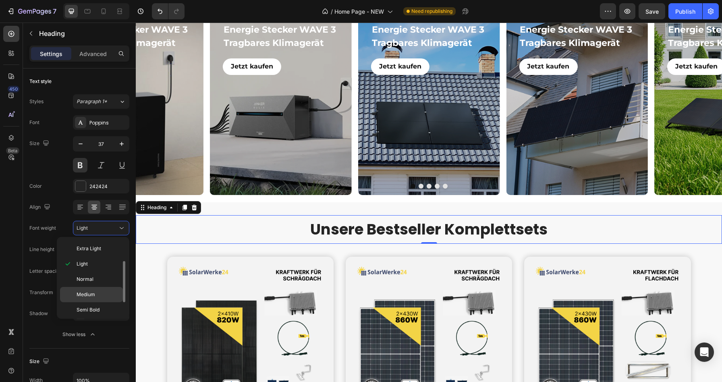
scroll to position [62, 0]
click at [93, 292] on span "Extra Bold" at bounding box center [88, 292] width 23 height 7
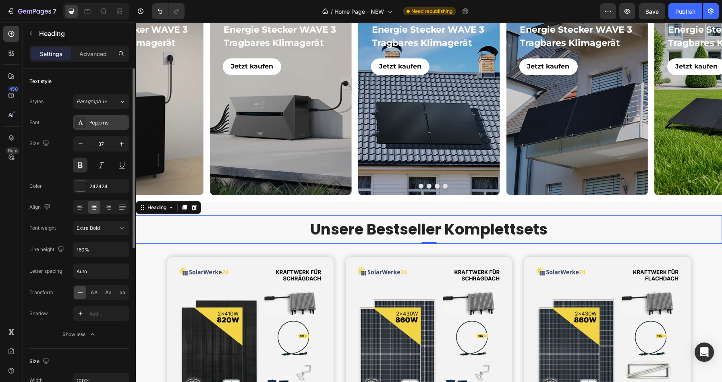
click at [102, 125] on div "Poppins" at bounding box center [108, 122] width 38 height 7
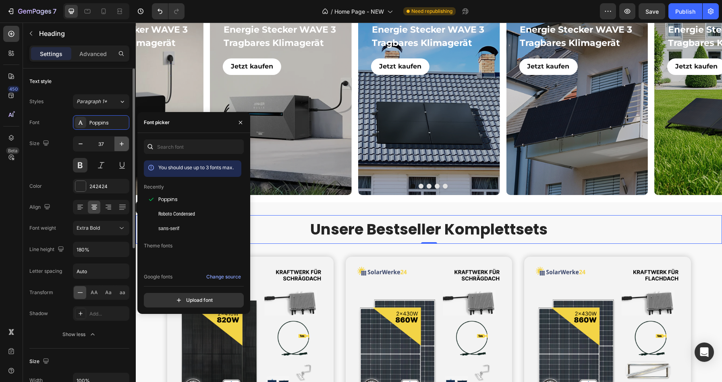
click at [122, 141] on icon "button" at bounding box center [122, 144] width 8 height 8
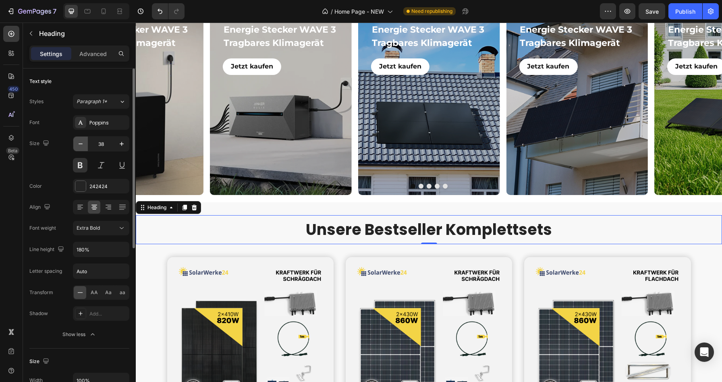
click at [82, 143] on icon "button" at bounding box center [81, 143] width 4 height 1
type input "37"
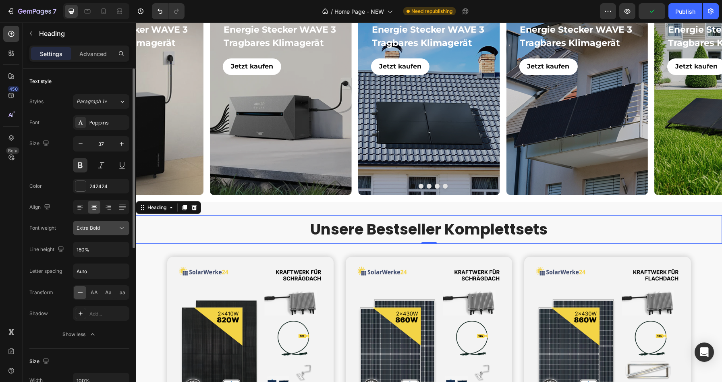
click at [106, 233] on button "Extra Bold" at bounding box center [101, 228] width 56 height 14
click at [79, 166] on button at bounding box center [80, 165] width 14 height 14
click at [109, 228] on div "Extra Bold" at bounding box center [97, 227] width 41 height 7
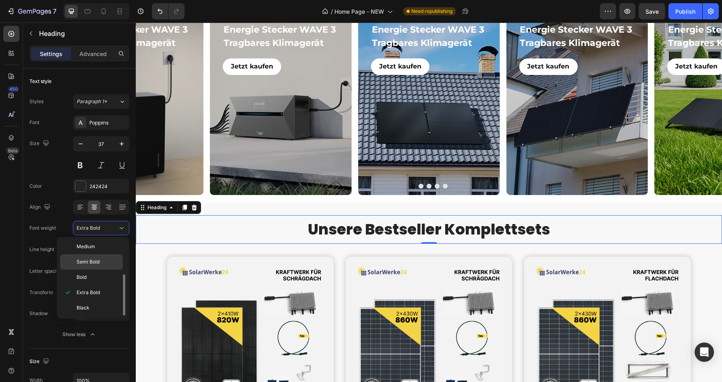
click at [101, 265] on p "Semi Bold" at bounding box center [98, 261] width 43 height 7
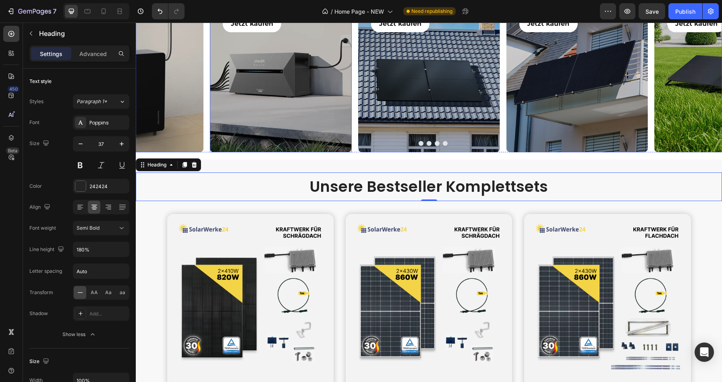
scroll to position [366, 0]
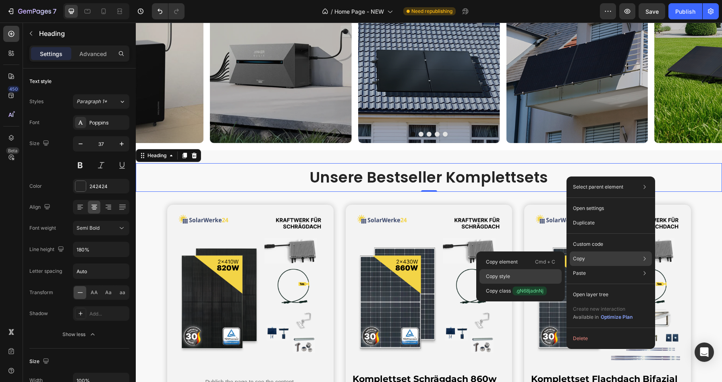
click at [532, 283] on div "Copy style" at bounding box center [520, 290] width 82 height 14
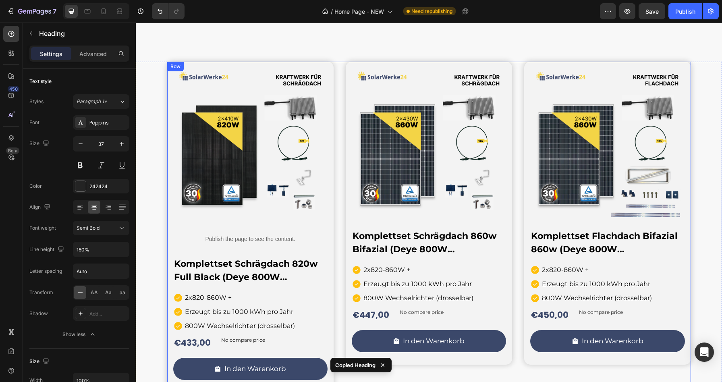
scroll to position [747, 0]
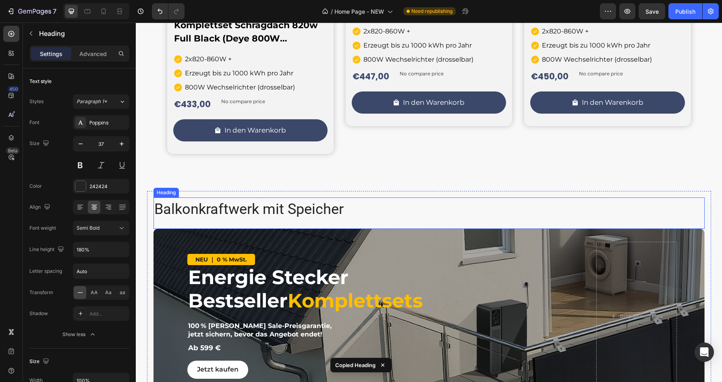
click at [311, 207] on h3 "Balkonkraftwerk mit Speicher" at bounding box center [428, 208] width 551 height 23
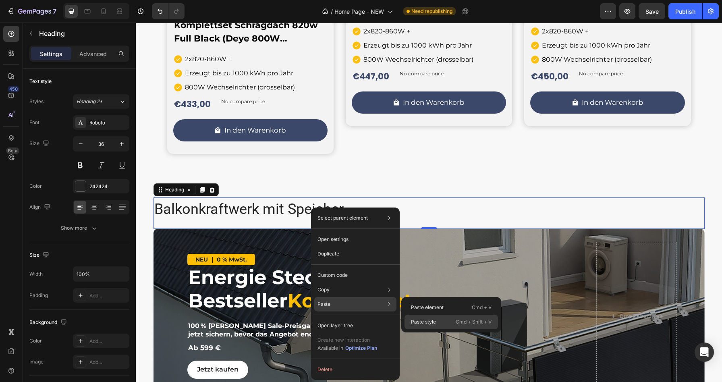
click at [434, 326] on div "Paste style Cmd + Shift + V" at bounding box center [450, 321] width 93 height 14
type input "37"
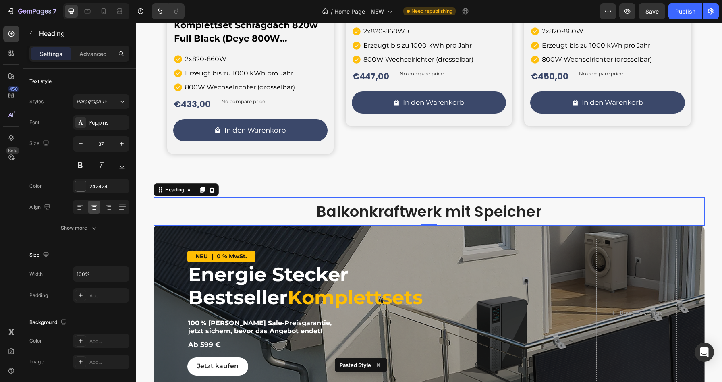
click at [353, 207] on h3 "Balkonkraftwerk mit Speicher" at bounding box center [428, 211] width 551 height 29
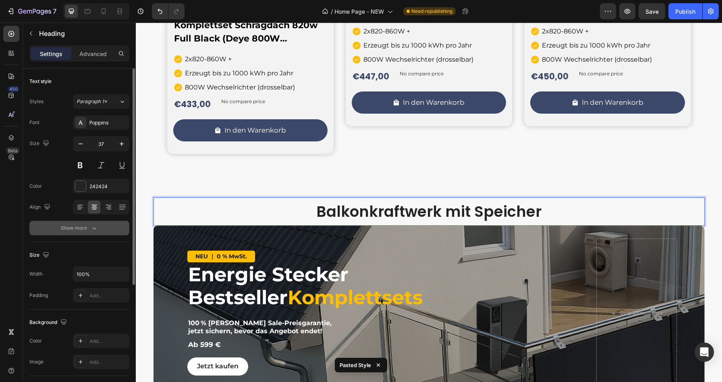
click at [97, 227] on icon "button" at bounding box center [94, 228] width 8 height 8
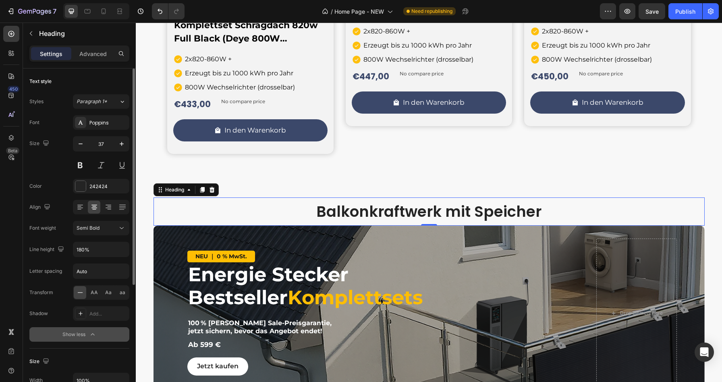
click at [439, 211] on p "Balkonkraftwerk mit Speicher" at bounding box center [428, 211] width 549 height 27
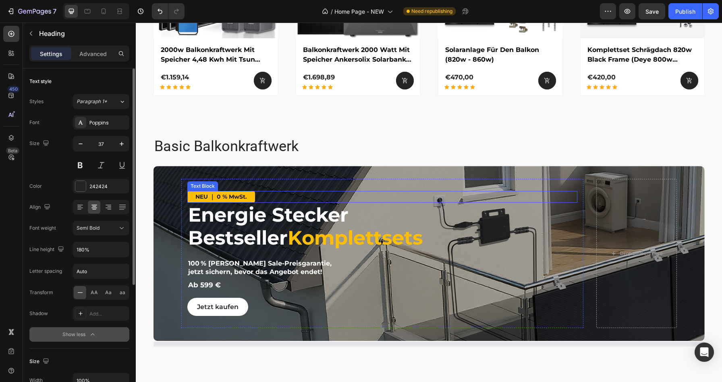
scroll to position [1247, 0]
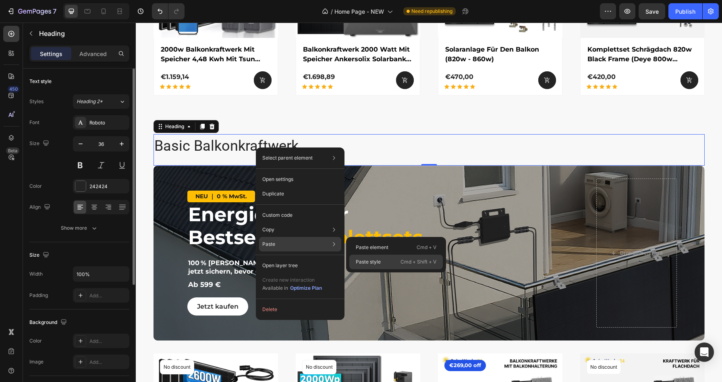
click at [358, 258] on div "Paste style Cmd + Shift + V" at bounding box center [395, 261] width 93 height 14
type input "37"
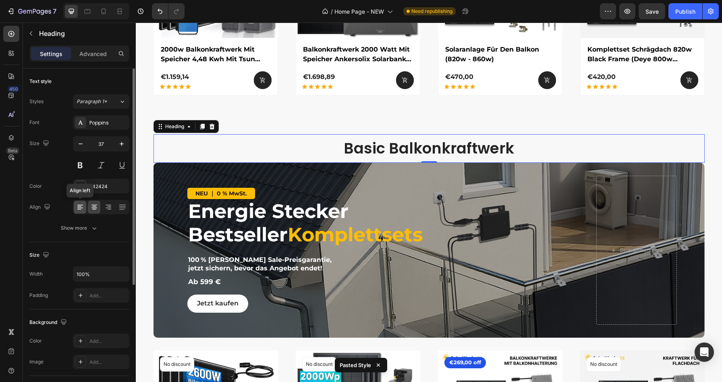
click at [79, 206] on icon at bounding box center [79, 206] width 4 height 1
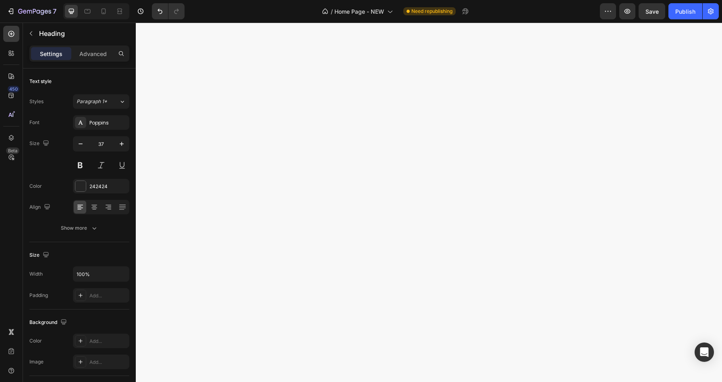
scroll to position [469, 0]
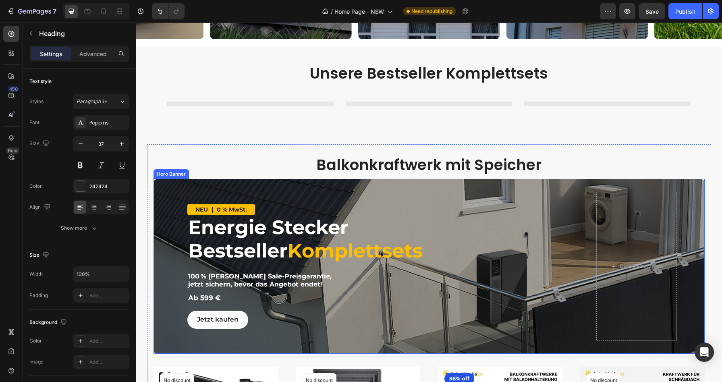
click at [357, 192] on div "Balkonkraftwerk mit Speicher Heading NEU ｜ 0 % MwSt. Text Block Energie Stecker…" at bounding box center [428, 350] width 551 height 398
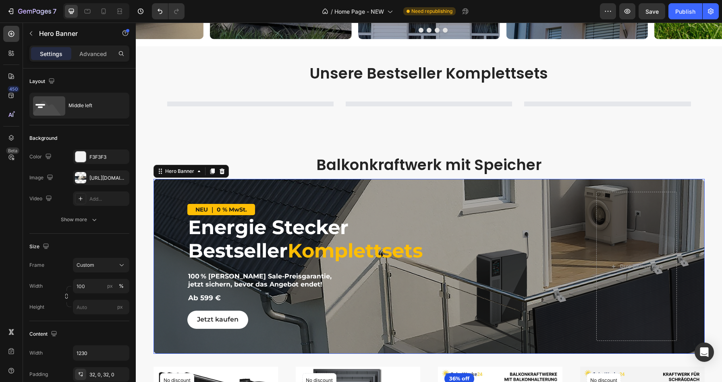
scroll to position [428, 0]
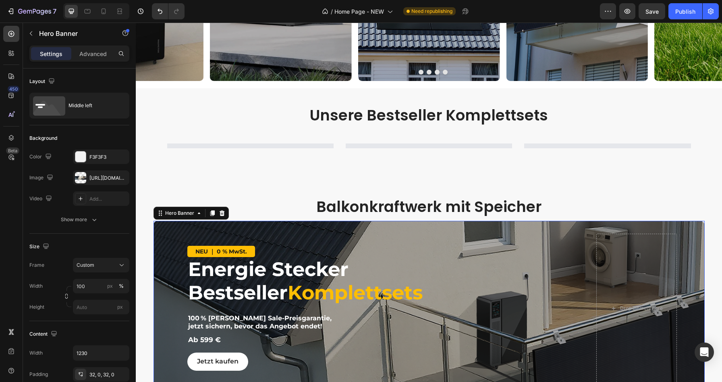
click at [355, 149] on div "Product List" at bounding box center [428, 146] width 166 height 6
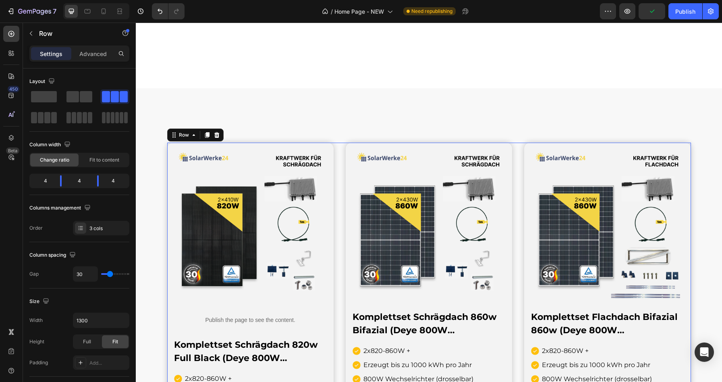
scroll to position [854, 0]
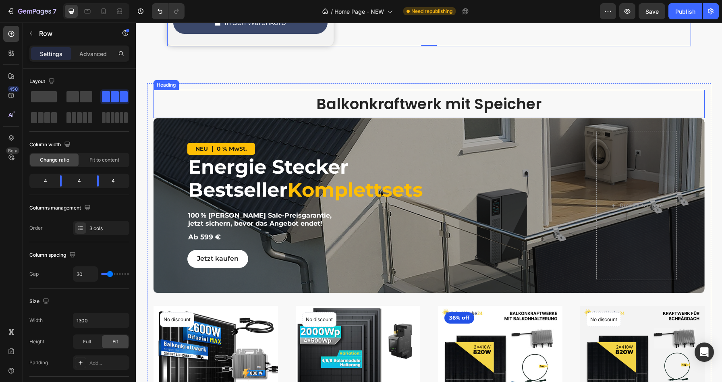
click at [353, 104] on h3 "Balkonkraftwerk mit Speicher" at bounding box center [428, 104] width 551 height 29
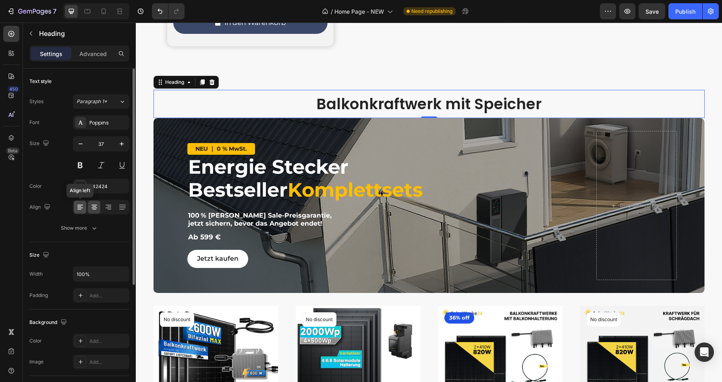
click at [80, 203] on icon at bounding box center [80, 207] width 8 height 8
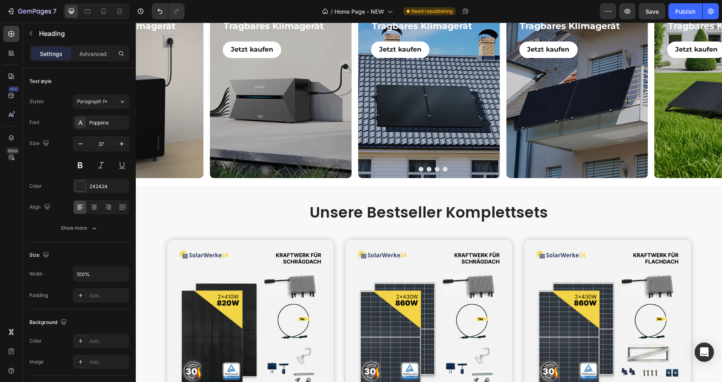
scroll to position [328, 0]
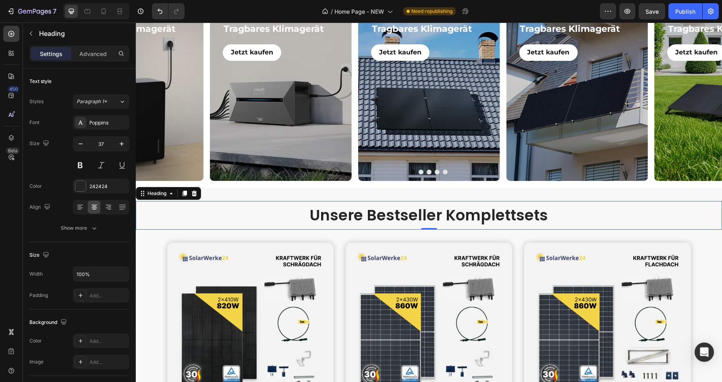
click at [337, 215] on h2 "Unsere Bestseller Komplettsets" at bounding box center [429, 215] width 586 height 29
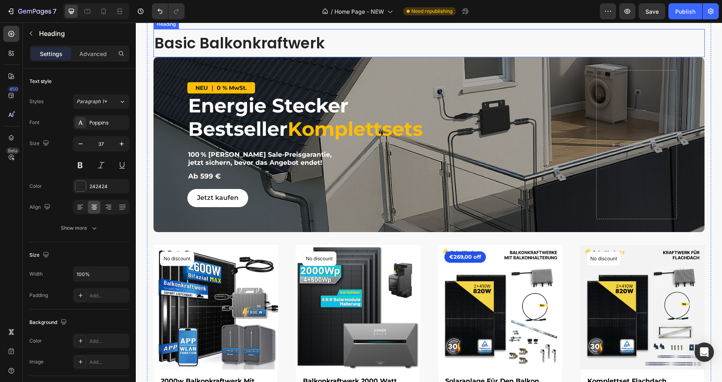
scroll to position [1067, 0]
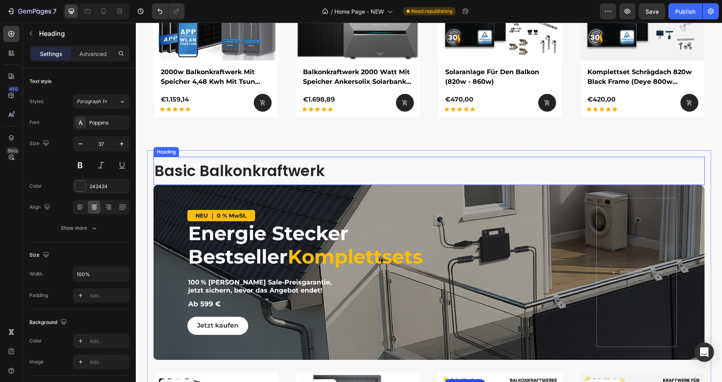
click at [315, 168] on h3 "Basic Balkonkraftwerk" at bounding box center [428, 171] width 551 height 29
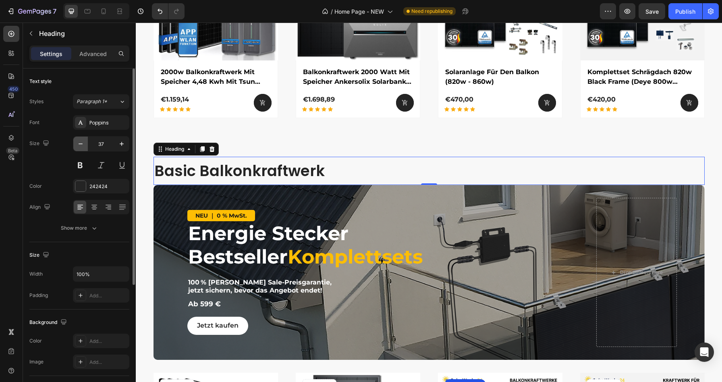
click at [81, 143] on icon "button" at bounding box center [81, 144] width 8 height 8
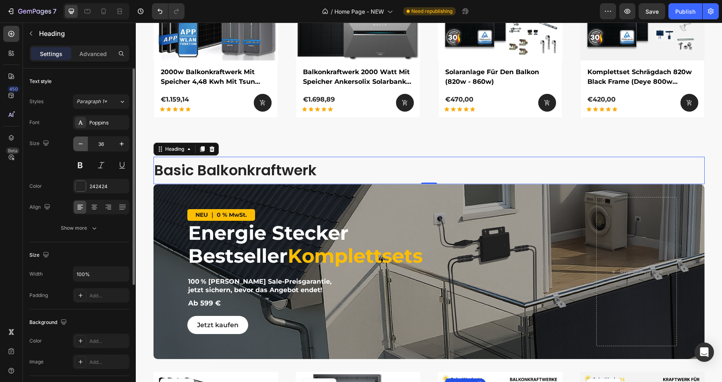
click at [81, 143] on icon "button" at bounding box center [81, 144] width 8 height 8
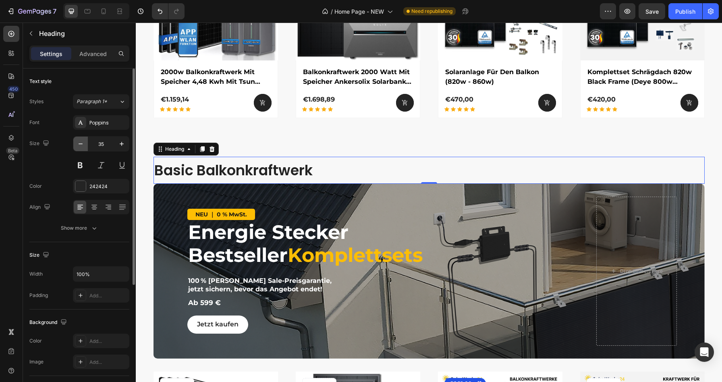
click at [81, 143] on icon "button" at bounding box center [81, 144] width 8 height 8
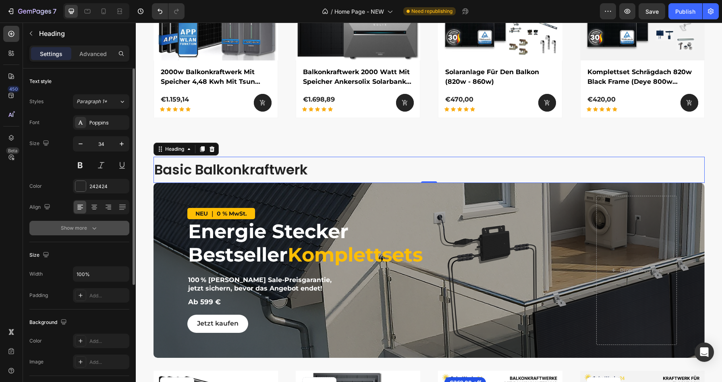
click at [85, 230] on div "Show more" at bounding box center [79, 228] width 37 height 8
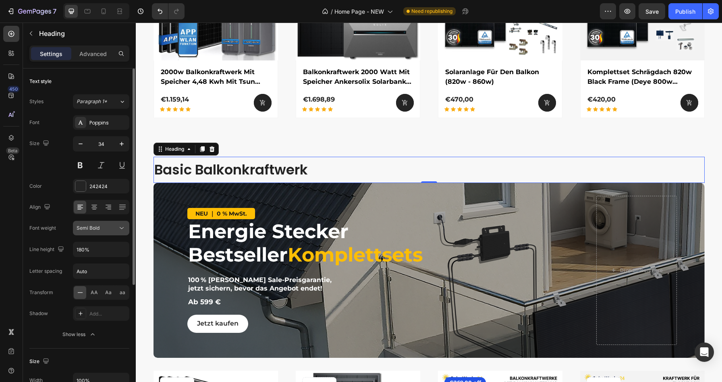
click at [101, 229] on div "Semi Bold" at bounding box center [97, 227] width 41 height 7
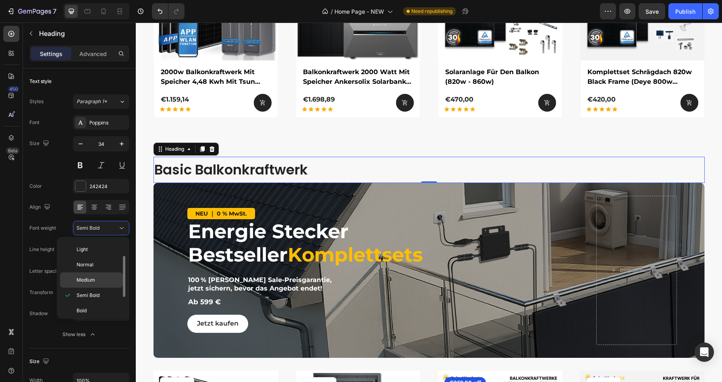
click at [95, 279] on span "Medium" at bounding box center [86, 279] width 19 height 7
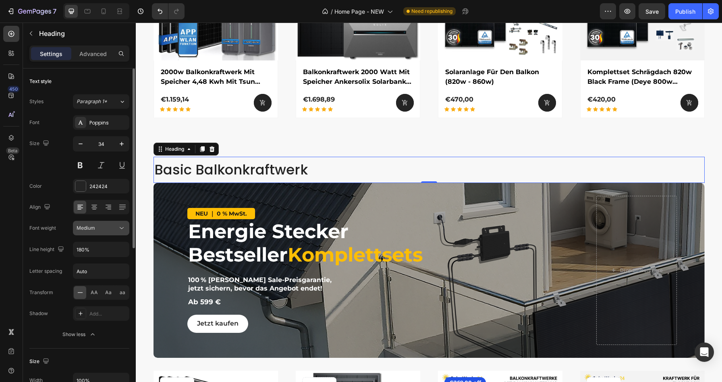
click at [103, 227] on div "Medium" at bounding box center [97, 227] width 41 height 7
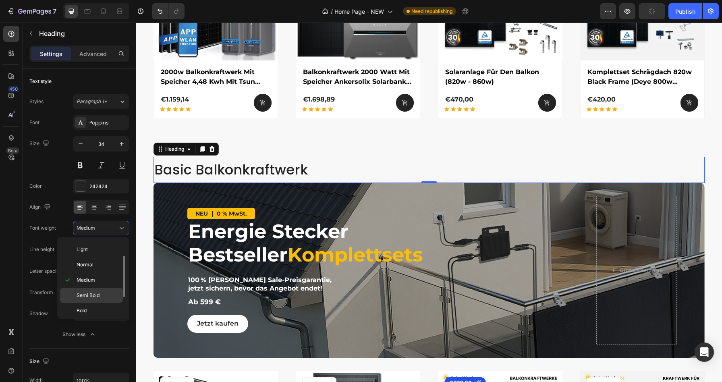
click at [98, 292] on span "Semi Bold" at bounding box center [88, 295] width 23 height 7
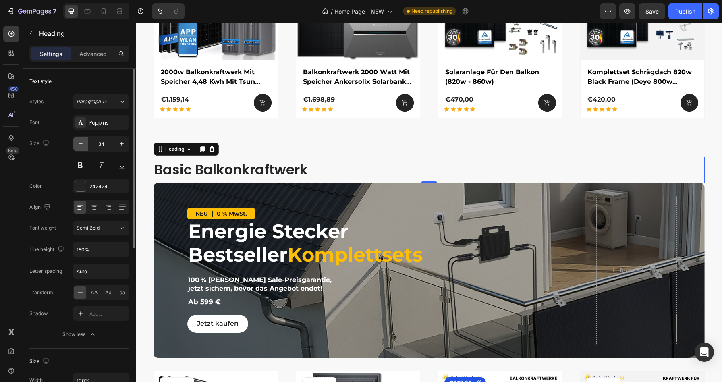
click at [83, 145] on icon "button" at bounding box center [81, 144] width 8 height 8
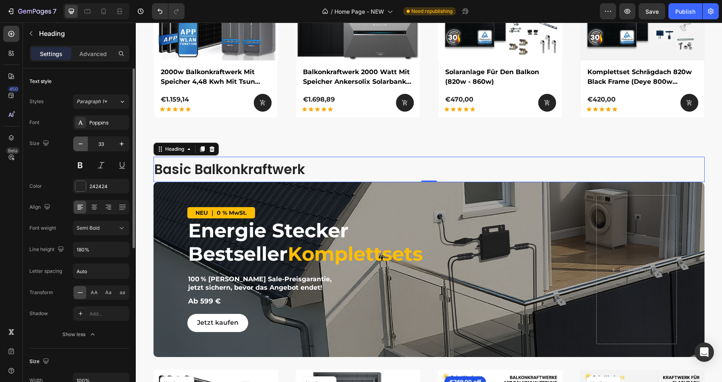
click at [83, 145] on icon "button" at bounding box center [81, 144] width 8 height 8
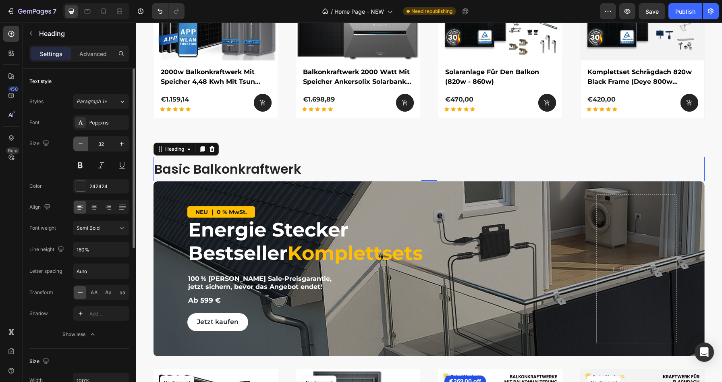
click at [74, 143] on button "button" at bounding box center [80, 143] width 14 height 14
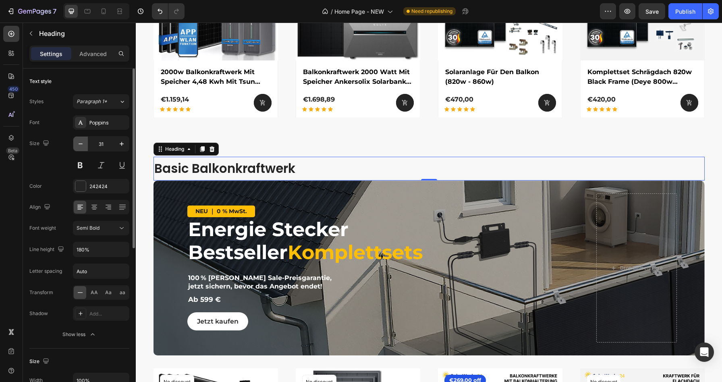
click at [77, 143] on icon "button" at bounding box center [81, 144] width 8 height 8
type input "30"
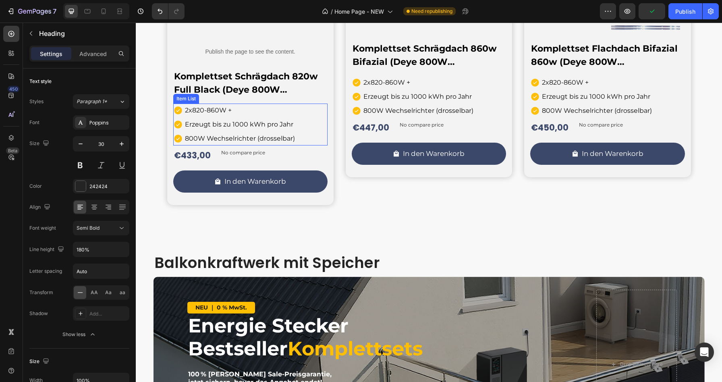
scroll to position [707, 0]
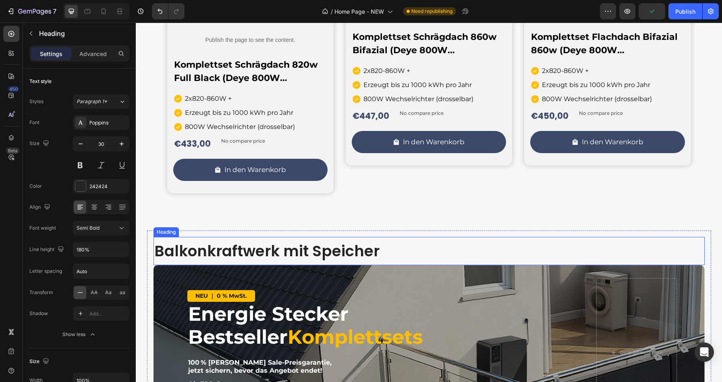
click at [263, 254] on h3 "Balkonkraftwerk mit Speicher" at bounding box center [428, 251] width 551 height 29
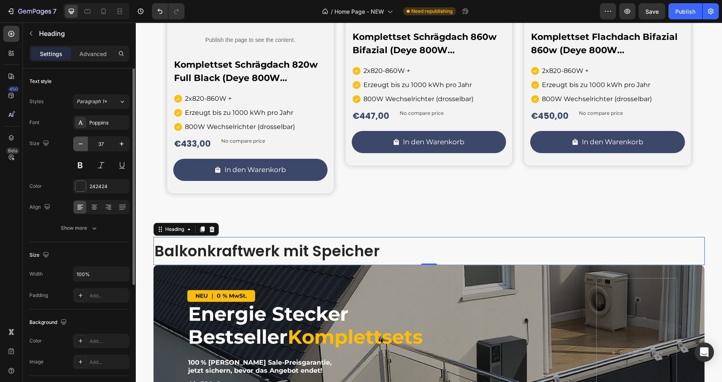
click at [81, 141] on icon "button" at bounding box center [81, 144] width 8 height 8
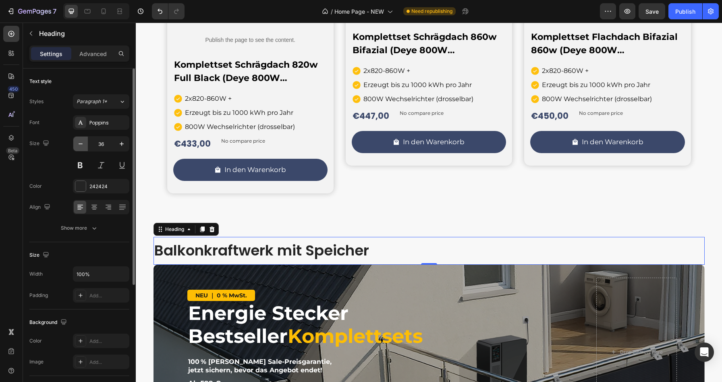
click at [81, 141] on icon "button" at bounding box center [81, 144] width 8 height 8
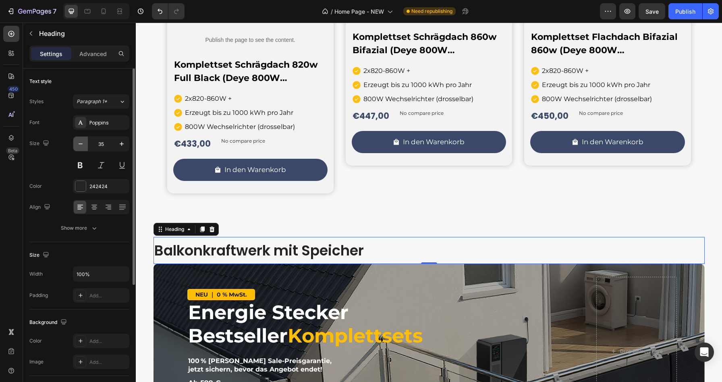
click at [81, 141] on icon "button" at bounding box center [81, 144] width 8 height 8
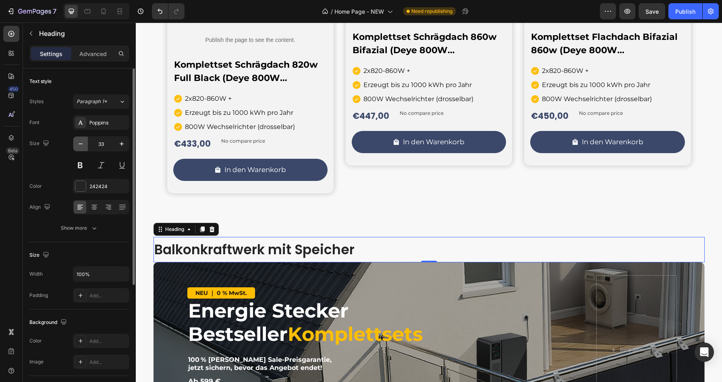
click at [81, 141] on icon "button" at bounding box center [81, 144] width 8 height 8
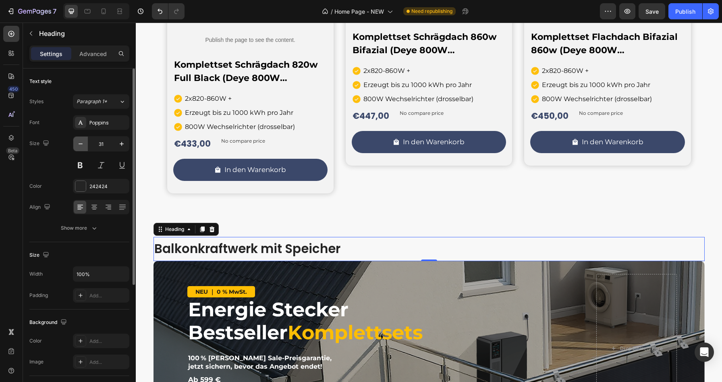
click at [81, 141] on icon "button" at bounding box center [81, 144] width 8 height 8
type input "30"
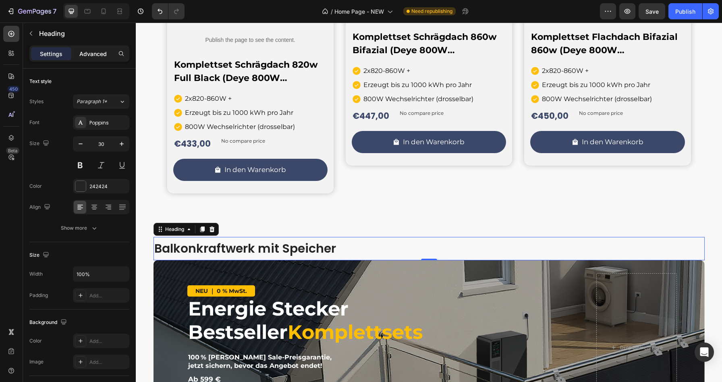
click at [94, 53] on p "Advanced" at bounding box center [92, 54] width 27 height 8
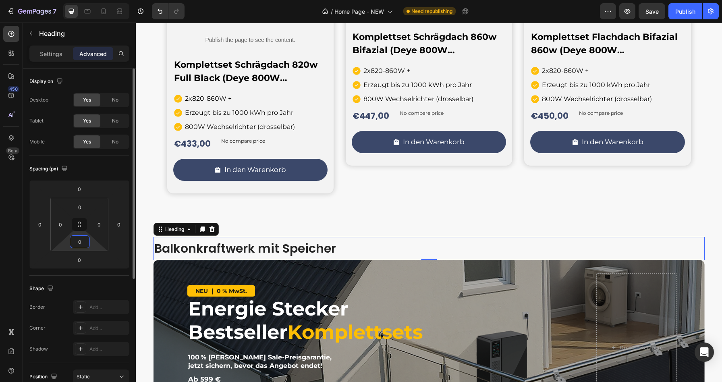
click at [79, 238] on input "0" at bounding box center [80, 242] width 16 height 12
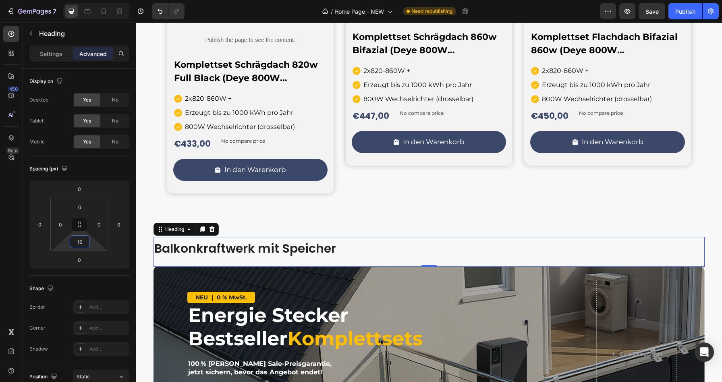
type input "15"
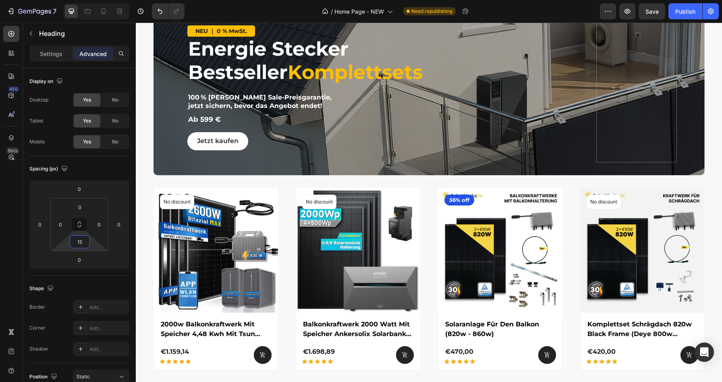
scroll to position [1220, 0]
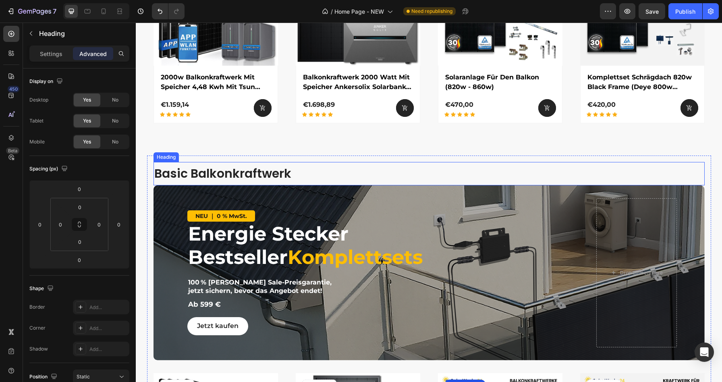
click at [298, 174] on h3 "Basic Balkonkraftwerk" at bounding box center [428, 173] width 551 height 23
click at [79, 244] on input "0" at bounding box center [80, 242] width 16 height 12
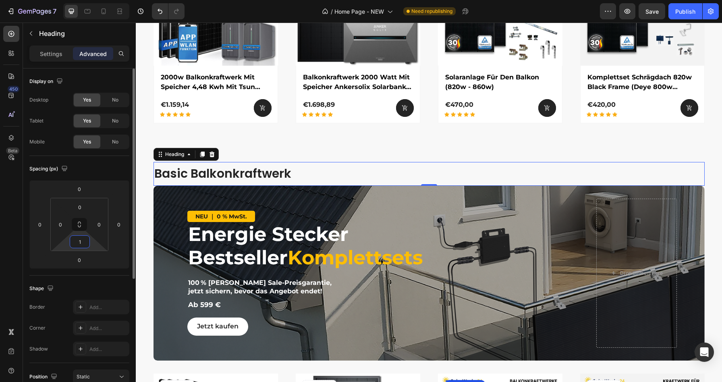
type input "15"
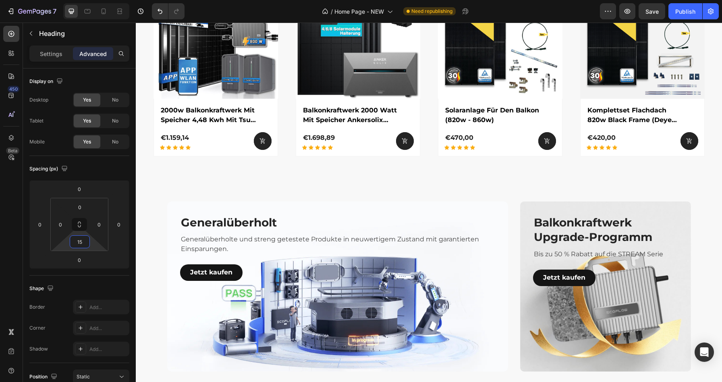
scroll to position [1637, 0]
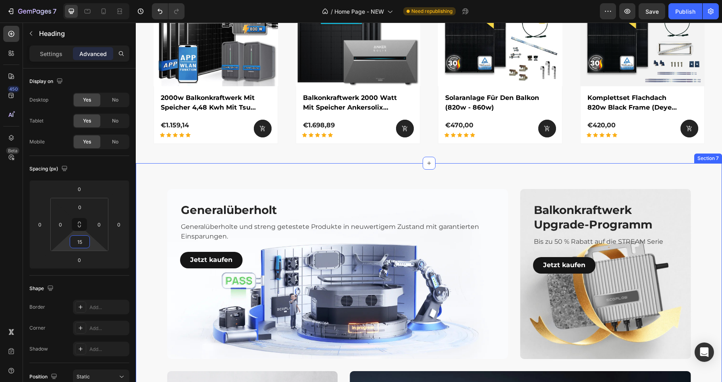
click at [278, 178] on div "Generalüberholt Heading Generalüberholte und streng getestete Produkte in neuwe…" at bounding box center [429, 364] width 586 height 403
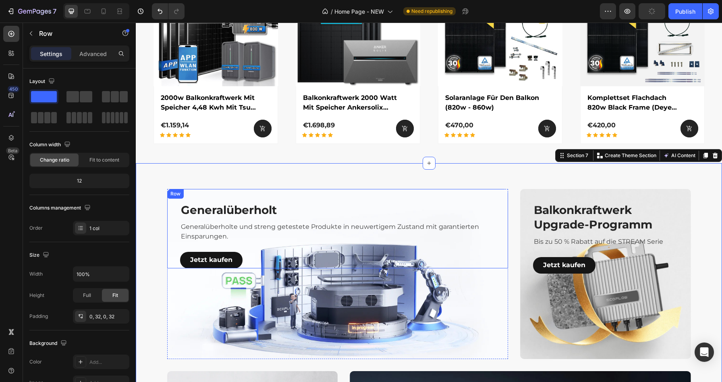
click at [279, 189] on div "Generalüberholt Heading Generalüberholte und streng getestete Produkte in neuwe…" at bounding box center [337, 228] width 315 height 79
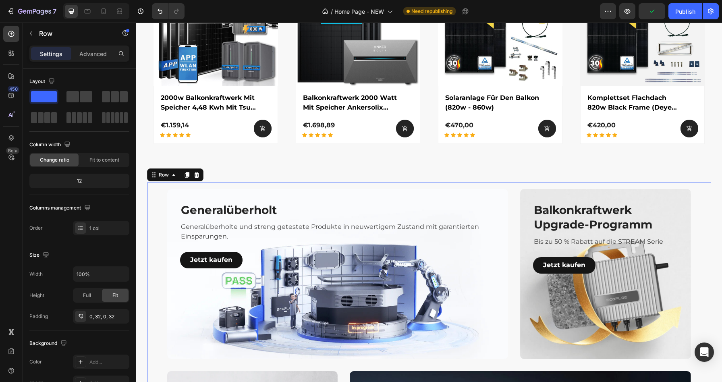
click at [276, 184] on div "Generalüberholt Heading Generalüberholte und streng getestete Produkte in neuwe…" at bounding box center [429, 364] width 564 height 365
click at [100, 56] on p "Advanced" at bounding box center [92, 54] width 27 height 8
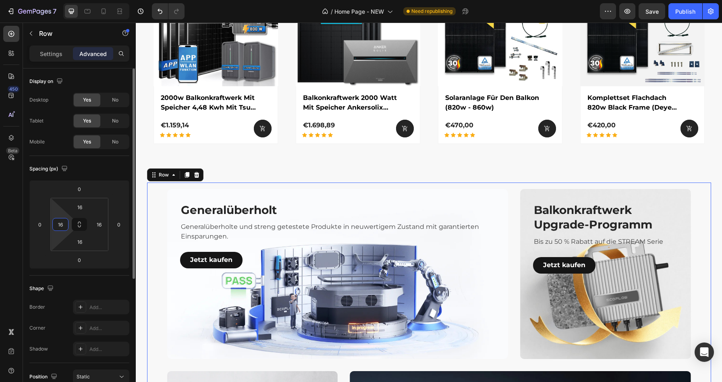
click at [61, 225] on input "16" at bounding box center [60, 224] width 12 height 12
type input "0"
click at [79, 225] on icon at bounding box center [79, 226] width 3 height 2
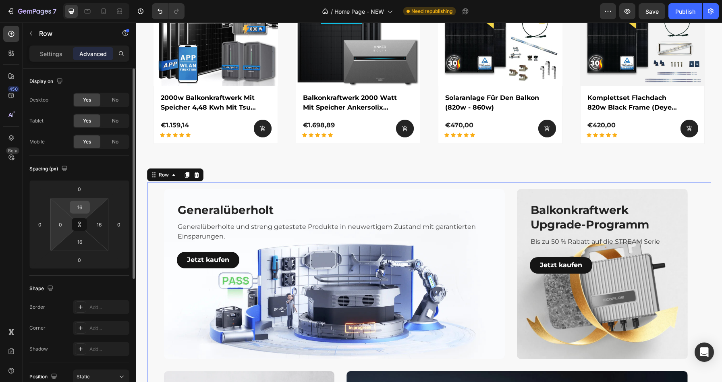
click at [81, 209] on input "16" at bounding box center [80, 207] width 16 height 12
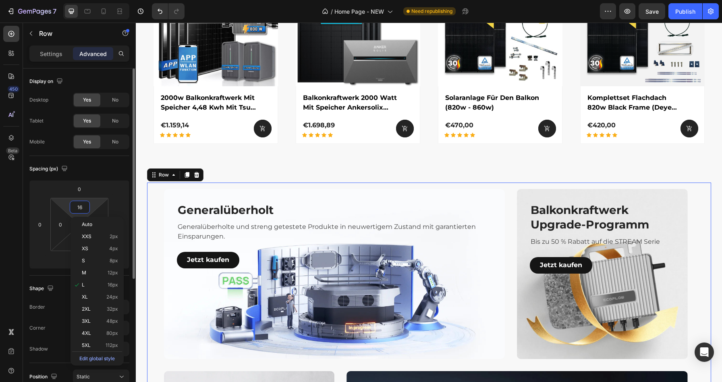
type input "0"
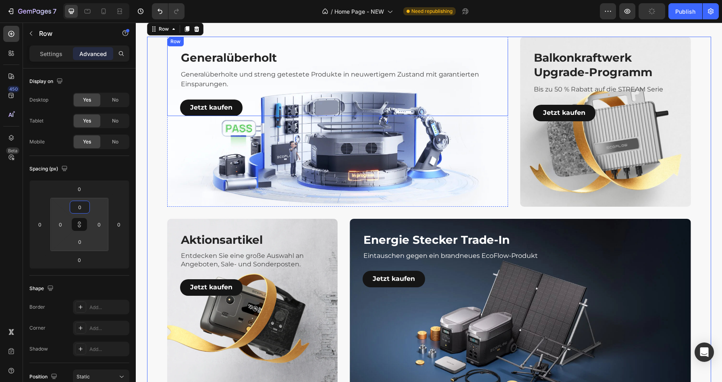
scroll to position [1743, 0]
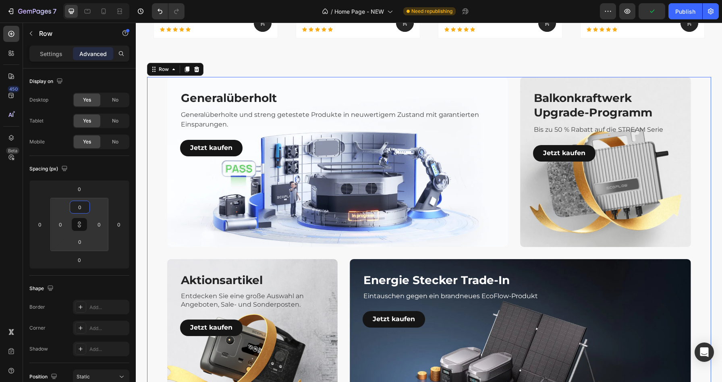
type input "0"
click at [155, 80] on div "Generalüberholt Heading Generalüberholte und streng getestete Produkte in neuwe…" at bounding box center [429, 253] width 564 height 352
click at [163, 68] on div "Row" at bounding box center [163, 69] width 13 height 7
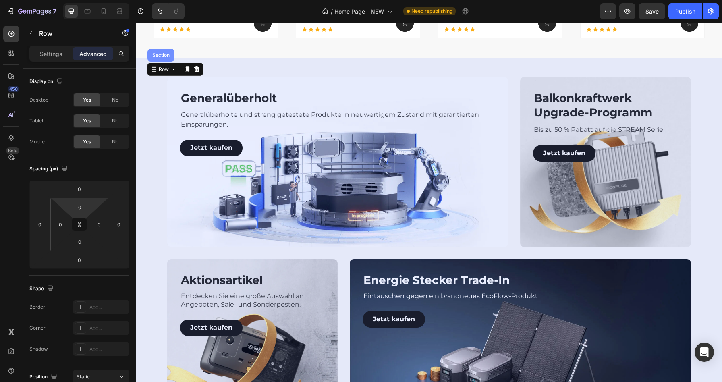
click at [161, 54] on div "Section" at bounding box center [161, 55] width 21 height 5
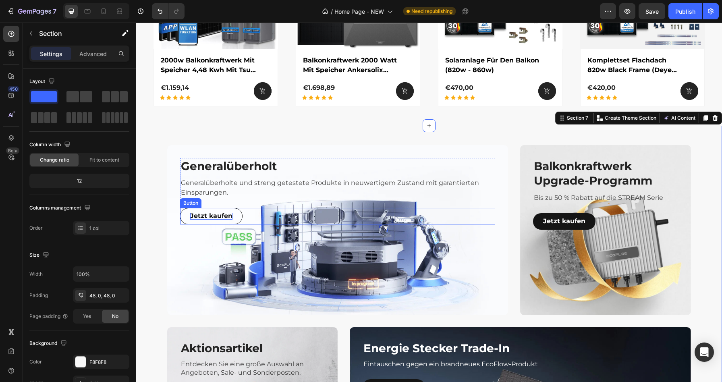
scroll to position [1663, 0]
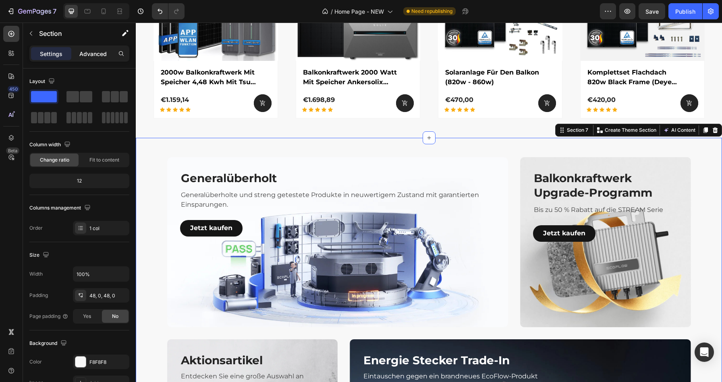
click at [103, 53] on p "Advanced" at bounding box center [92, 54] width 27 height 8
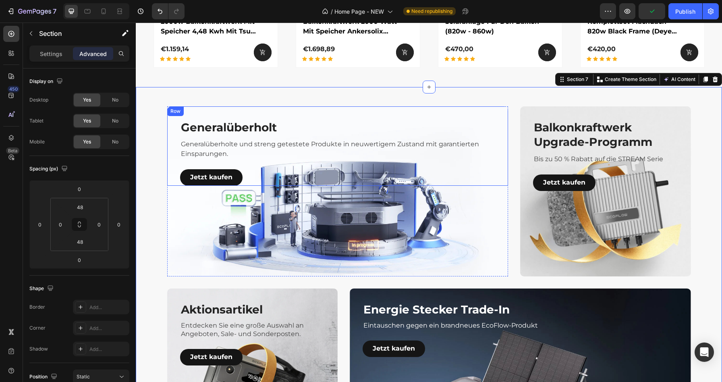
scroll to position [1723, 0]
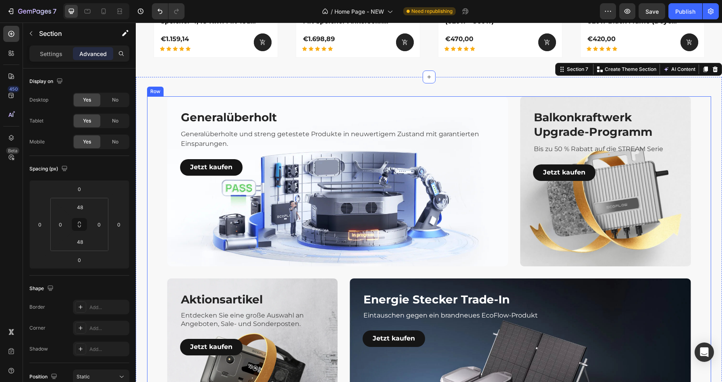
click at [163, 101] on div "Generalüberholt Heading Generalüberholte und streng getestete Produkte in neuwe…" at bounding box center [429, 272] width 564 height 352
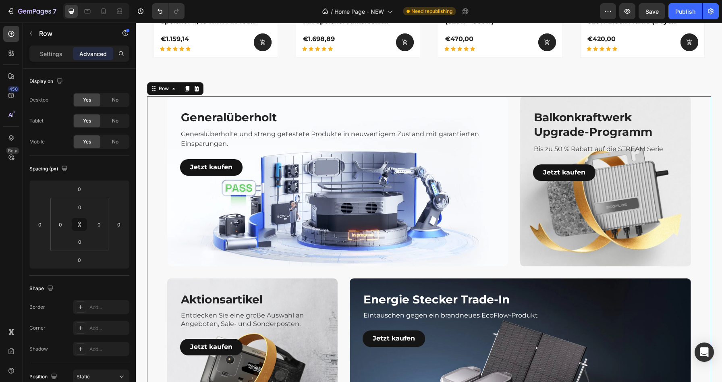
click at [156, 101] on div "Generalüberholt Heading Generalüberholte und streng getestete Produkte in neuwe…" at bounding box center [429, 272] width 564 height 352
click at [156, 89] on icon at bounding box center [154, 88] width 6 height 6
click at [185, 110] on h3 "Generalüberholt" at bounding box center [337, 117] width 315 height 16
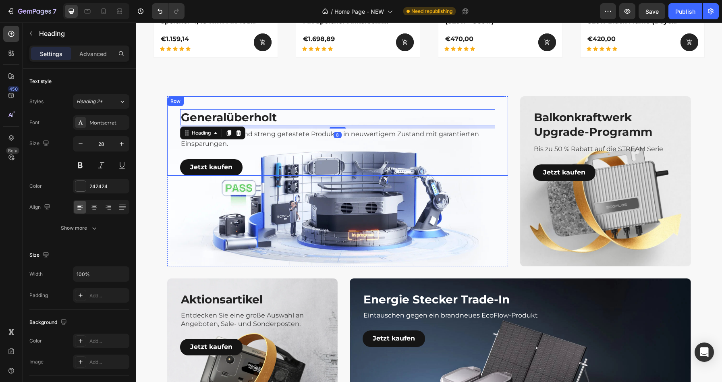
click at [178, 105] on div "Row" at bounding box center [175, 101] width 17 height 10
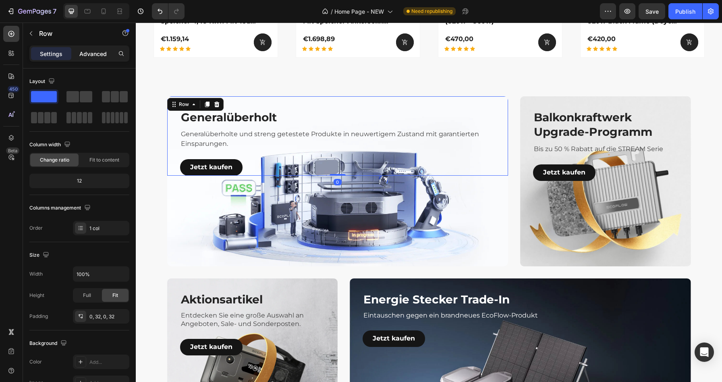
click at [95, 51] on p "Advanced" at bounding box center [92, 54] width 27 height 8
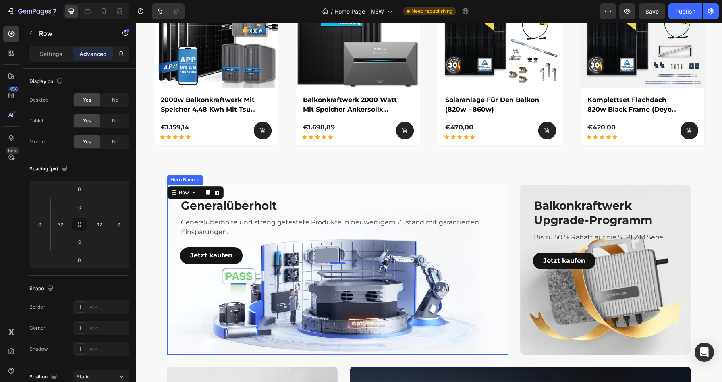
scroll to position [1613, 0]
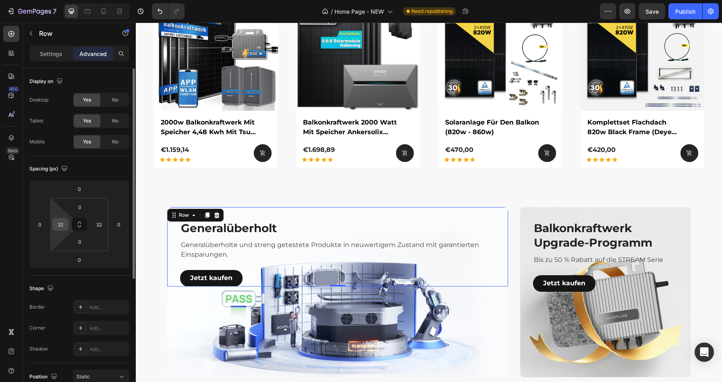
click at [61, 221] on input "32" at bounding box center [60, 224] width 12 height 12
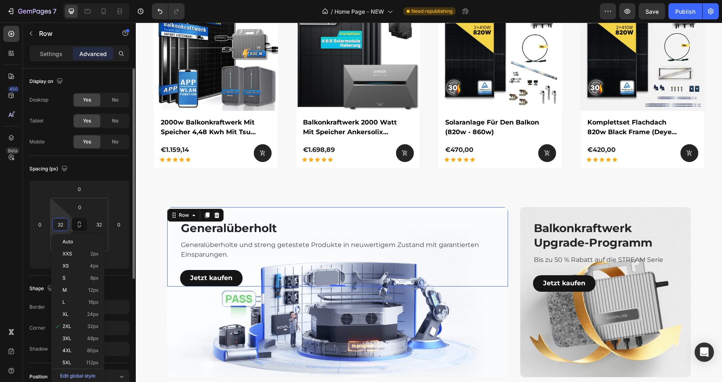
type input "0"
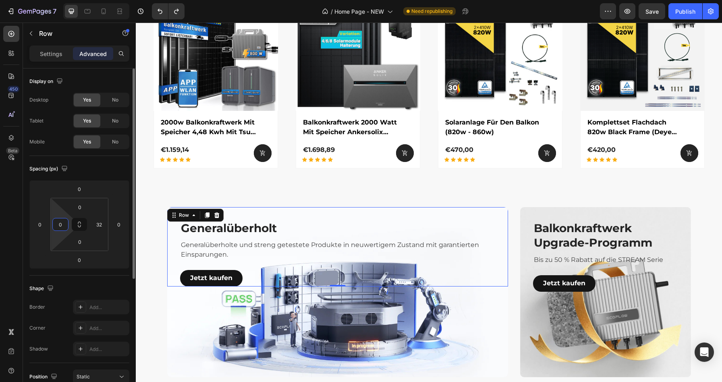
type input "32"
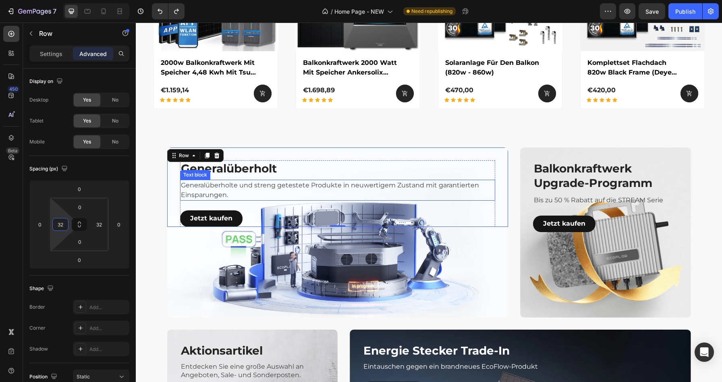
scroll to position [1682, 0]
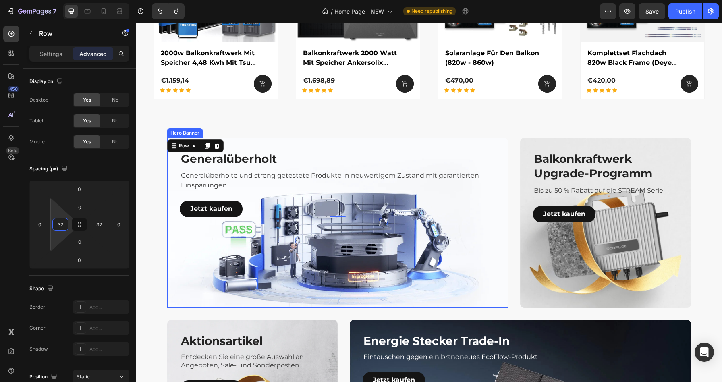
click at [186, 240] on div "Overlay" at bounding box center [337, 223] width 341 height 170
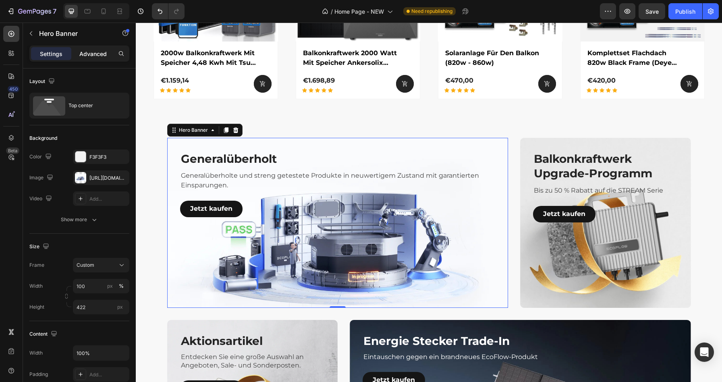
click at [91, 55] on p "Advanced" at bounding box center [92, 54] width 27 height 8
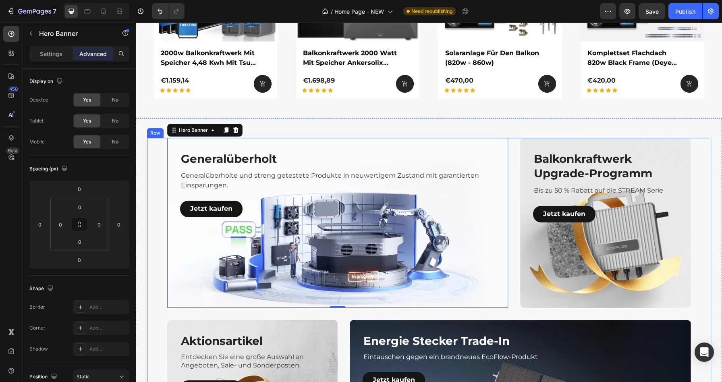
click at [151, 143] on div "Generalüberholt Heading Generalüberholte und streng getestete Produkte in neuwe…" at bounding box center [429, 314] width 564 height 352
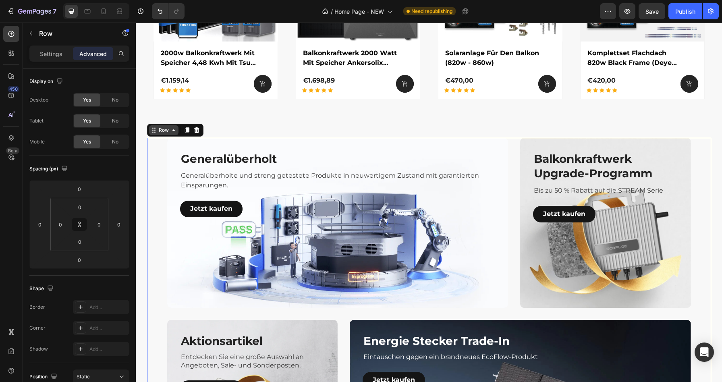
click at [156, 130] on icon at bounding box center [154, 130] width 6 height 6
click at [154, 154] on div "Generalüberholt Heading Generalüberholte und streng getestete Produkte in neuwe…" at bounding box center [429, 314] width 564 height 352
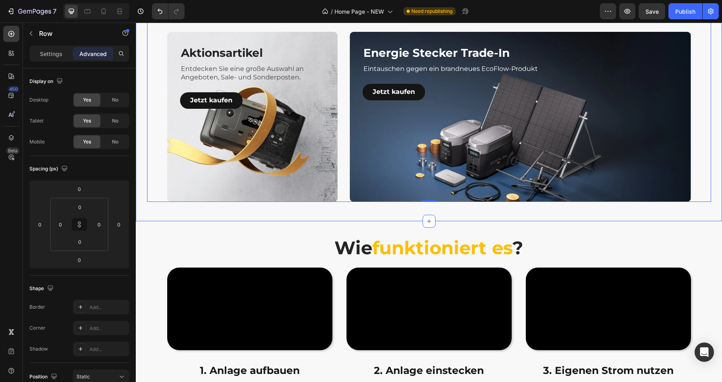
scroll to position [1710, 0]
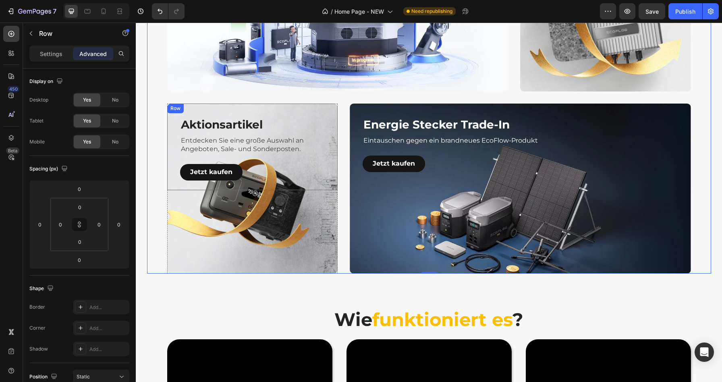
click at [173, 110] on div "Row" at bounding box center [175, 108] width 13 height 7
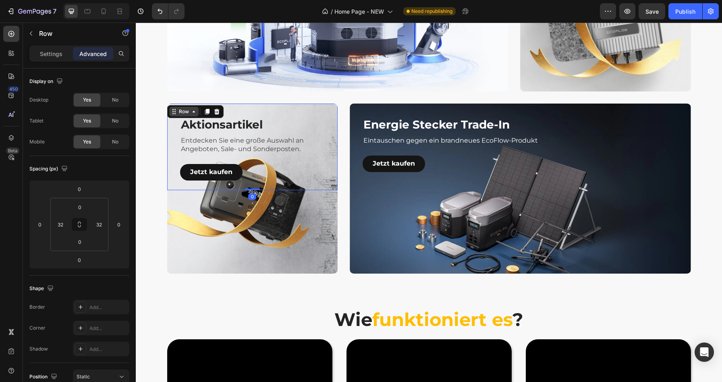
click at [173, 110] on icon at bounding box center [172, 109] width 1 height 1
click at [174, 110] on icon at bounding box center [174, 111] width 6 height 6
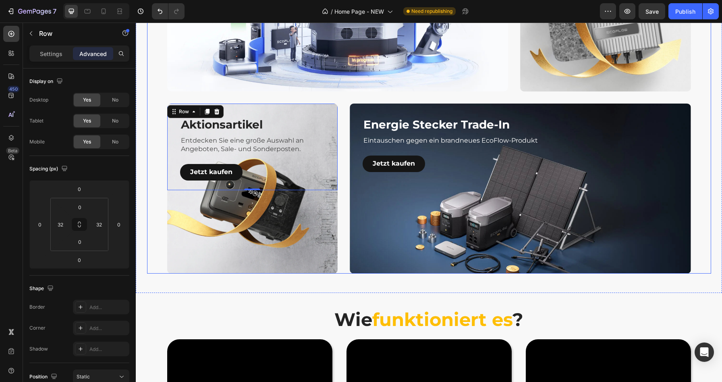
click at [170, 99] on div "Generalüberholt Heading Generalüberholte und streng getestete Produkte in neuwe…" at bounding box center [429, 97] width 564 height 352
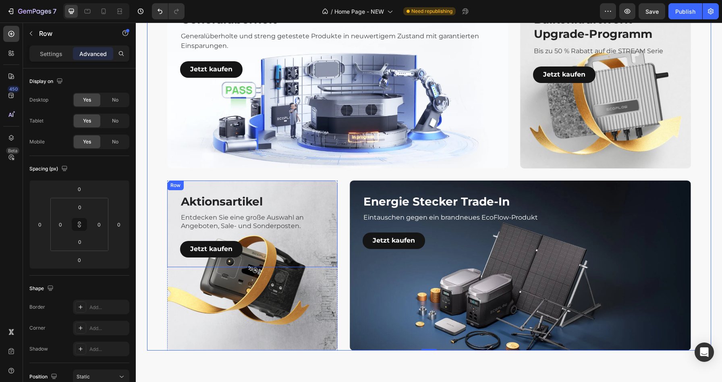
scroll to position [1586, 0]
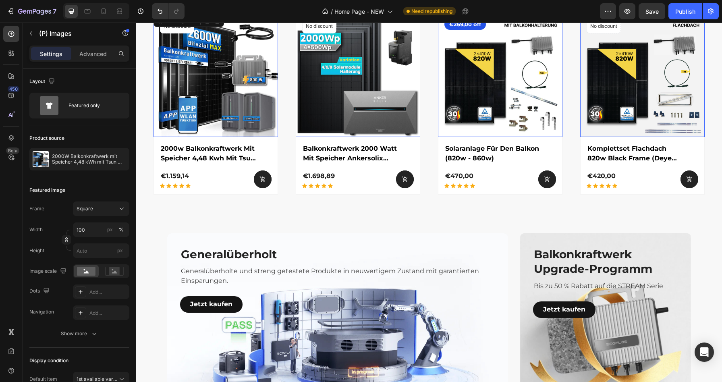
click at [171, 94] on img at bounding box center [215, 74] width 124 height 124
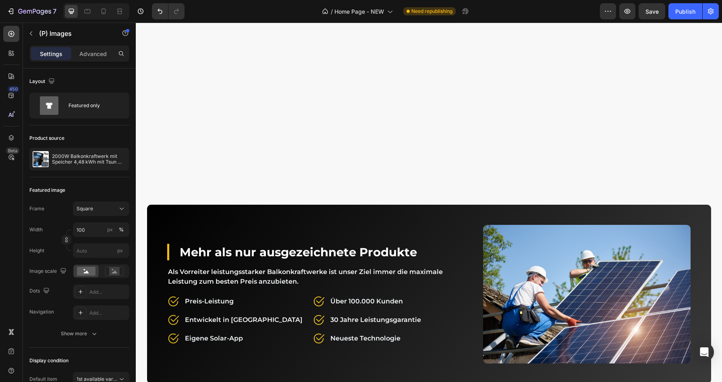
scroll to position [2959, 0]
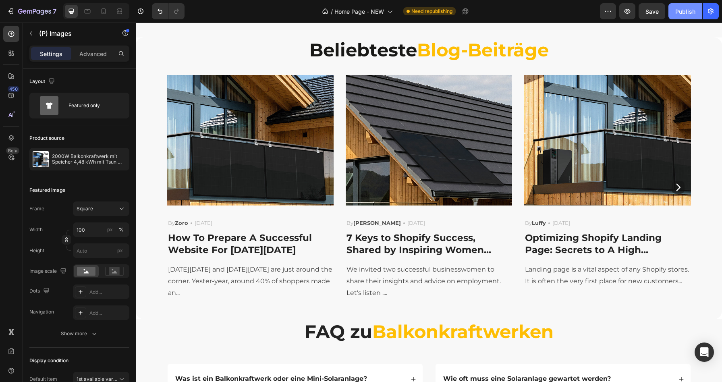
click at [681, 10] on div "Publish" at bounding box center [685, 11] width 20 height 8
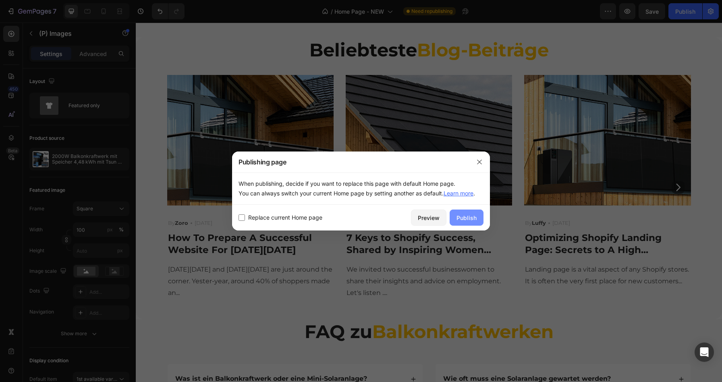
click at [475, 216] on div "Publish" at bounding box center [466, 217] width 20 height 8
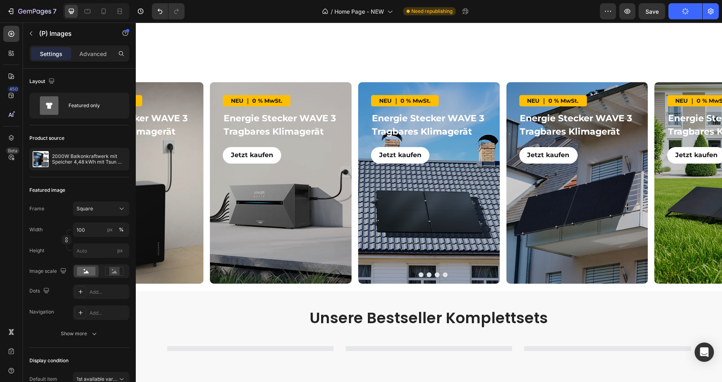
scroll to position [416, 0]
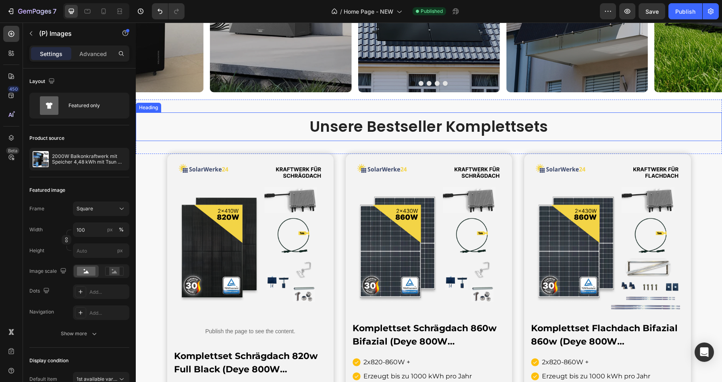
click at [445, 127] on h2 "Unsere Bestseller Komplettsets" at bounding box center [429, 126] width 586 height 29
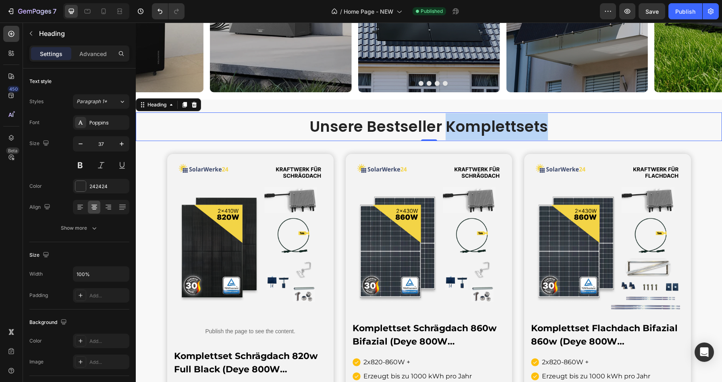
click at [445, 127] on h2 "Unsere Bestseller Komplettsets" at bounding box center [429, 126] width 586 height 29
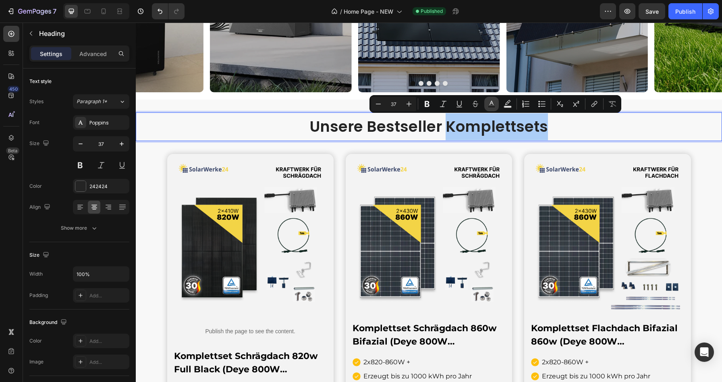
click at [488, 108] on rect "Editor contextual toolbar" at bounding box center [492, 107] width 8 height 2
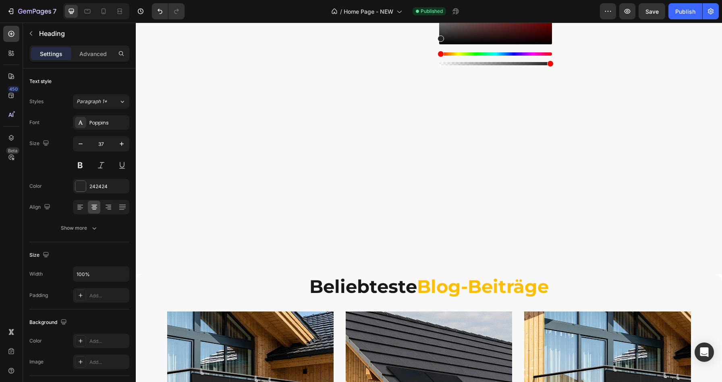
scroll to position [2835, 0]
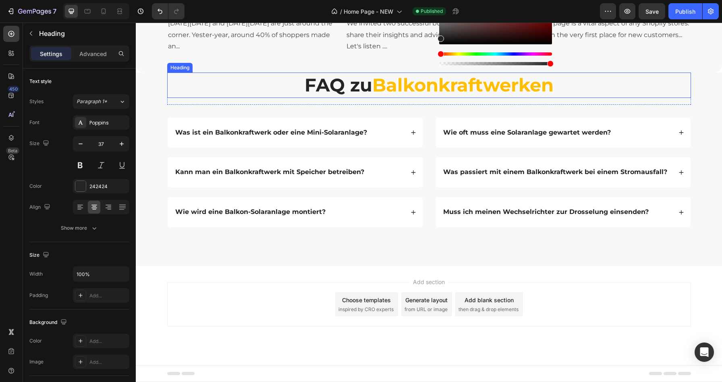
click at [453, 89] on strong "Balkonkraftwerken" at bounding box center [462, 85] width 181 height 22
type input "16"
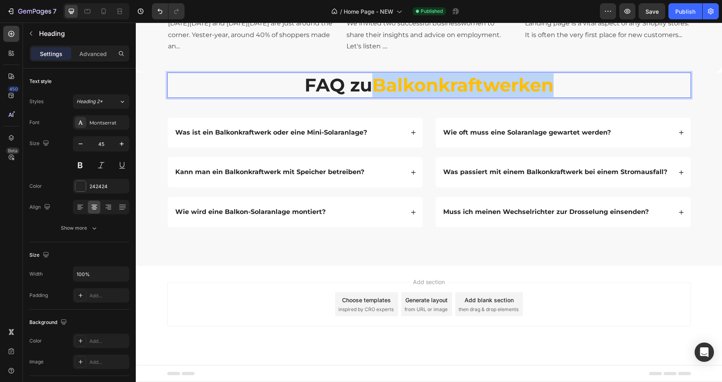
click at [447, 87] on strong "Balkonkraftwerken" at bounding box center [462, 85] width 181 height 22
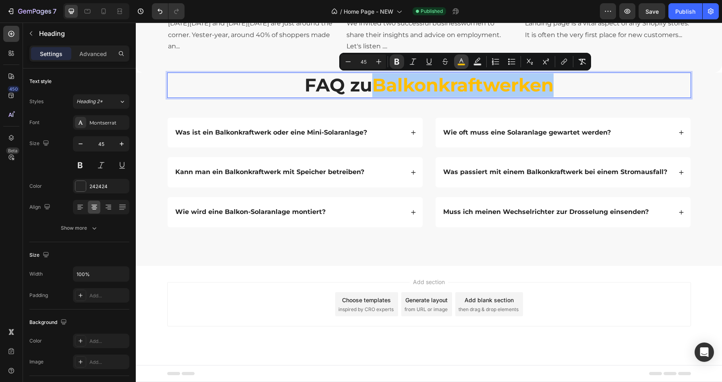
click at [458, 63] on icon "Editor contextual toolbar" at bounding box center [461, 62] width 8 height 8
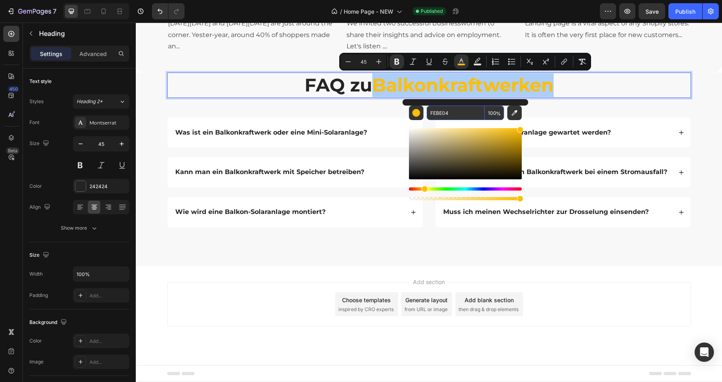
click at [448, 108] on input "FEBE04" at bounding box center [455, 112] width 58 height 14
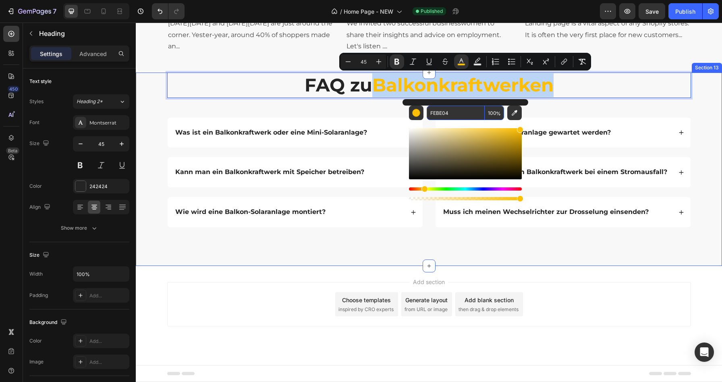
click at [571, 114] on div "FAQ zu Balkonkraftwerken Heading 17 Row Was ist ein Balkonkraftwerk oder eine M…" at bounding box center [429, 152] width 586 height 161
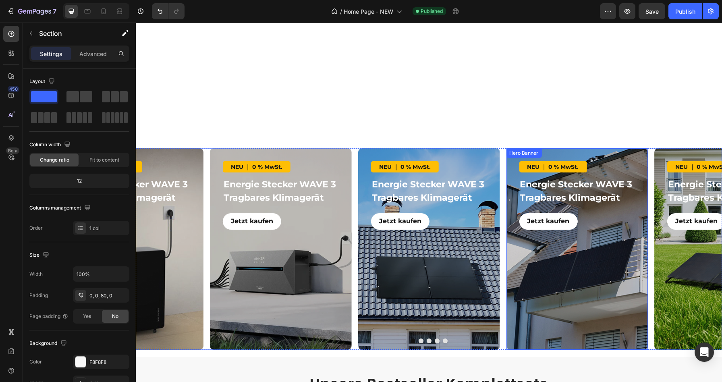
scroll to position [431, 0]
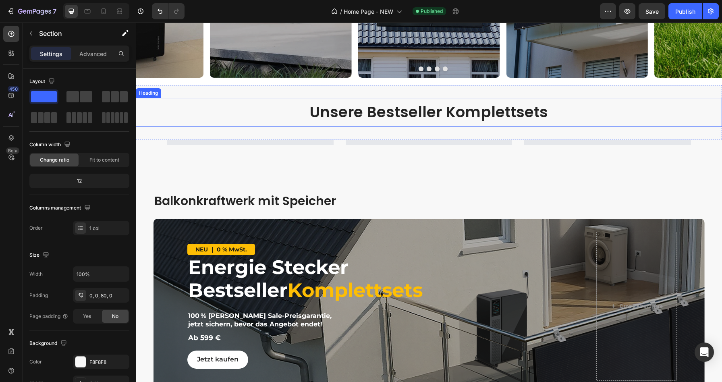
click at [506, 113] on h2 "Unsere Bestseller Komplettsets" at bounding box center [429, 112] width 586 height 29
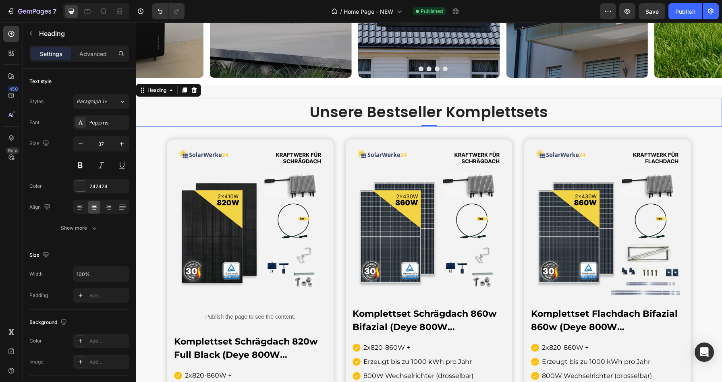
click at [446, 112] on h2 "Unsere Bestseller Komplettsets" at bounding box center [429, 112] width 586 height 29
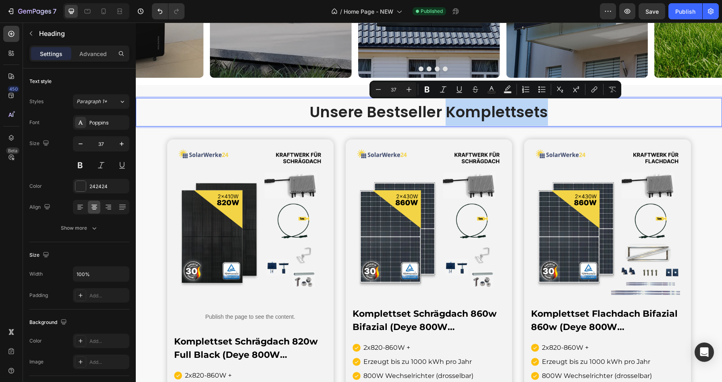
drag, startPoint x: 446, startPoint y: 112, endPoint x: 472, endPoint y: 113, distance: 26.2
click at [472, 113] on p "Unsere Bestseller Komplettsets" at bounding box center [428, 112] width 584 height 27
click at [491, 92] on rect "Editor contextual toolbar" at bounding box center [492, 92] width 8 height 2
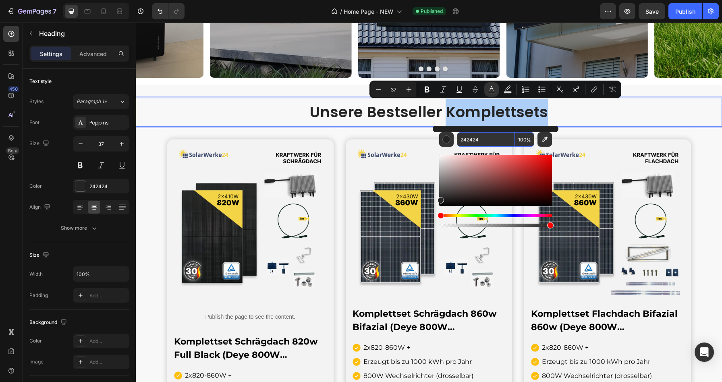
click at [469, 138] on input "242424" at bounding box center [486, 139] width 58 height 14
paste input "FEBE0"
type input "FEBE04"
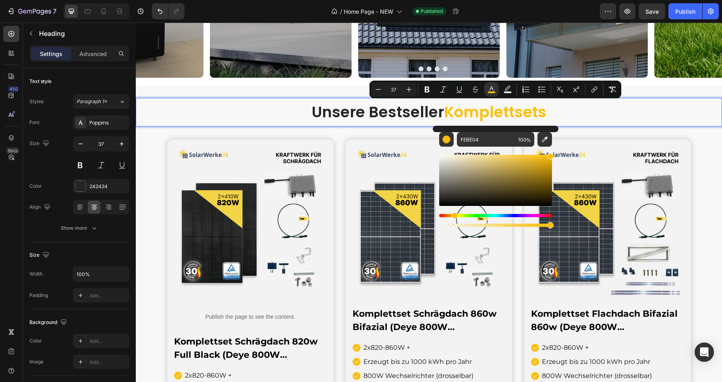
click at [574, 114] on p "Unsere Bestseller Komplettsets" at bounding box center [428, 112] width 584 height 27
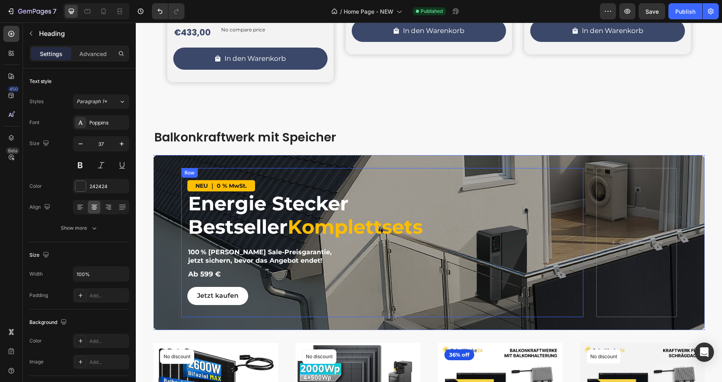
scroll to position [811, 0]
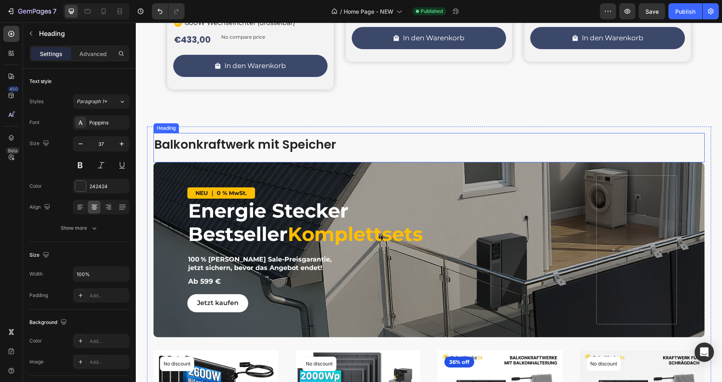
click at [266, 143] on h3 "Balkonkraftwerk mit Speicher" at bounding box center [428, 144] width 551 height 23
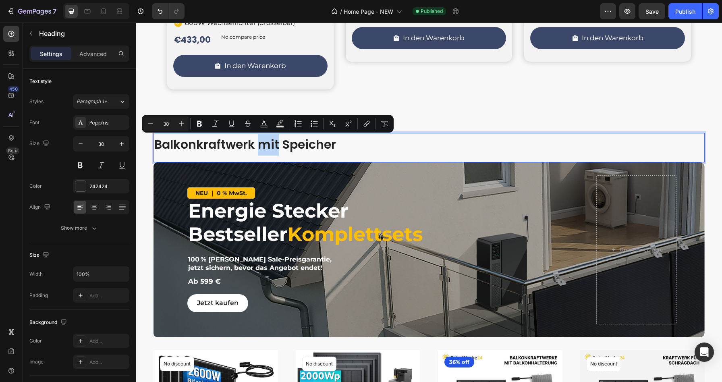
click at [267, 144] on p "Balkonkraftwerk mit Speicher" at bounding box center [428, 145] width 549 height 22
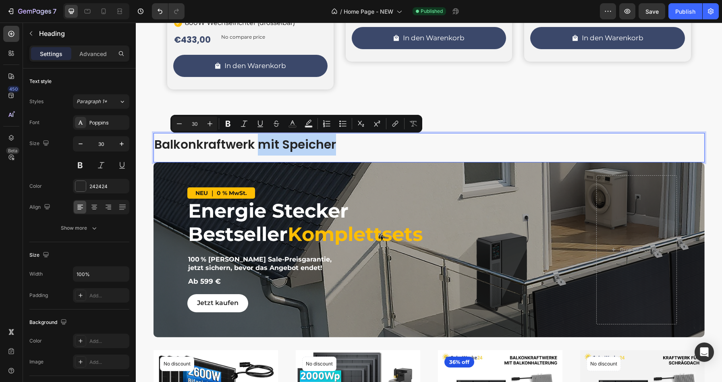
drag, startPoint x: 267, startPoint y: 144, endPoint x: 298, endPoint y: 147, distance: 31.1
click at [298, 147] on p "Balkonkraftwerk mit Speicher" at bounding box center [428, 145] width 549 height 22
click at [296, 120] on icon "Editor contextual toolbar" at bounding box center [292, 124] width 8 height 8
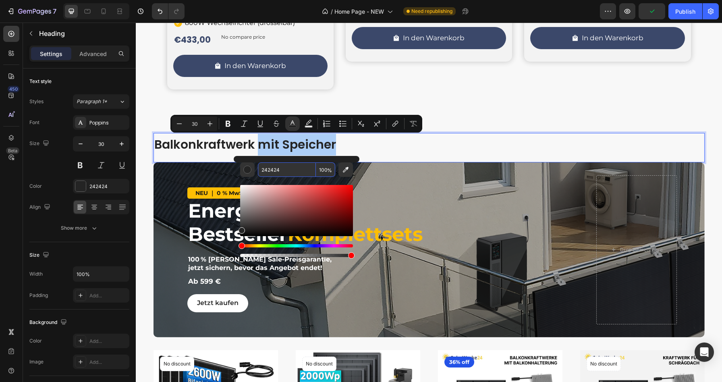
click at [270, 171] on input "242424" at bounding box center [287, 169] width 58 height 14
paste input "FEBE0"
type input "FEBE04"
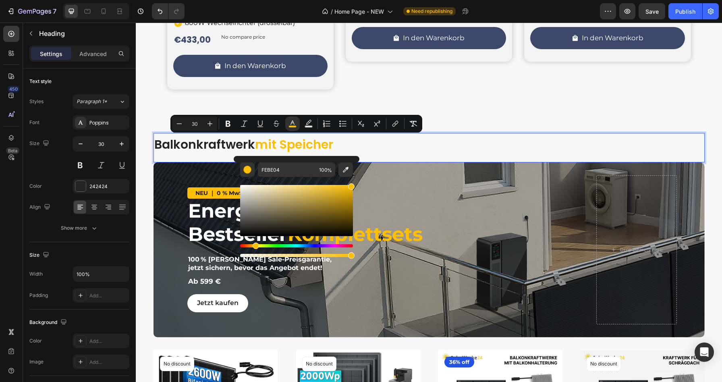
click at [365, 145] on p "Balkonkraftwerk mit Speicher" at bounding box center [428, 145] width 549 height 22
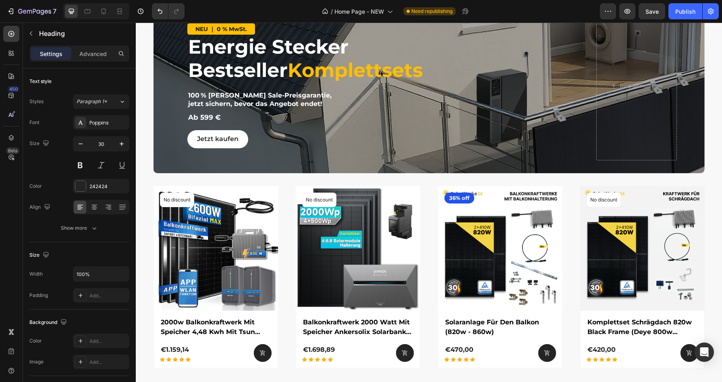
scroll to position [1267, 0]
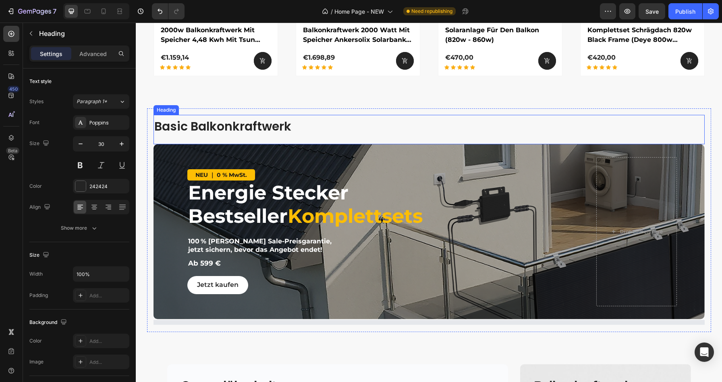
click at [254, 124] on h3 "Basic Balkonkraftwerk" at bounding box center [428, 126] width 551 height 23
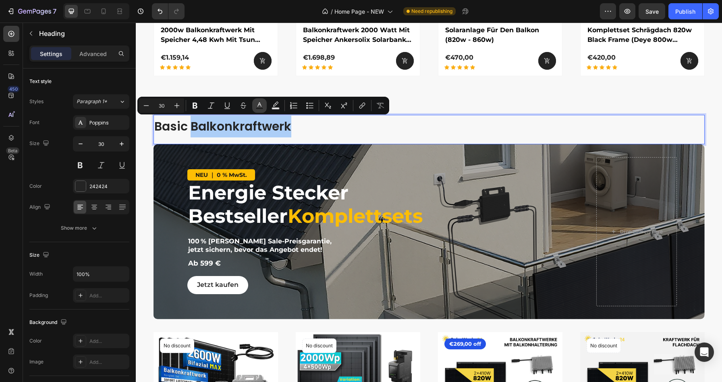
click at [261, 108] on rect "Editor contextual toolbar" at bounding box center [260, 109] width 8 height 2
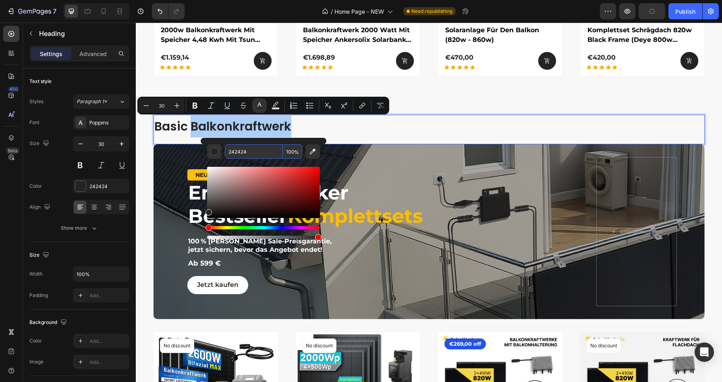
click at [239, 150] on input "242424" at bounding box center [254, 151] width 58 height 14
paste input "FEBE0"
type input "FEBE04"
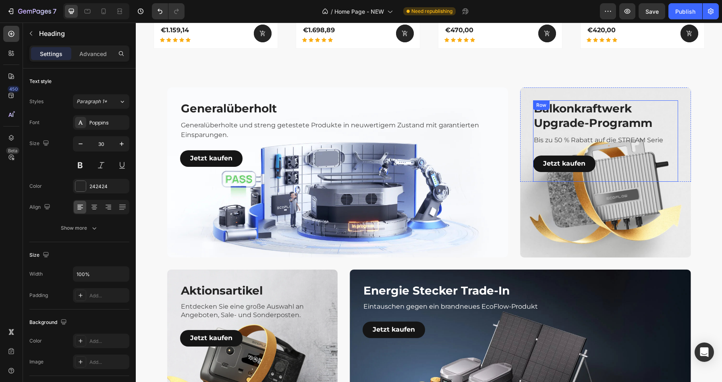
scroll to position [1694, 0]
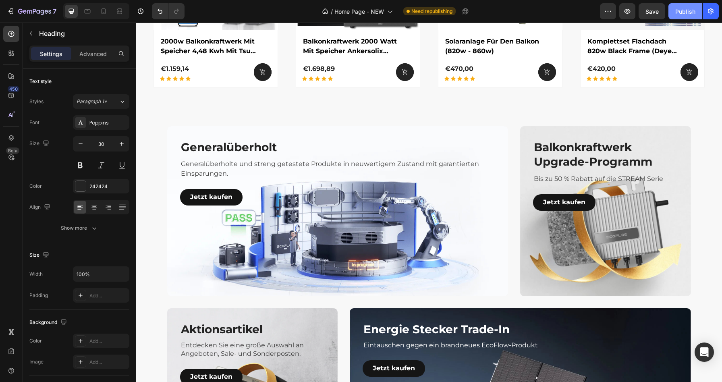
click at [680, 3] on button "Publish" at bounding box center [685, 11] width 34 height 16
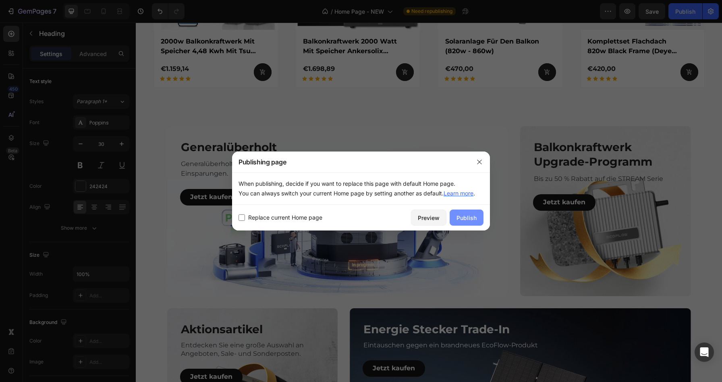
click at [476, 213] on button "Publish" at bounding box center [466, 217] width 34 height 16
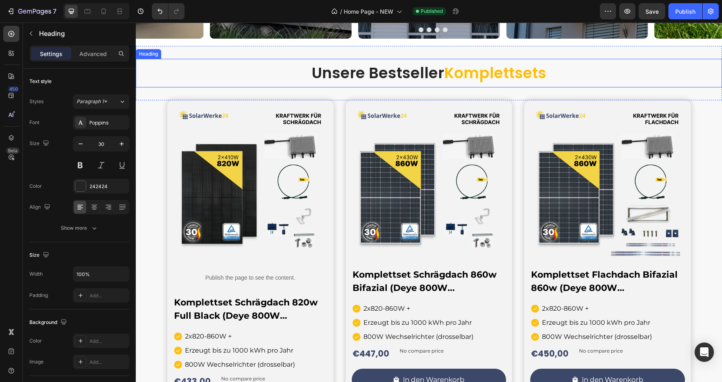
scroll to position [471, 0]
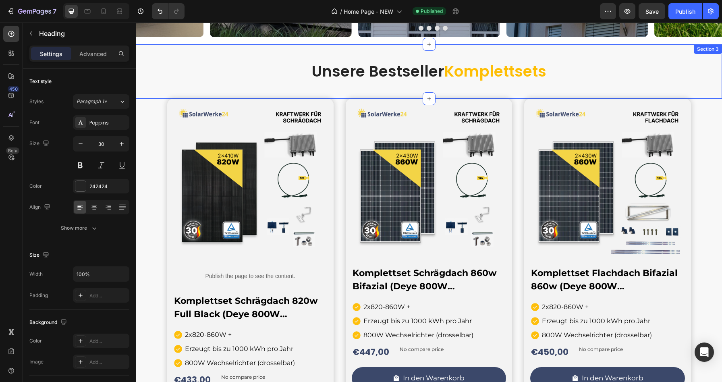
click at [442, 46] on div "Unsere Bestseller Komplettsets Heading Section 3" at bounding box center [429, 71] width 586 height 54
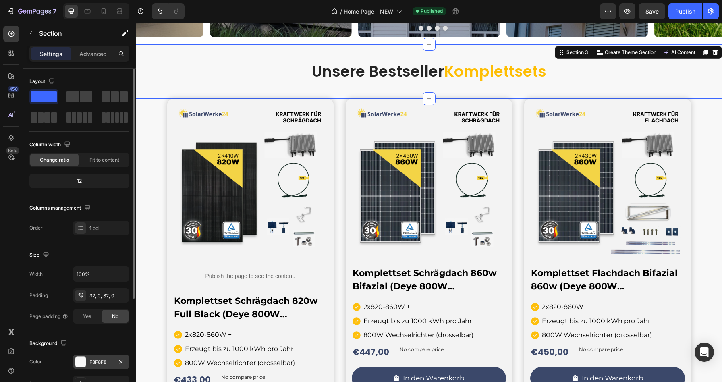
click at [83, 360] on div at bounding box center [80, 361] width 10 height 10
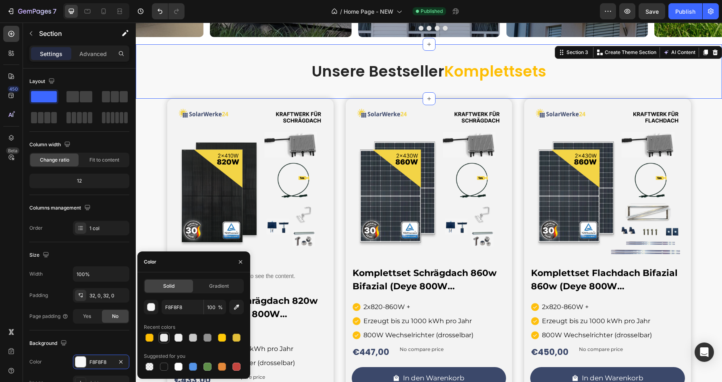
click at [163, 337] on div at bounding box center [164, 337] width 8 height 8
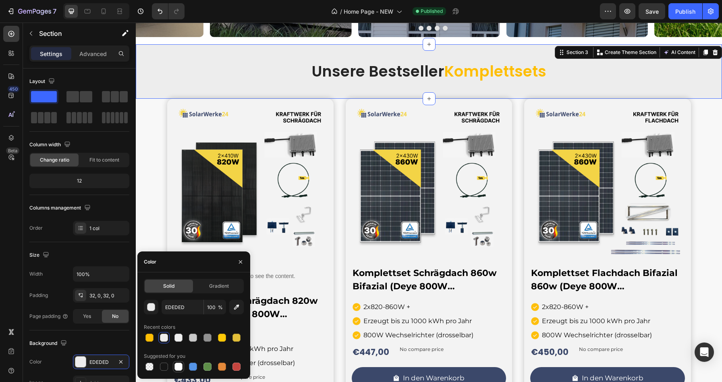
click at [178, 364] on div at bounding box center [178, 366] width 8 height 8
type input "FFFFFF"
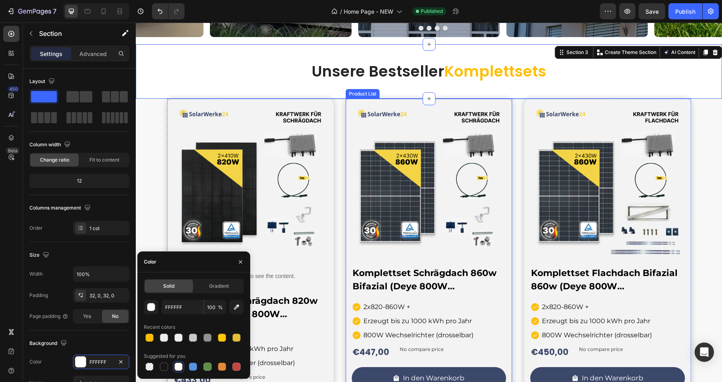
click at [457, 99] on div "Product Images Komplettset Schrägdach 860w Bifazial (Deye 800W Wechselrichter) …" at bounding box center [428, 250] width 166 height 303
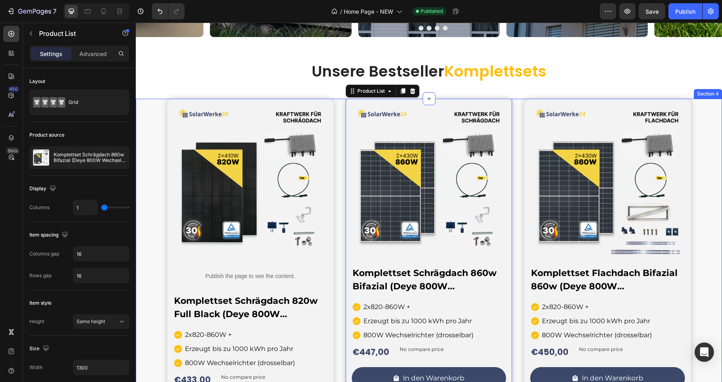
click at [156, 104] on div "Product Images Publish the page to see the content. Custom Code Komplettset Sch…" at bounding box center [429, 264] width 586 height 331
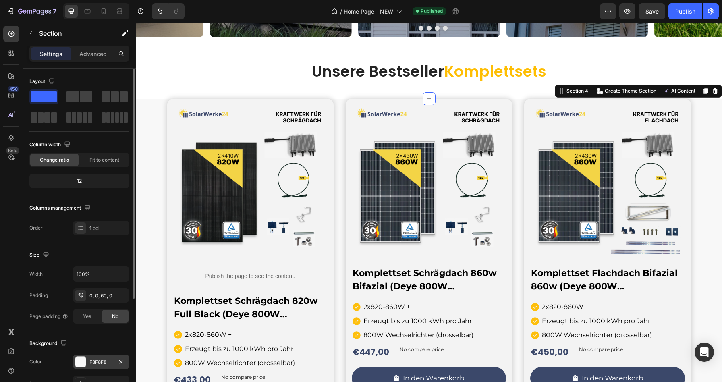
click at [82, 361] on div at bounding box center [80, 361] width 10 height 10
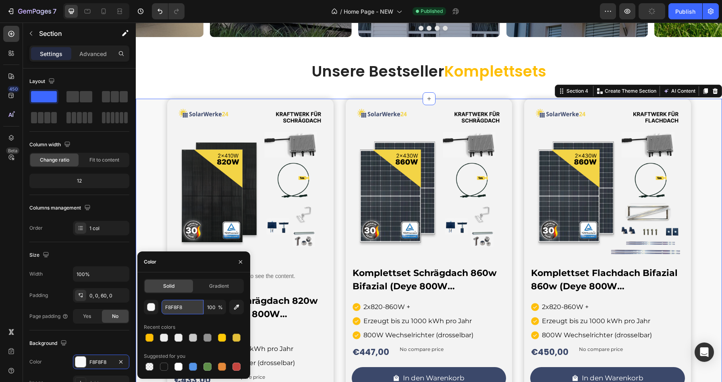
click at [180, 307] on input "F8F8F8" at bounding box center [182, 307] width 42 height 14
click at [177, 366] on div at bounding box center [178, 366] width 8 height 8
type input "FFFFFF"
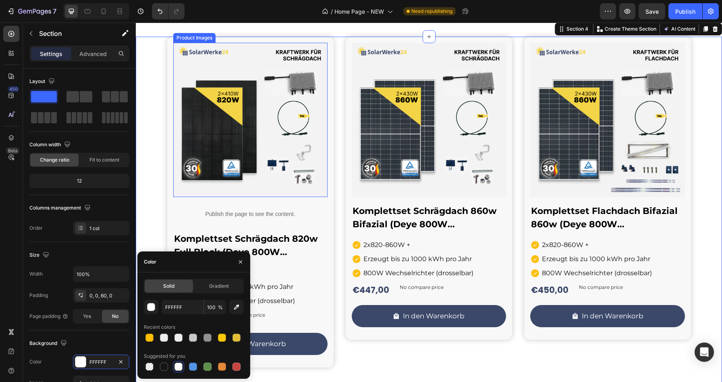
scroll to position [544, 0]
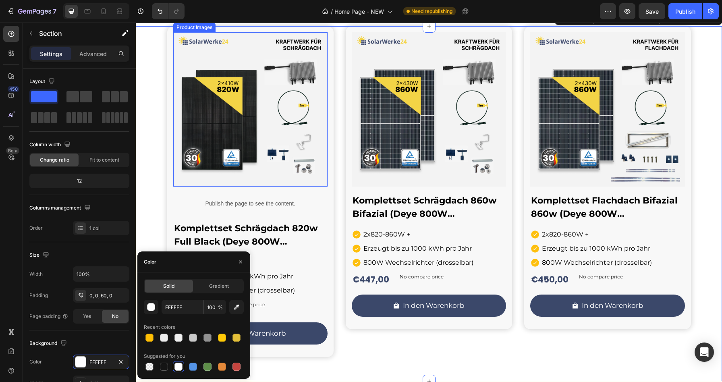
click at [157, 170] on div "Product Images Publish the page to see the content. Custom Code Komplettset Sch…" at bounding box center [429, 191] width 586 height 331
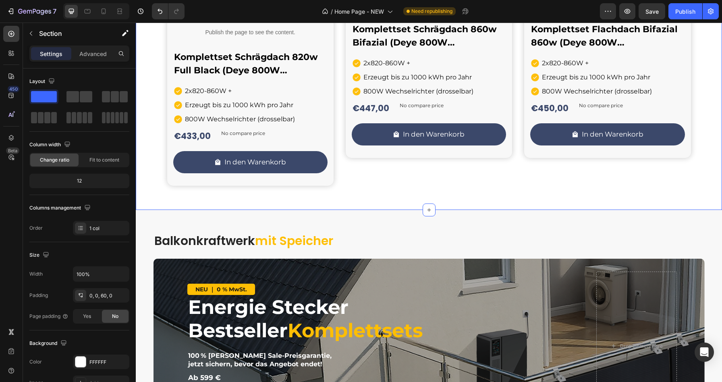
scroll to position [720, 0]
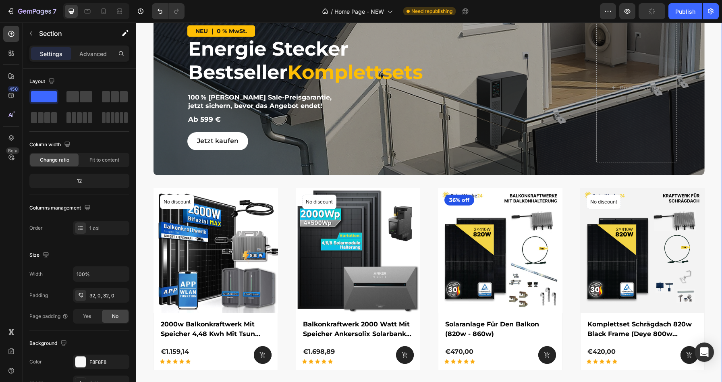
scroll to position [1205, 0]
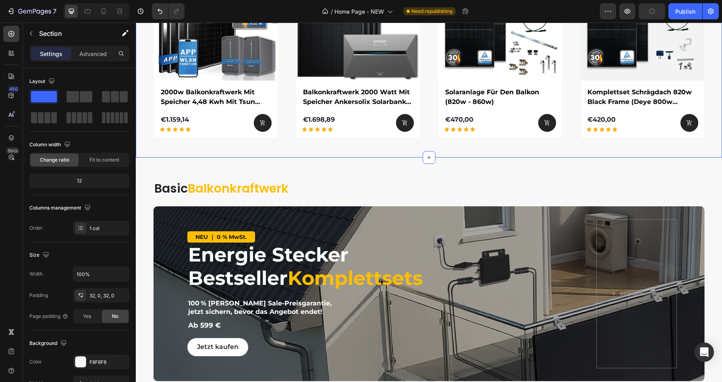
click at [405, 159] on div "Basic Balkonkraftwerk Heading NEU ｜ 0 % MwSt. Text Block Energie Stecker Bestse…" at bounding box center [429, 281] width 586 height 249
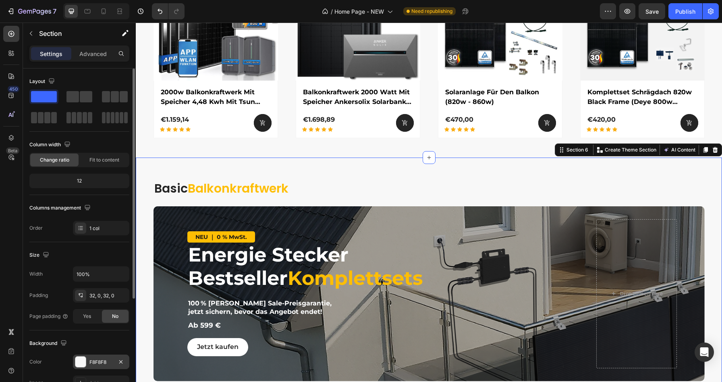
click at [77, 361] on div at bounding box center [80, 361] width 10 height 10
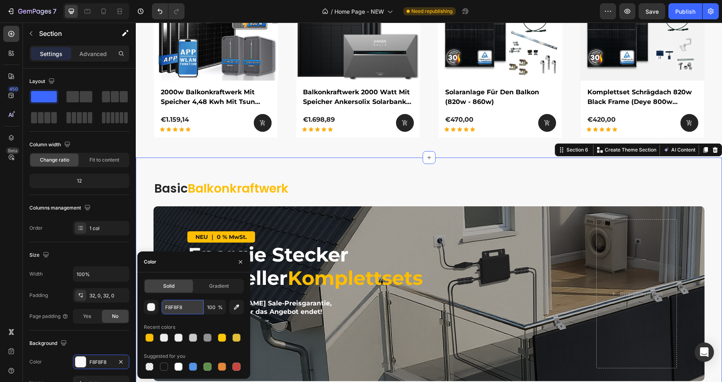
click at [176, 306] on input "F8F8F8" at bounding box center [182, 307] width 42 height 14
click at [179, 368] on div at bounding box center [178, 366] width 8 height 8
type input "FFFFFF"
click at [179, 368] on div at bounding box center [178, 366] width 8 height 8
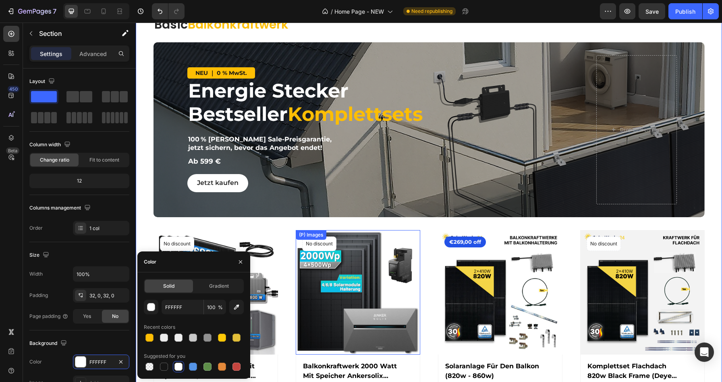
scroll to position [1346, 0]
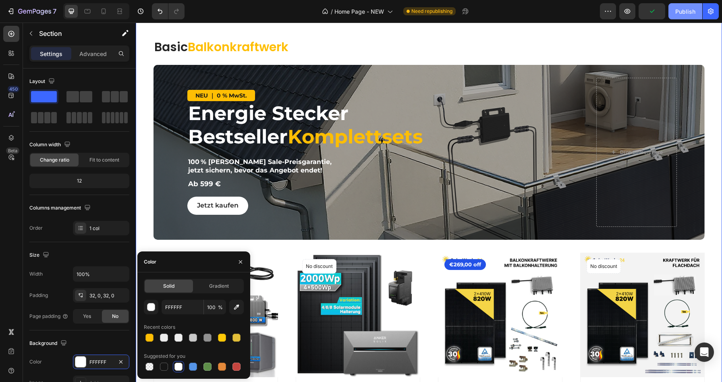
click at [684, 10] on div "Publish" at bounding box center [685, 11] width 20 height 8
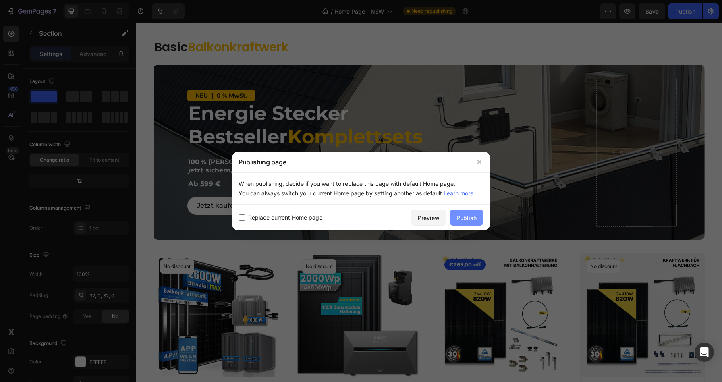
click at [470, 212] on button "Publish" at bounding box center [466, 217] width 34 height 16
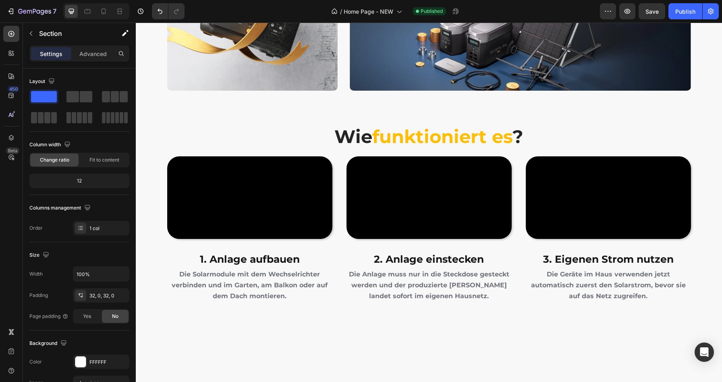
scroll to position [2081, 0]
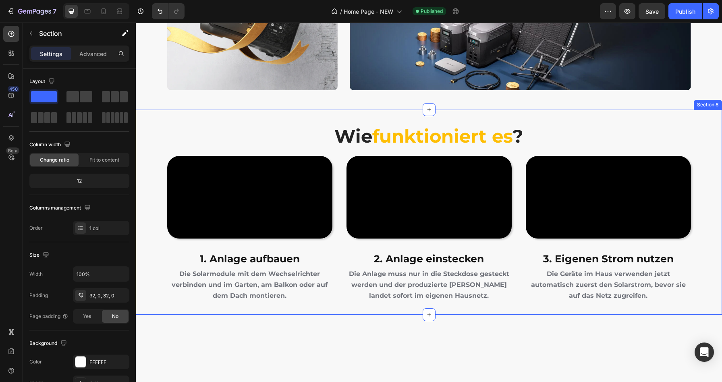
click at [314, 119] on div "Wie funktioniert es ? Heading Video 1. Anlage aufbauen Heading Die Solarmodule …" at bounding box center [429, 212] width 586 height 205
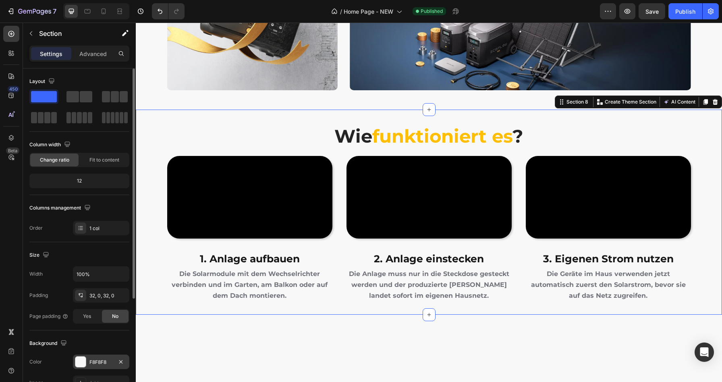
click at [82, 360] on div at bounding box center [80, 361] width 10 height 10
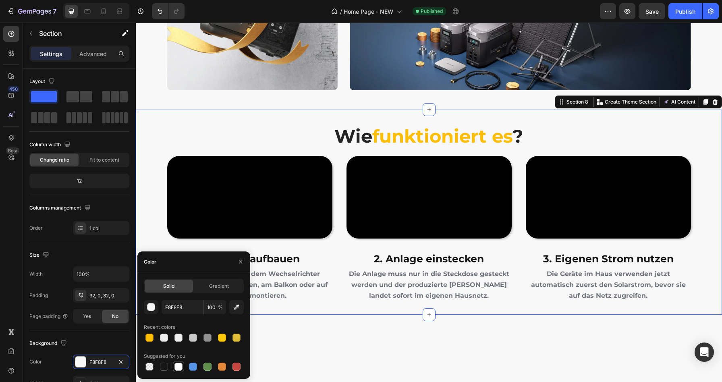
click at [181, 366] on div at bounding box center [178, 366] width 8 height 8
type input "FFFFFF"
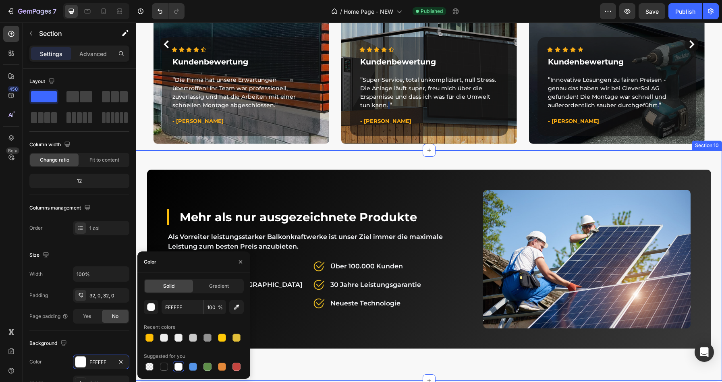
scroll to position [2621, 0]
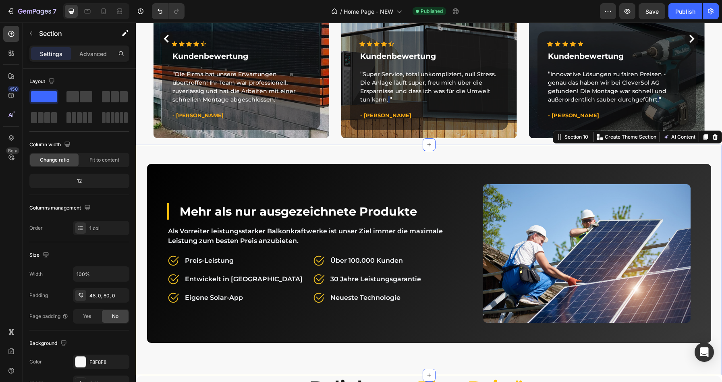
click at [401, 151] on div "Mehr als nur ausgezeichnete Produkte Heading Als Vorreiter leistungsstarker Bal…" at bounding box center [429, 260] width 586 height 230
click at [82, 360] on div at bounding box center [80, 361] width 10 height 10
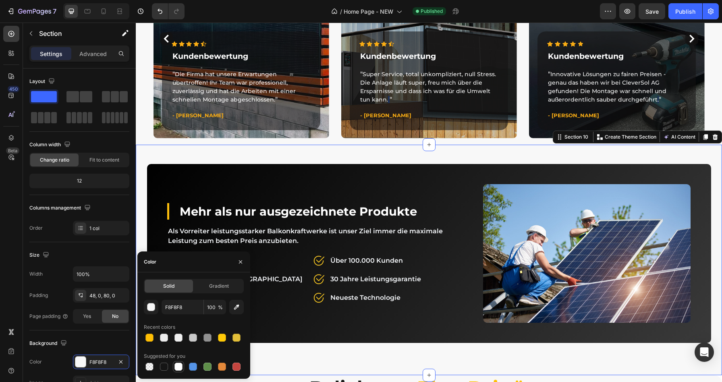
click at [180, 367] on div at bounding box center [178, 366] width 8 height 8
type input "FFFFFF"
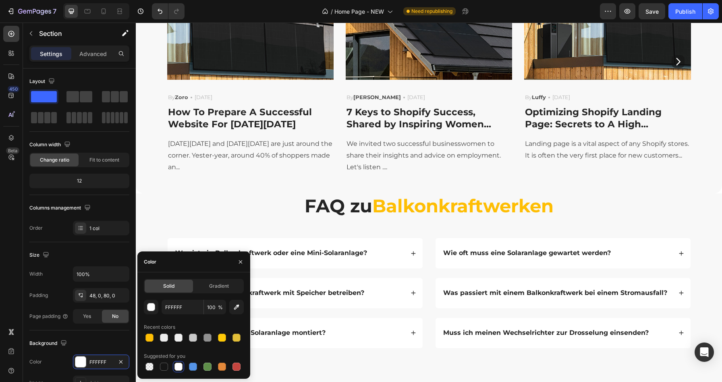
scroll to position [3091, 0]
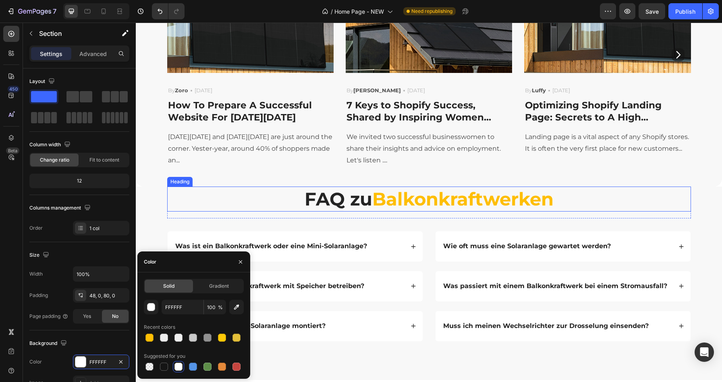
click at [416, 186] on h2 "FAQ zu Balkonkraftwerken" at bounding box center [428, 198] width 523 height 25
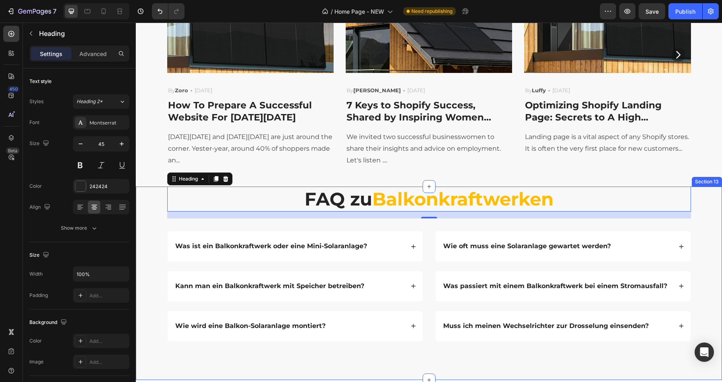
click at [154, 191] on div "FAQ zu Balkonkraftwerken Heading 17 Row Was ist ein Balkonkraftwerk oder eine M…" at bounding box center [429, 266] width 586 height 161
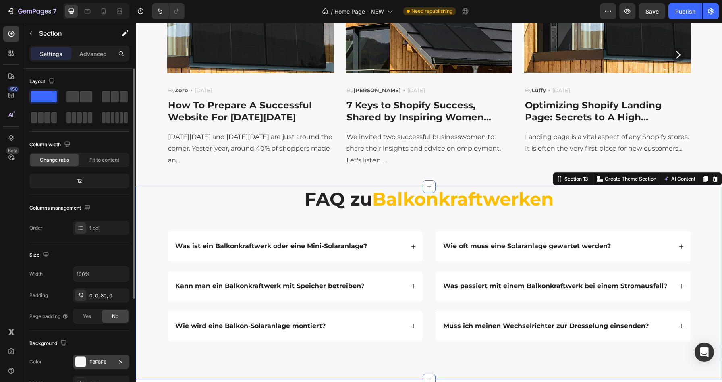
click at [83, 365] on div at bounding box center [80, 361] width 10 height 10
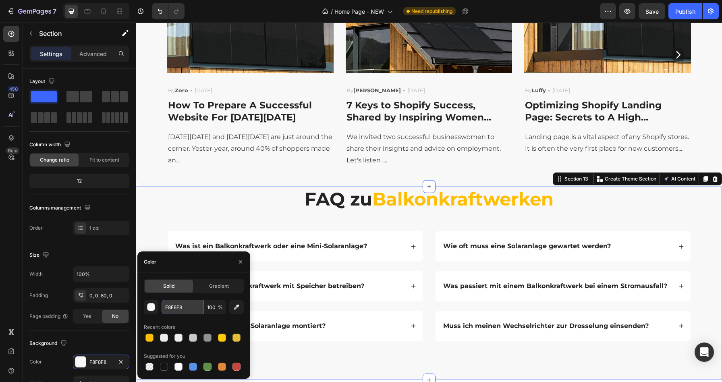
click at [174, 308] on input "F8F8F8" at bounding box center [182, 307] width 42 height 14
click at [176, 367] on div at bounding box center [178, 366] width 8 height 8
click at [192, 338] on div at bounding box center [193, 337] width 8 height 8
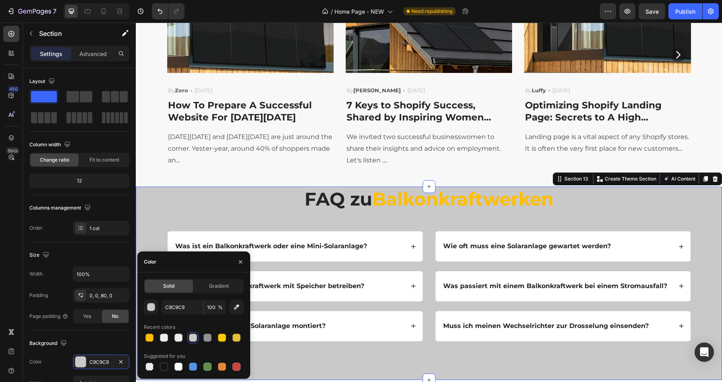
click at [184, 338] on div at bounding box center [194, 337] width 100 height 11
click at [179, 338] on div at bounding box center [178, 337] width 8 height 8
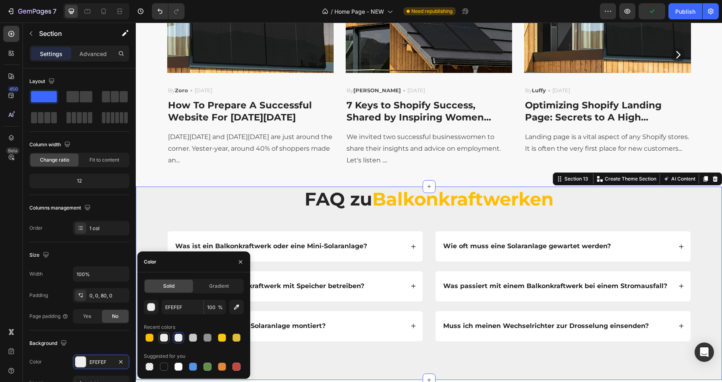
click at [166, 340] on div at bounding box center [164, 337] width 8 height 8
click at [192, 338] on div at bounding box center [193, 337] width 8 height 8
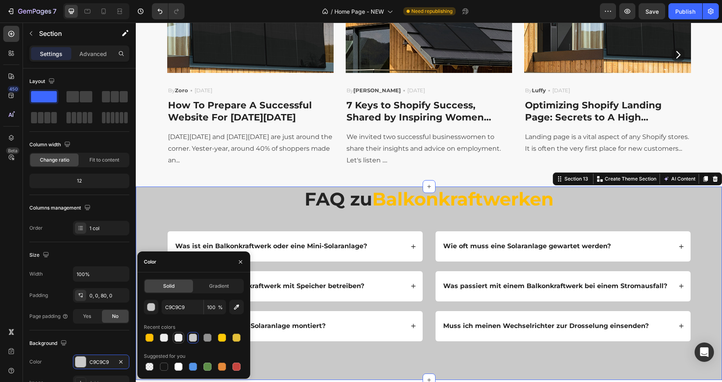
click at [177, 337] on div at bounding box center [178, 337] width 8 height 8
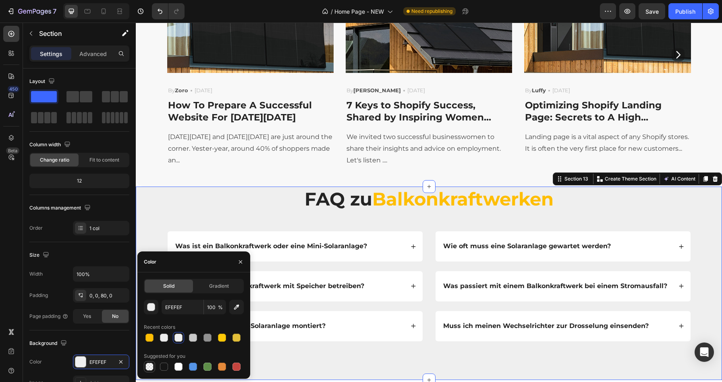
click at [151, 366] on div at bounding box center [149, 366] width 8 height 8
type input "000000"
type input "0"
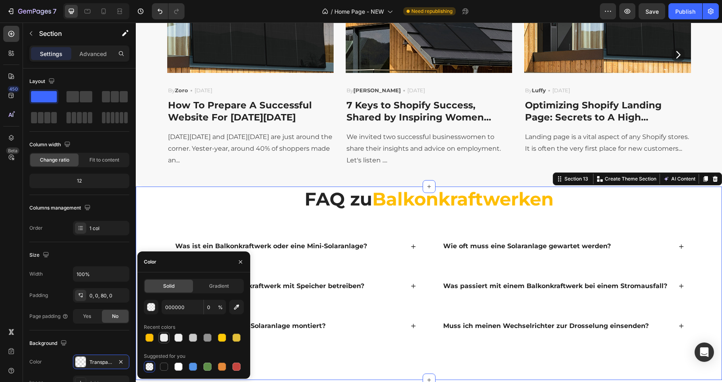
click at [164, 337] on div at bounding box center [164, 337] width 8 height 8
type input "EDEDED"
type input "100"
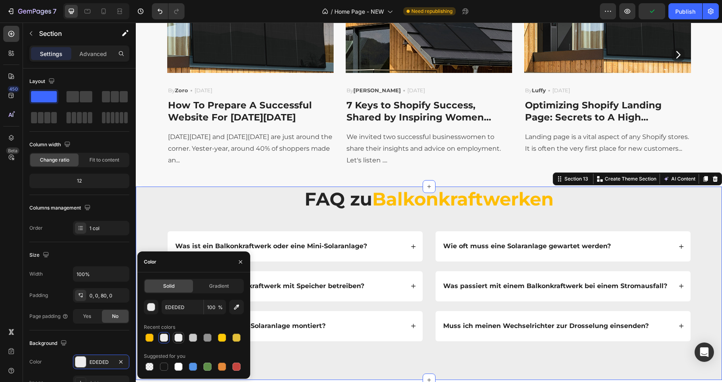
click at [177, 337] on div at bounding box center [178, 337] width 8 height 8
click at [196, 339] on div at bounding box center [193, 337] width 8 height 8
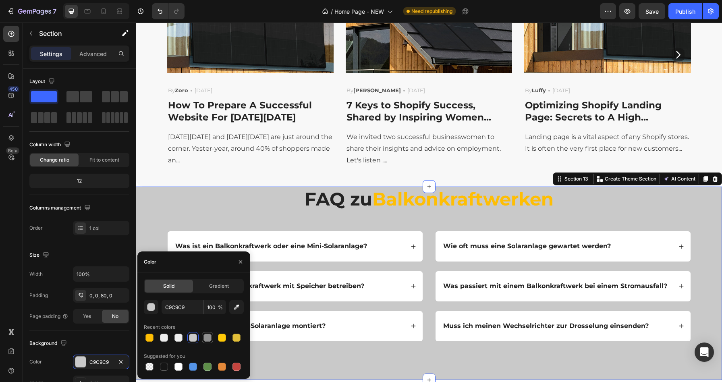
click at [205, 339] on div at bounding box center [207, 337] width 8 height 8
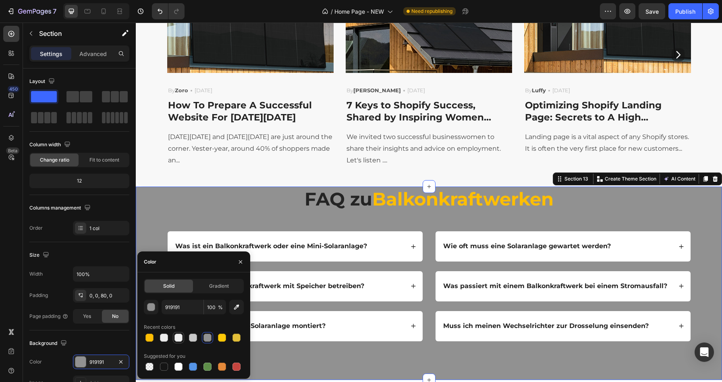
click at [176, 339] on div at bounding box center [178, 337] width 8 height 8
type input "EFEFEF"
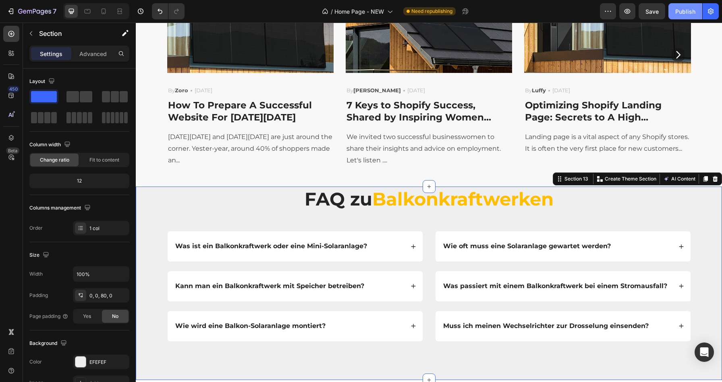
click at [678, 14] on div "Publish" at bounding box center [685, 11] width 20 height 8
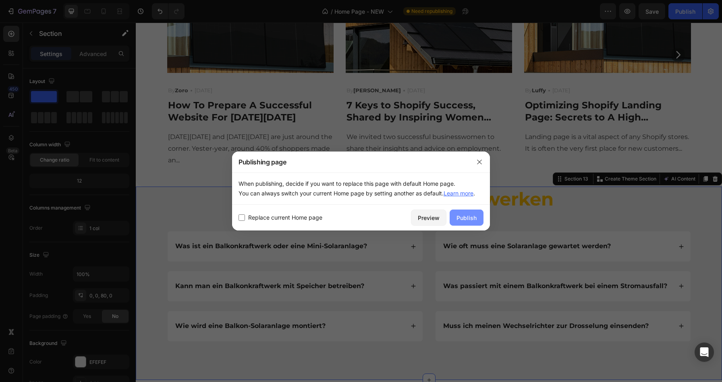
click at [465, 213] on button "Publish" at bounding box center [466, 217] width 34 height 16
